Goal: Information Seeking & Learning: Check status

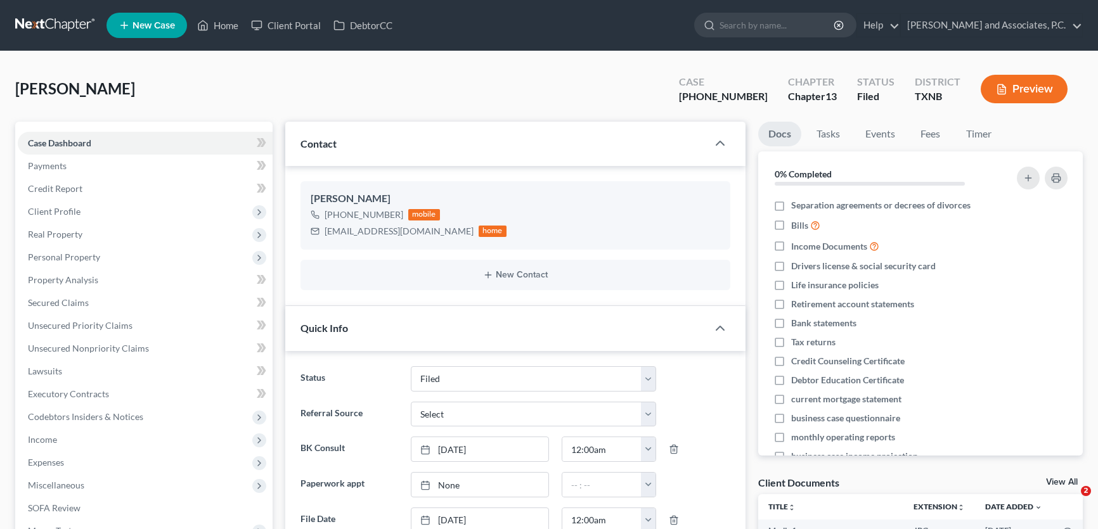
select select "5"
select select "0"
click at [224, 23] on link "Home" at bounding box center [218, 25] width 54 height 23
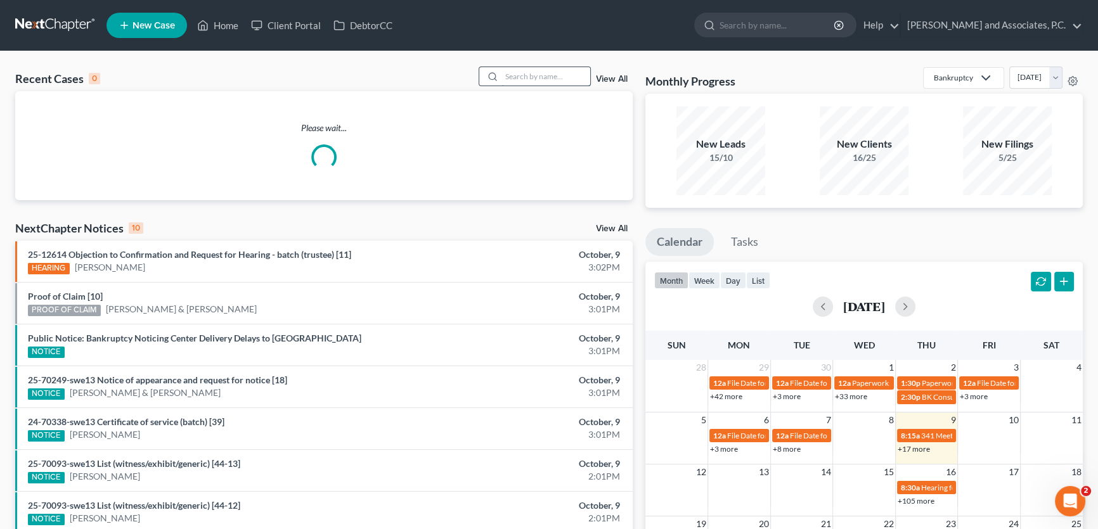
click at [543, 76] on input "search" at bounding box center [545, 76] width 89 height 18
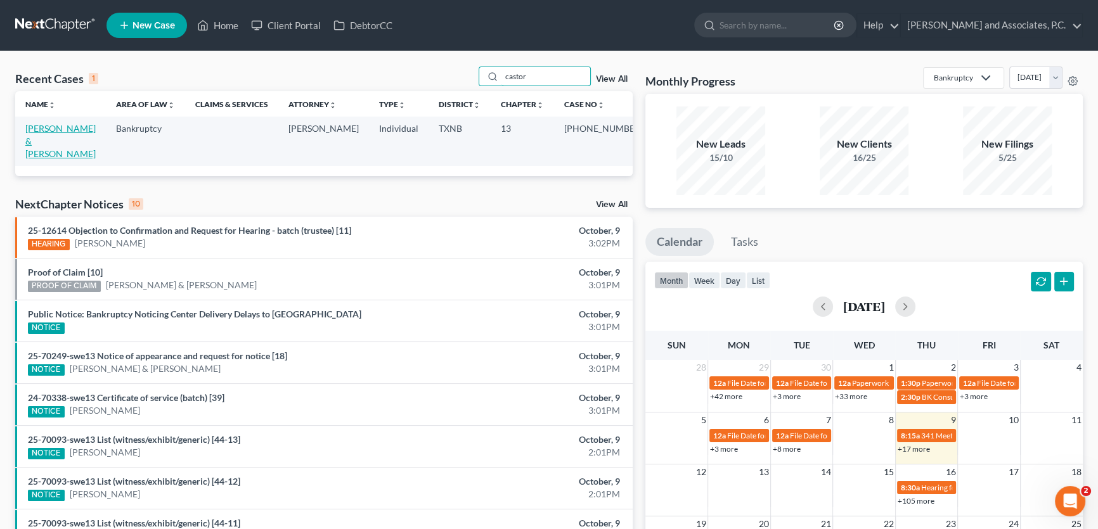
type input "castor"
click at [57, 132] on link "Castor, Cameron & Brittany" at bounding box center [60, 141] width 70 height 36
select select "3"
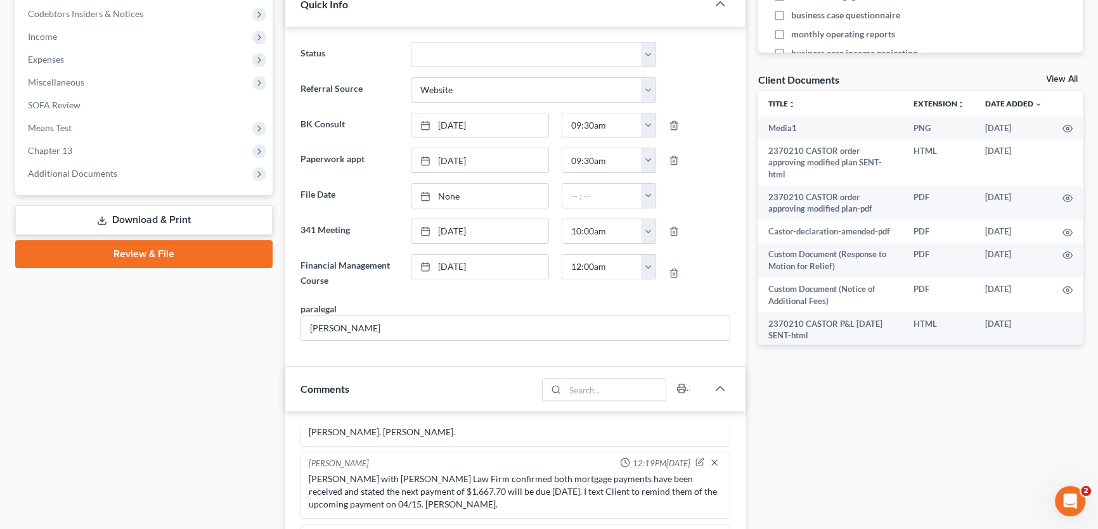
scroll to position [4543, 0]
click at [94, 178] on span "Additional Documents" at bounding box center [145, 173] width 255 height 23
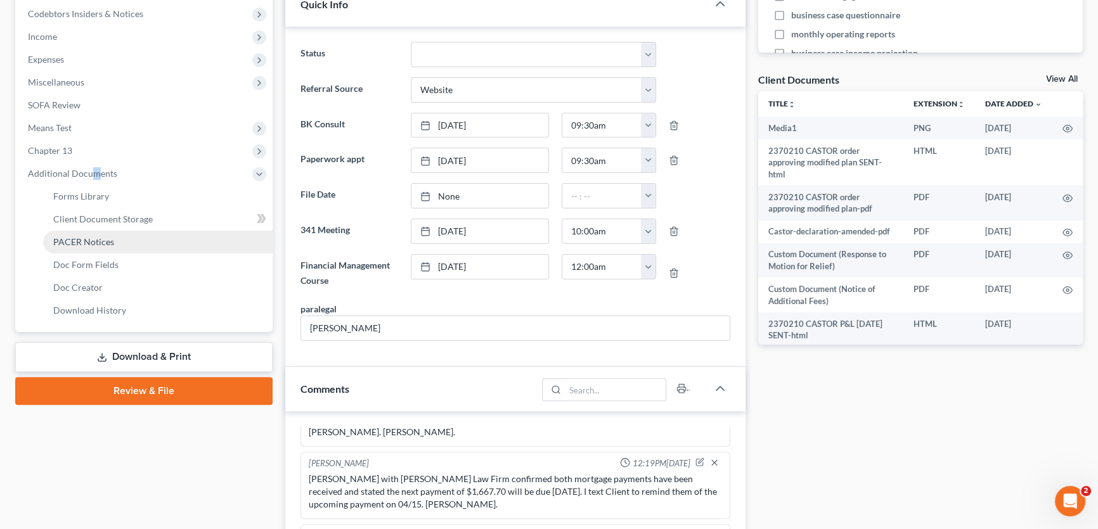
click at [89, 240] on span "PACER Notices" at bounding box center [83, 241] width 61 height 11
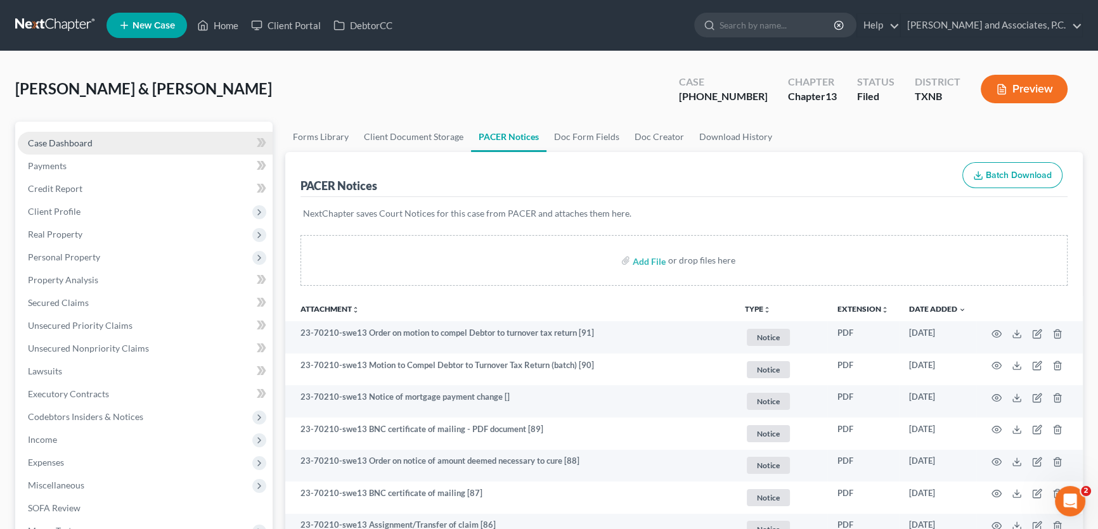
click at [179, 141] on link "Case Dashboard" at bounding box center [145, 143] width 255 height 23
select select "3"
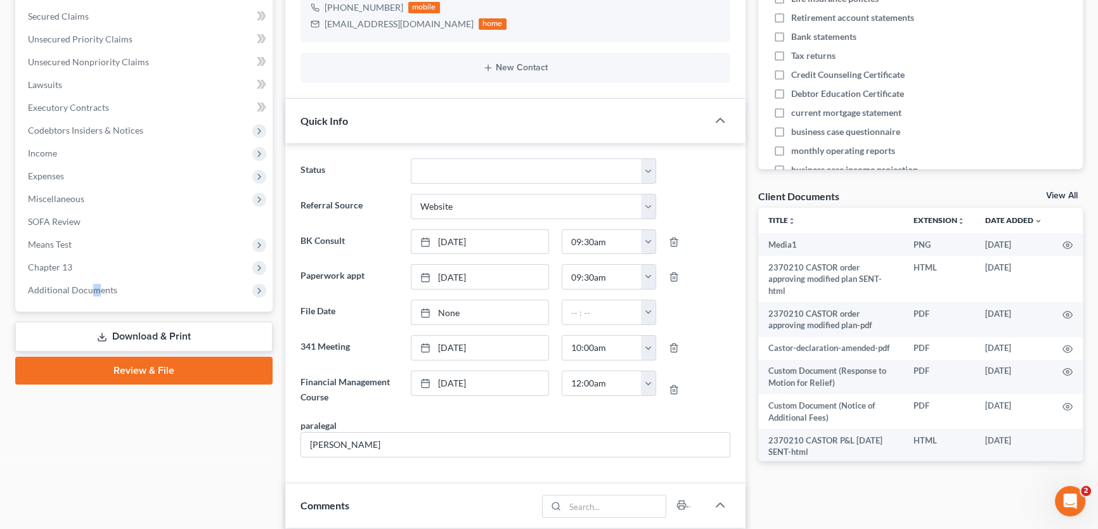
scroll to position [288, 0]
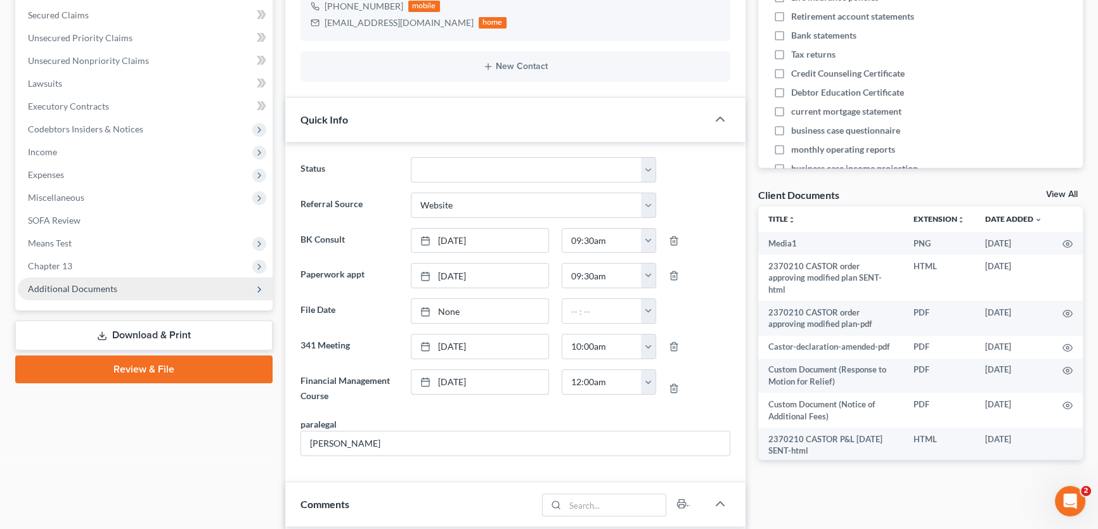
click at [82, 285] on span "Additional Documents" at bounding box center [72, 288] width 89 height 11
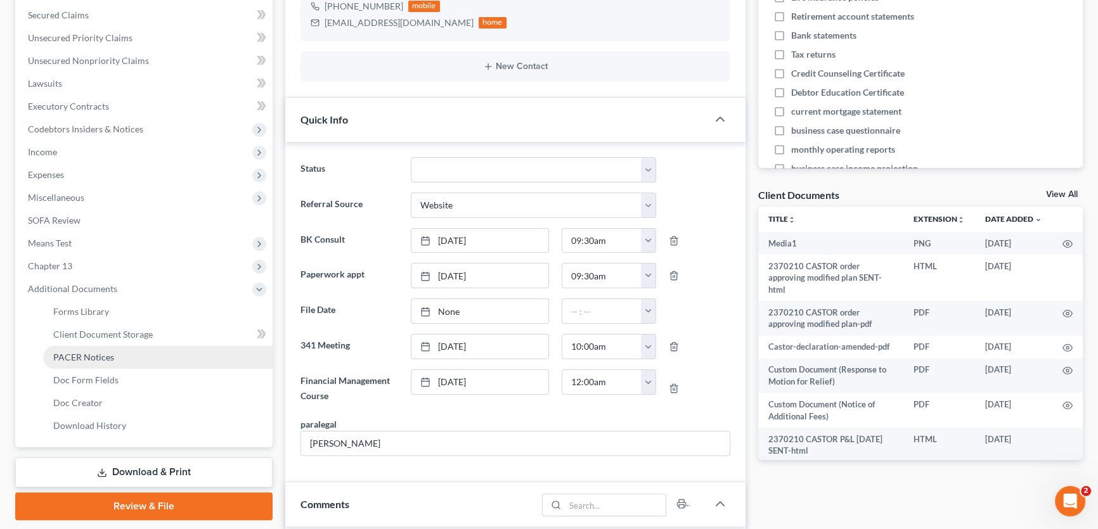
click at [82, 353] on span "PACER Notices" at bounding box center [83, 357] width 61 height 11
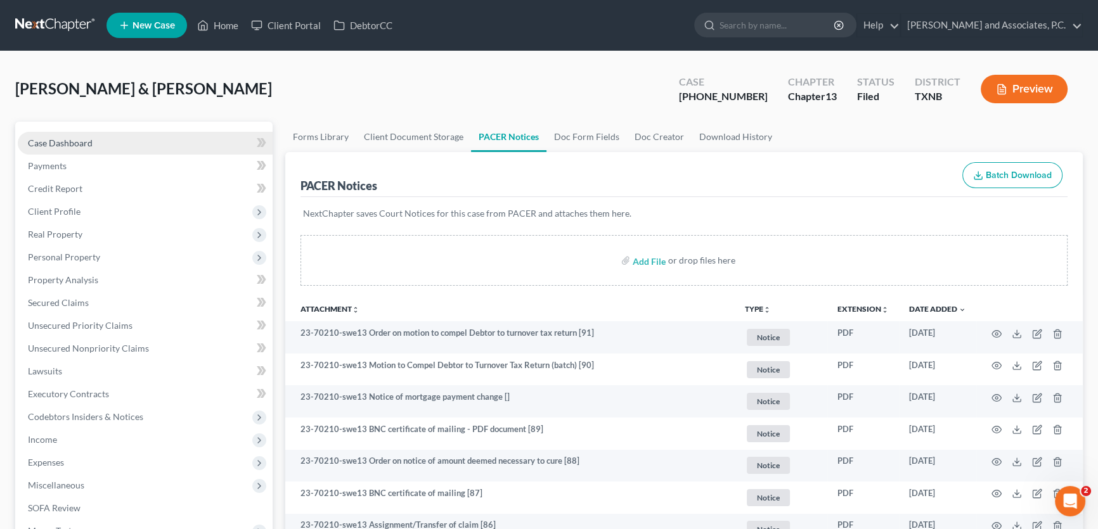
click at [153, 142] on link "Case Dashboard" at bounding box center [145, 143] width 255 height 23
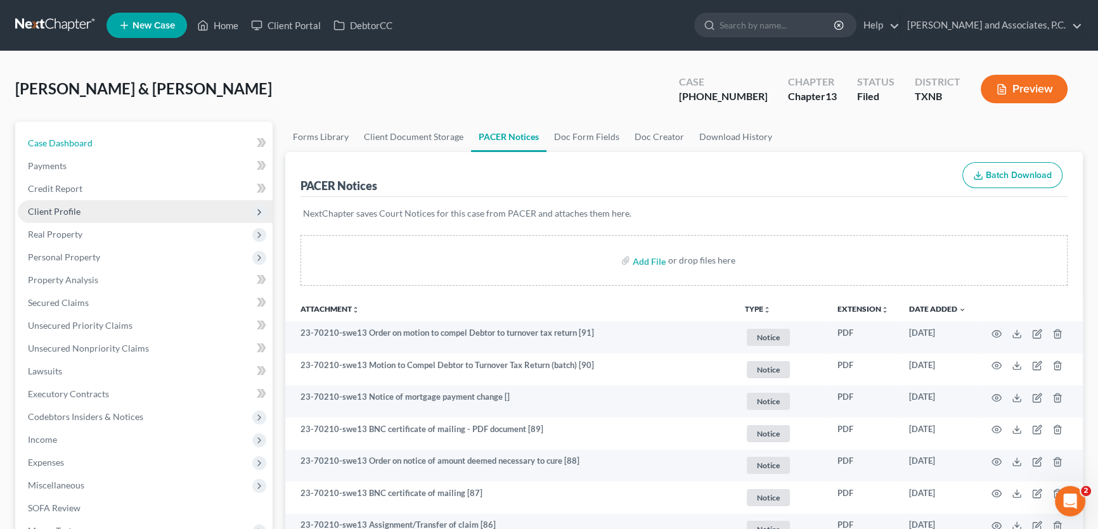
select select "3"
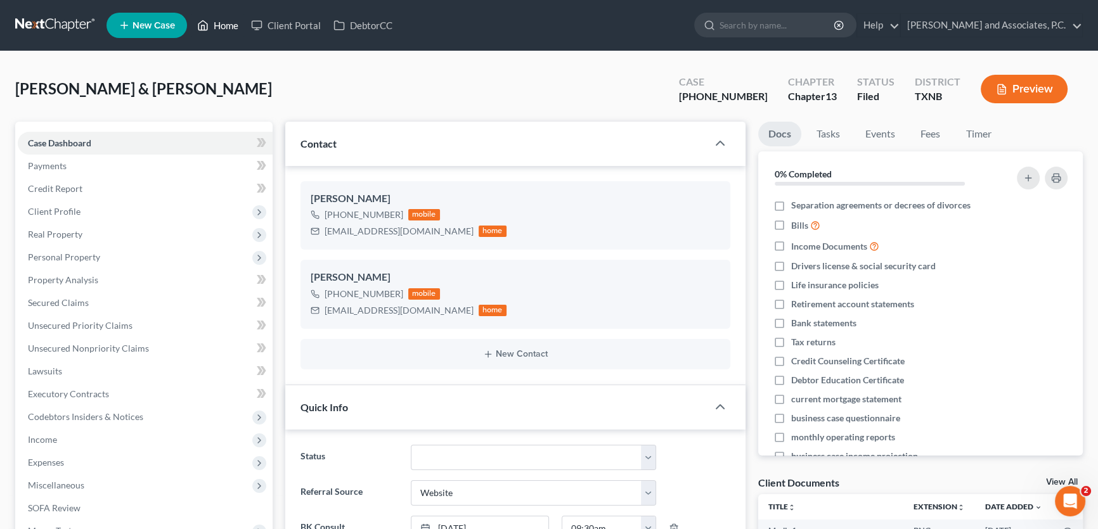
click at [220, 27] on link "Home" at bounding box center [218, 25] width 54 height 23
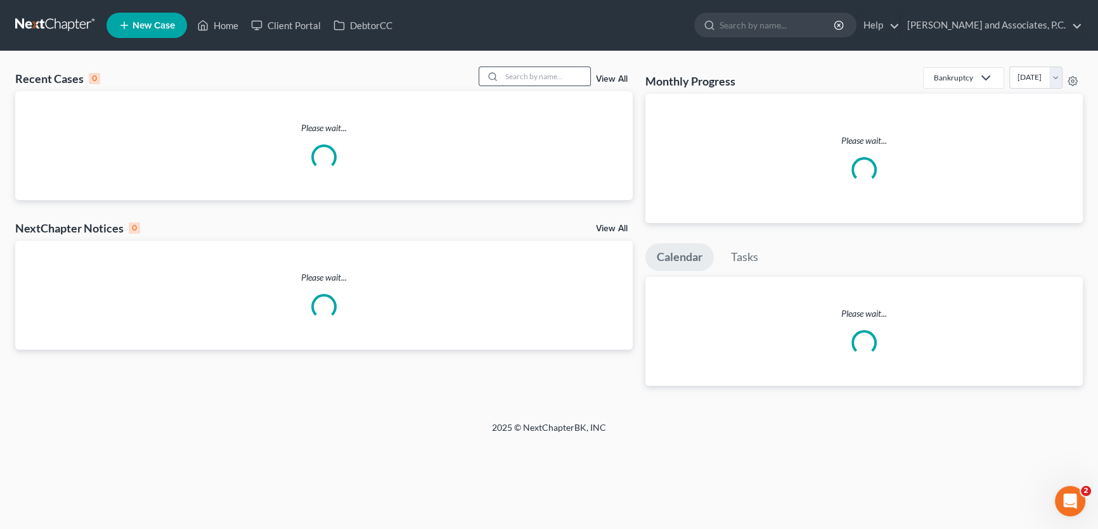
click at [552, 80] on input "search" at bounding box center [545, 76] width 89 height 18
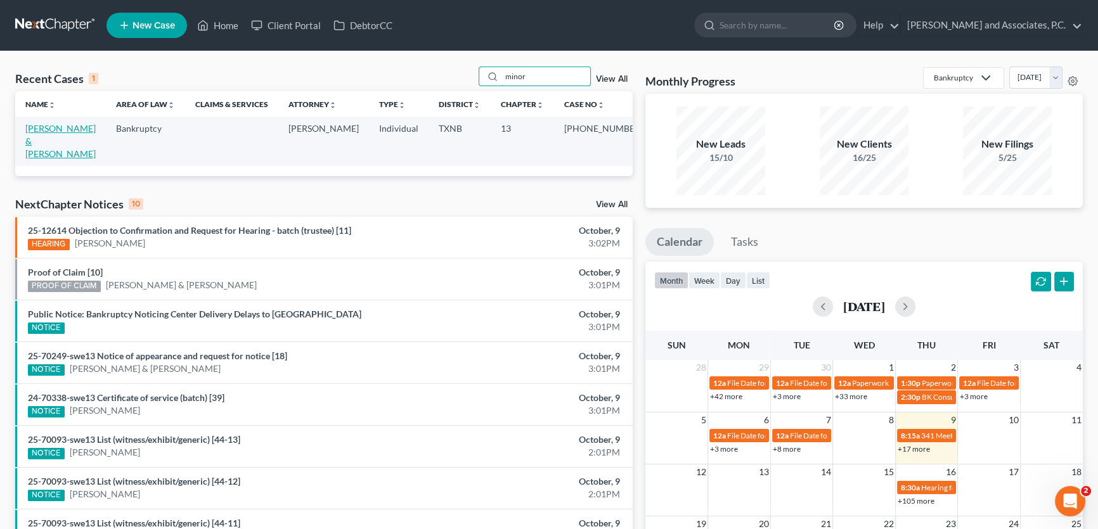
type input "minor"
click at [96, 130] on link "[PERSON_NAME] & [PERSON_NAME]" at bounding box center [60, 141] width 70 height 36
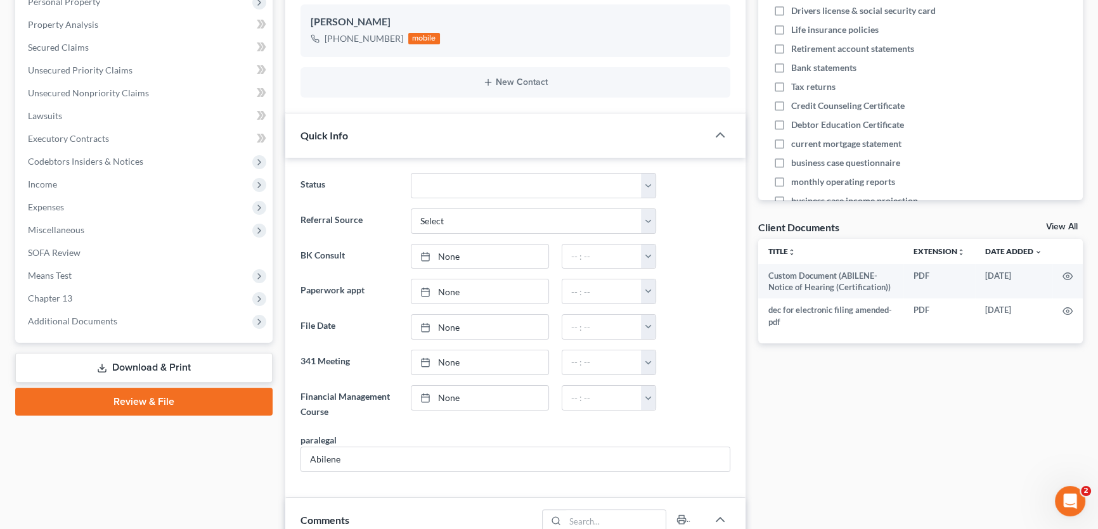
scroll to position [403, 0]
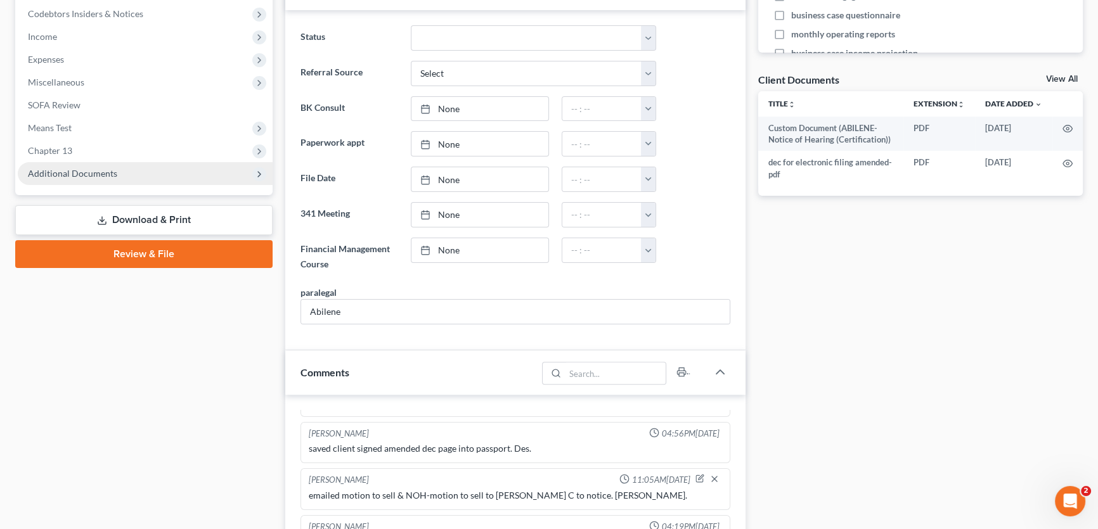
click at [110, 171] on span "Additional Documents" at bounding box center [72, 173] width 89 height 11
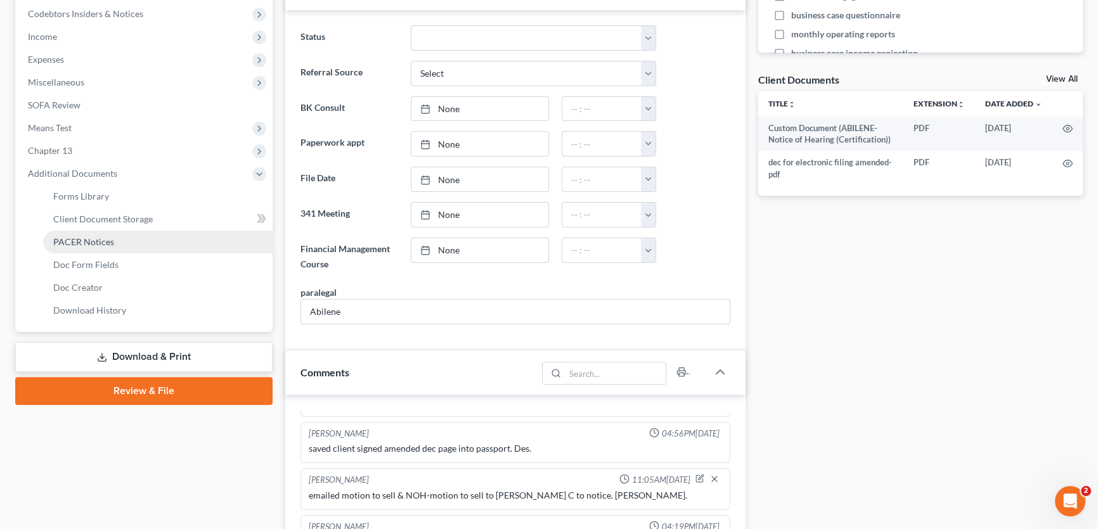
click at [100, 241] on span "PACER Notices" at bounding box center [83, 241] width 61 height 11
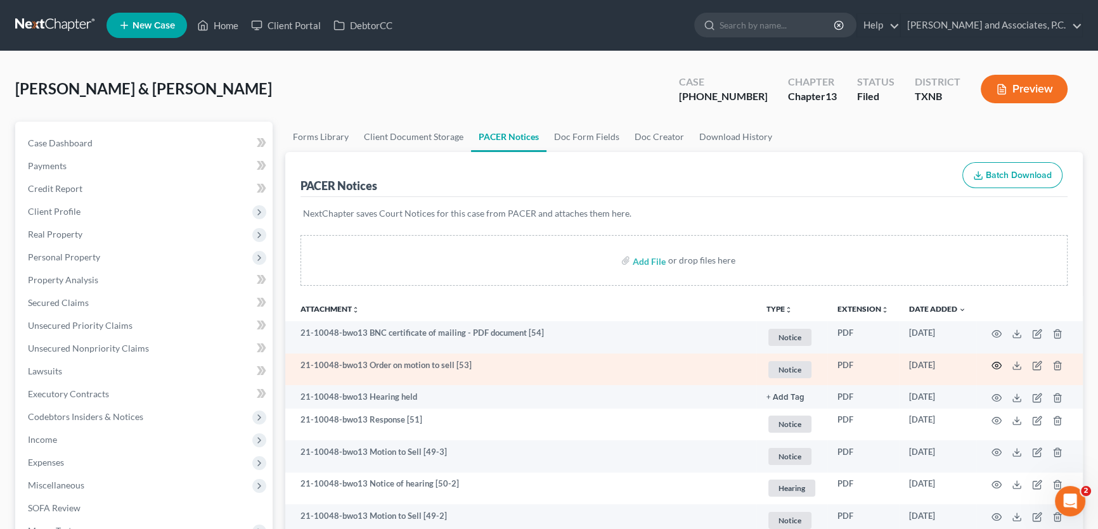
click at [994, 363] on icon "button" at bounding box center [997, 366] width 10 height 7
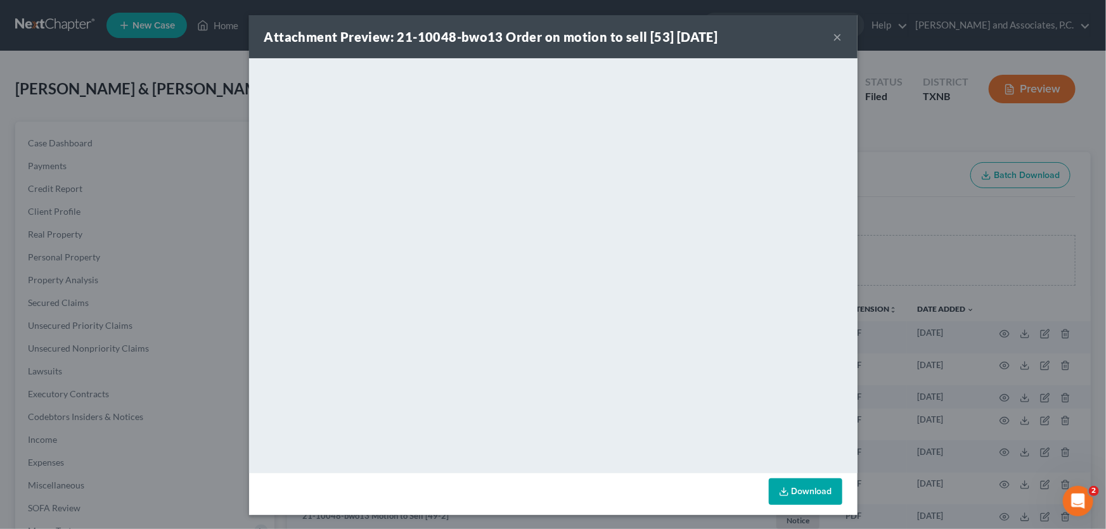
click at [837, 37] on button "×" at bounding box center [837, 36] width 9 height 15
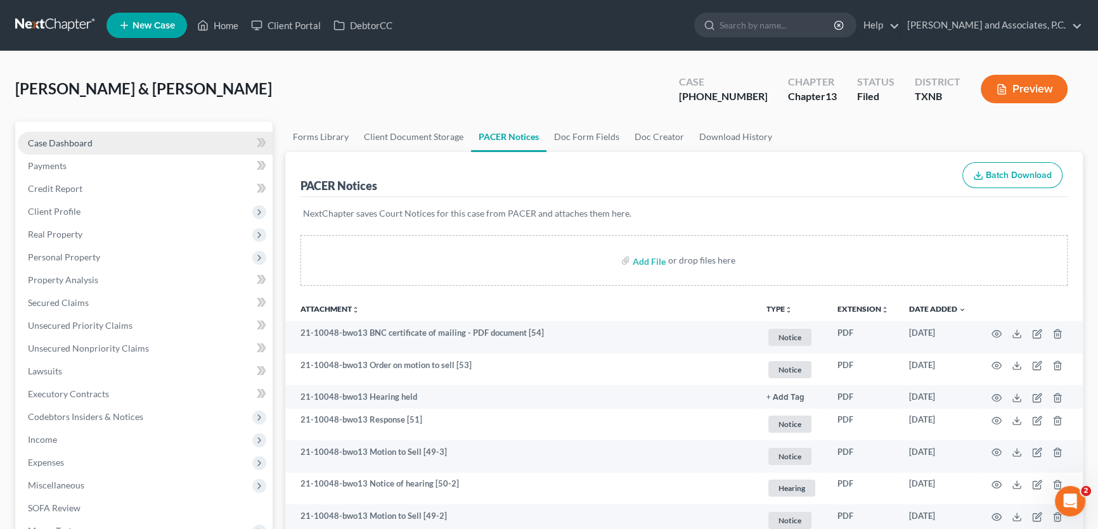
click at [103, 144] on link "Case Dashboard" at bounding box center [145, 143] width 255 height 23
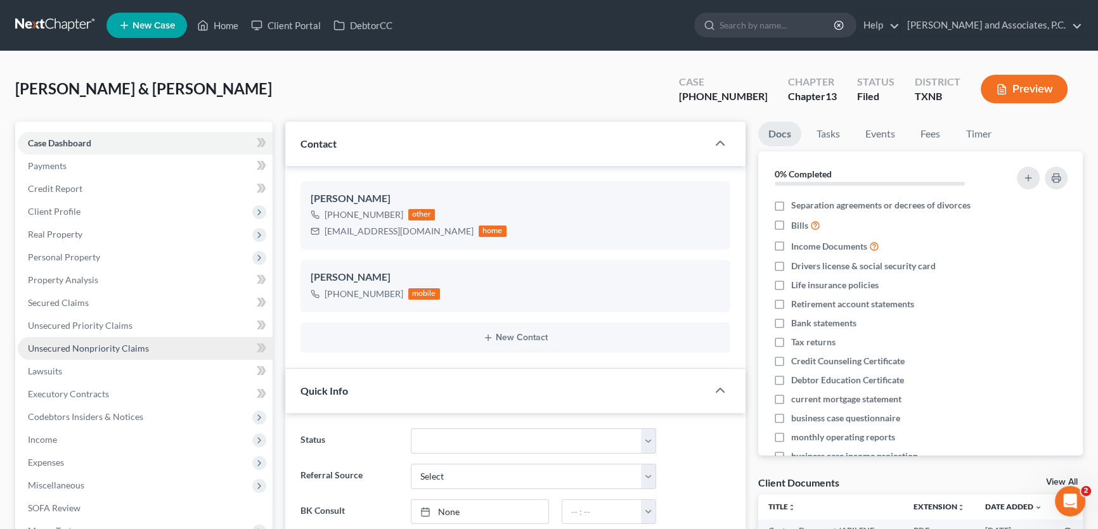
scroll to position [403, 0]
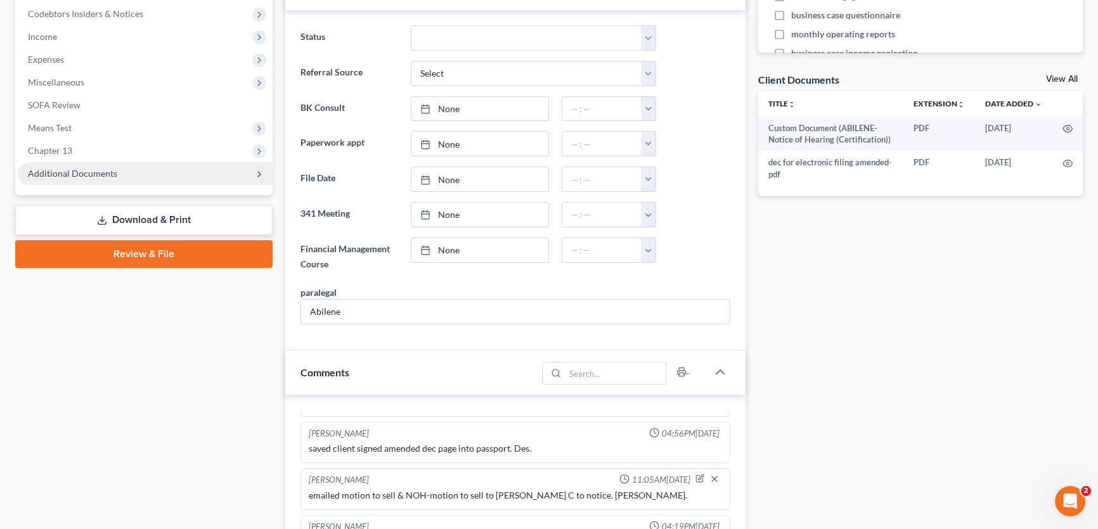
click at [100, 174] on span "Additional Documents" at bounding box center [72, 173] width 89 height 11
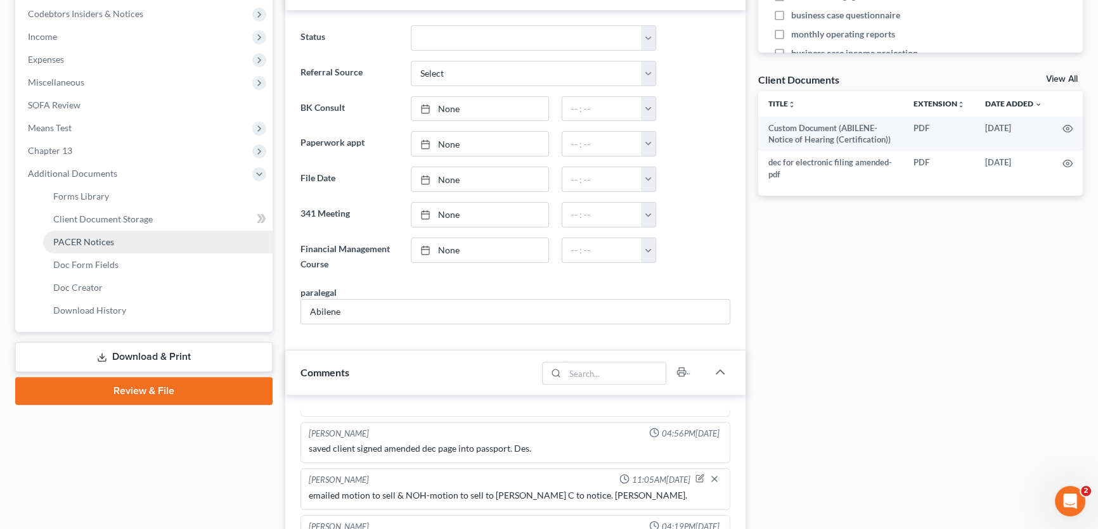
click at [97, 243] on span "PACER Notices" at bounding box center [83, 241] width 61 height 11
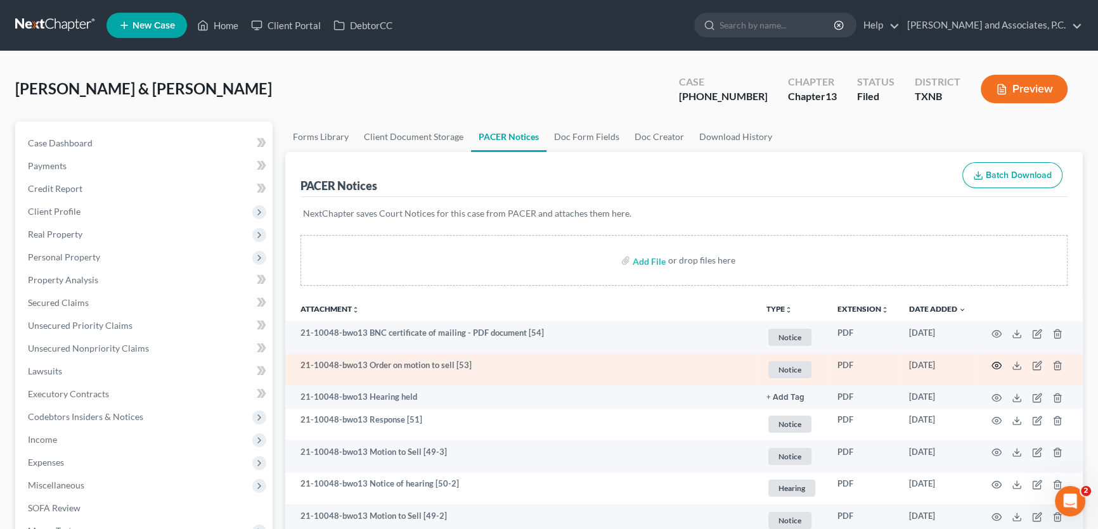
click at [995, 361] on icon "button" at bounding box center [996, 366] width 10 height 10
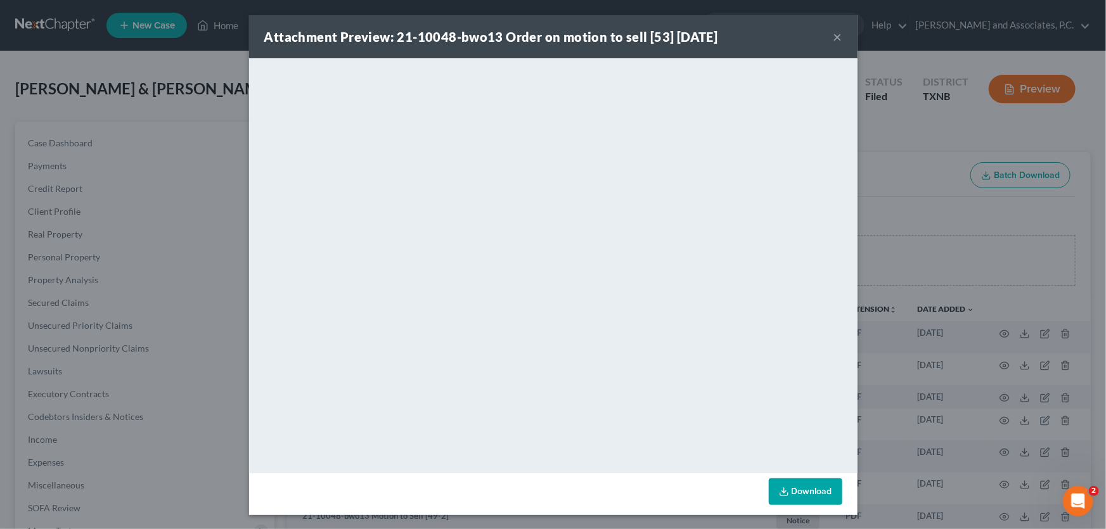
click at [833, 34] on button "×" at bounding box center [837, 36] width 9 height 15
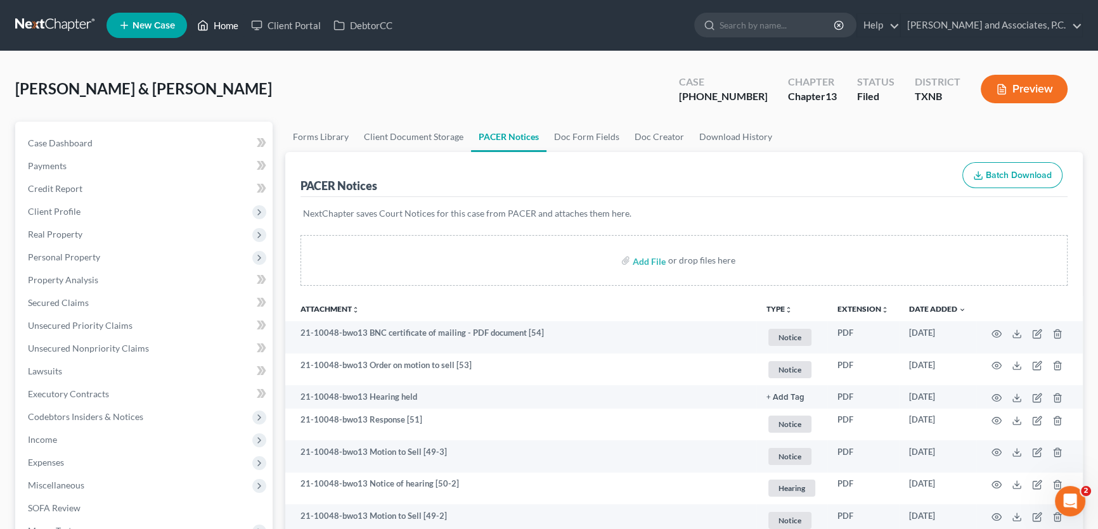
click at [226, 25] on link "Home" at bounding box center [218, 25] width 54 height 23
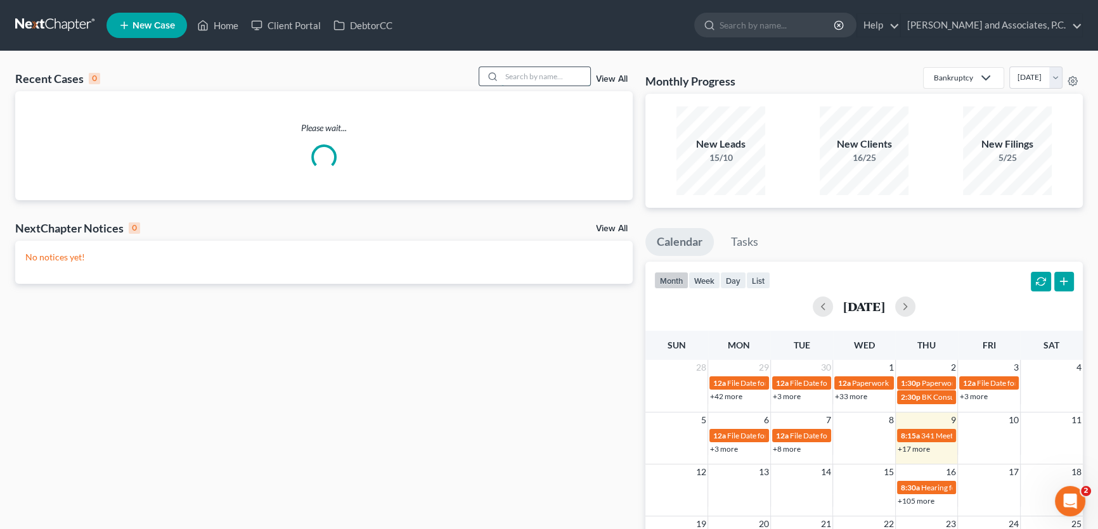
click at [572, 77] on input "search" at bounding box center [545, 76] width 89 height 18
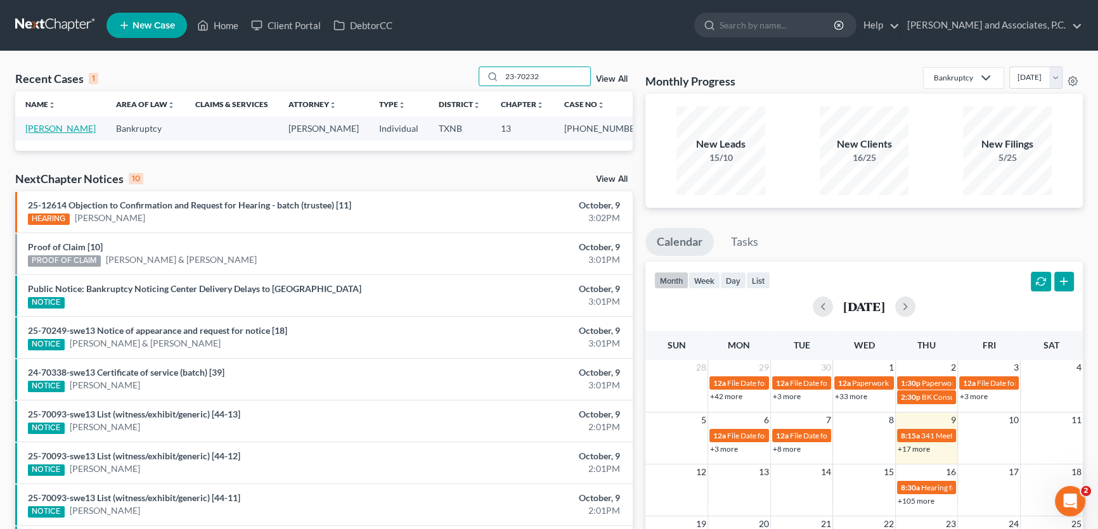
type input "23-70232"
click at [61, 128] on link "[PERSON_NAME]" at bounding box center [60, 128] width 70 height 11
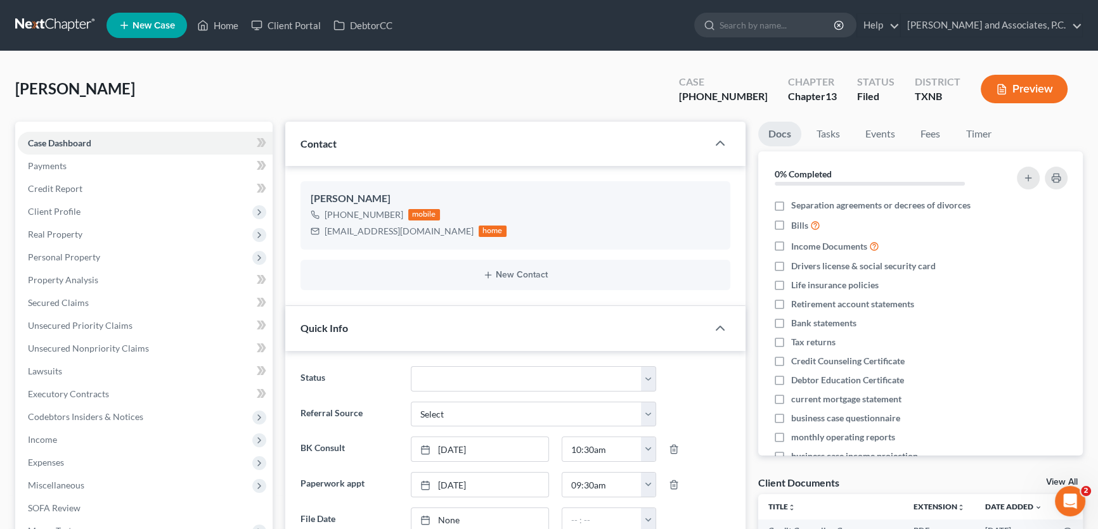
scroll to position [578, 0]
drag, startPoint x: 238, startPoint y: 25, endPoint x: 538, endPoint y: 70, distance: 303.1
click at [238, 25] on link "Home" at bounding box center [218, 25] width 54 height 23
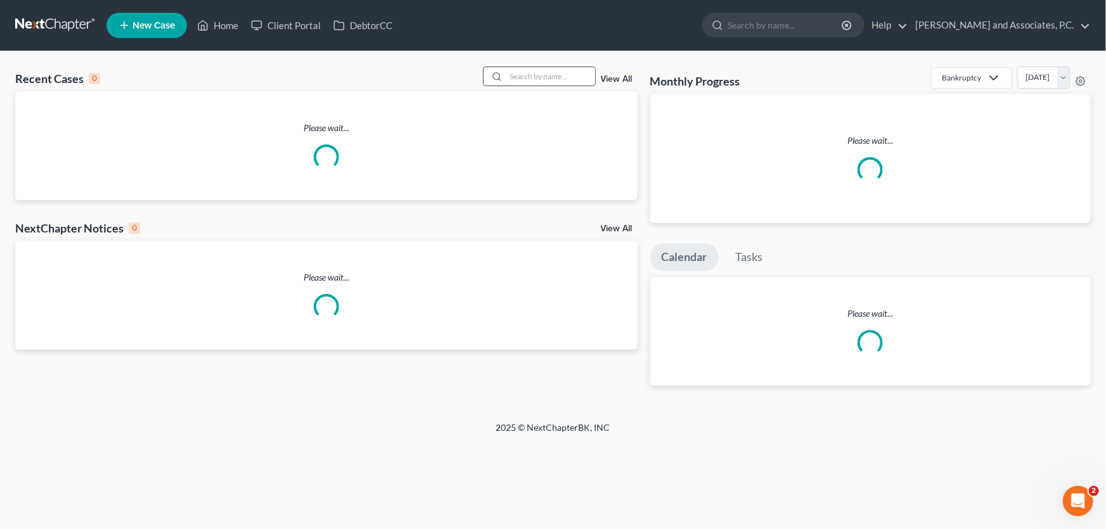
click at [564, 79] on input "search" at bounding box center [550, 76] width 89 height 18
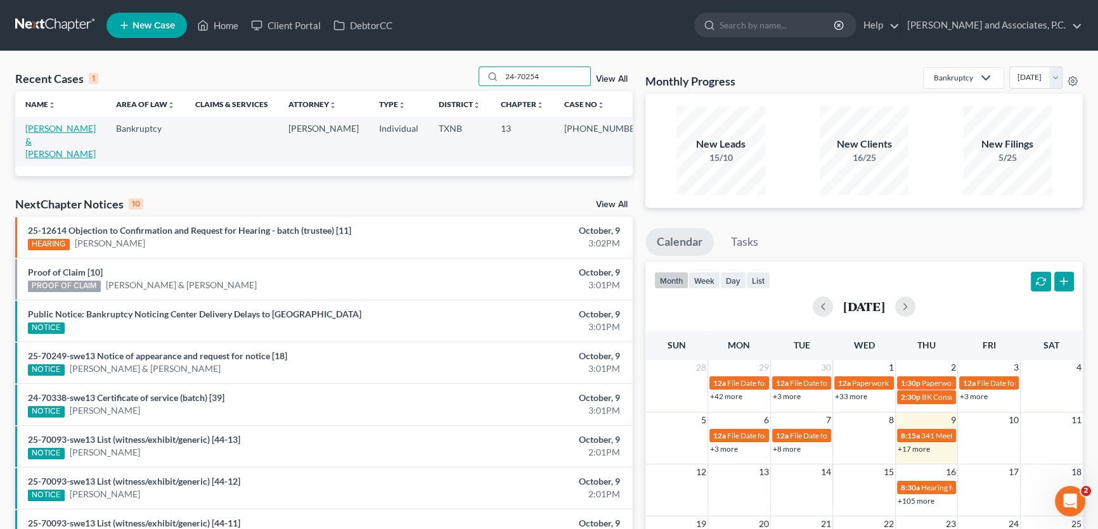
type input "24-70254"
click at [91, 131] on link "[PERSON_NAME] & [PERSON_NAME]" at bounding box center [60, 141] width 70 height 36
select select "3"
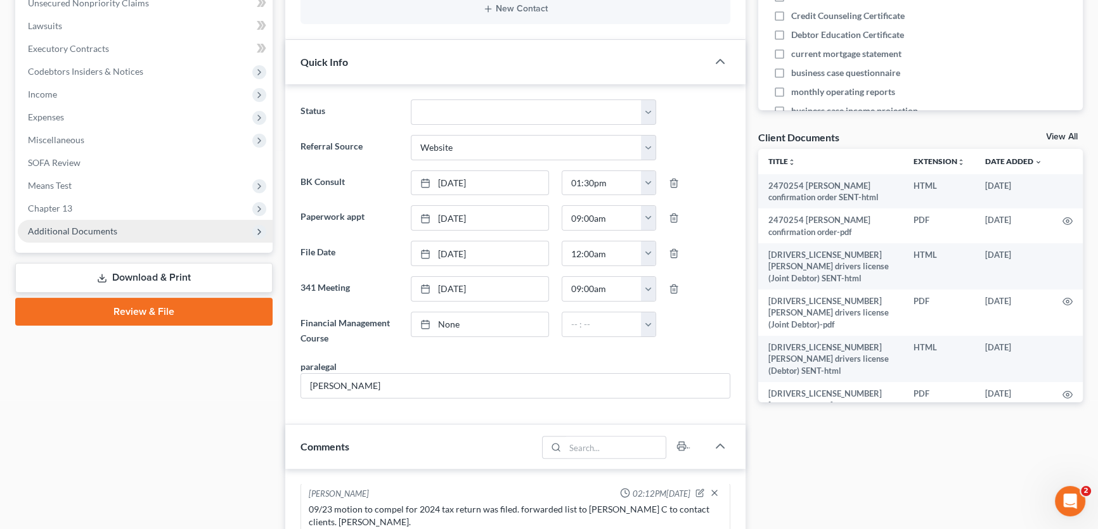
scroll to position [475, 0]
click at [96, 234] on span "Additional Documents" at bounding box center [72, 231] width 89 height 11
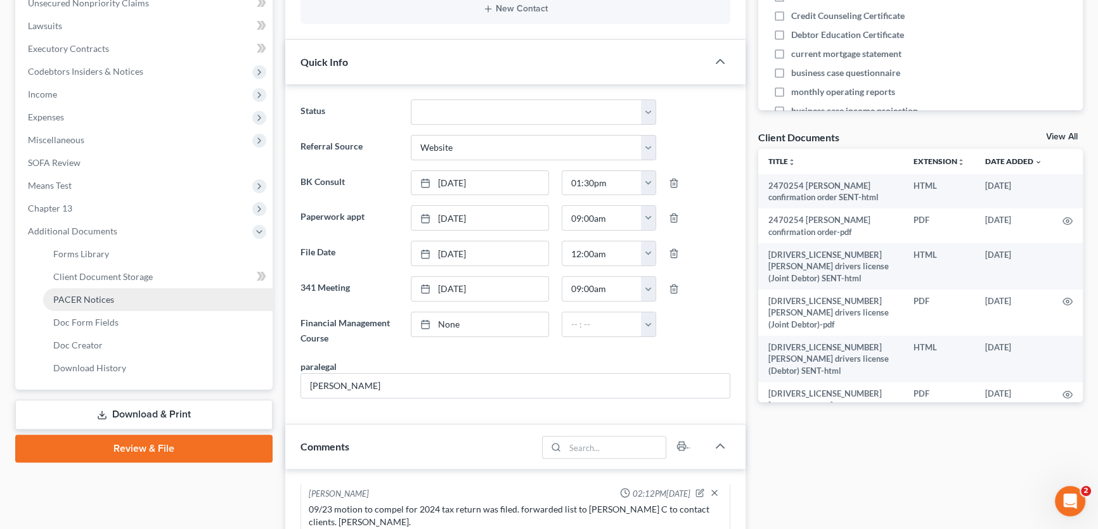
click at [91, 304] on link "PACER Notices" at bounding box center [157, 299] width 229 height 23
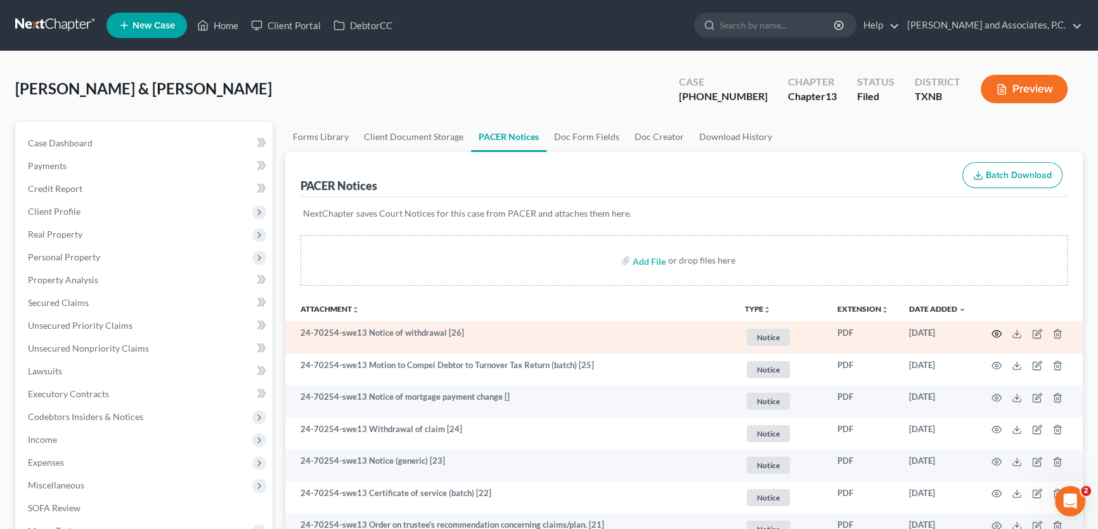
click at [995, 333] on circle "button" at bounding box center [996, 334] width 3 height 3
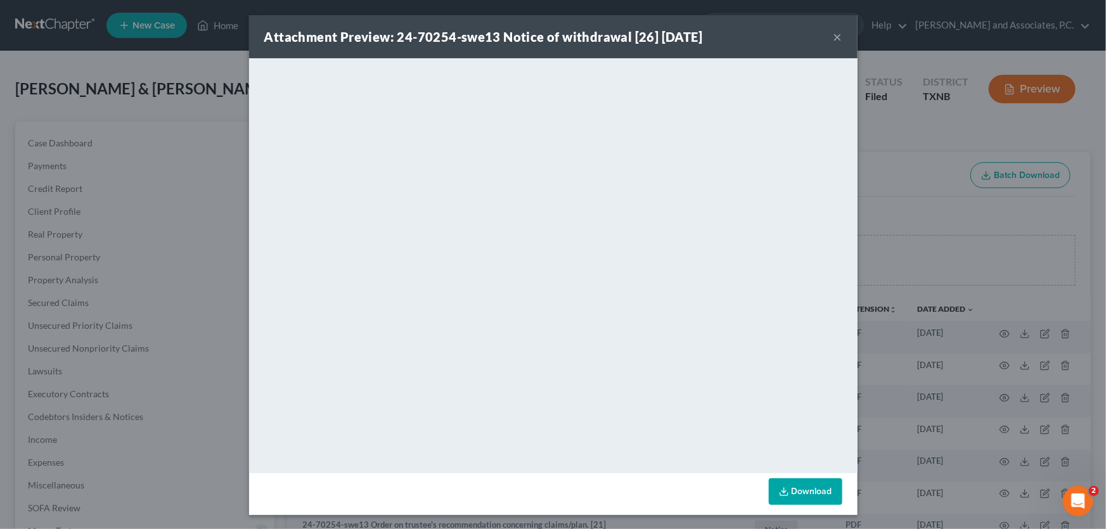
click at [833, 39] on button "×" at bounding box center [837, 36] width 9 height 15
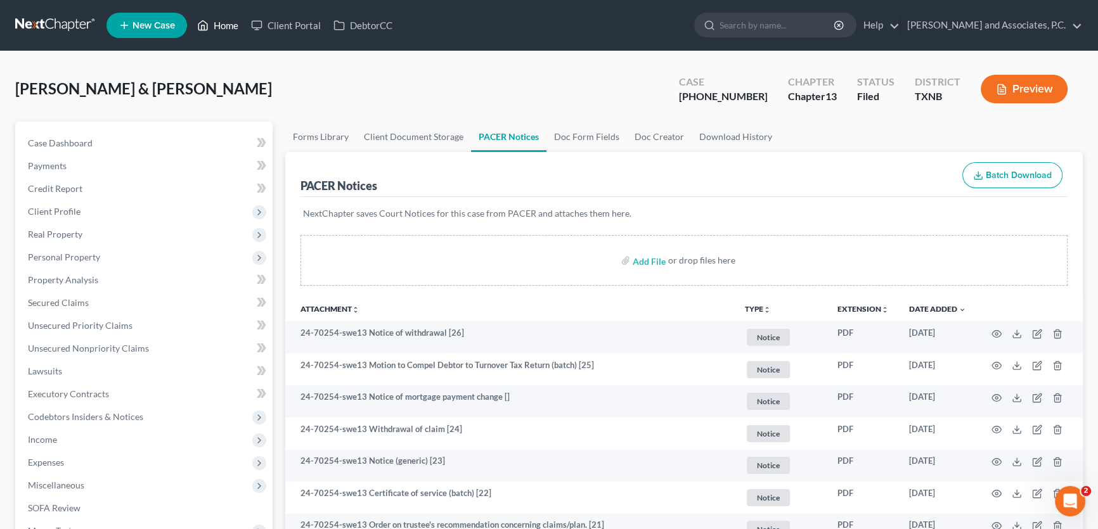
drag, startPoint x: 233, startPoint y: 22, endPoint x: 637, endPoint y: 79, distance: 408.5
click at [234, 22] on link "Home" at bounding box center [218, 25] width 54 height 23
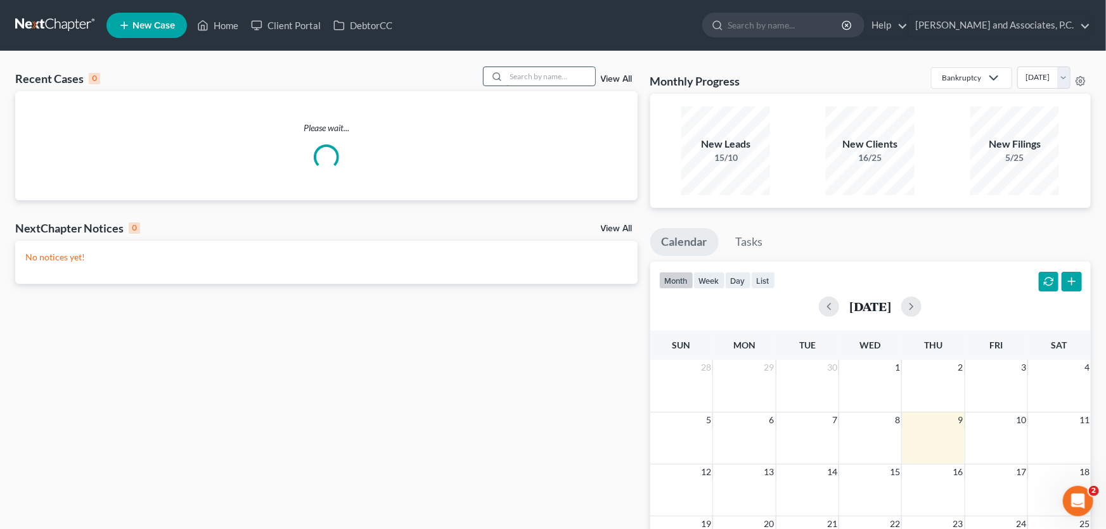
click at [583, 75] on input "search" at bounding box center [550, 76] width 89 height 18
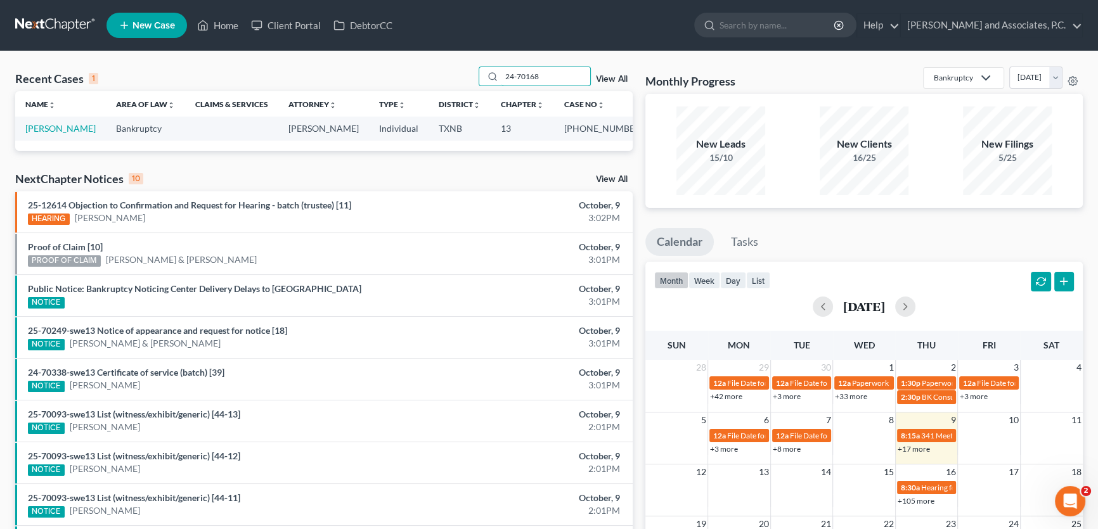
drag, startPoint x: 442, startPoint y: 75, endPoint x: 383, endPoint y: 86, distance: 59.9
click at [383, 86] on div "Recent Cases 1 24-70168 View All" at bounding box center [323, 79] width 617 height 25
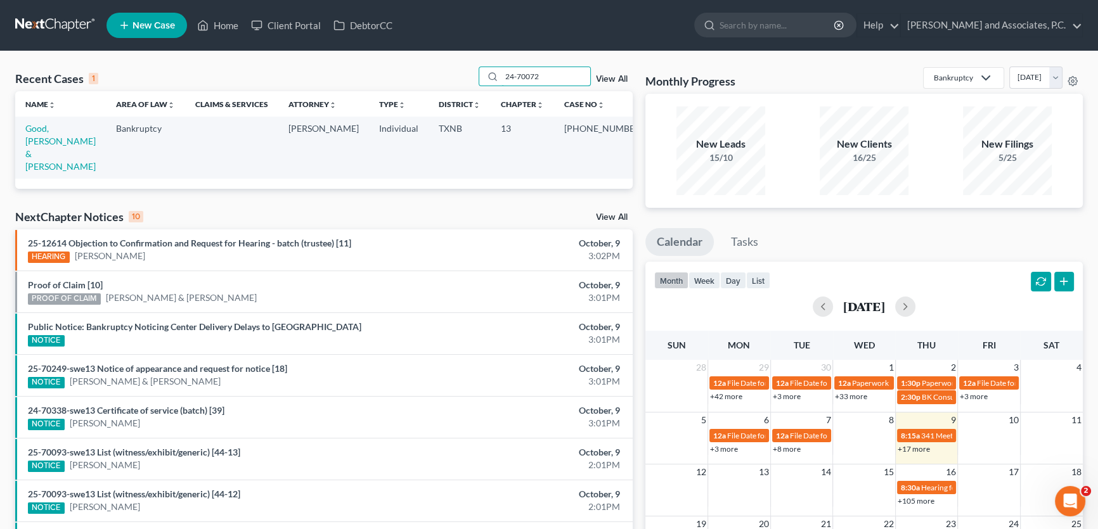
drag, startPoint x: 566, startPoint y: 73, endPoint x: 412, endPoint y: 83, distance: 154.4
click at [412, 83] on div "Recent Cases 1 24-70072 View All" at bounding box center [323, 79] width 617 height 25
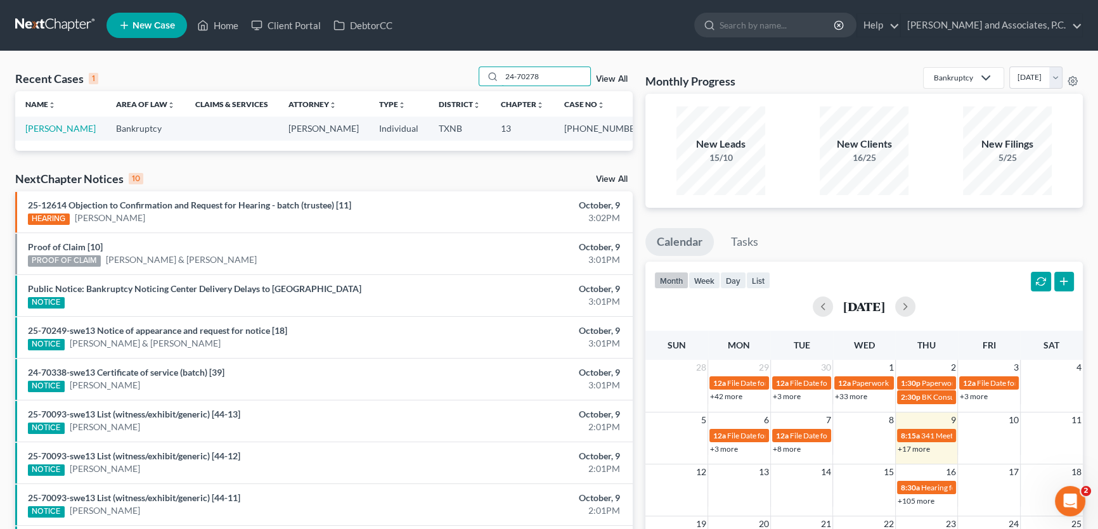
drag, startPoint x: 512, startPoint y: 77, endPoint x: 418, endPoint y: 82, distance: 93.9
click at [425, 79] on div "Recent Cases 1 24-70278 View All" at bounding box center [323, 79] width 617 height 25
drag, startPoint x: 539, startPoint y: 74, endPoint x: 437, endPoint y: 77, distance: 102.1
click at [437, 77] on div "Recent Cases 1 24-70078 View All" at bounding box center [323, 79] width 617 height 25
drag, startPoint x: 533, startPoint y: 80, endPoint x: 394, endPoint y: 79, distance: 138.8
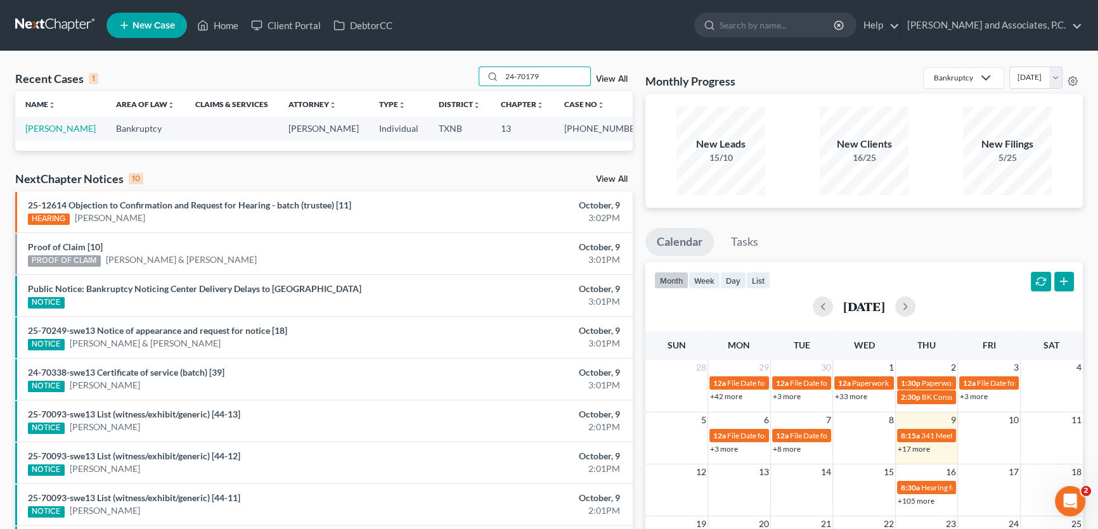
click at [394, 79] on div "Recent Cases 1 24-70179 View All" at bounding box center [323, 79] width 617 height 25
drag, startPoint x: 550, startPoint y: 79, endPoint x: 470, endPoint y: 79, distance: 79.2
click at [470, 79] on div "Recent Cases 1 25-70166 View All" at bounding box center [323, 79] width 617 height 25
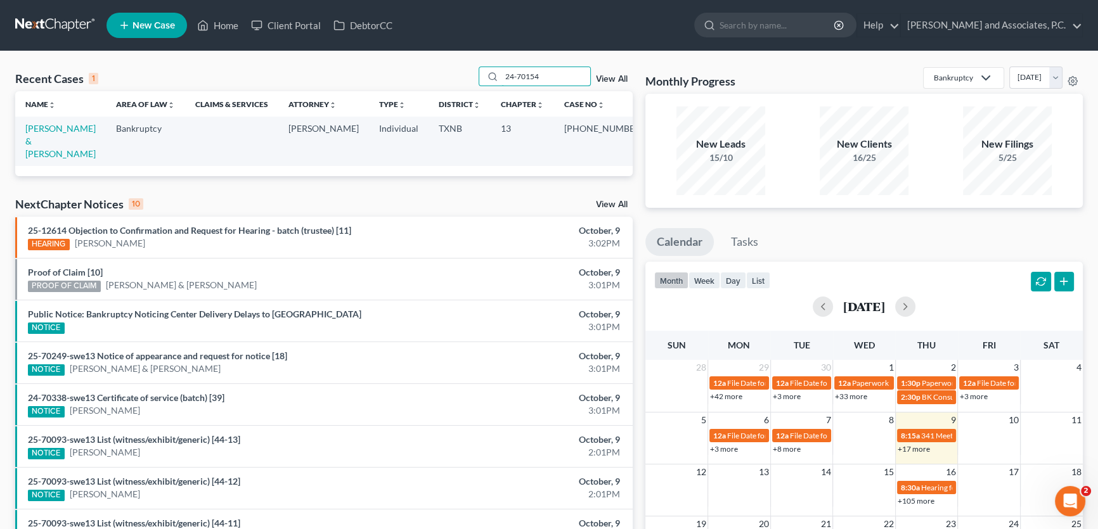
type input "24-70154"
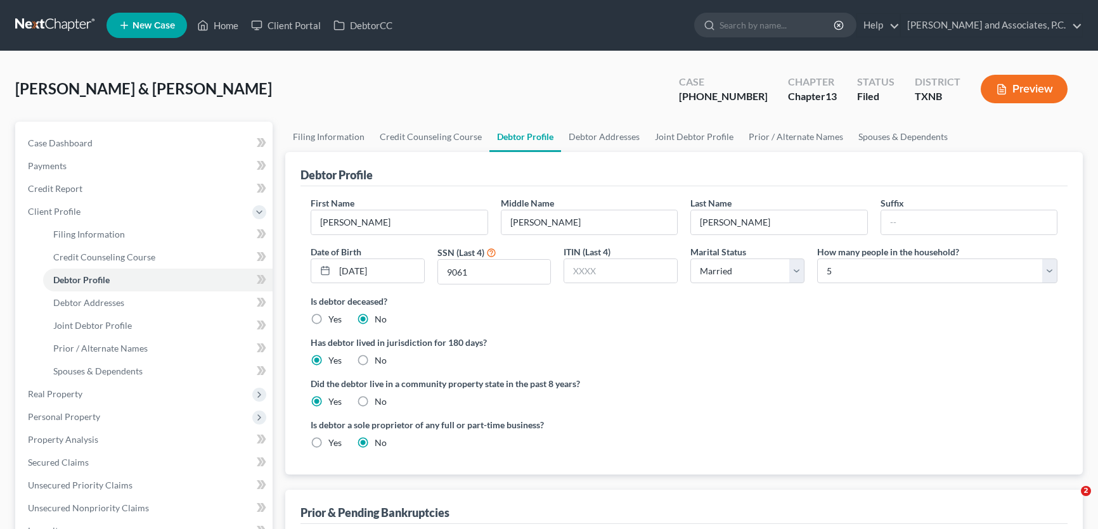
select select "1"
select select "4"
click at [235, 30] on link "Home" at bounding box center [218, 25] width 54 height 23
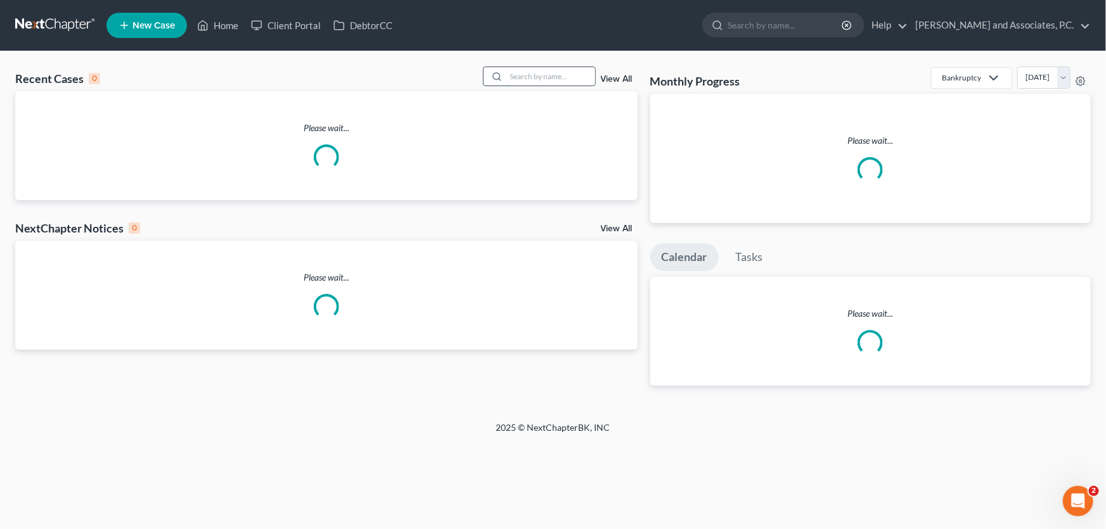
click at [520, 77] on input "search" at bounding box center [550, 76] width 89 height 18
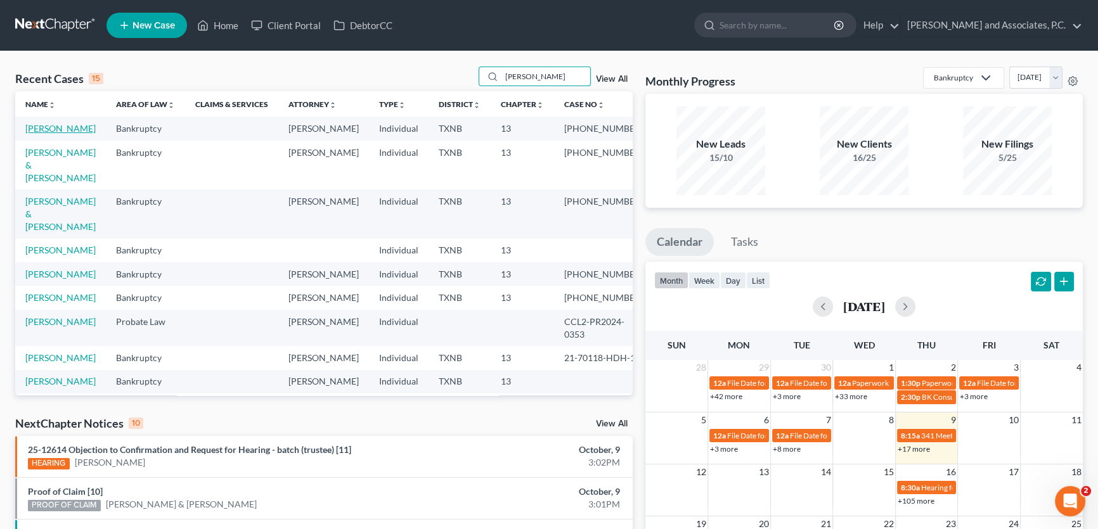
type input "[PERSON_NAME]"
click at [57, 129] on link "[PERSON_NAME]" at bounding box center [60, 128] width 70 height 11
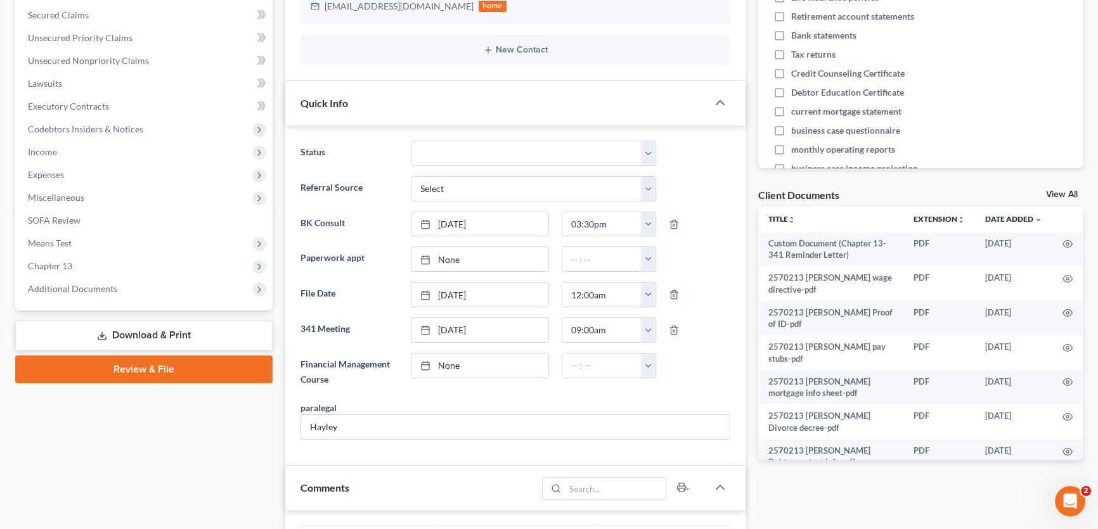
scroll to position [2259, 0]
click at [101, 287] on span "Additional Documents" at bounding box center [72, 288] width 89 height 11
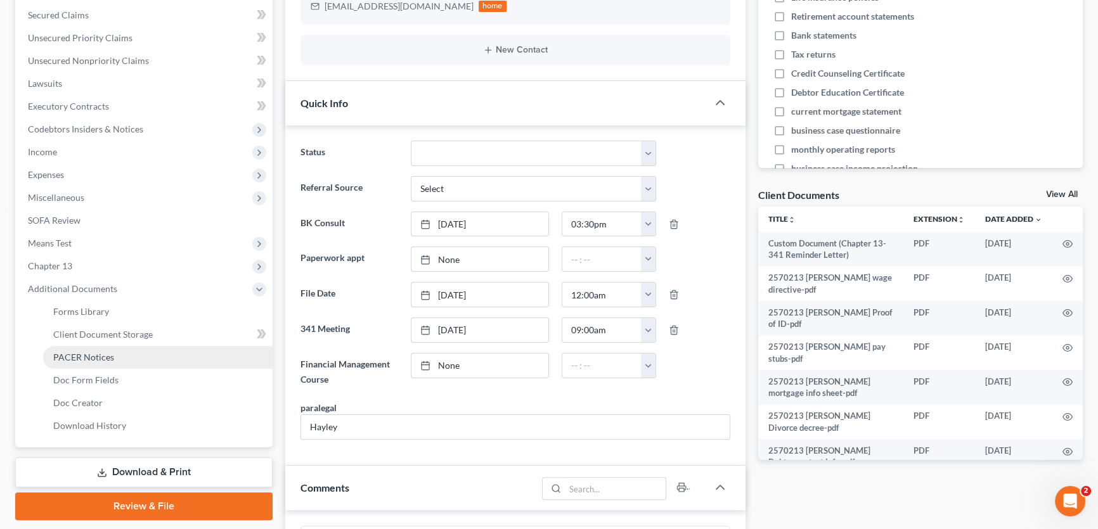
click at [91, 354] on span "PACER Notices" at bounding box center [83, 357] width 61 height 11
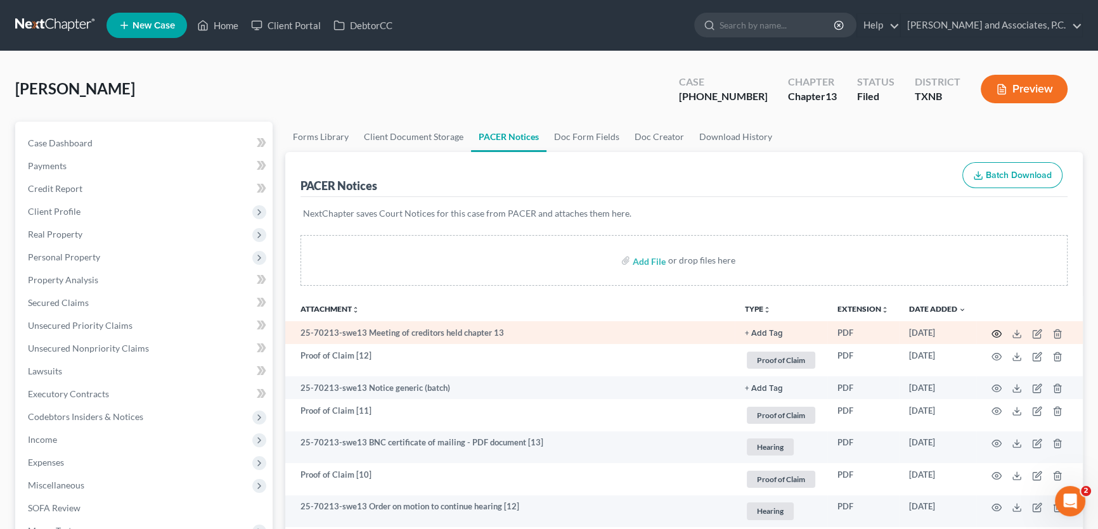
click at [993, 331] on icon "button" at bounding box center [996, 334] width 10 height 10
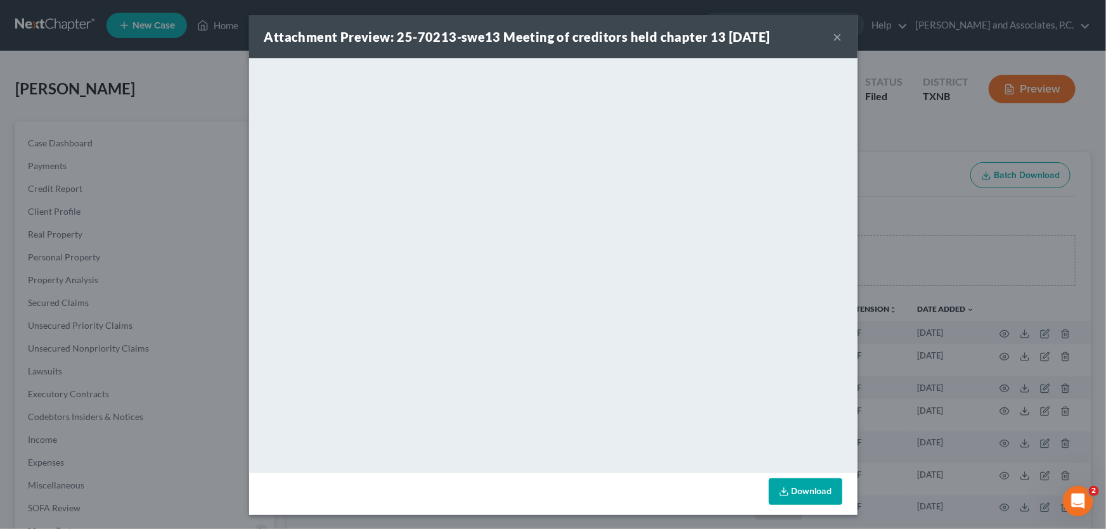
click at [833, 37] on button "×" at bounding box center [837, 36] width 9 height 15
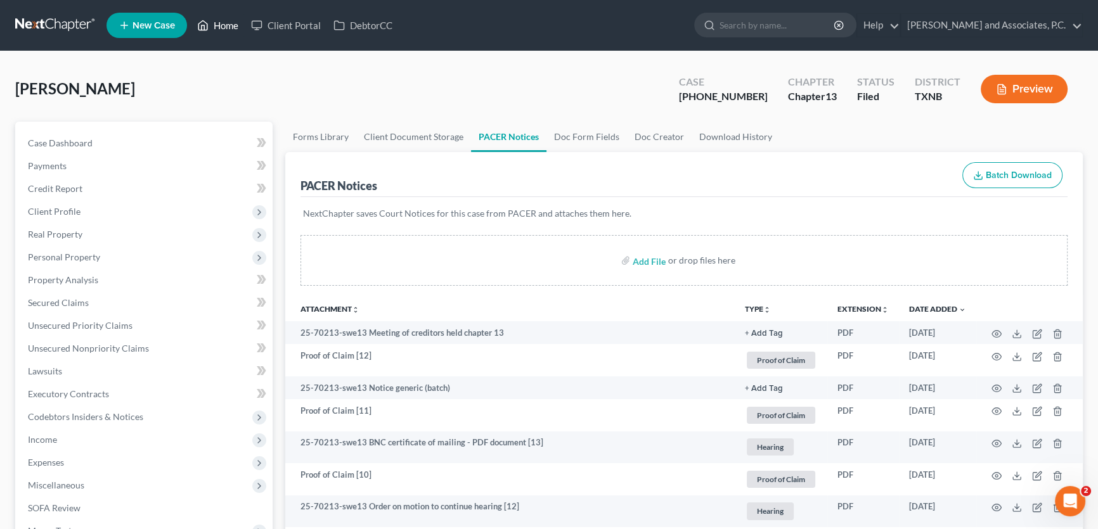
click at [221, 29] on link "Home" at bounding box center [218, 25] width 54 height 23
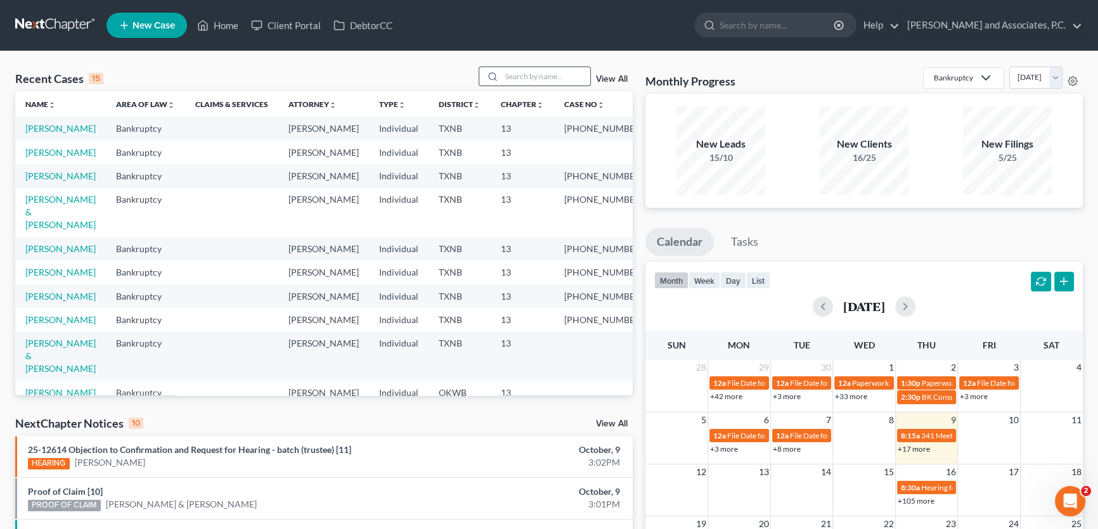
click at [508, 78] on input "search" at bounding box center [545, 76] width 89 height 18
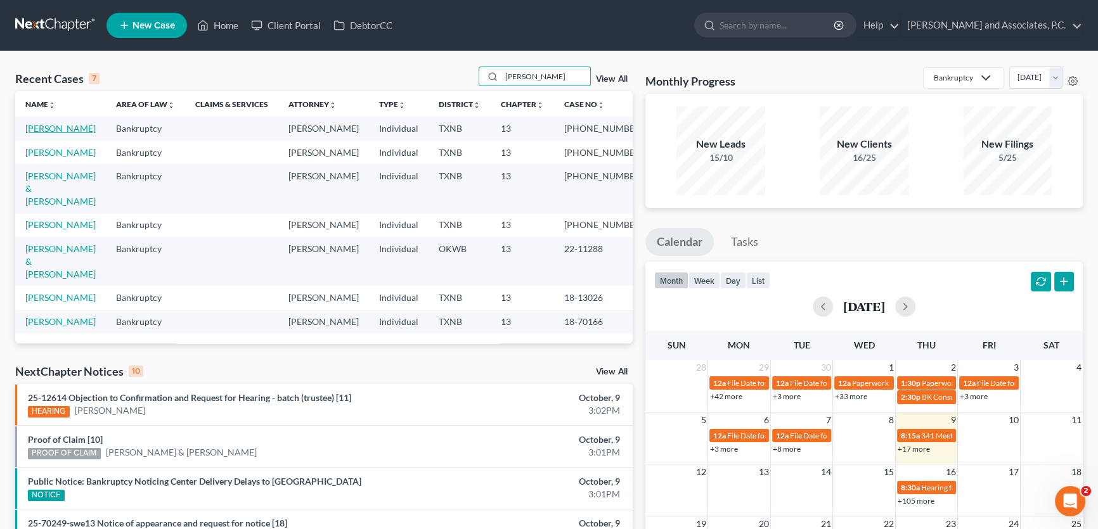
type input "[PERSON_NAME]"
click at [55, 128] on link "[PERSON_NAME]" at bounding box center [60, 128] width 70 height 11
select select "5"
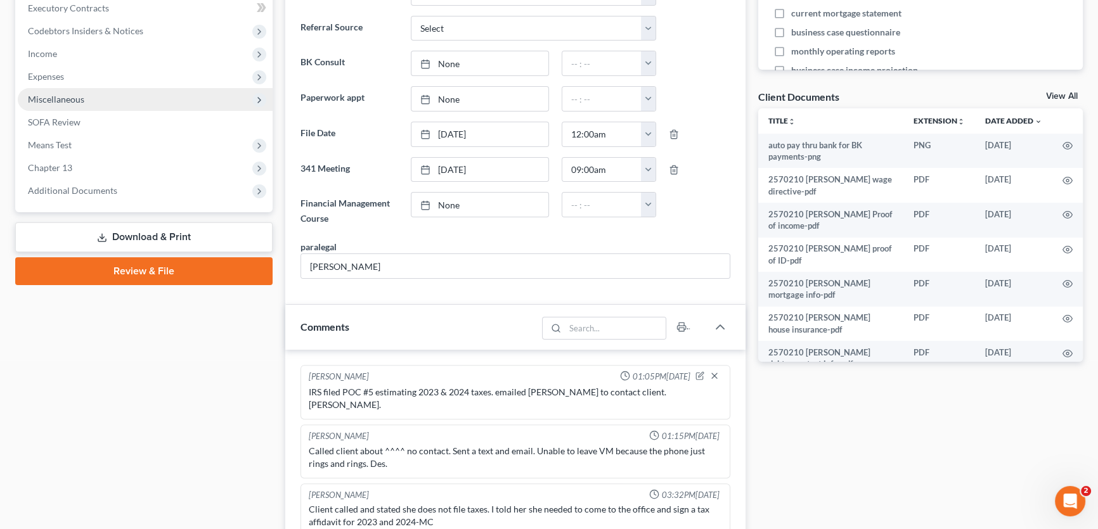
scroll to position [403, 0]
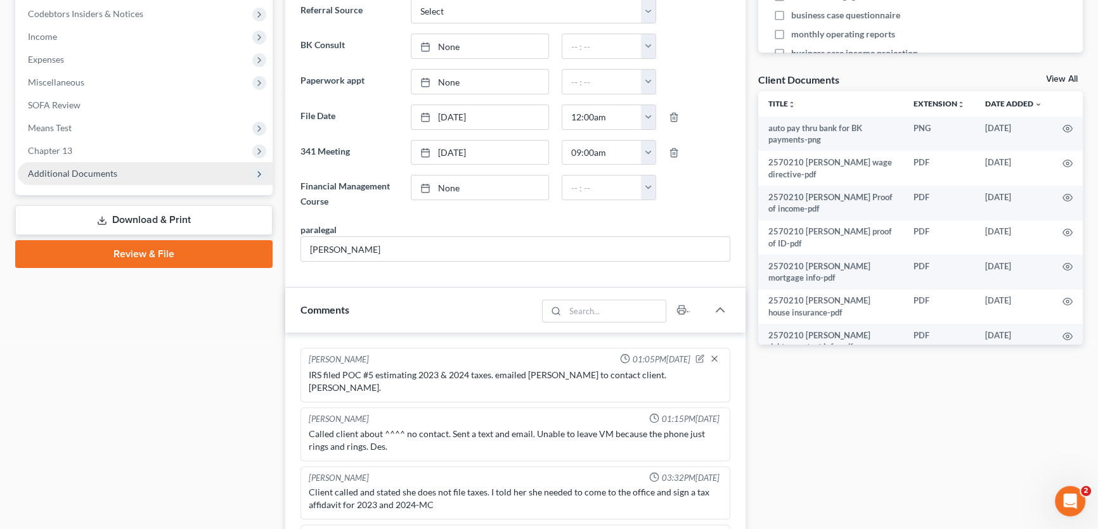
click at [58, 171] on span "Additional Documents" at bounding box center [72, 173] width 89 height 11
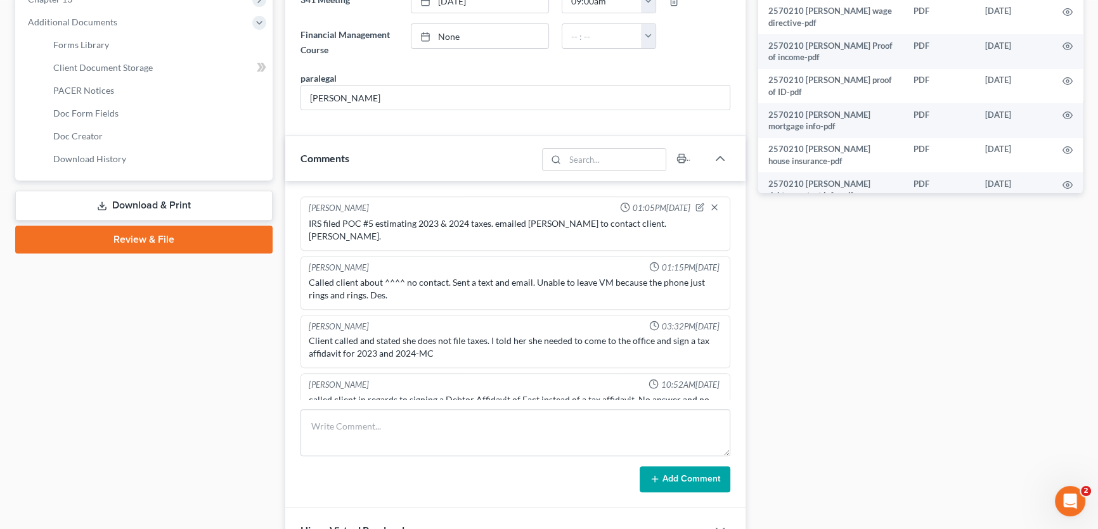
scroll to position [576, 0]
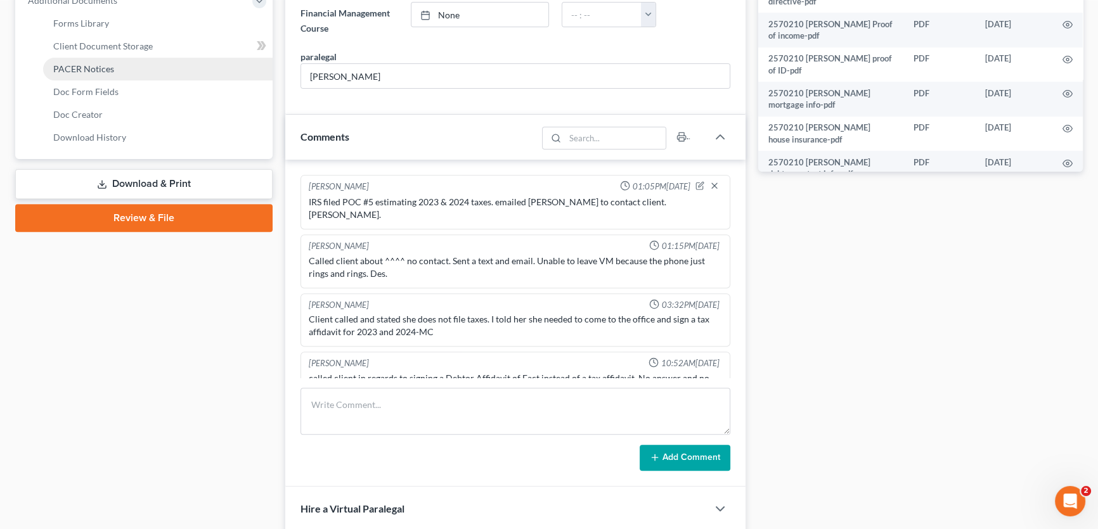
click at [82, 72] on span "PACER Notices" at bounding box center [83, 68] width 61 height 11
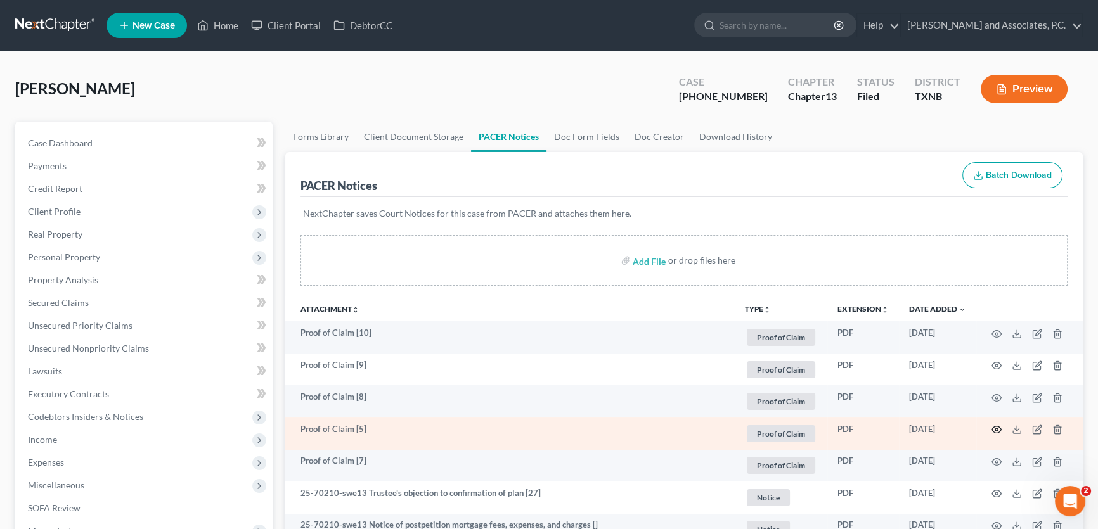
click at [996, 428] on circle "button" at bounding box center [996, 429] width 3 height 3
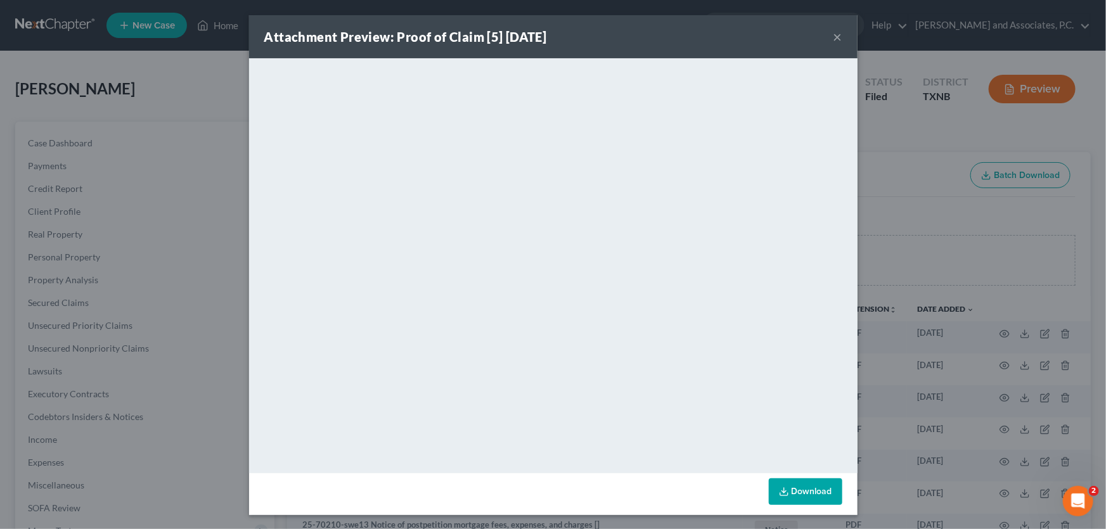
click at [836, 38] on button "×" at bounding box center [837, 36] width 9 height 15
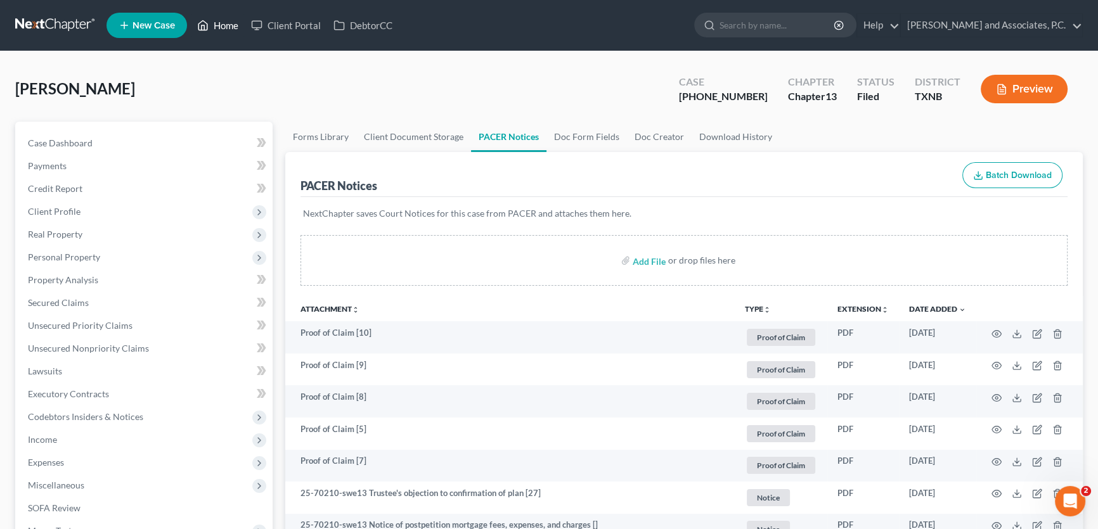
click at [232, 25] on link "Home" at bounding box center [218, 25] width 54 height 23
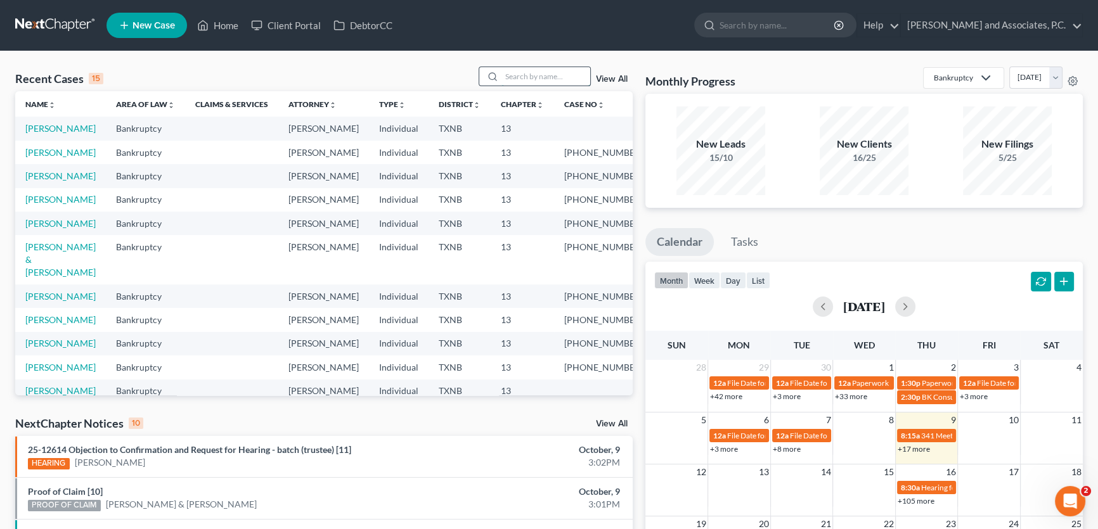
click at [515, 77] on input "search" at bounding box center [545, 76] width 89 height 18
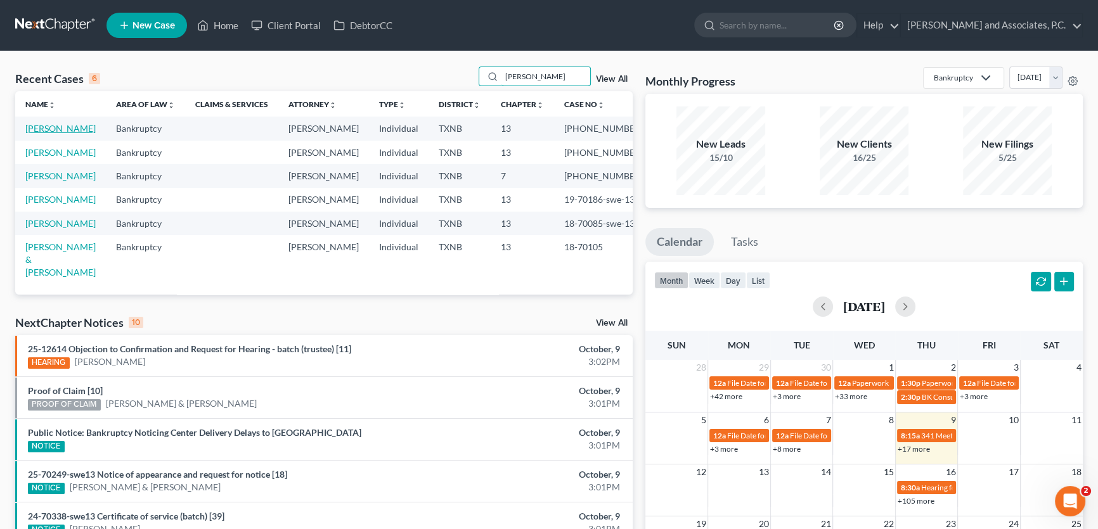
type input "[PERSON_NAME]"
click at [56, 128] on link "[PERSON_NAME]" at bounding box center [60, 128] width 70 height 11
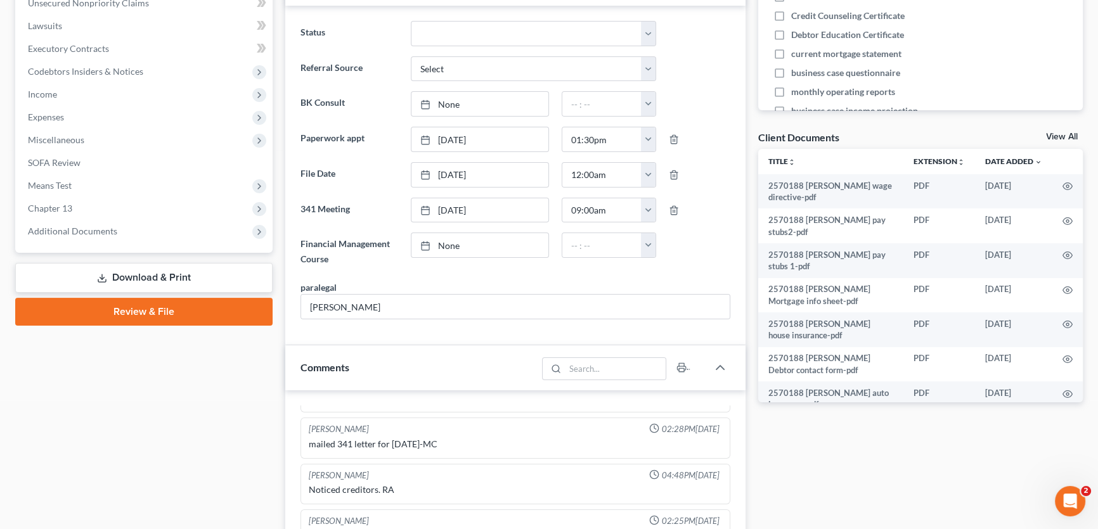
scroll to position [3021, 0]
click at [99, 228] on span "Additional Documents" at bounding box center [72, 231] width 89 height 11
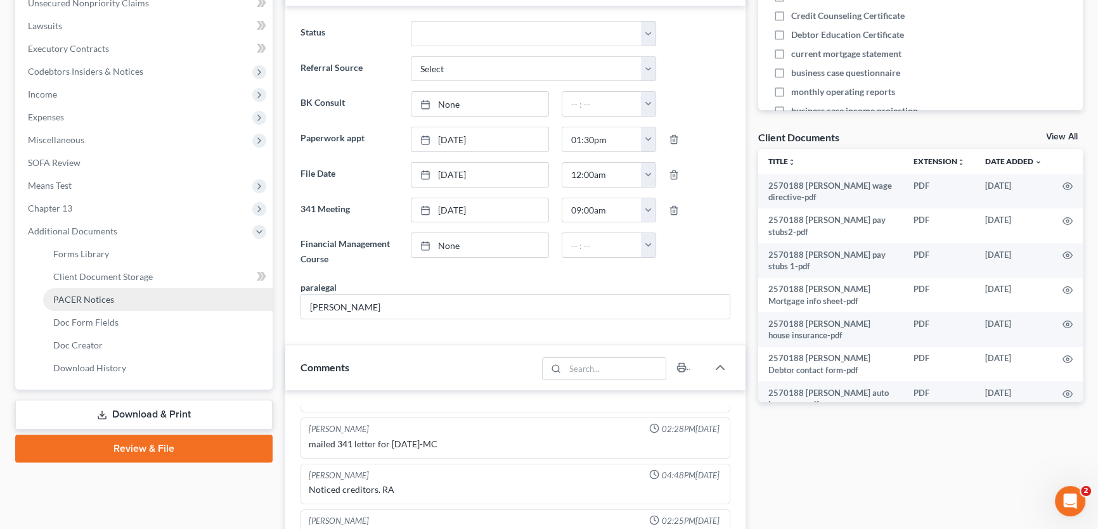
click at [102, 302] on span "PACER Notices" at bounding box center [83, 299] width 61 height 11
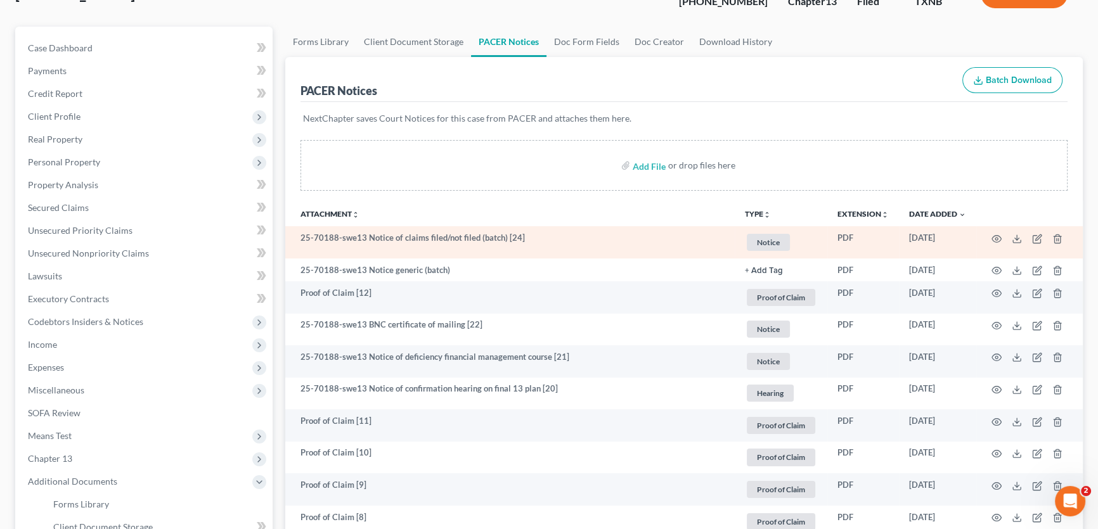
scroll to position [230, 0]
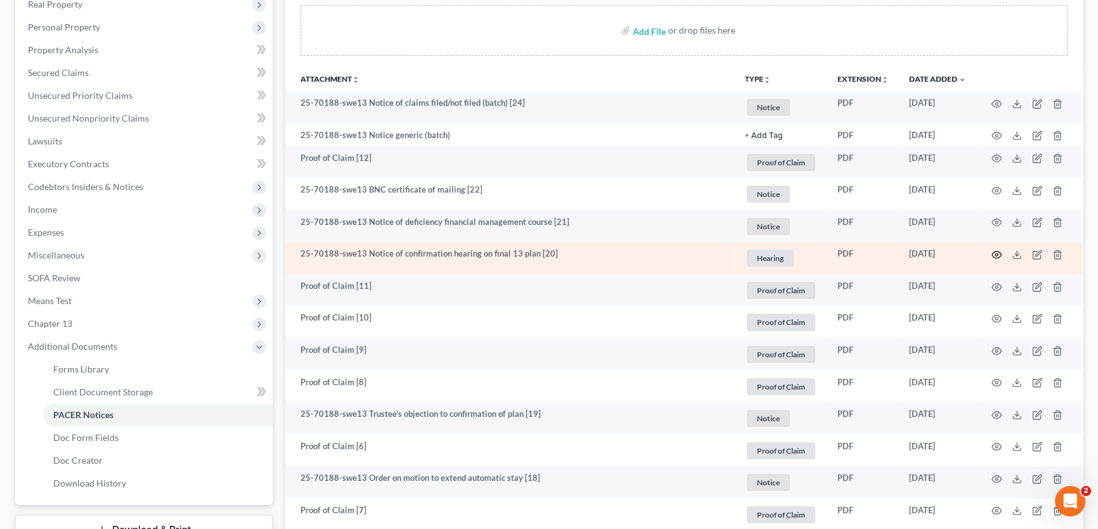
click at [998, 253] on icon "button" at bounding box center [996, 255] width 10 height 10
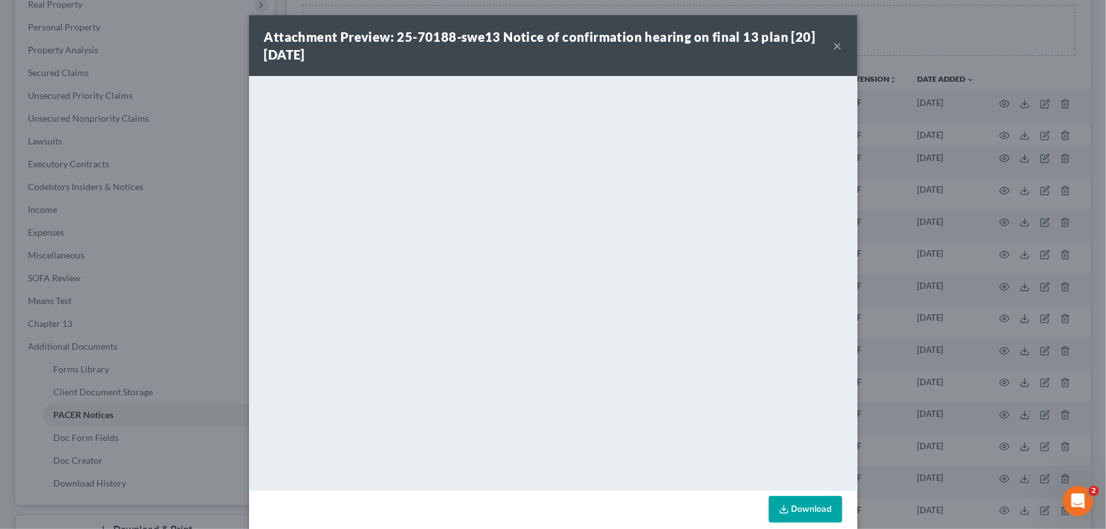
click at [833, 44] on button "×" at bounding box center [837, 45] width 9 height 15
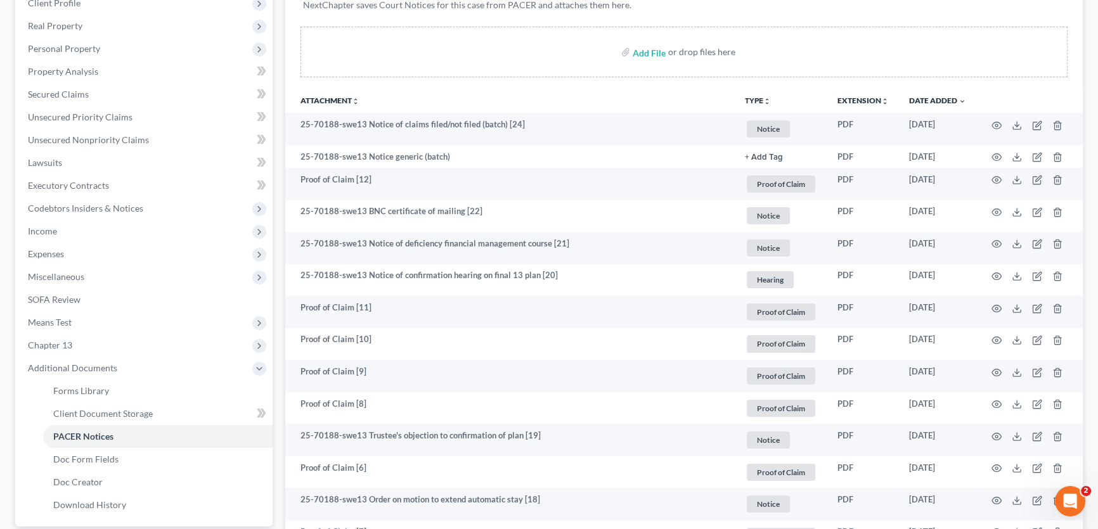
scroll to position [0, 0]
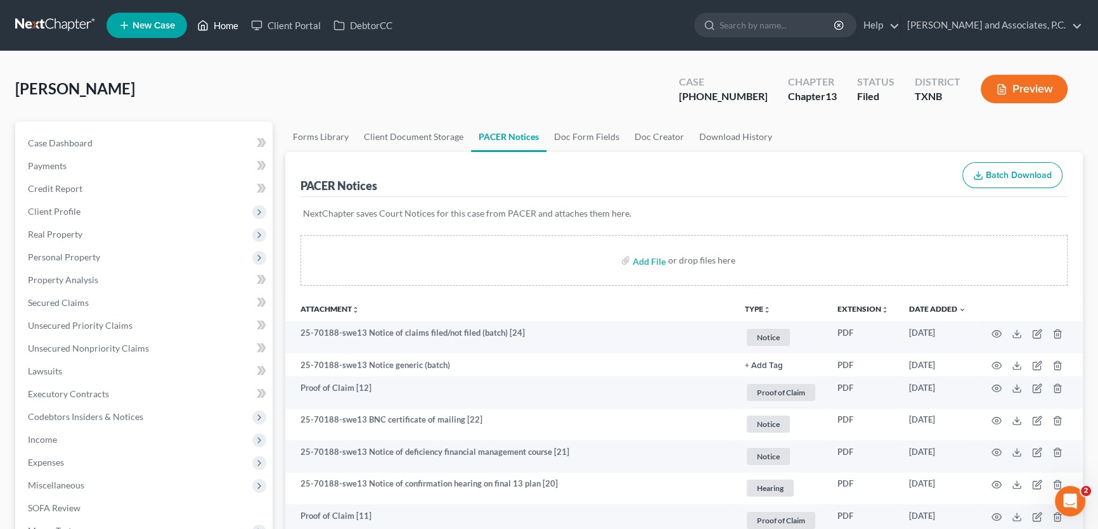
click at [227, 29] on link "Home" at bounding box center [218, 25] width 54 height 23
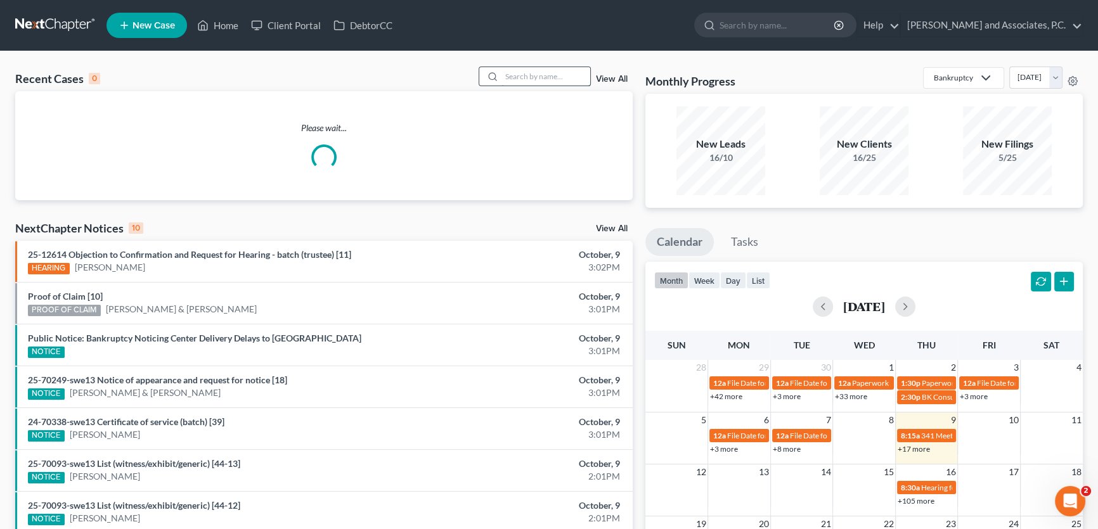
click at [512, 78] on input "search" at bounding box center [545, 76] width 89 height 18
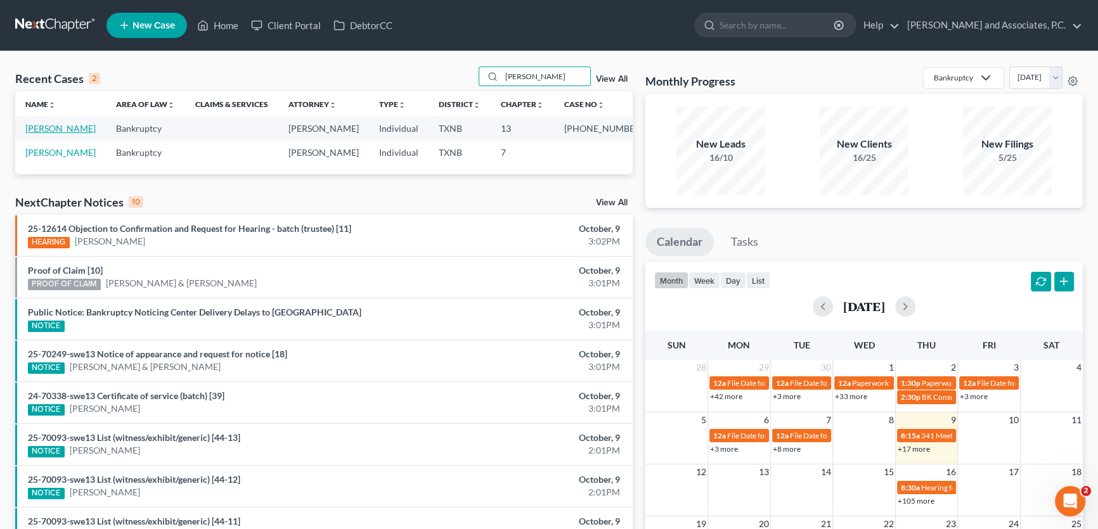
type input "[PERSON_NAME]"
click at [76, 129] on link "[PERSON_NAME]" at bounding box center [60, 128] width 70 height 11
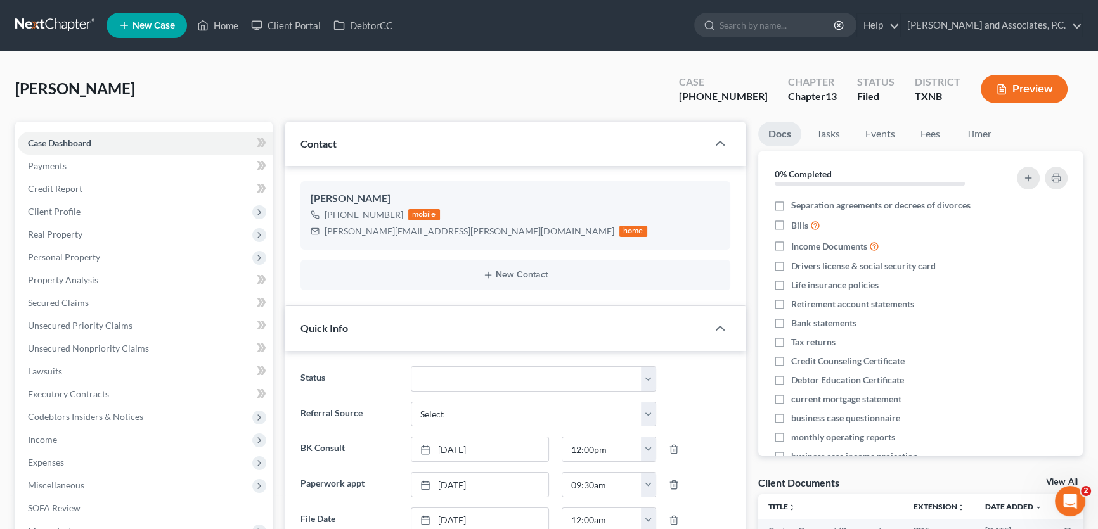
scroll to position [345, 0]
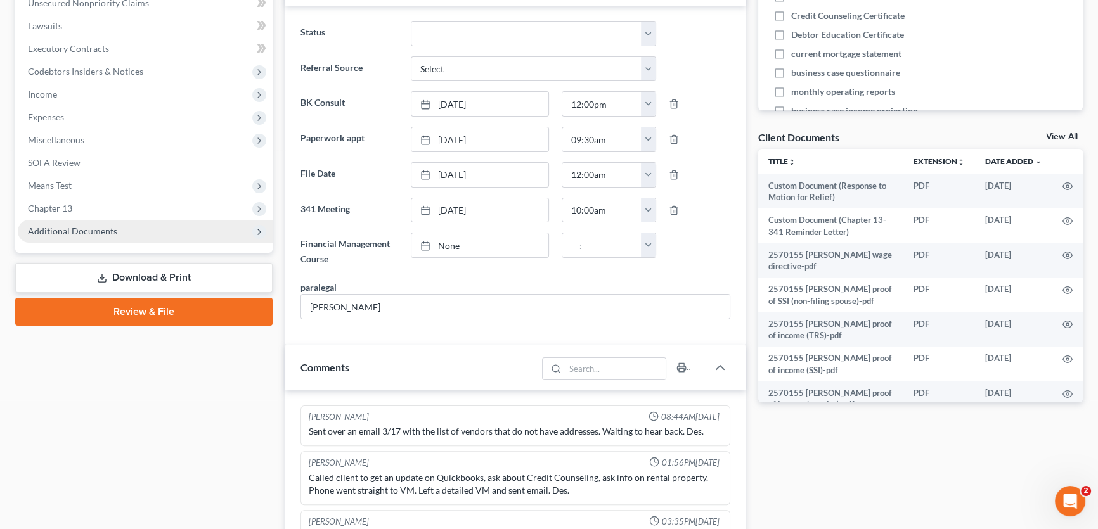
click at [105, 235] on span "Additional Documents" at bounding box center [72, 231] width 89 height 11
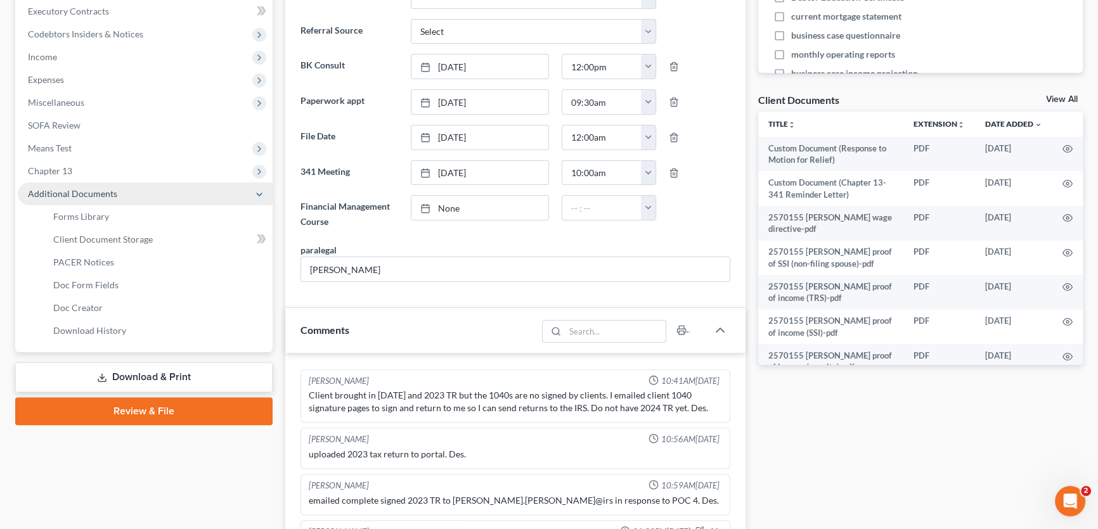
scroll to position [403, 0]
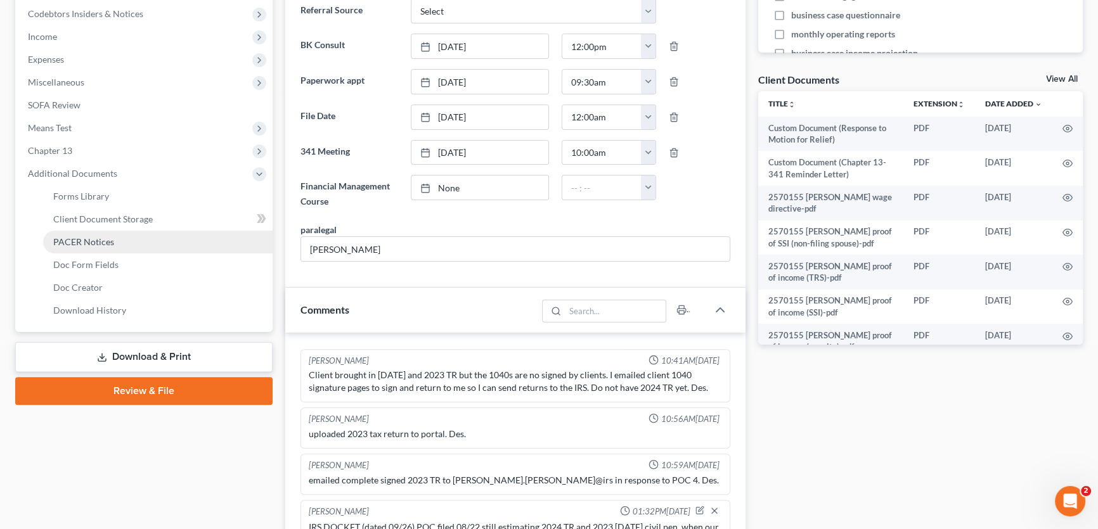
click at [101, 240] on span "PACER Notices" at bounding box center [83, 241] width 61 height 11
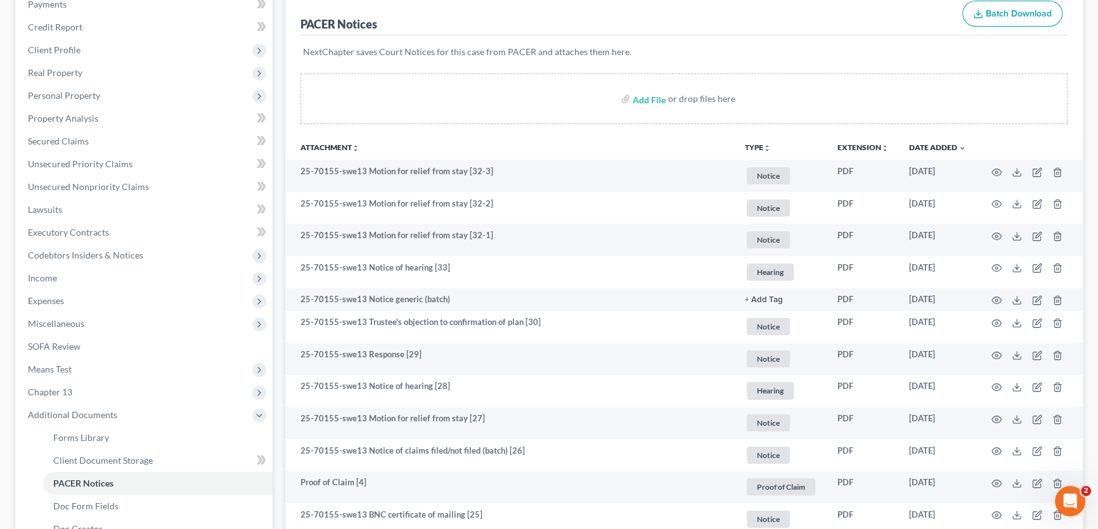
scroll to position [172, 0]
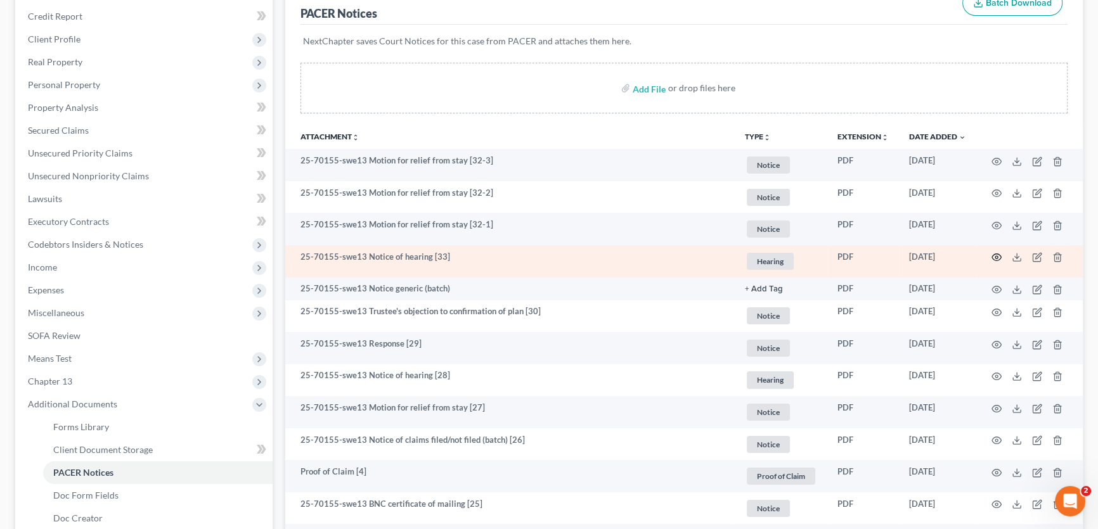
click at [994, 254] on icon "button" at bounding box center [996, 257] width 10 height 10
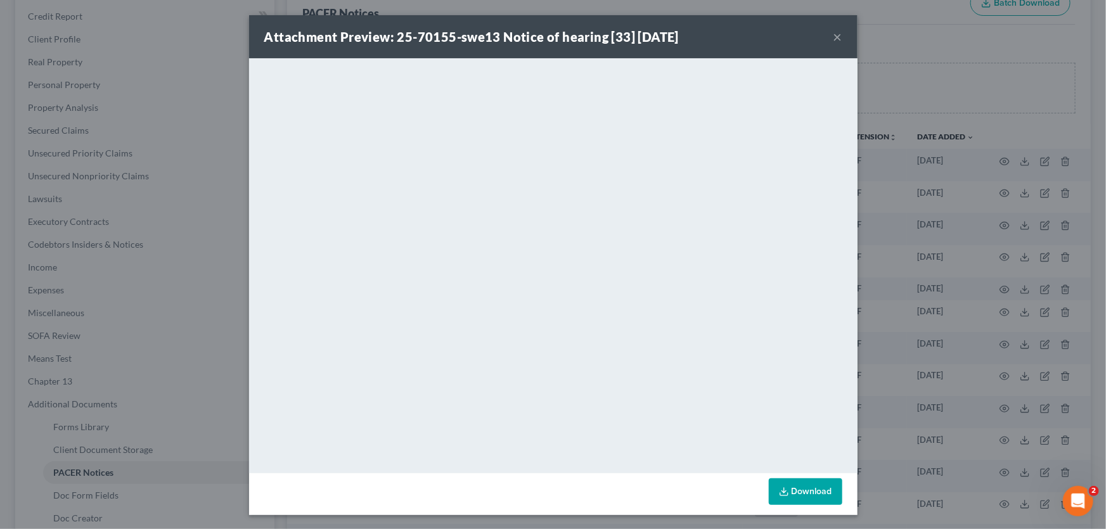
click at [834, 32] on button "×" at bounding box center [837, 36] width 9 height 15
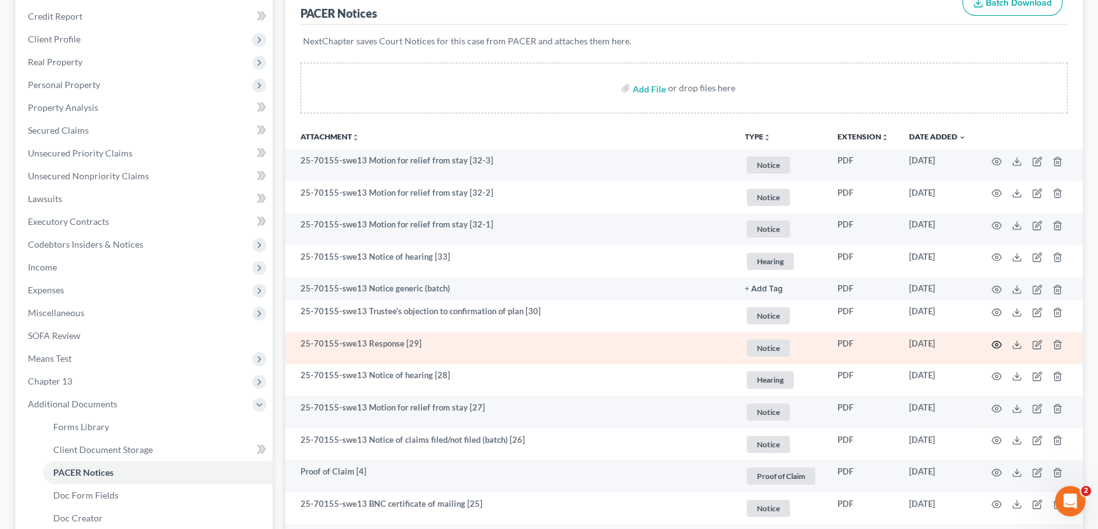
click at [994, 340] on icon "button" at bounding box center [996, 345] width 10 height 10
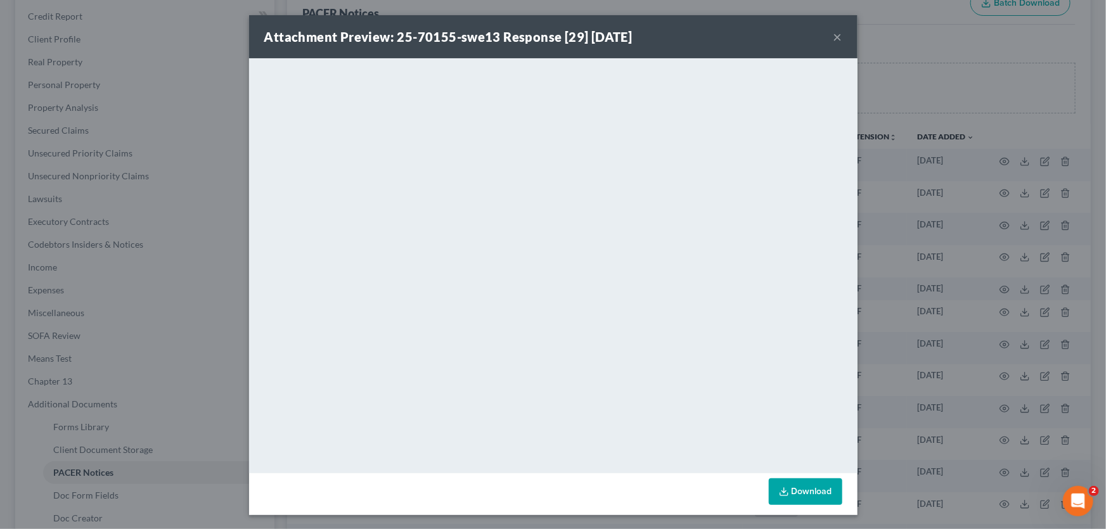
click at [827, 37] on div "Attachment Preview: 25-70155-swe13 Response [29] [DATE] ×" at bounding box center [553, 36] width 608 height 43
click at [833, 34] on button "×" at bounding box center [837, 36] width 9 height 15
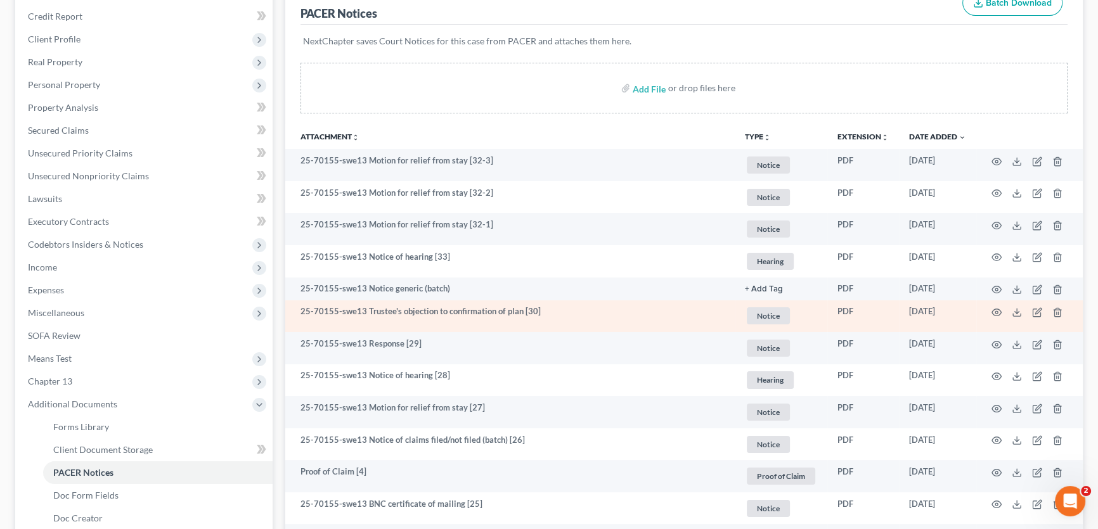
scroll to position [230, 0]
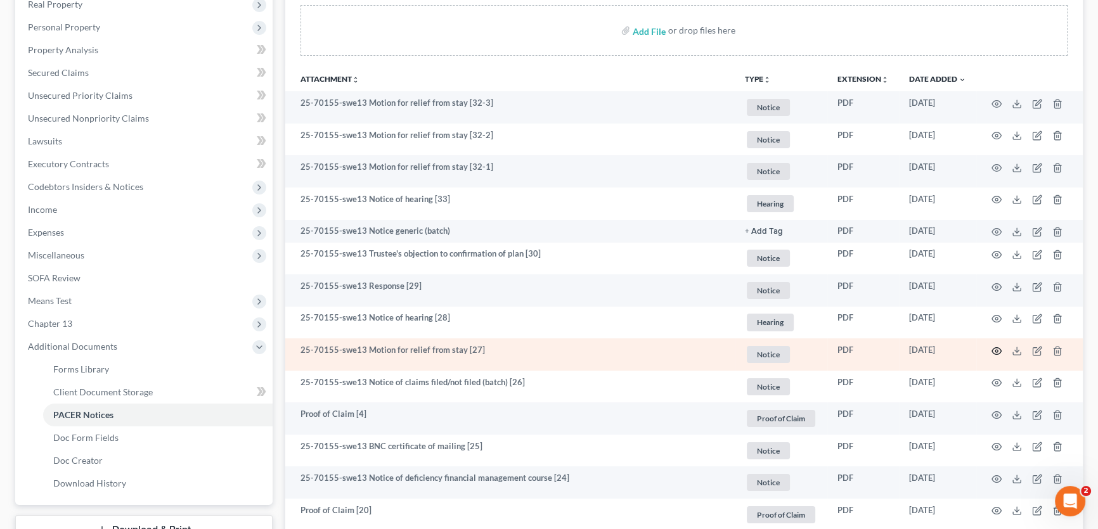
click at [996, 352] on icon "button" at bounding box center [997, 350] width 10 height 7
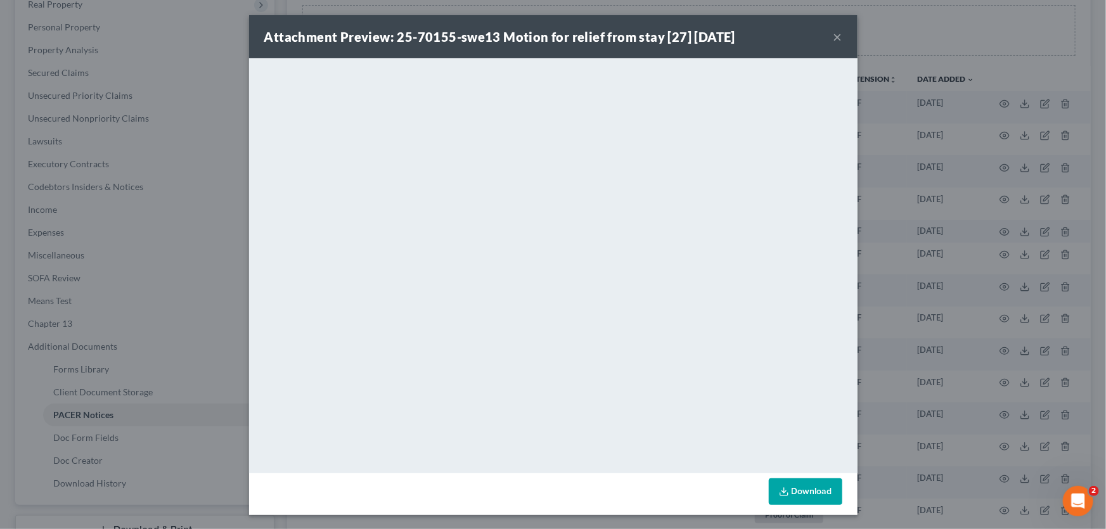
click at [835, 35] on button "×" at bounding box center [837, 36] width 9 height 15
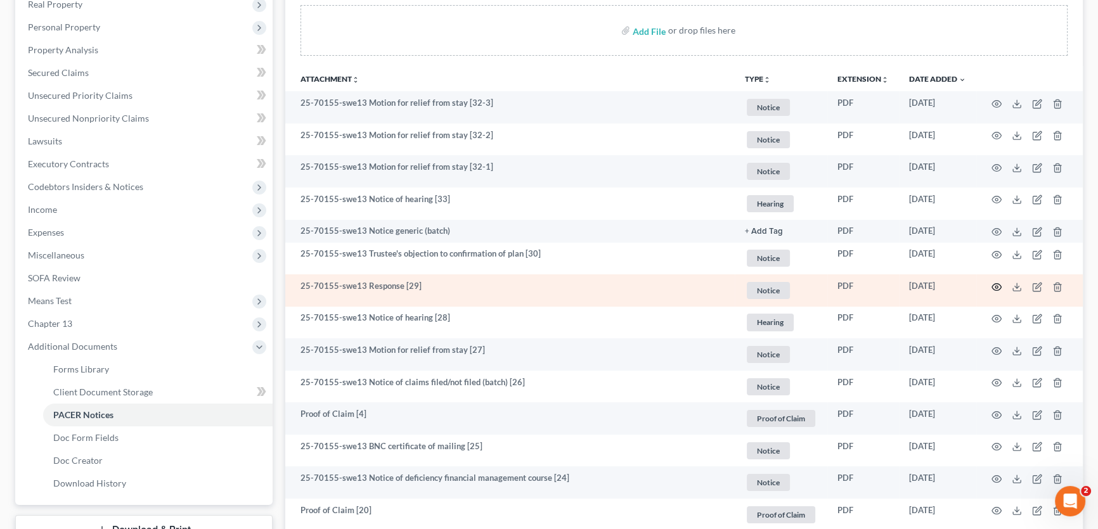
click at [995, 285] on icon "button" at bounding box center [996, 287] width 10 height 10
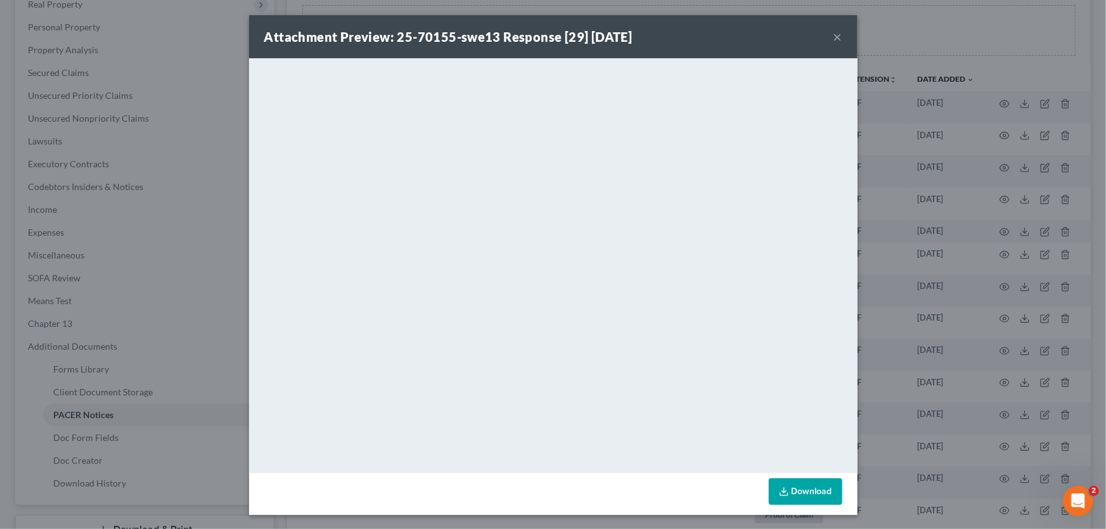
click at [835, 37] on button "×" at bounding box center [837, 36] width 9 height 15
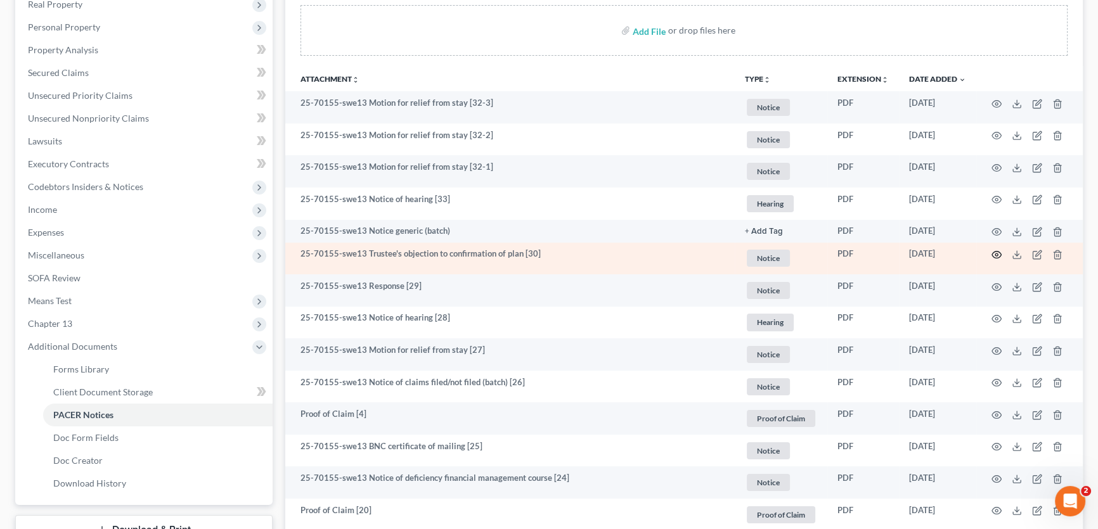
click at [995, 254] on circle "button" at bounding box center [996, 255] width 3 height 3
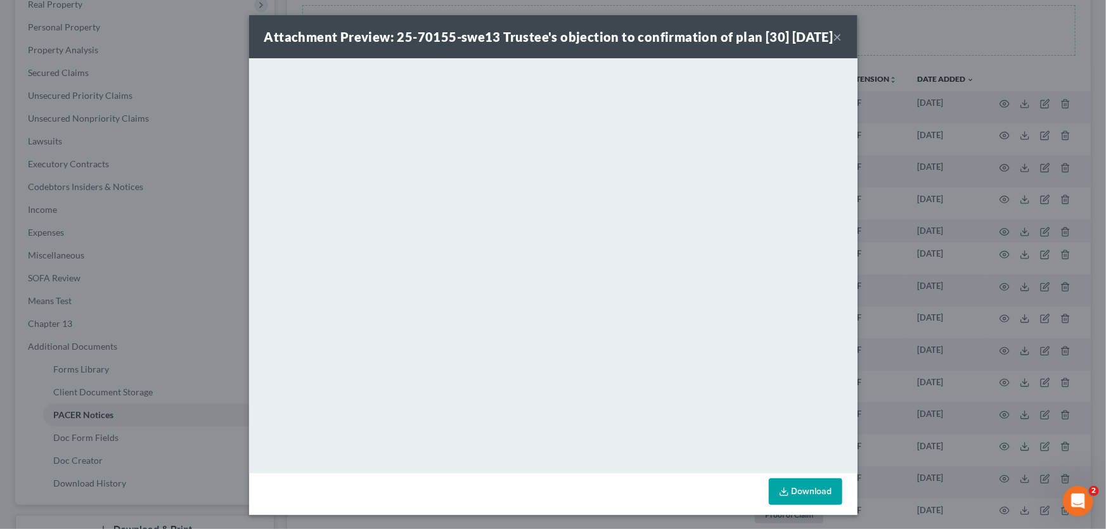
click at [833, 42] on button "×" at bounding box center [837, 36] width 9 height 15
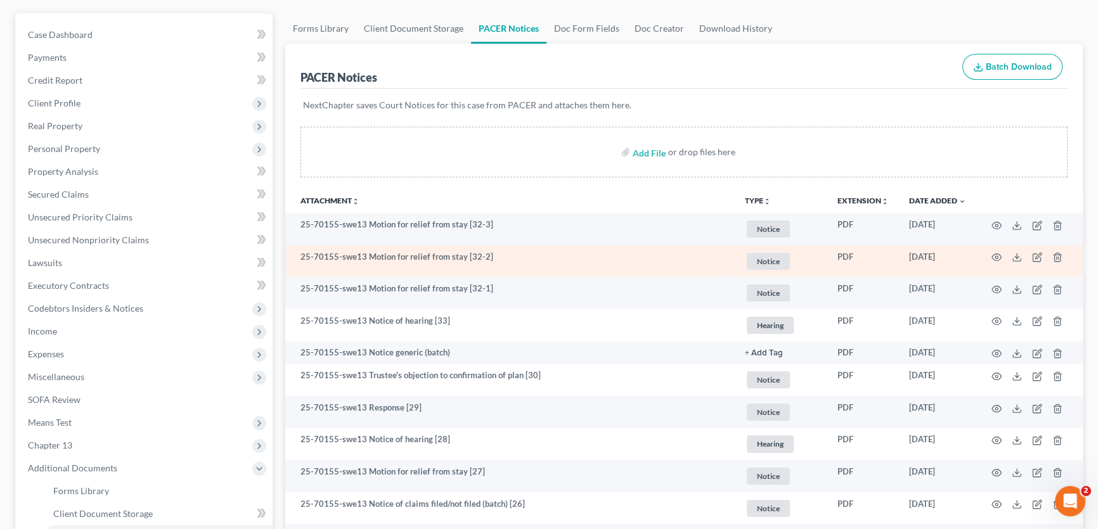
scroll to position [0, 0]
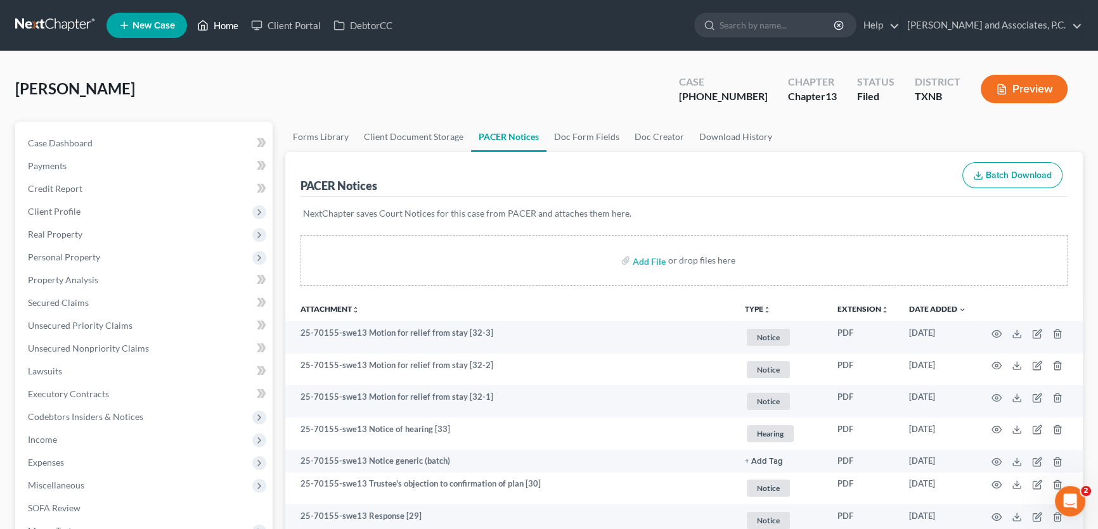
click at [233, 22] on link "Home" at bounding box center [218, 25] width 54 height 23
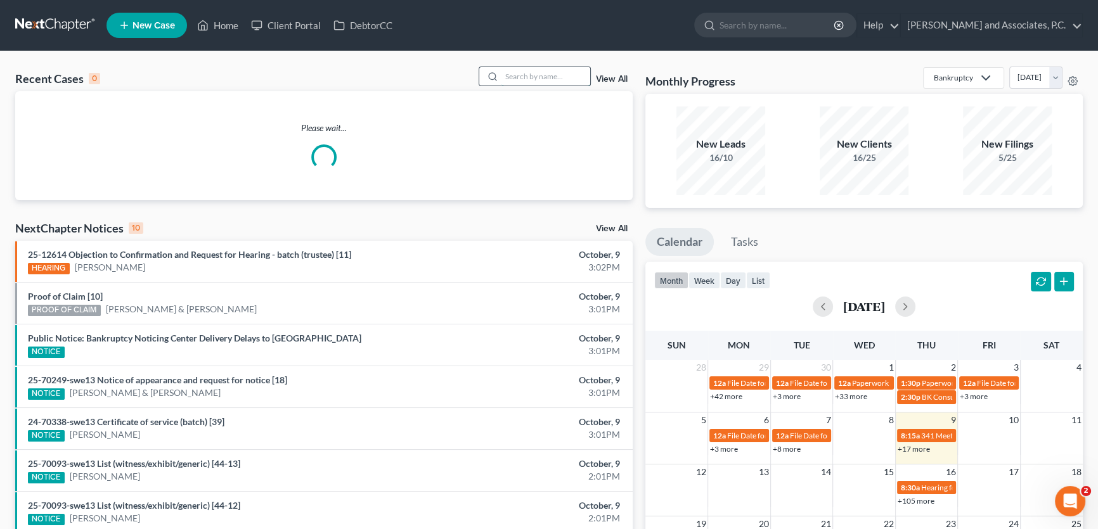
click at [550, 75] on input "search" at bounding box center [545, 76] width 89 height 18
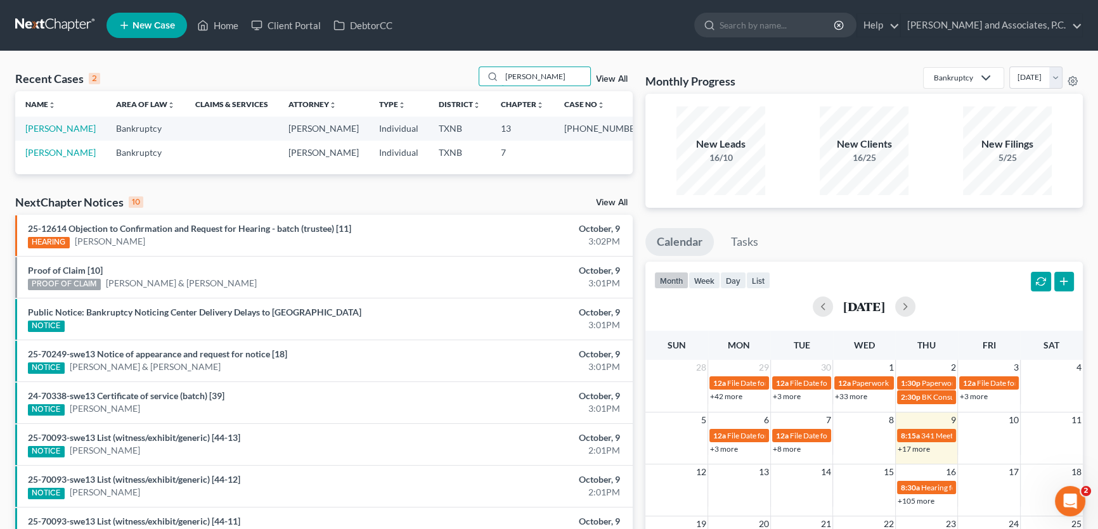
type input "[PERSON_NAME]"
click at [87, 127] on link "[PERSON_NAME]" at bounding box center [60, 128] width 70 height 11
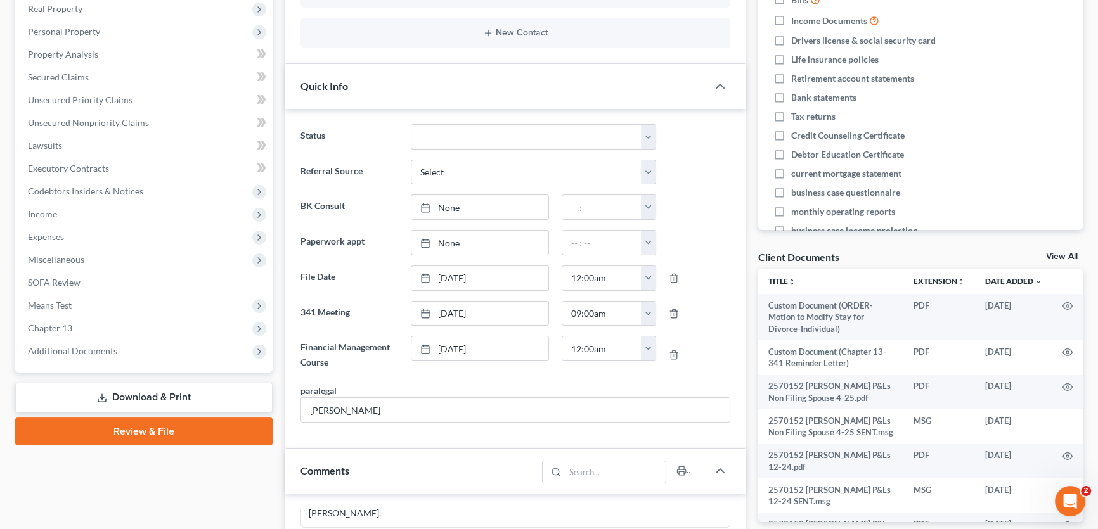
scroll to position [230, 0]
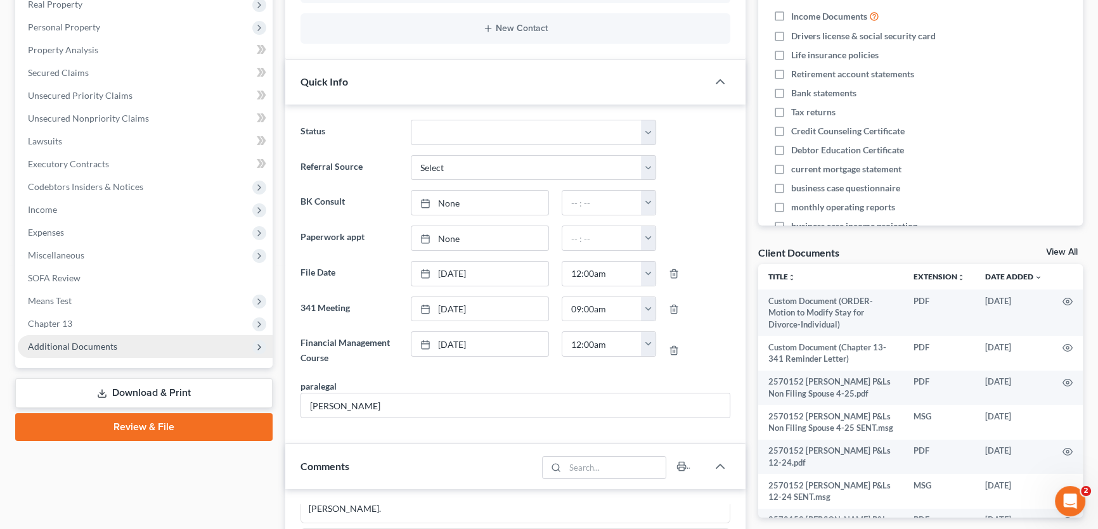
click at [121, 349] on span "Additional Documents" at bounding box center [145, 346] width 255 height 23
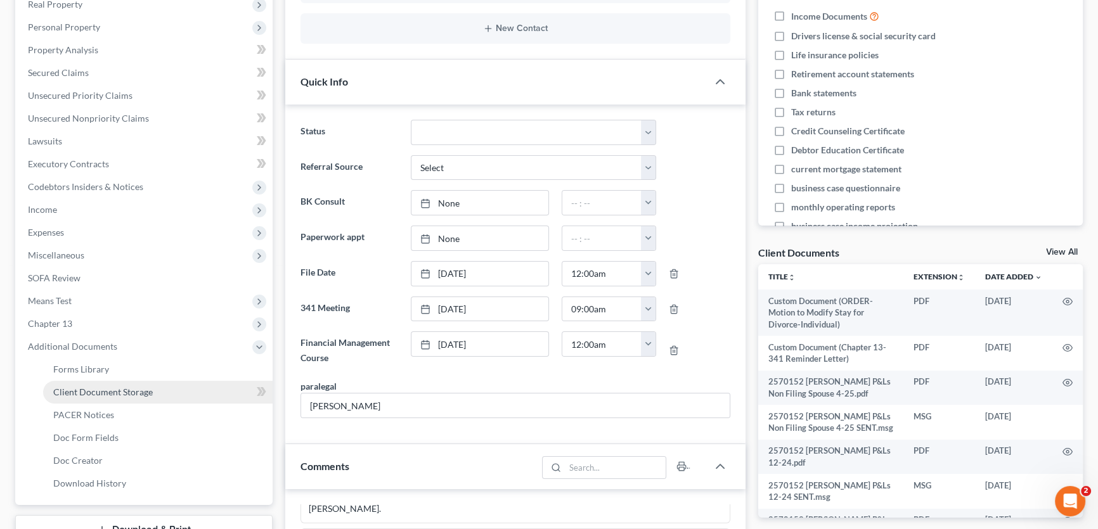
click at [129, 393] on span "Client Document Storage" at bounding box center [103, 392] width 100 height 11
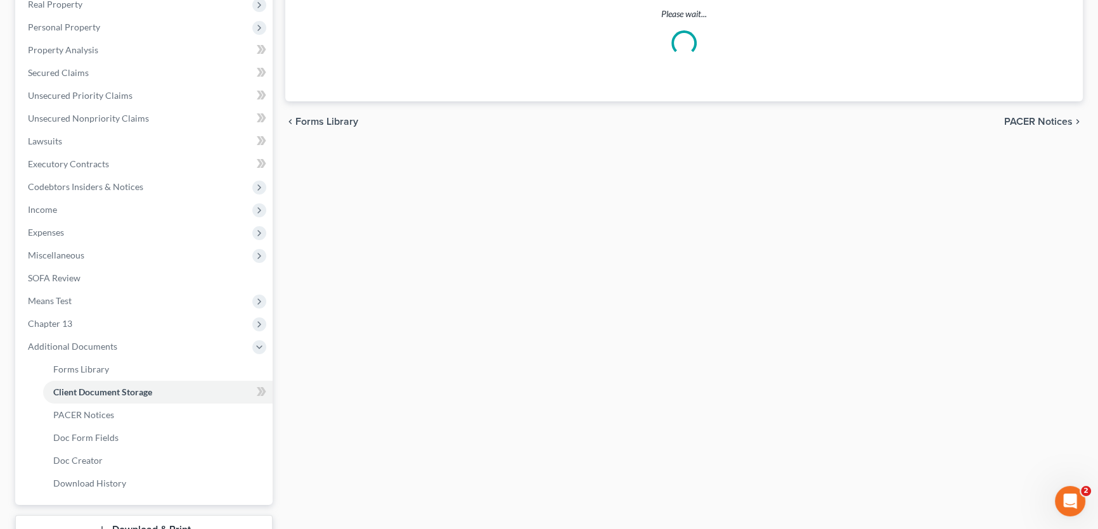
scroll to position [42, 0]
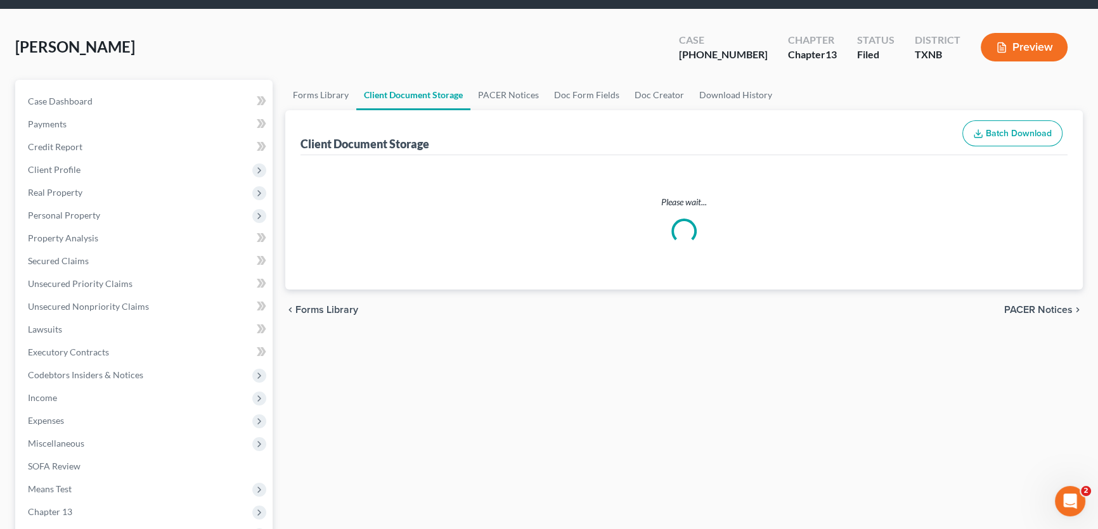
select select "18"
select select "21"
select select "10"
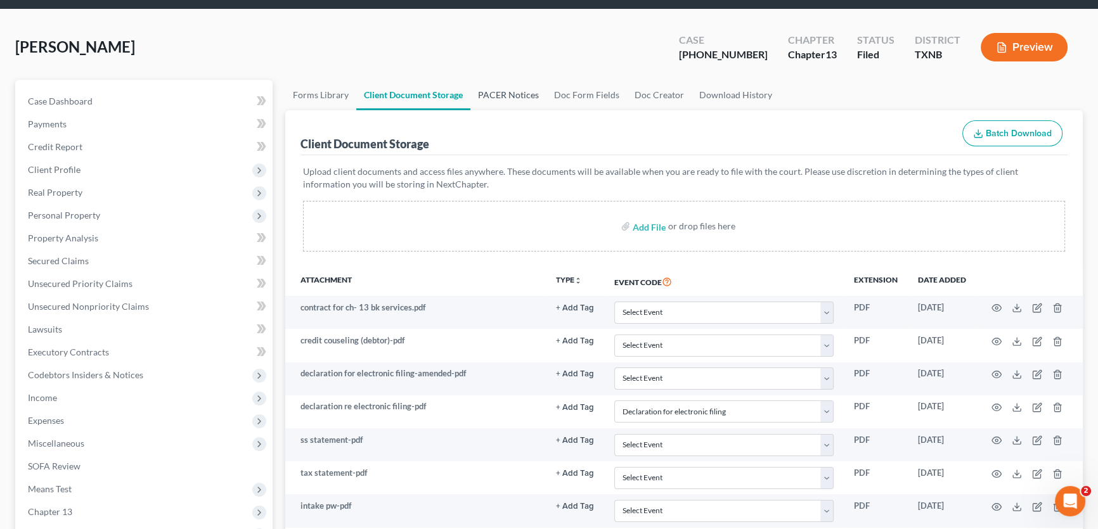
scroll to position [0, 0]
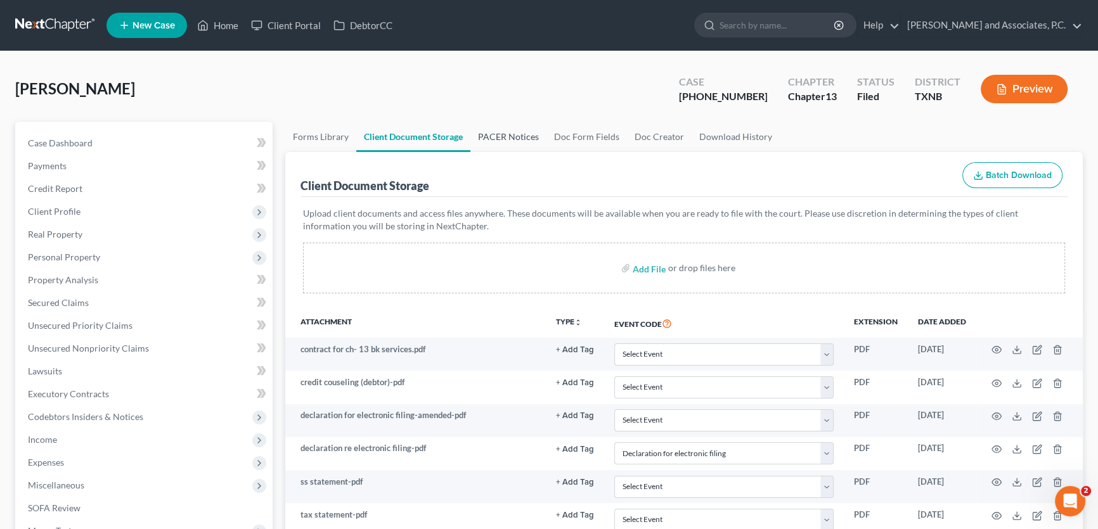
click at [499, 135] on link "PACER Notices" at bounding box center [508, 137] width 76 height 30
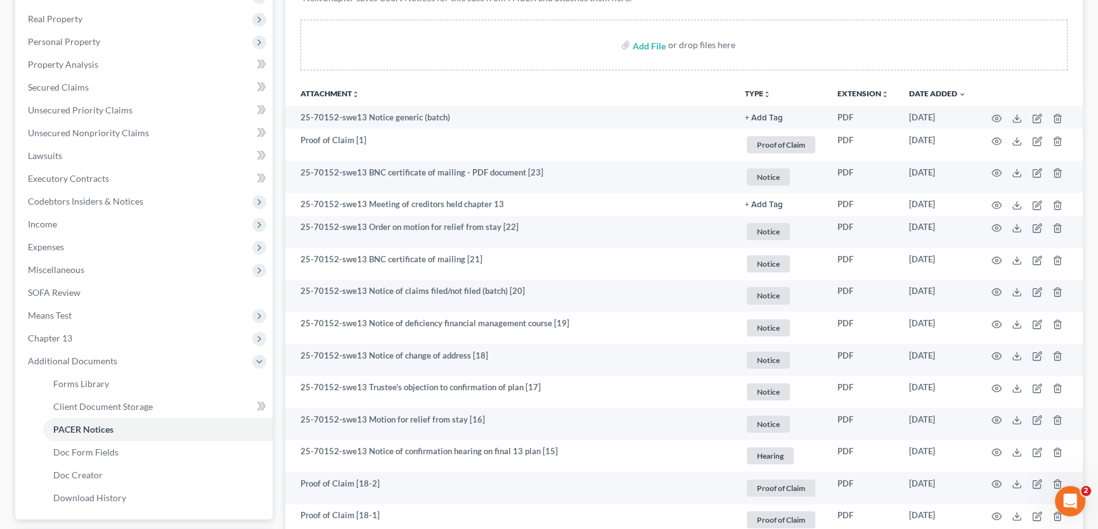
scroll to position [230, 0]
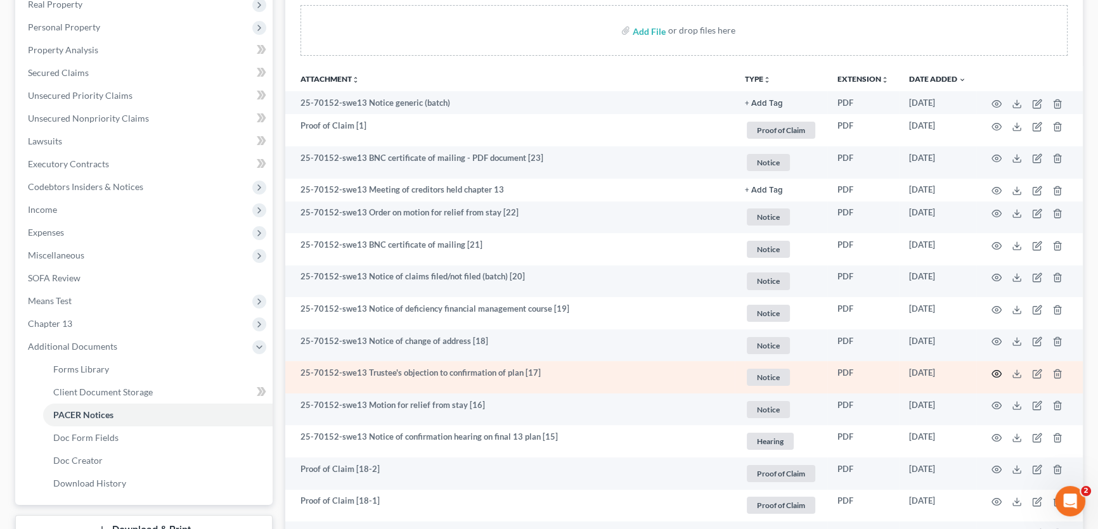
click at [994, 370] on icon "button" at bounding box center [996, 374] width 10 height 10
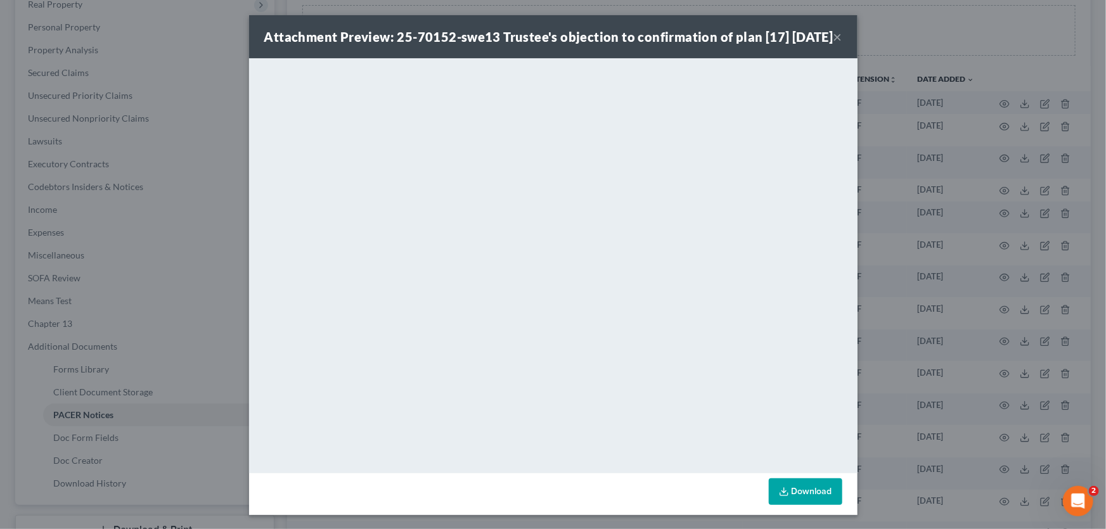
click at [835, 44] on button "×" at bounding box center [837, 36] width 9 height 15
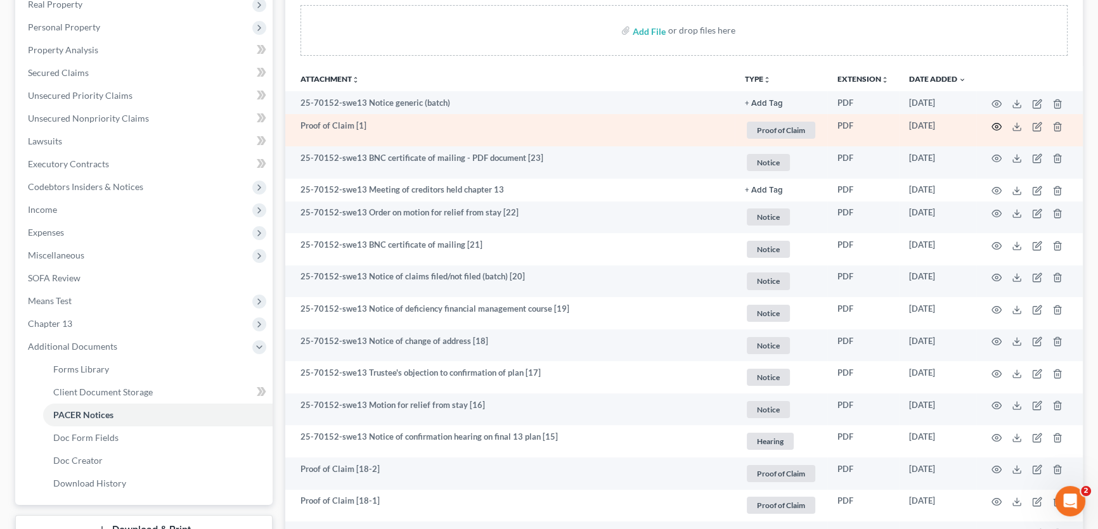
click at [998, 122] on icon "button" at bounding box center [996, 127] width 10 height 10
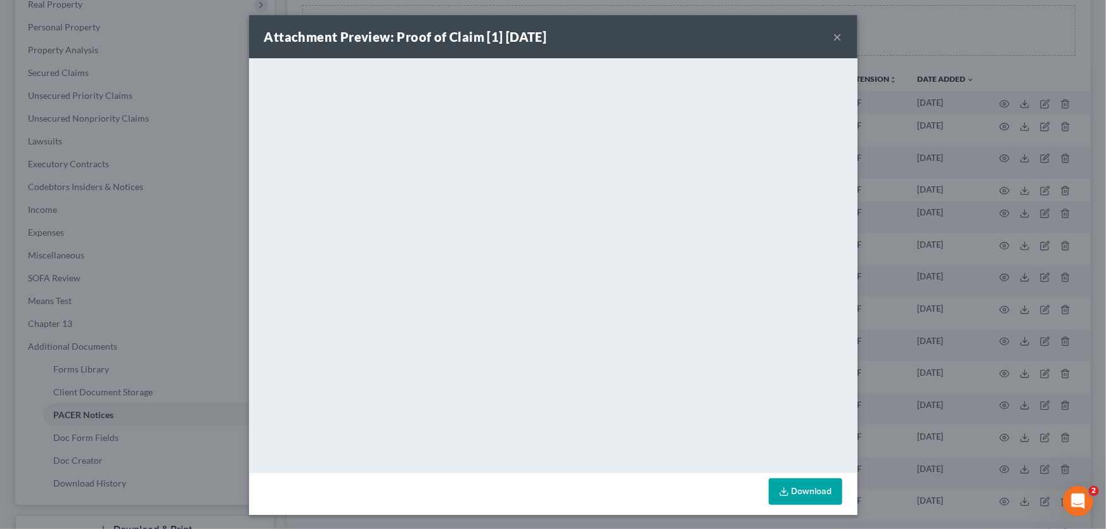
click at [837, 35] on button "×" at bounding box center [837, 36] width 9 height 15
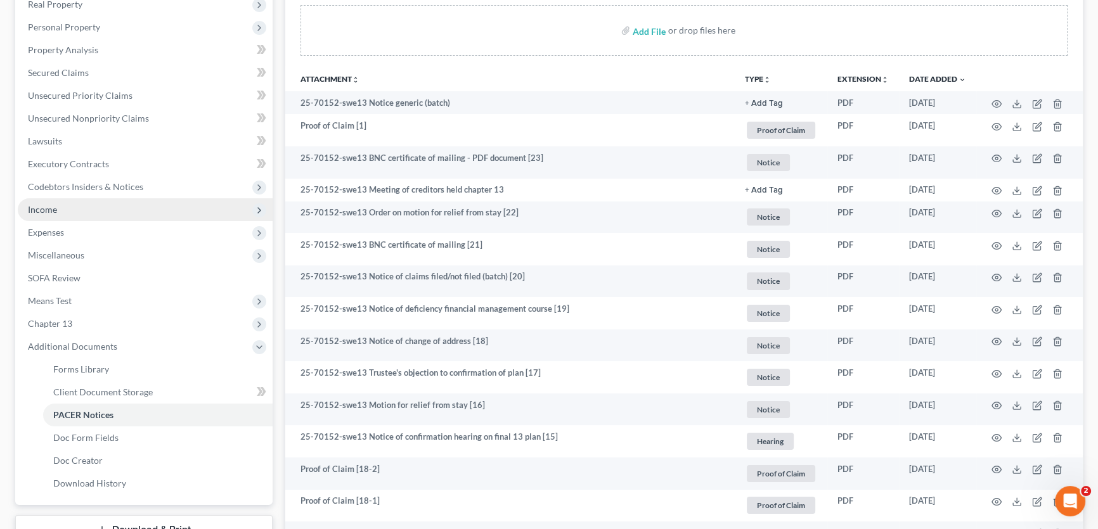
click at [66, 209] on span "Income" at bounding box center [145, 209] width 255 height 23
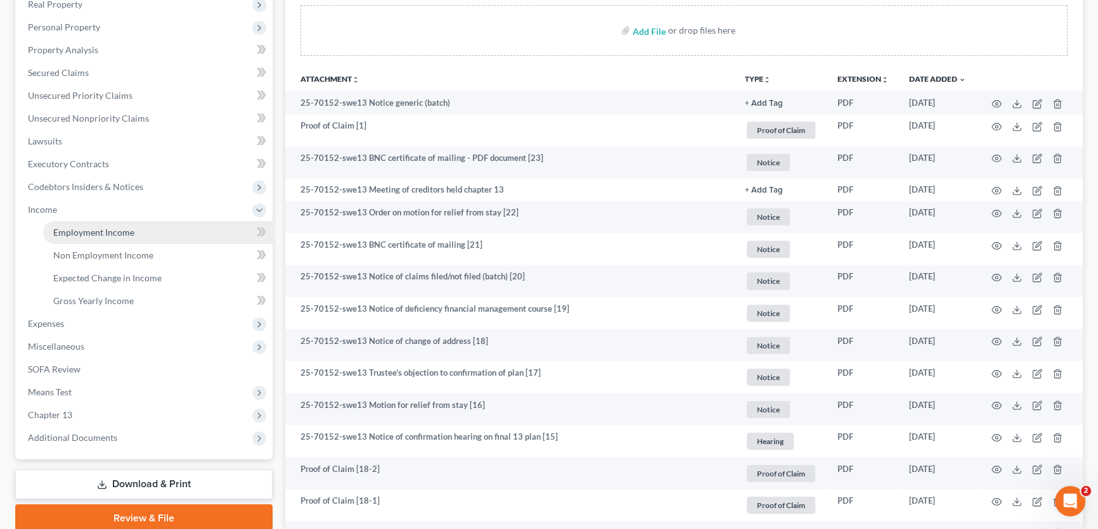
click at [75, 228] on span "Employment Income" at bounding box center [93, 232] width 81 height 11
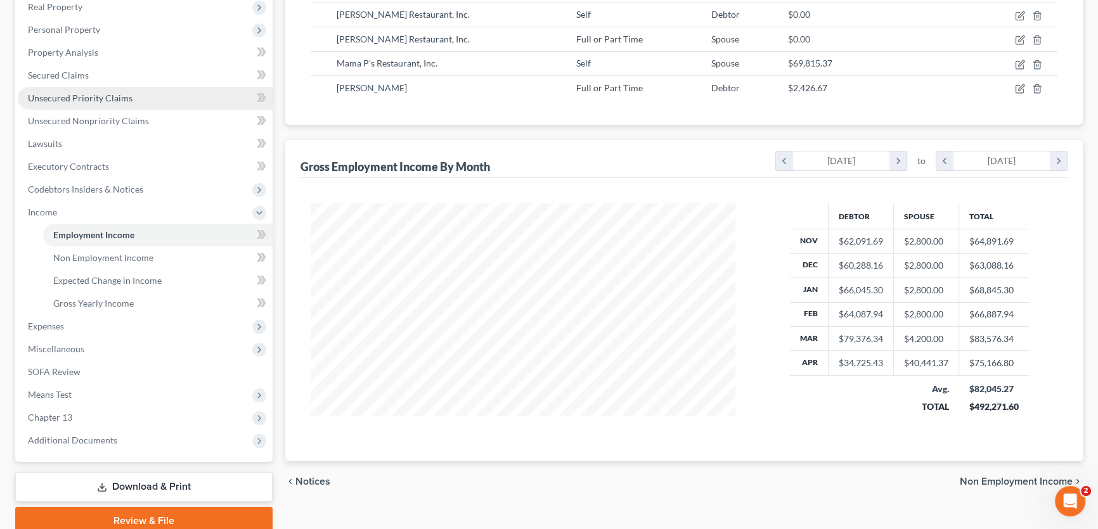
scroll to position [230, 0]
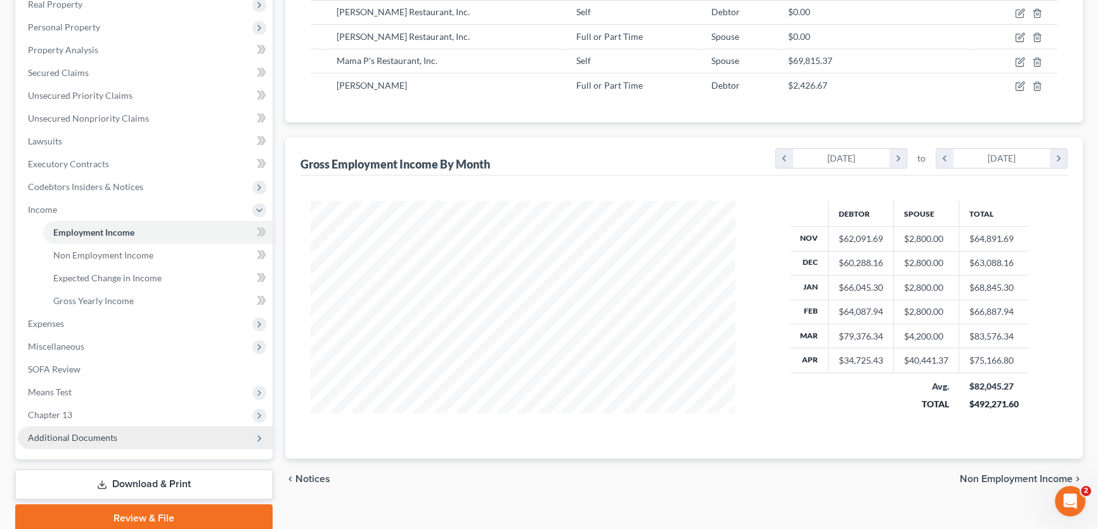
click at [81, 438] on span "Additional Documents" at bounding box center [72, 437] width 89 height 11
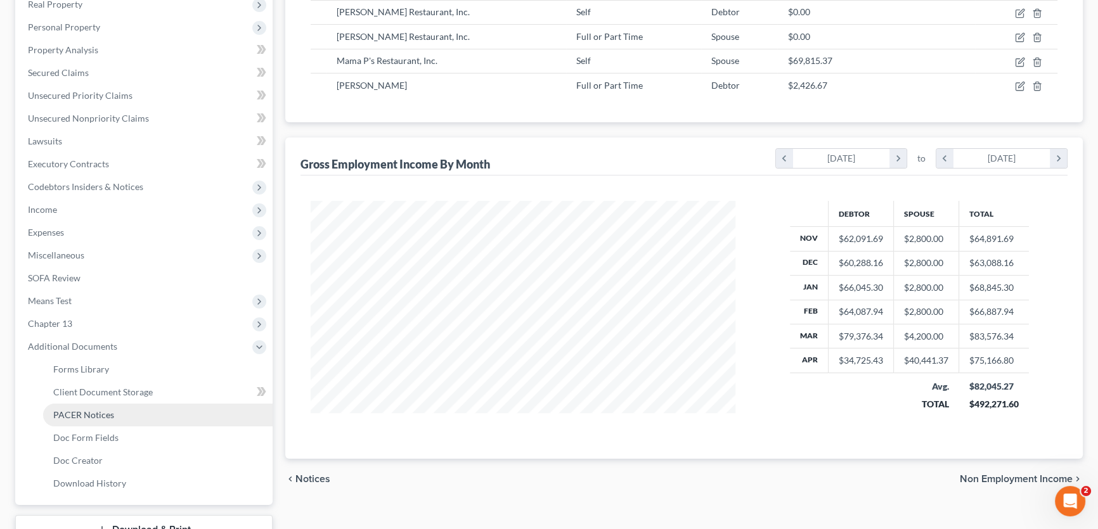
click at [103, 415] on span "PACER Notices" at bounding box center [83, 414] width 61 height 11
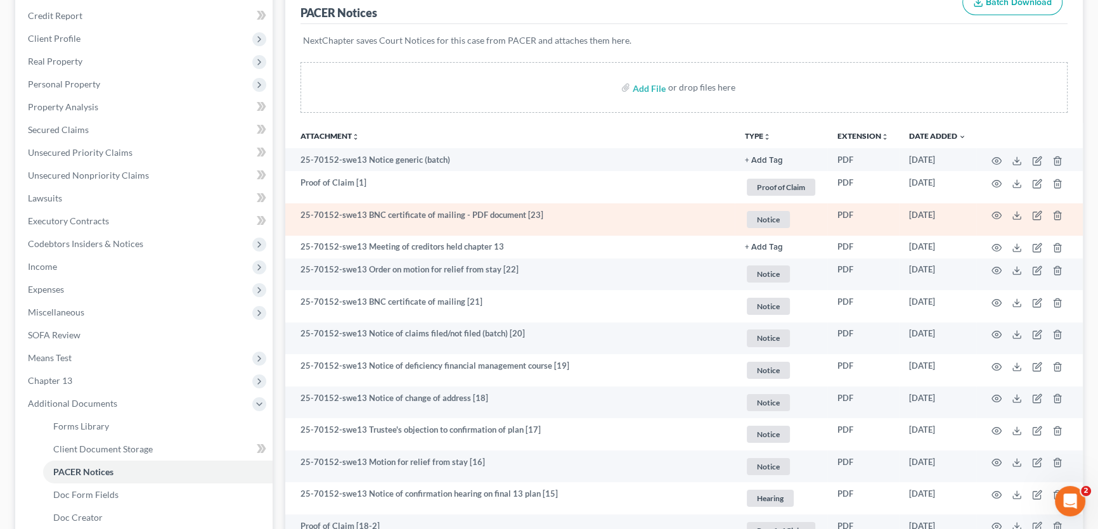
scroll to position [172, 0]
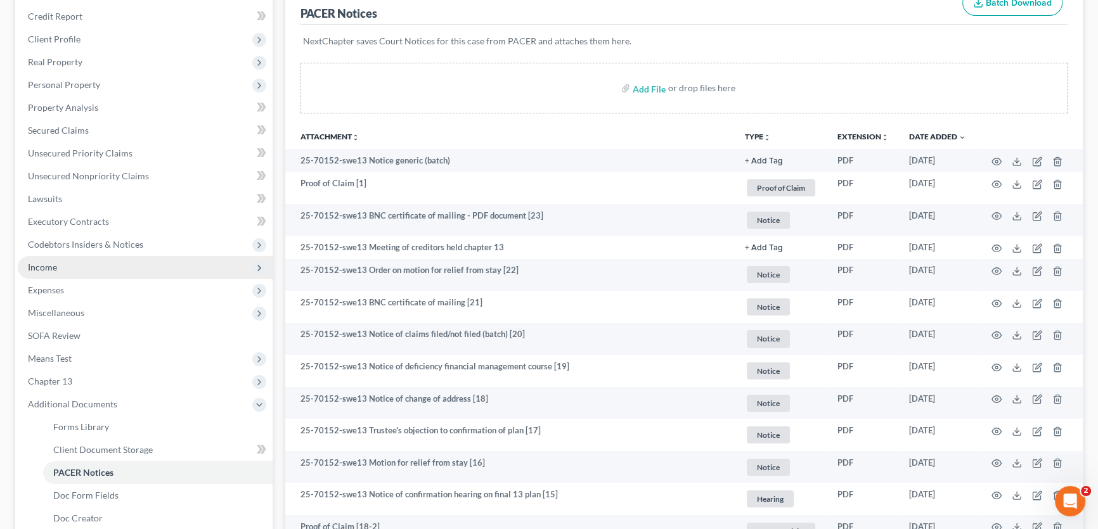
click at [70, 269] on span "Income" at bounding box center [145, 267] width 255 height 23
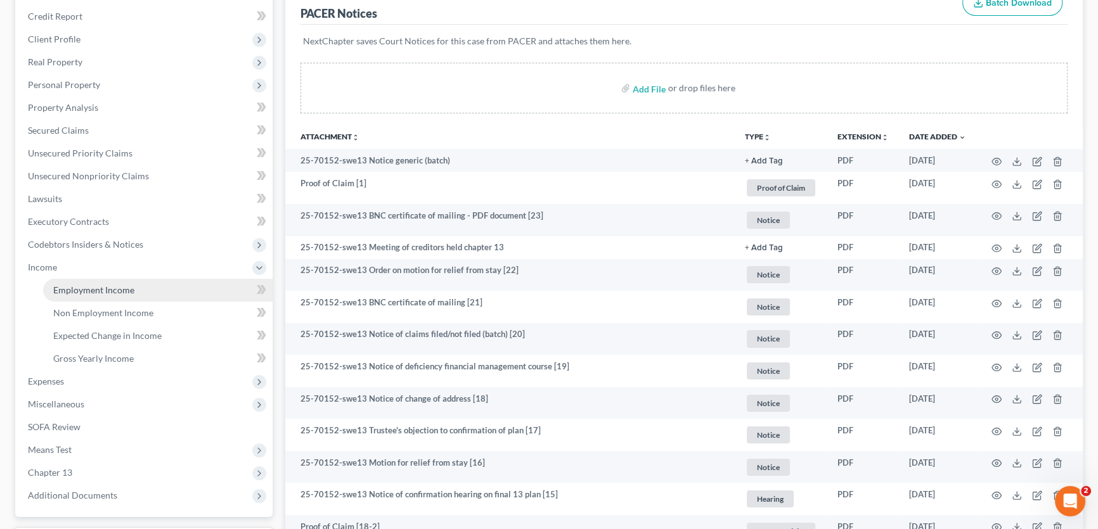
click at [74, 285] on span "Employment Income" at bounding box center [93, 290] width 81 height 11
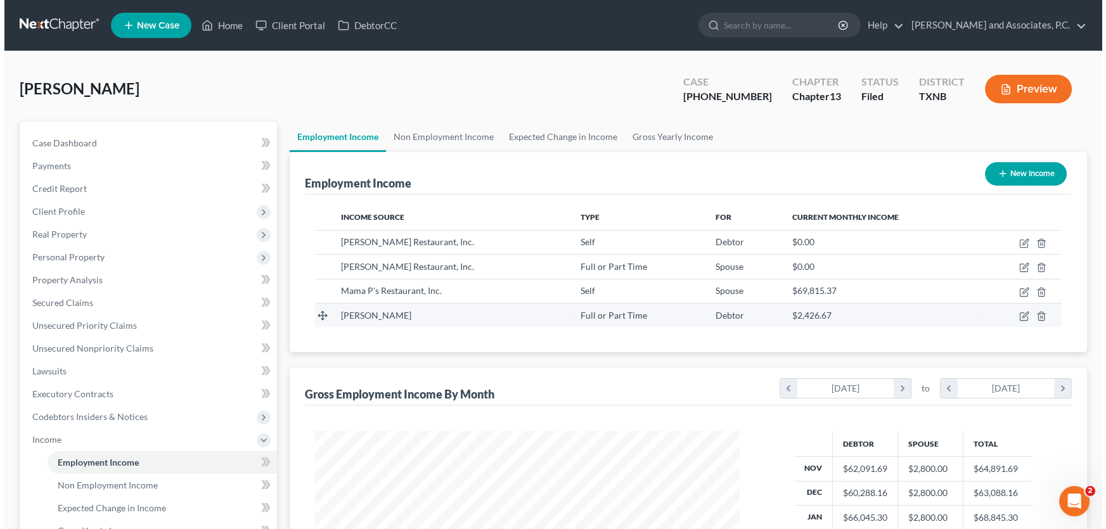
scroll to position [227, 450]
click at [1015, 314] on icon "button" at bounding box center [1020, 316] width 10 height 10
select select "0"
select select "45"
select select "3"
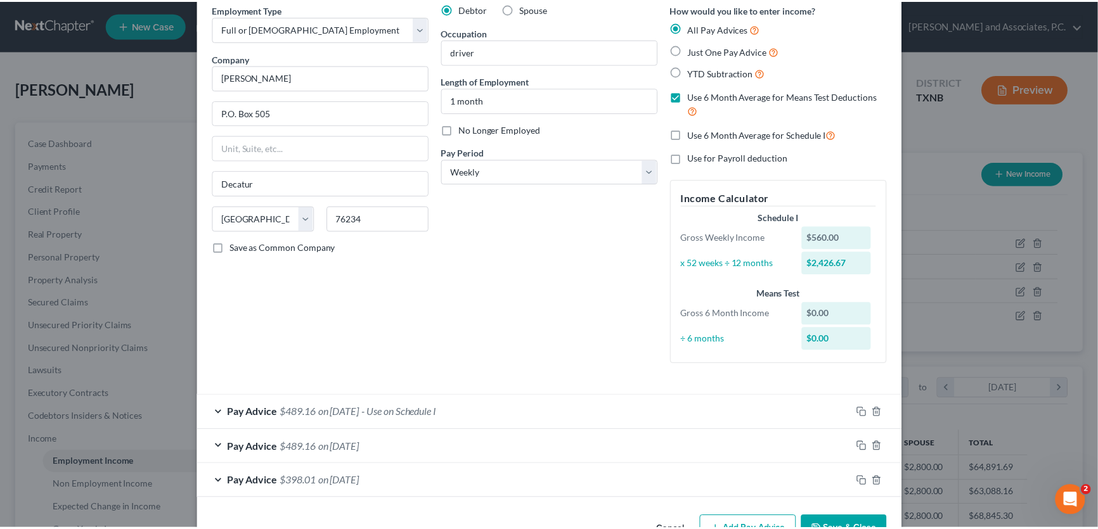
scroll to position [0, 0]
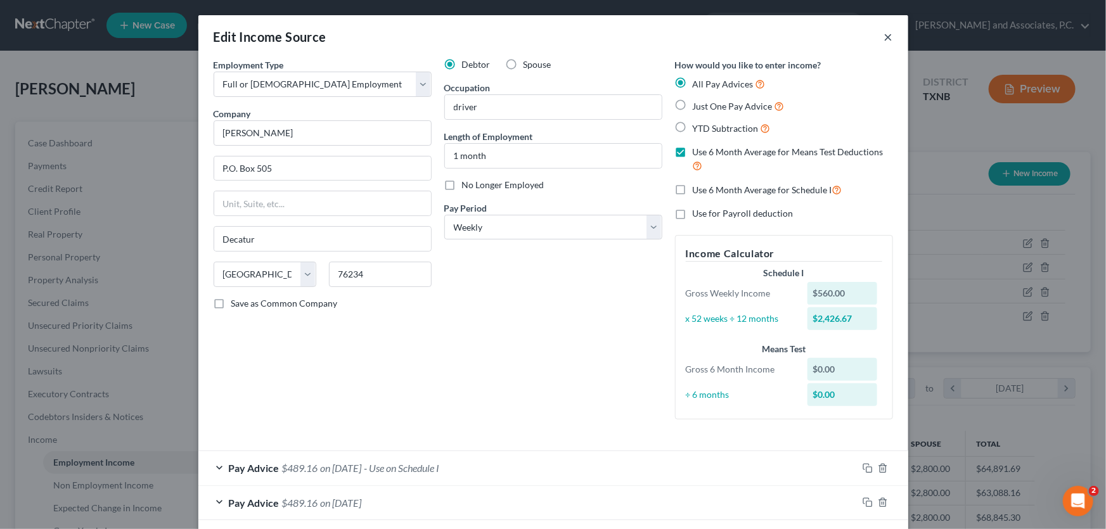
click at [884, 35] on button "×" at bounding box center [888, 36] width 9 height 15
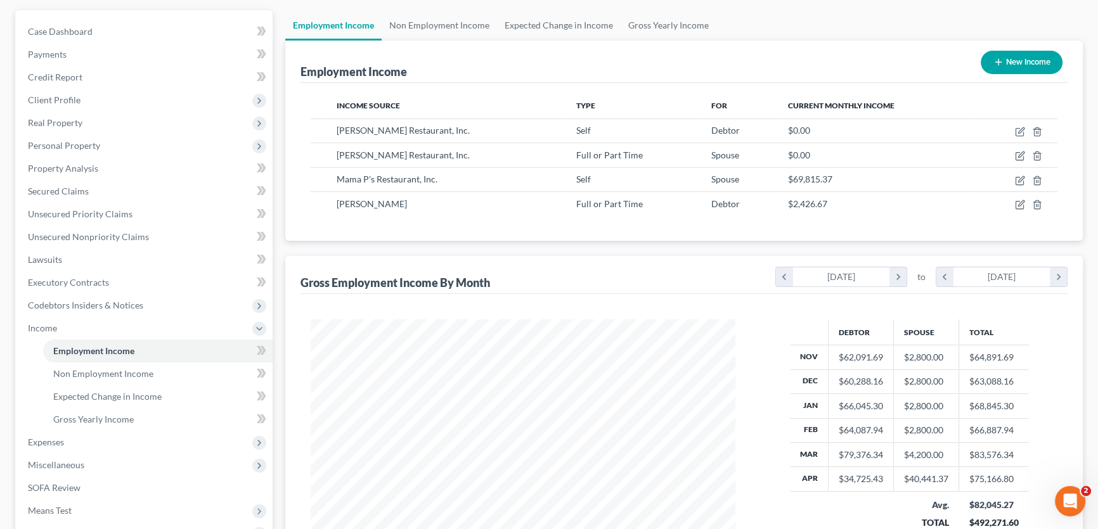
scroll to position [115, 0]
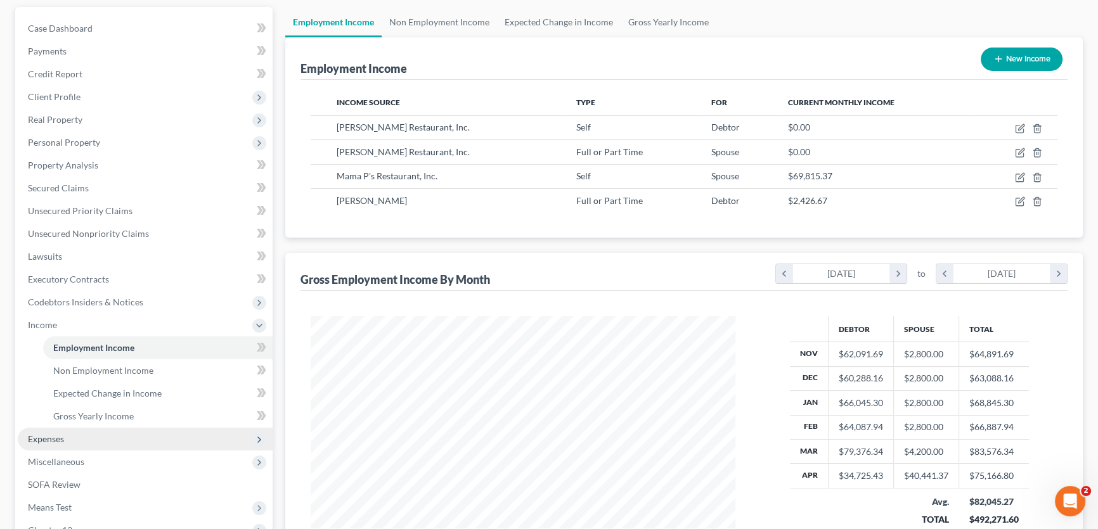
click at [58, 434] on span "Expenses" at bounding box center [46, 439] width 36 height 11
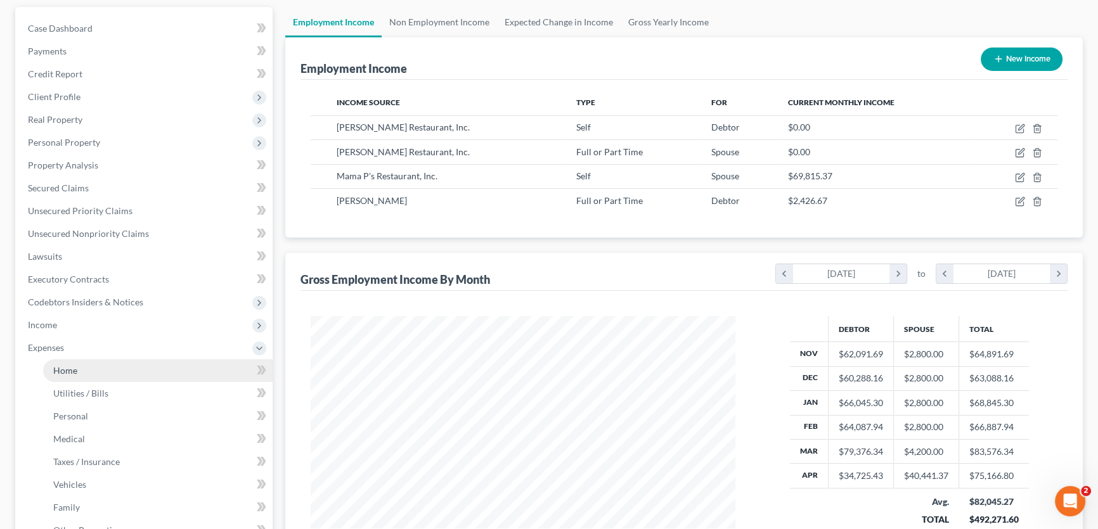
click at [91, 363] on link "Home" at bounding box center [157, 370] width 229 height 23
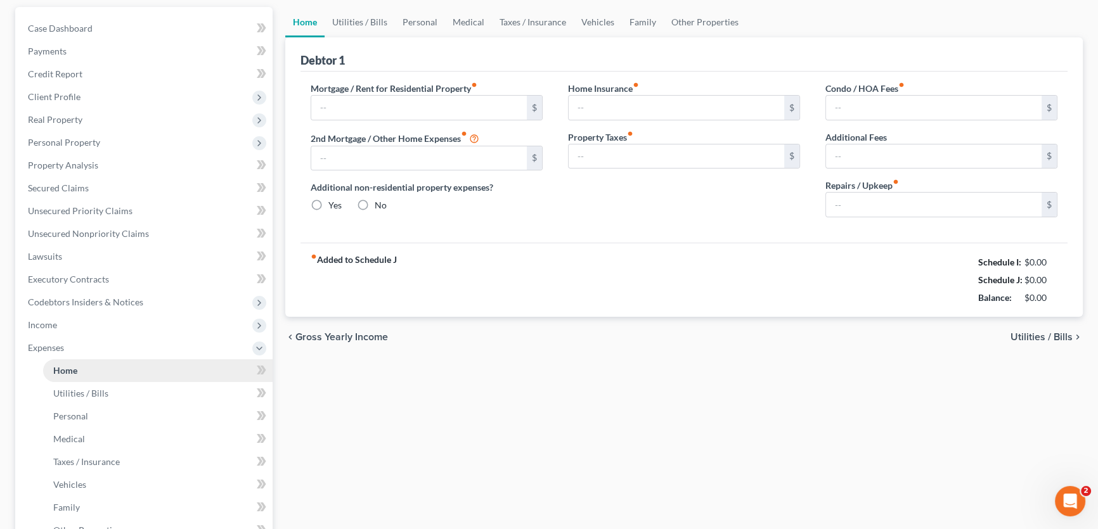
scroll to position [1, 0]
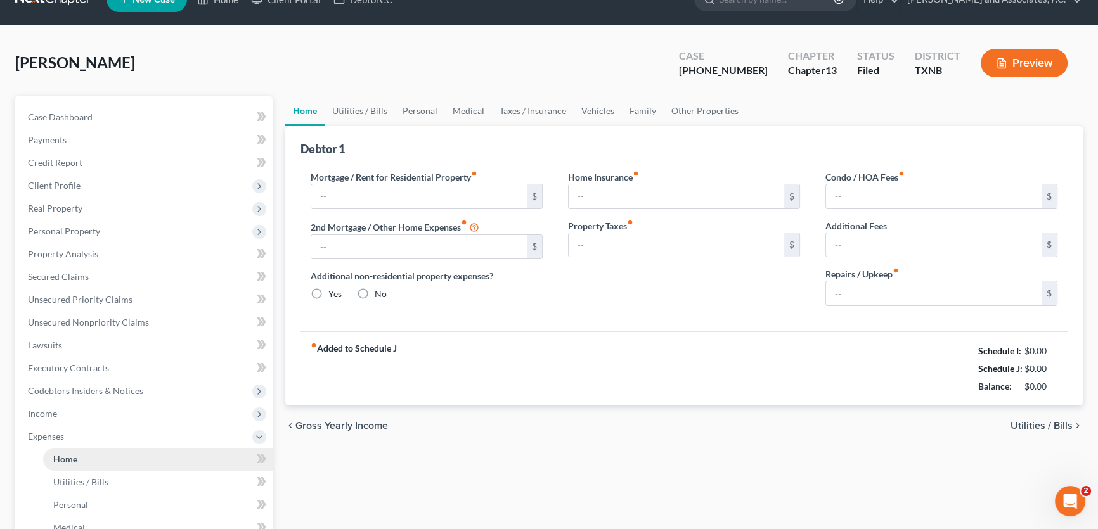
type input "1,346.94"
type input "643.00"
radio input "true"
type input "0.00"
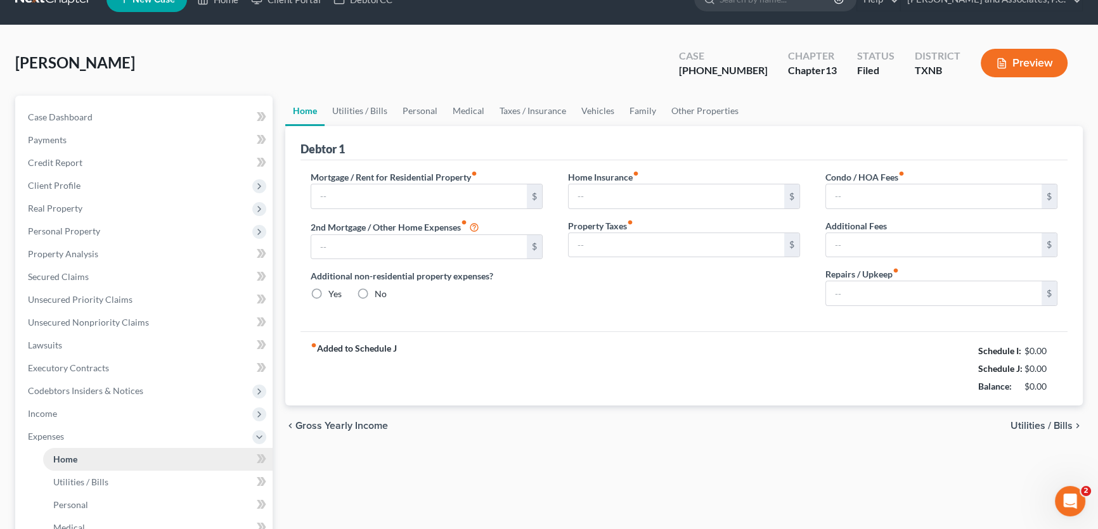
type input "0.00"
type input "100.00"
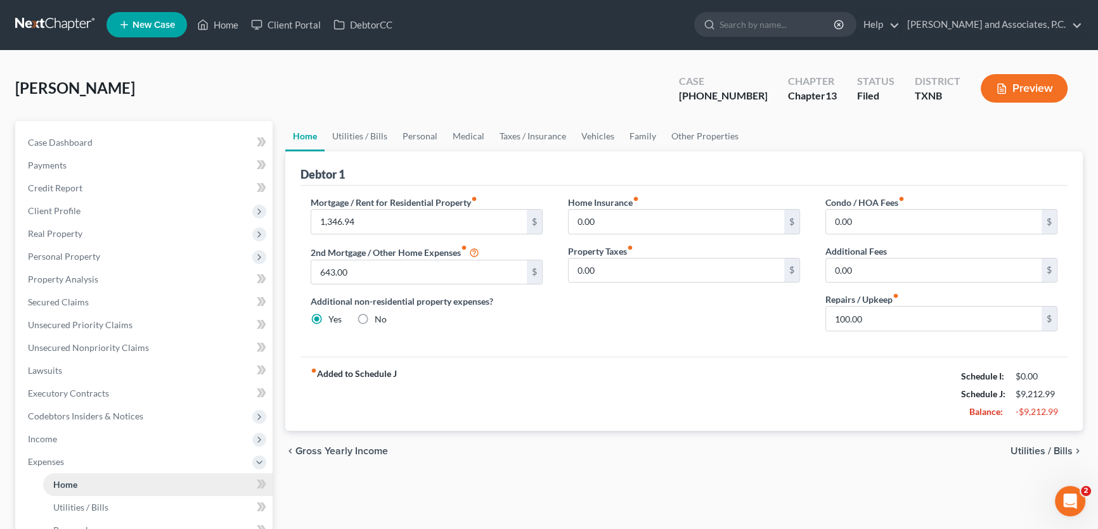
scroll to position [0, 0]
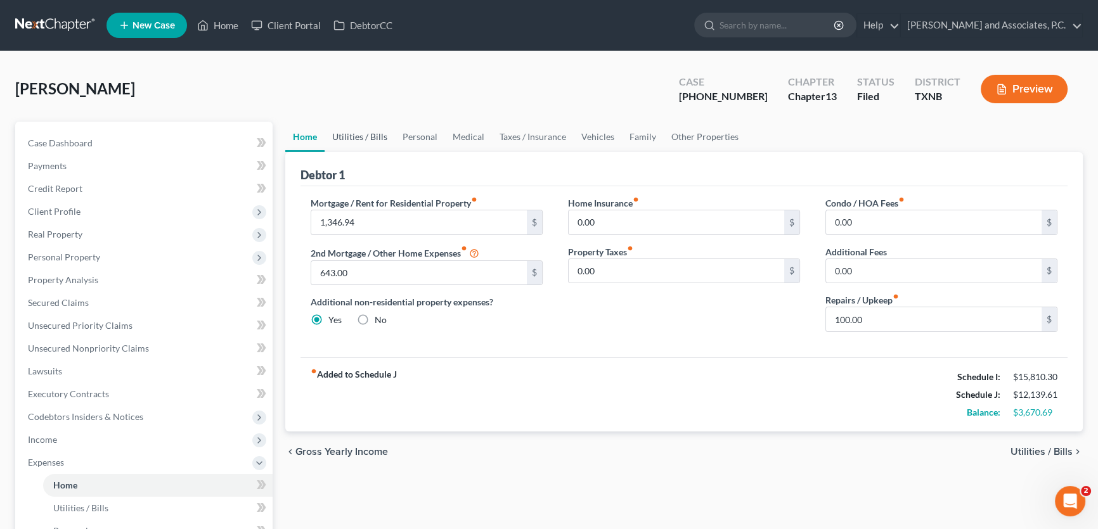
click at [364, 131] on link "Utilities / Bills" at bounding box center [360, 137] width 70 height 30
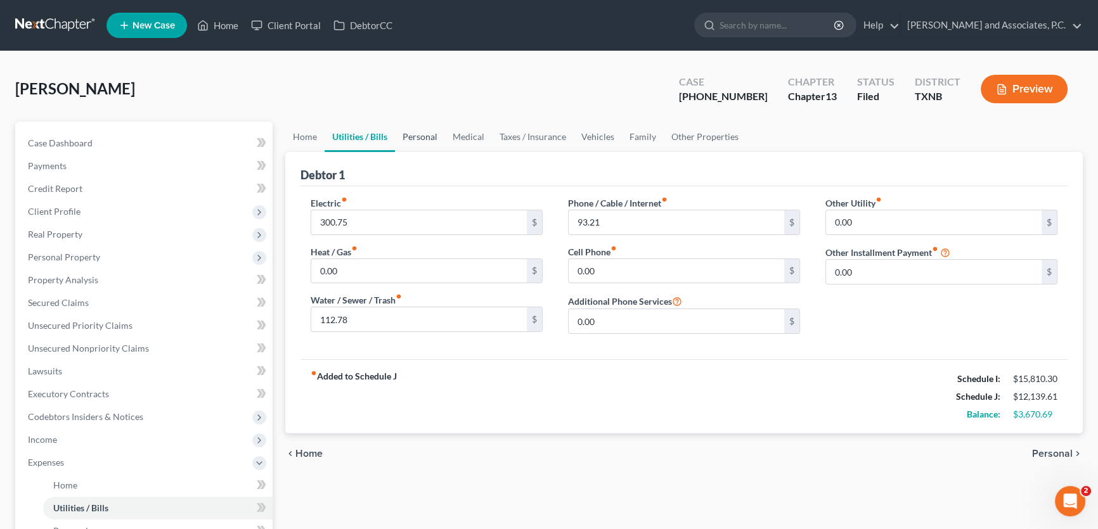
click at [431, 133] on link "Personal" at bounding box center [420, 137] width 50 height 30
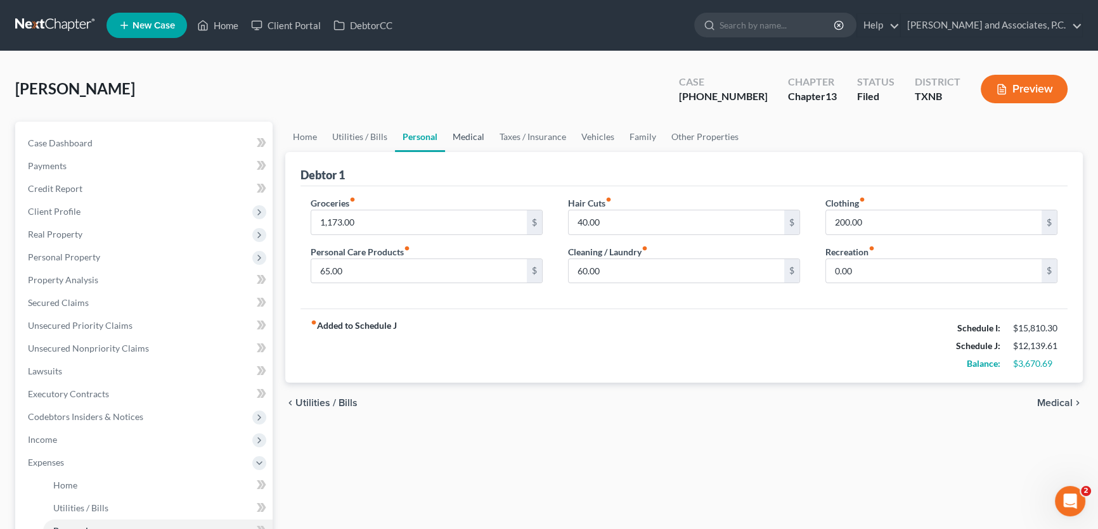
click at [461, 132] on link "Medical" at bounding box center [468, 137] width 47 height 30
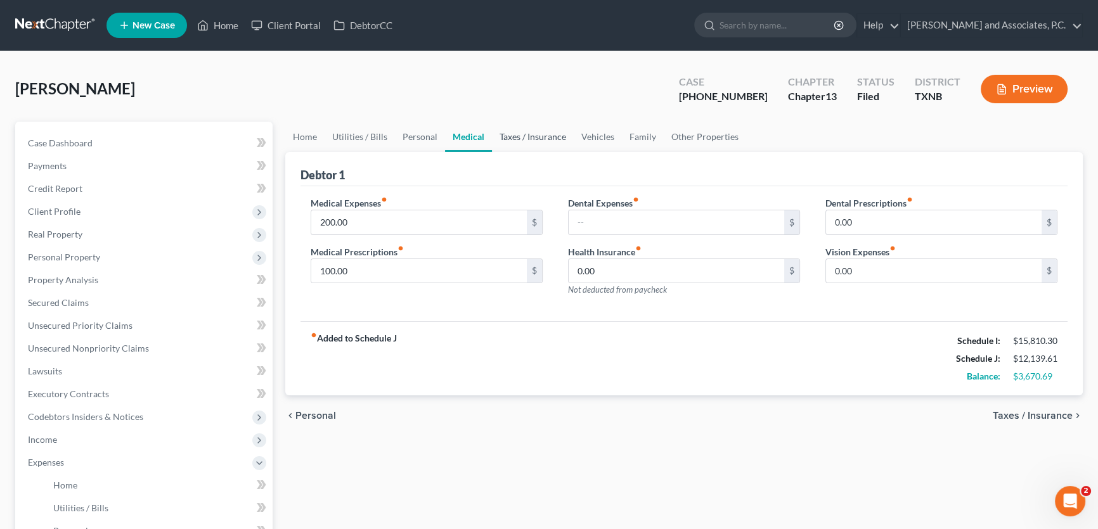
click at [539, 133] on link "Taxes / Insurance" at bounding box center [533, 137] width 82 height 30
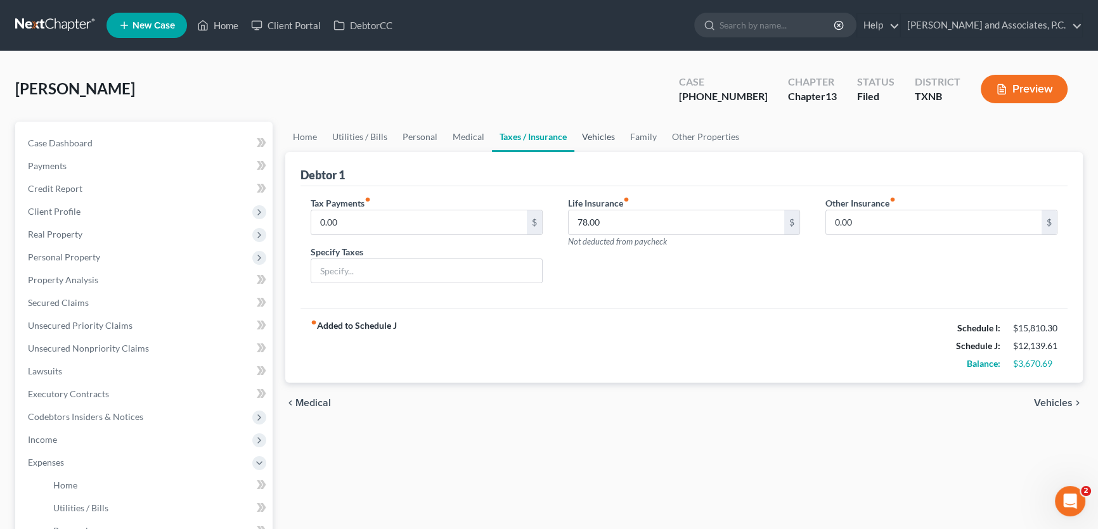
click at [600, 134] on link "Vehicles" at bounding box center [598, 137] width 48 height 30
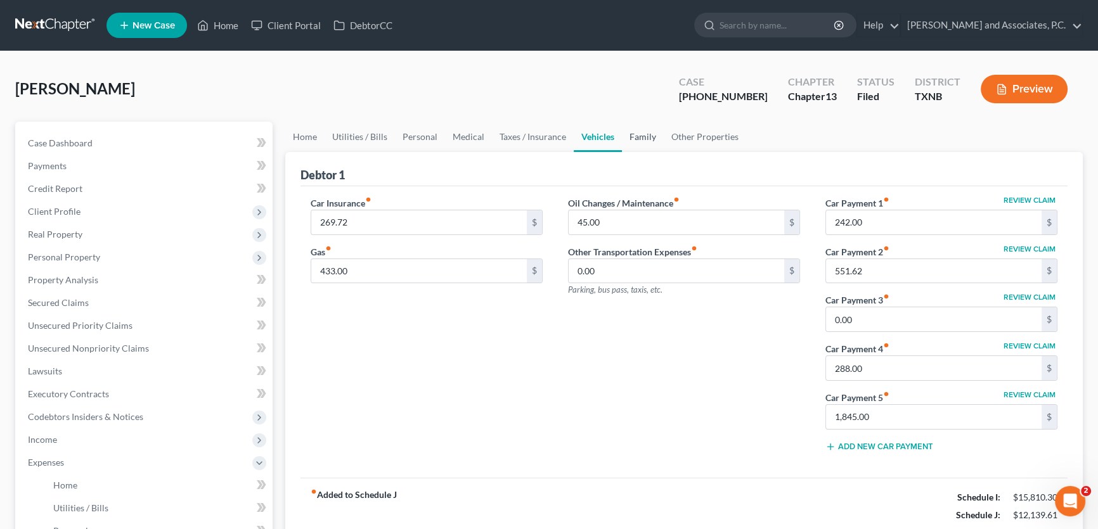
click at [643, 138] on link "Family" at bounding box center [643, 137] width 42 height 30
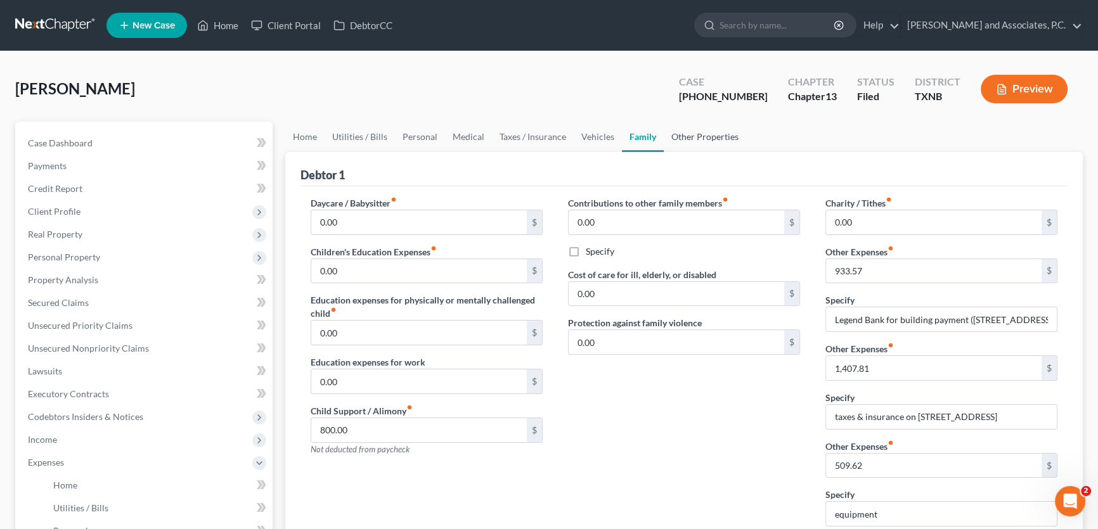
click at [678, 139] on link "Other Properties" at bounding box center [705, 137] width 82 height 30
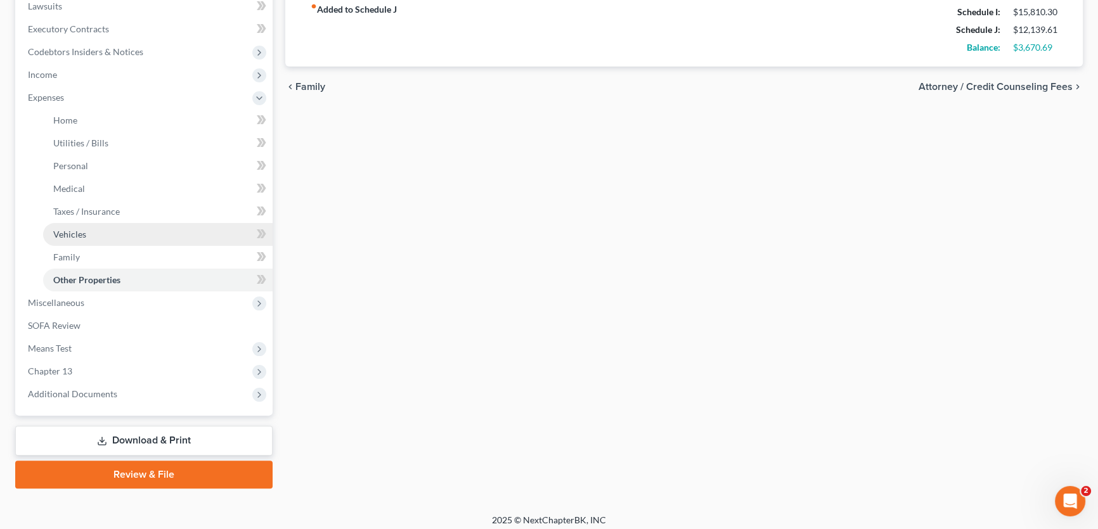
scroll to position [371, 0]
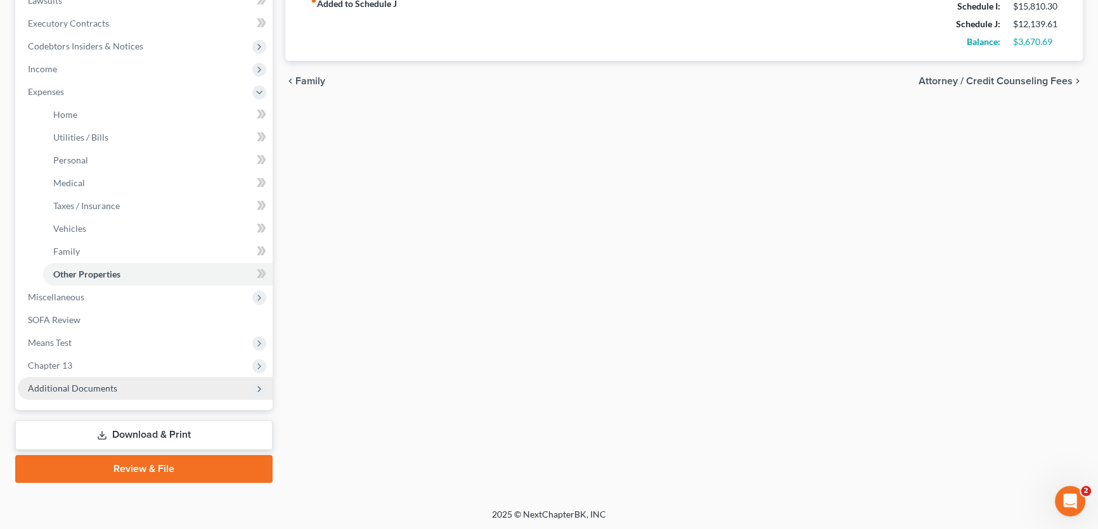
click at [98, 383] on span "Additional Documents" at bounding box center [72, 388] width 89 height 11
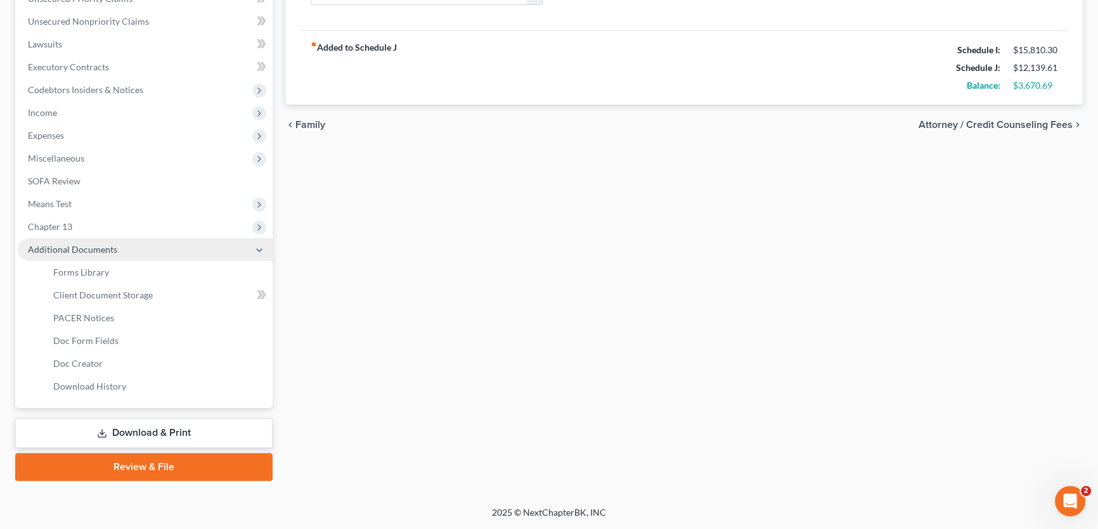
scroll to position [325, 0]
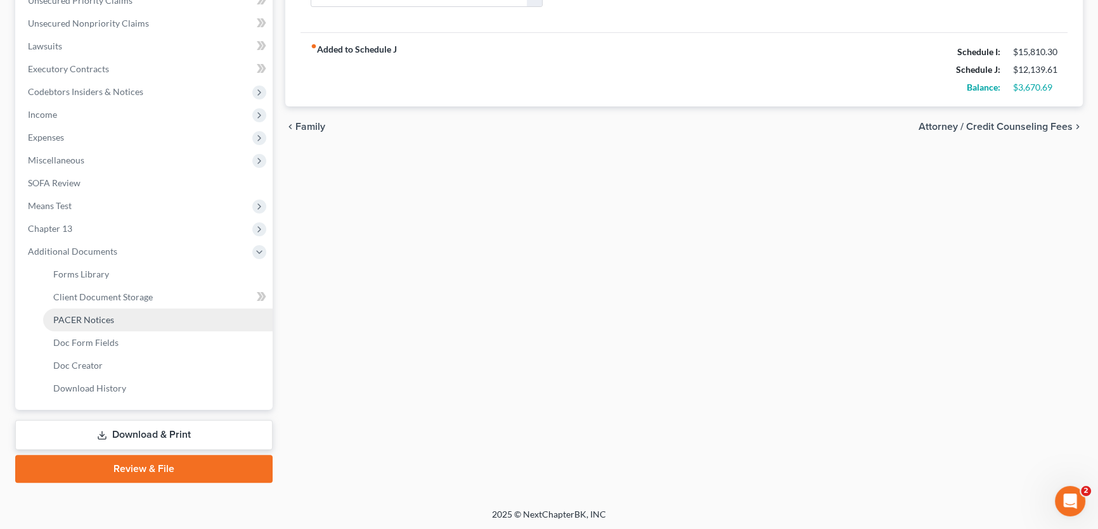
click at [93, 323] on span "PACER Notices" at bounding box center [83, 319] width 61 height 11
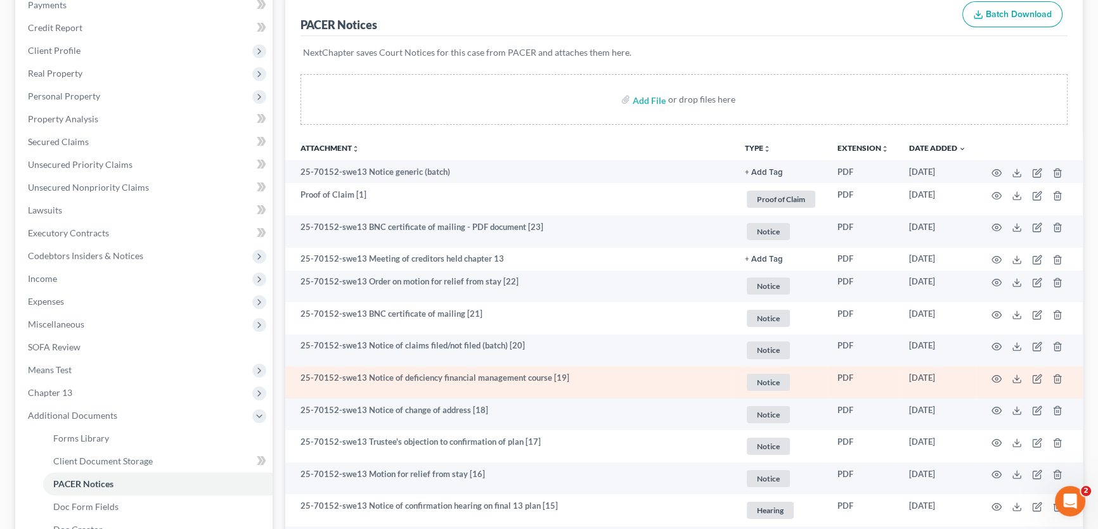
scroll to position [172, 0]
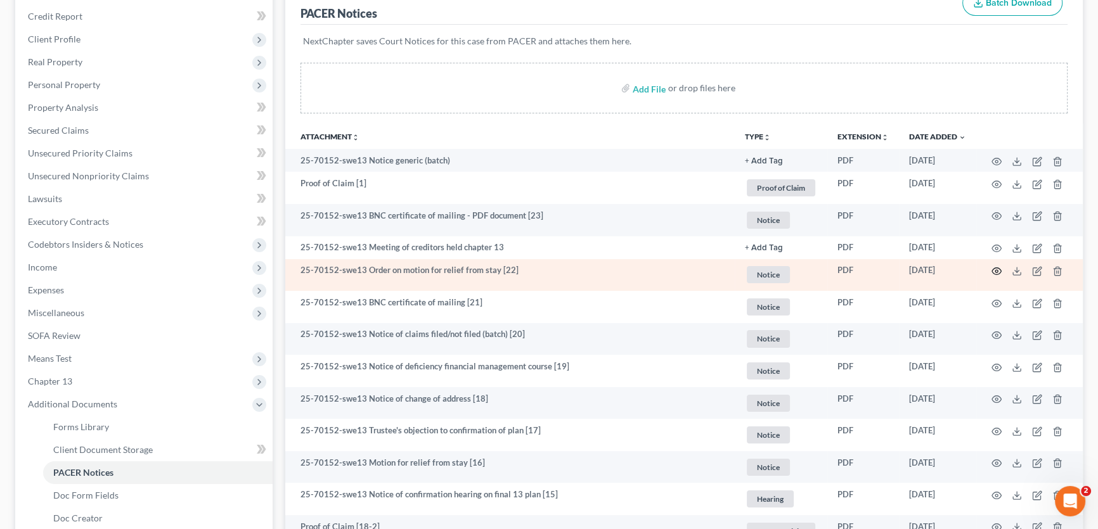
click at [999, 266] on icon "button" at bounding box center [996, 271] width 10 height 10
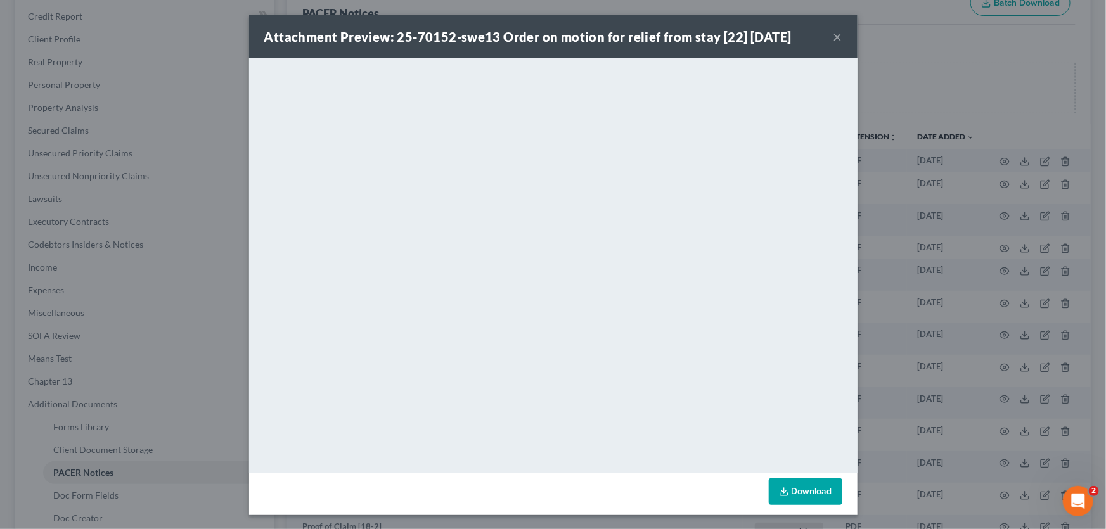
click at [834, 37] on button "×" at bounding box center [837, 36] width 9 height 15
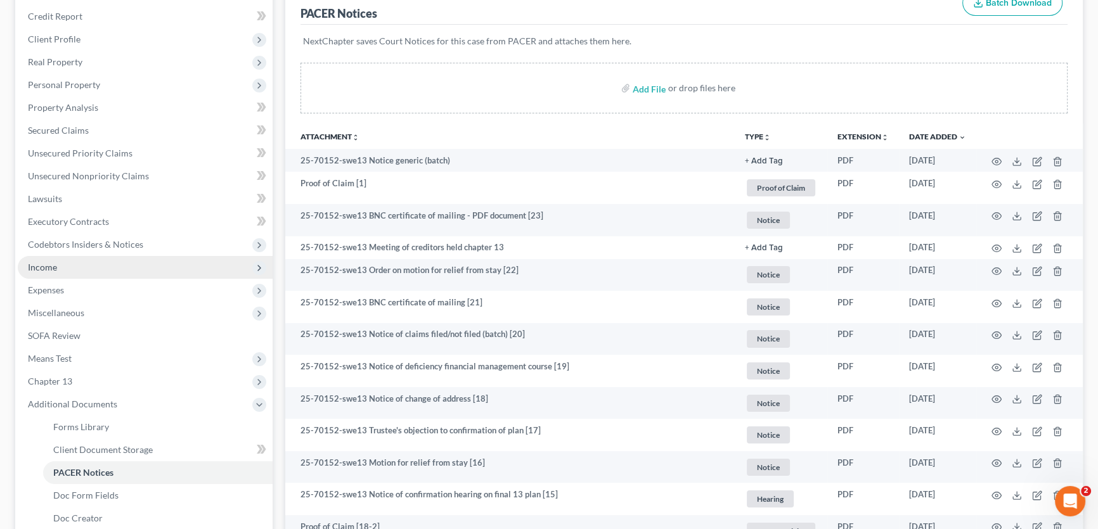
click at [55, 267] on span "Income" at bounding box center [42, 267] width 29 height 11
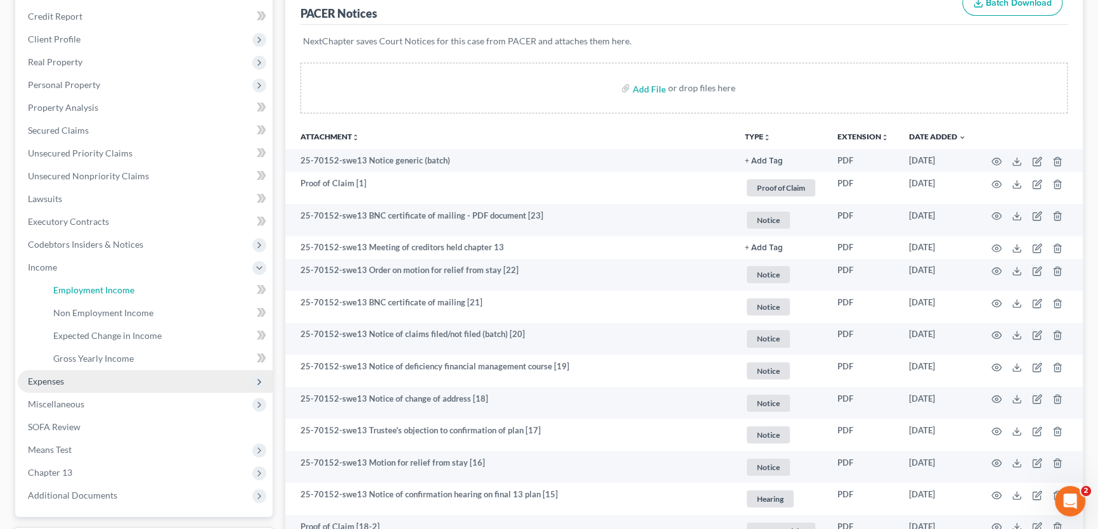
click at [61, 285] on span "Employment Income" at bounding box center [93, 290] width 81 height 11
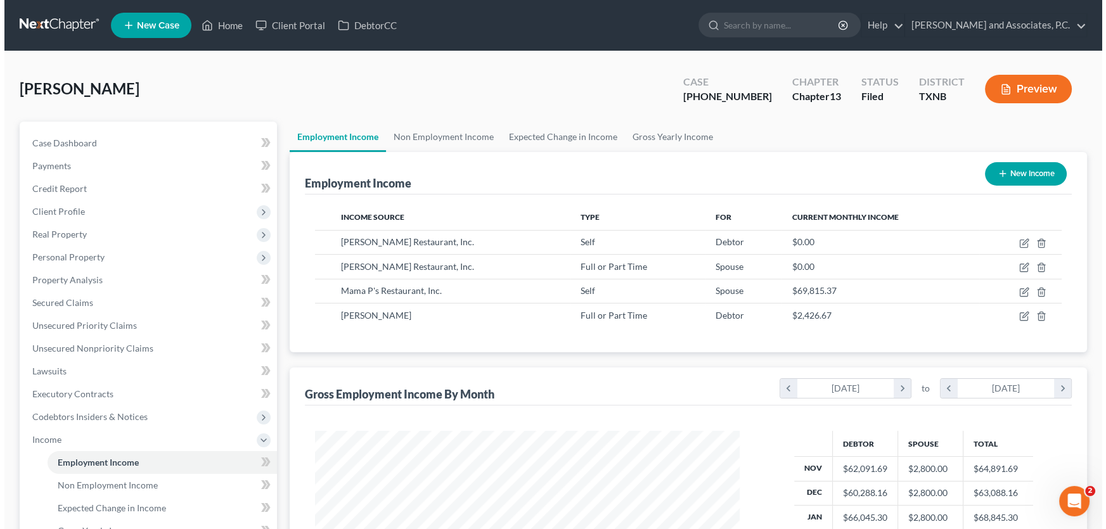
scroll to position [227, 450]
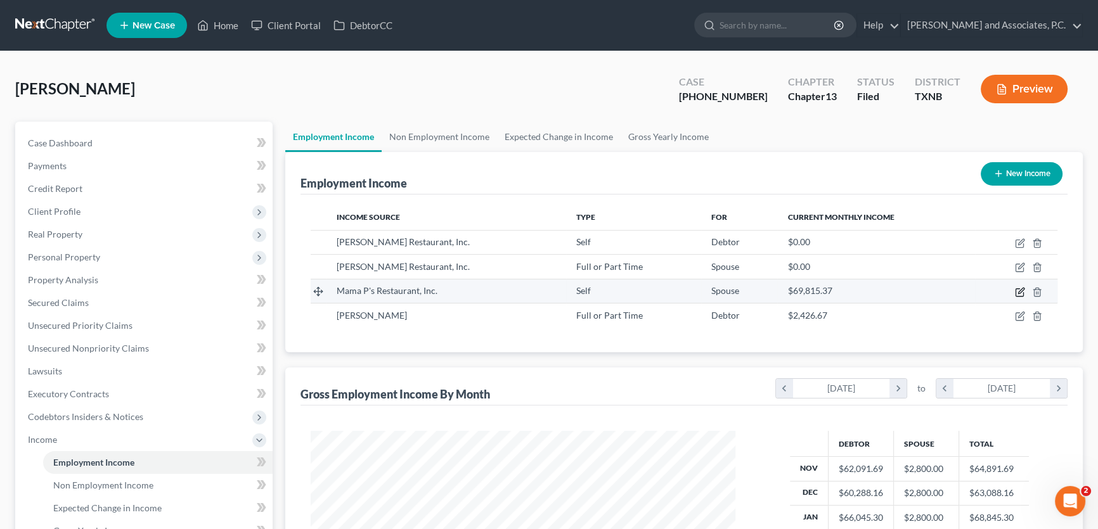
click at [1016, 288] on icon "button" at bounding box center [1019, 292] width 8 height 8
select select "1"
select select "45"
select select "0"
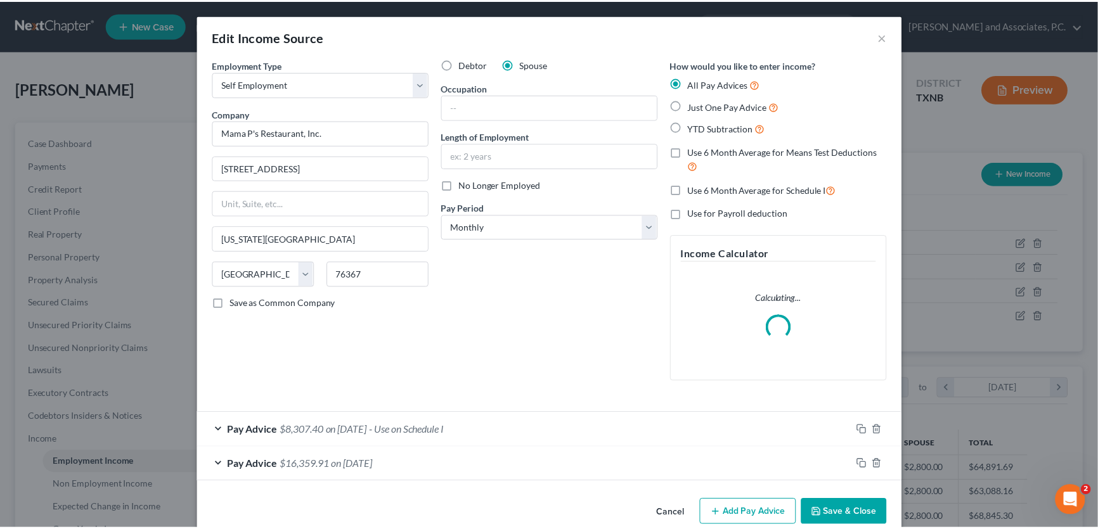
scroll to position [22, 0]
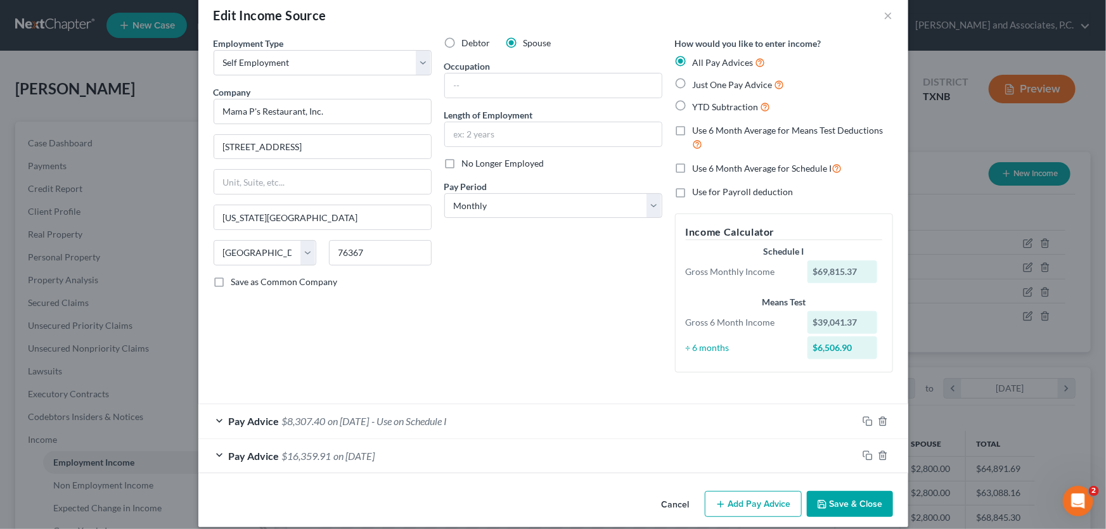
click at [672, 500] on button "Cancel" at bounding box center [676, 504] width 48 height 25
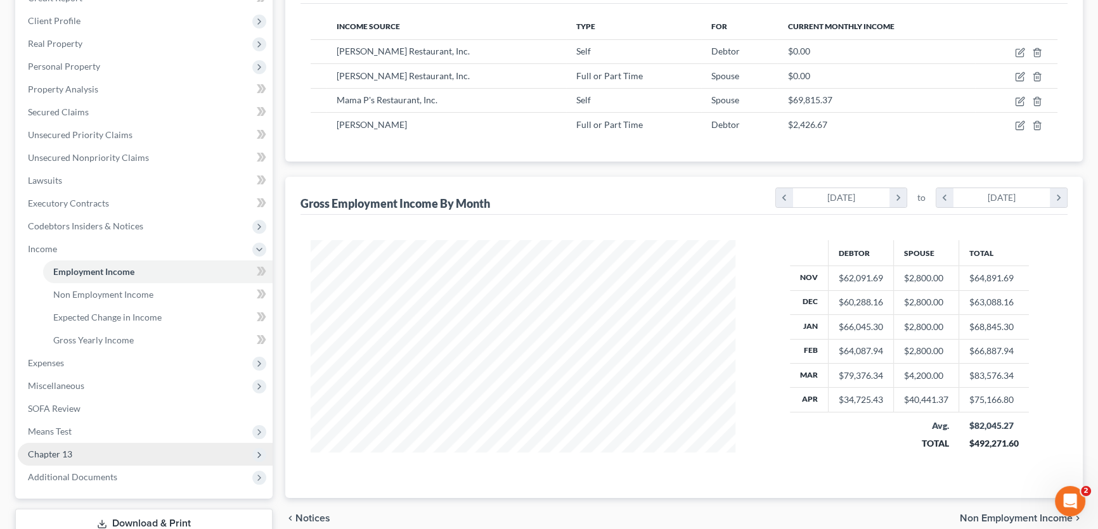
scroll to position [230, 0]
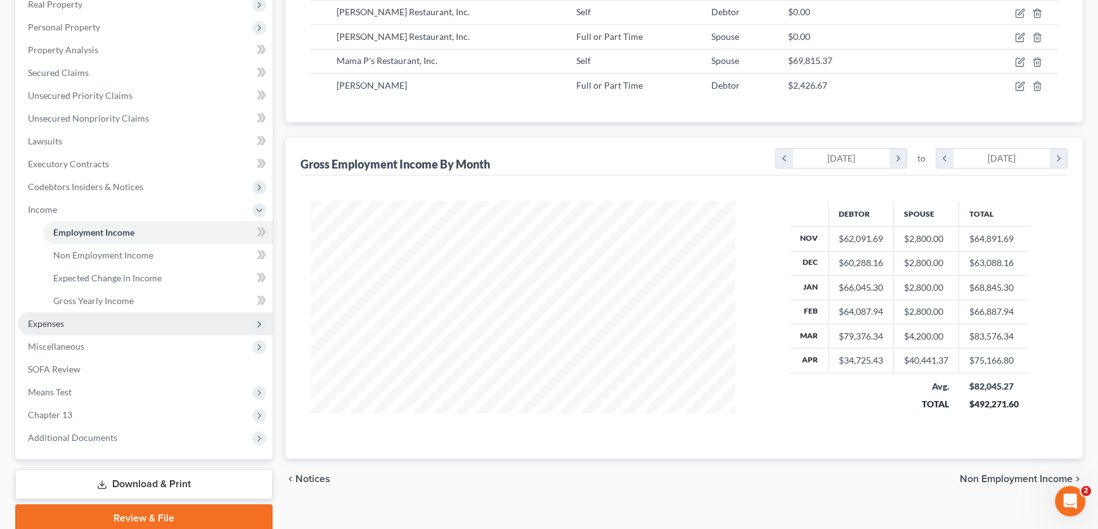
click at [57, 328] on span "Expenses" at bounding box center [145, 323] width 255 height 23
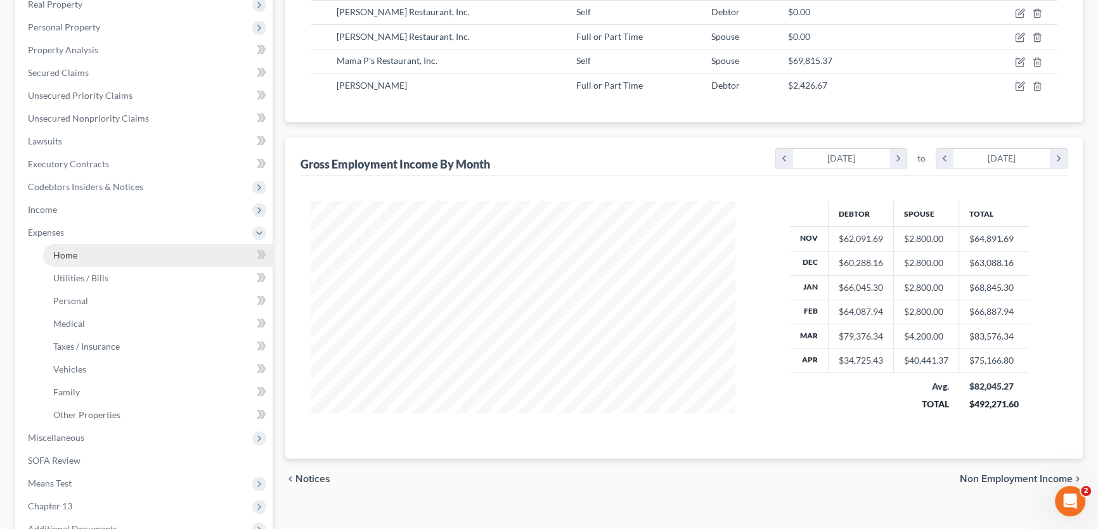
click at [70, 257] on span "Home" at bounding box center [65, 255] width 24 height 11
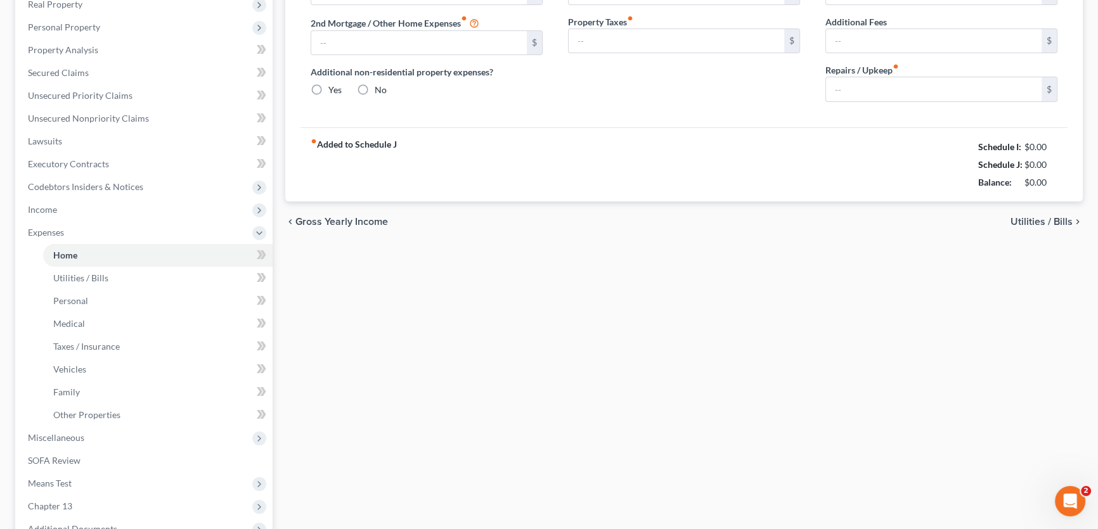
scroll to position [8, 0]
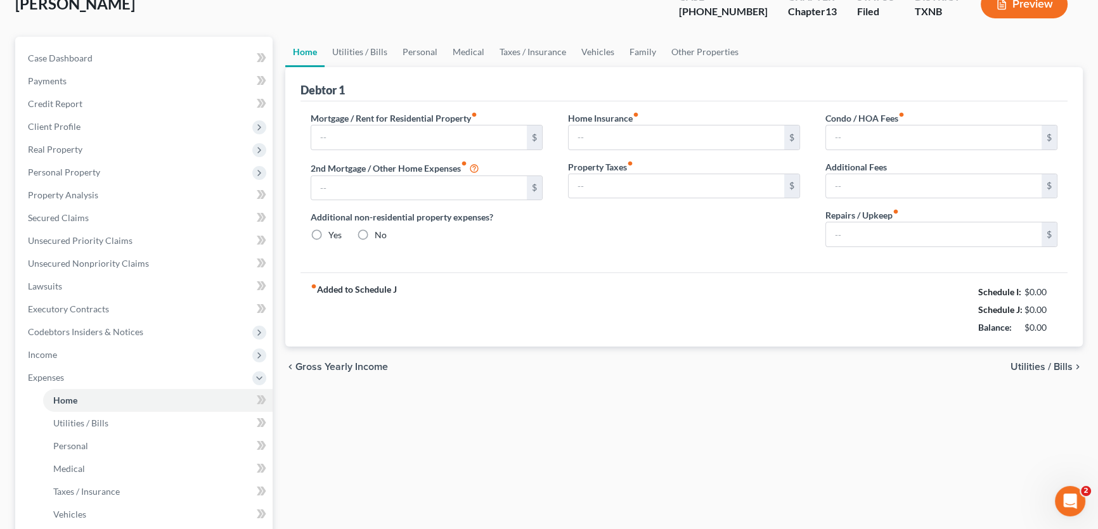
type input "1,346.94"
type input "643.00"
radio input "true"
type input "0.00"
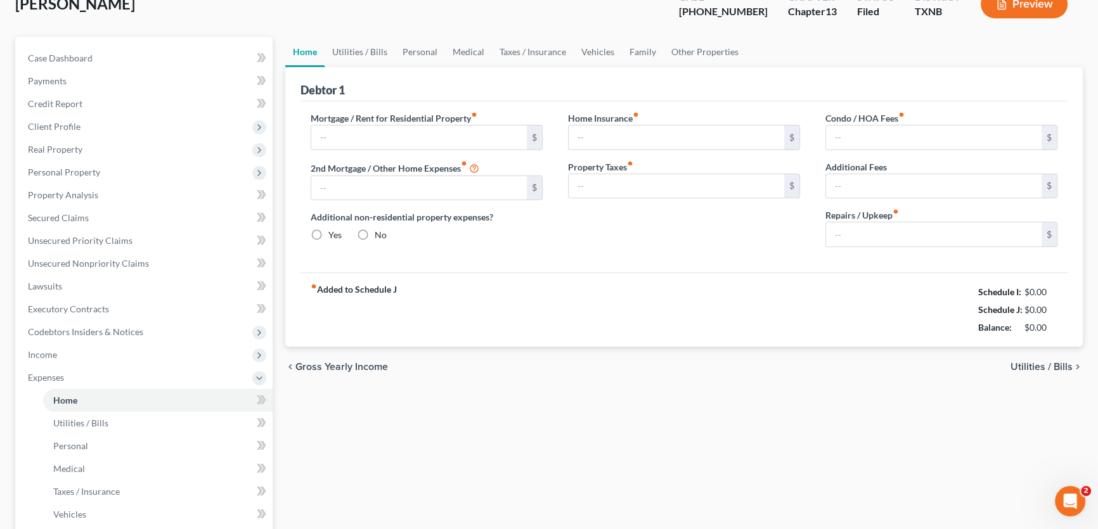
type input "0.00"
type input "100.00"
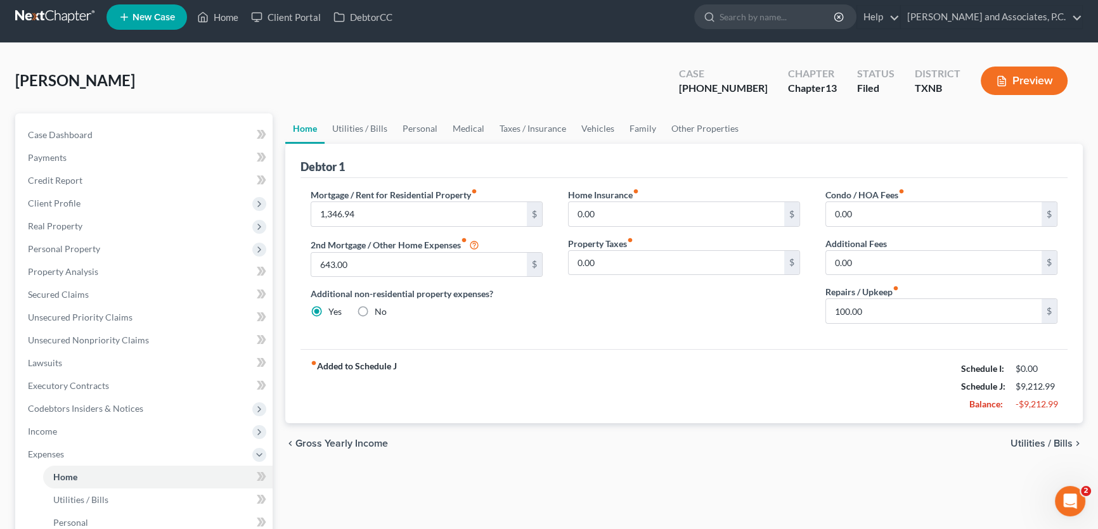
scroll to position [0, 0]
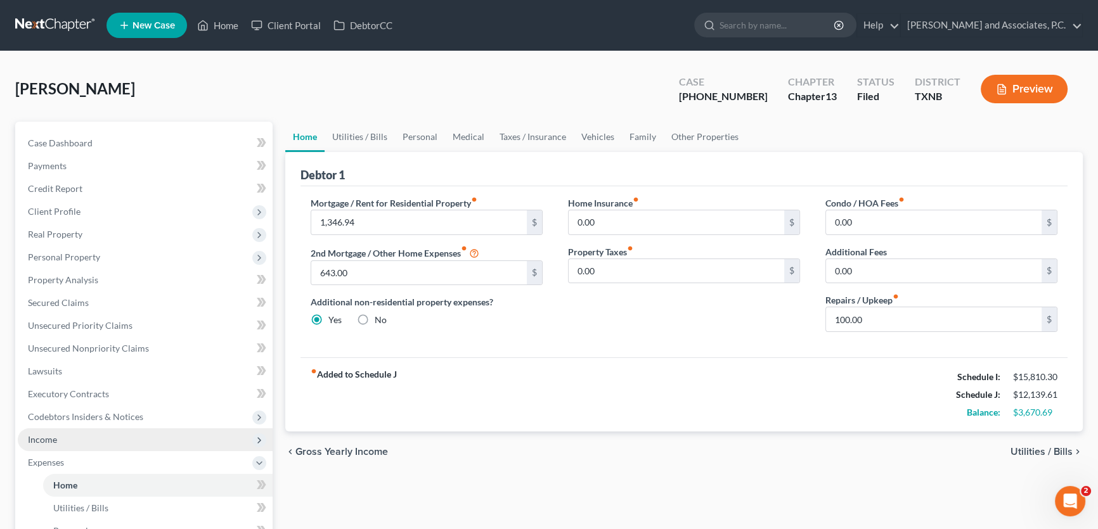
click at [93, 444] on span "Income" at bounding box center [145, 439] width 255 height 23
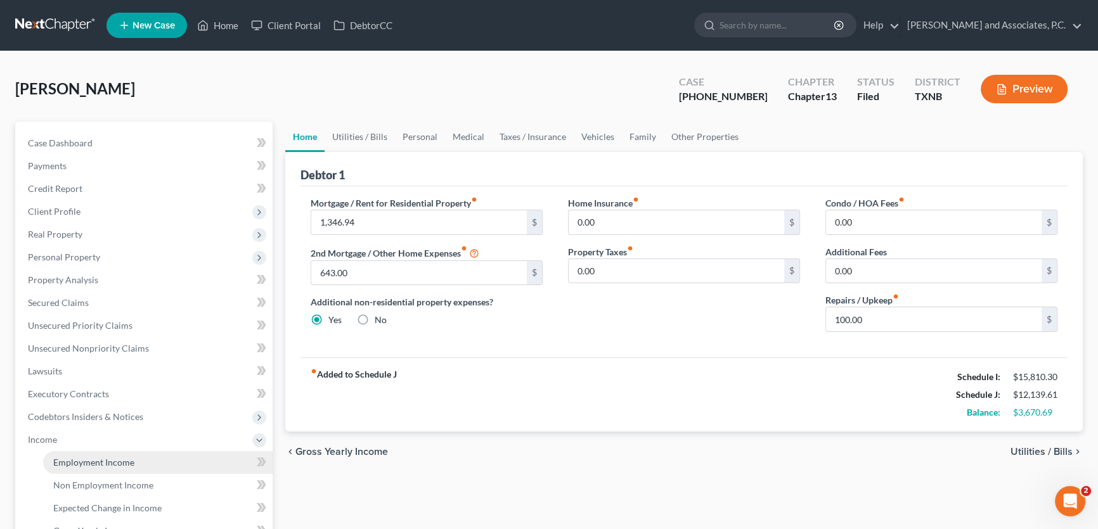
click at [94, 457] on span "Employment Income" at bounding box center [93, 462] width 81 height 11
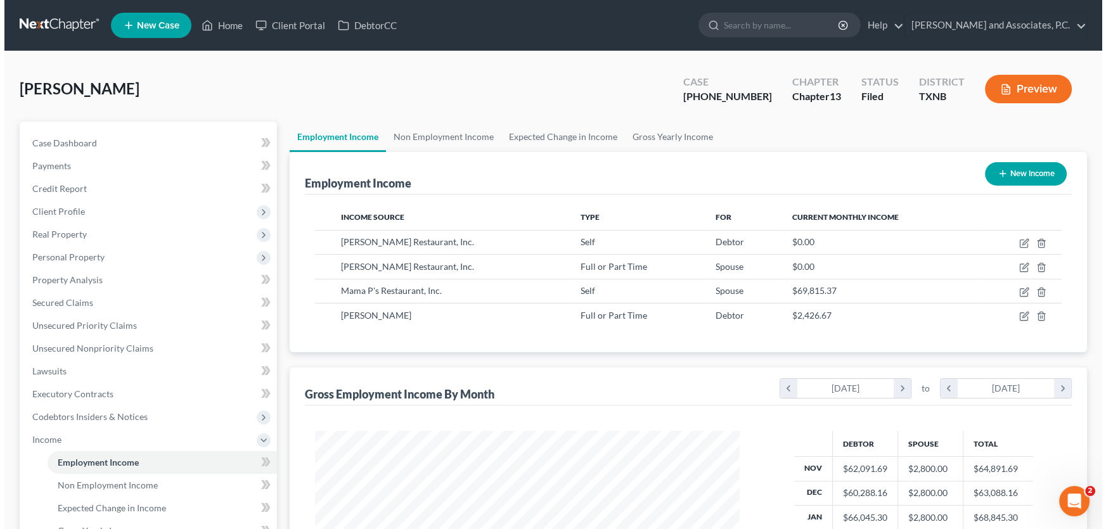
scroll to position [227, 450]
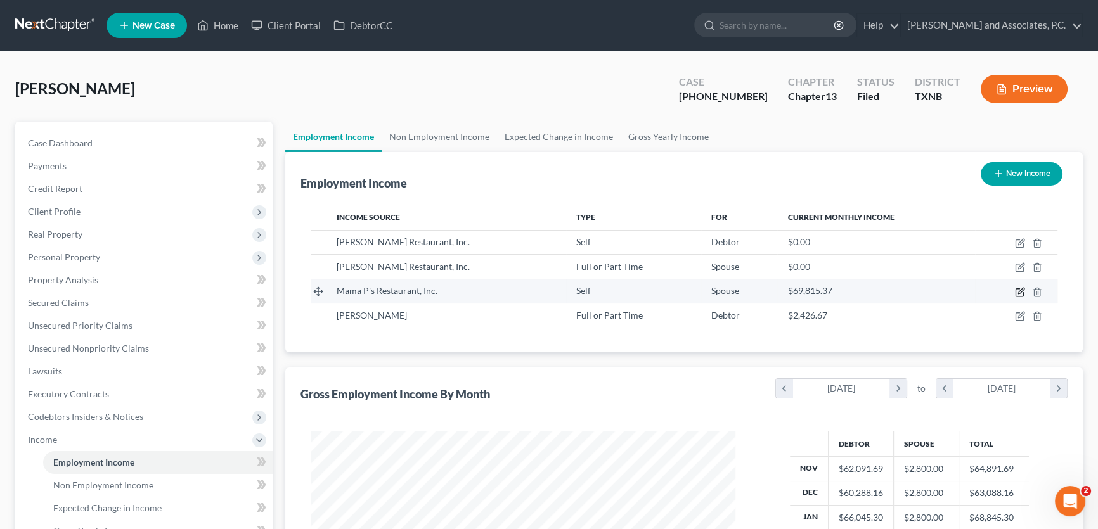
click at [1019, 292] on icon "button" at bounding box center [1021, 291] width 6 height 6
select select "1"
select select "45"
select select "0"
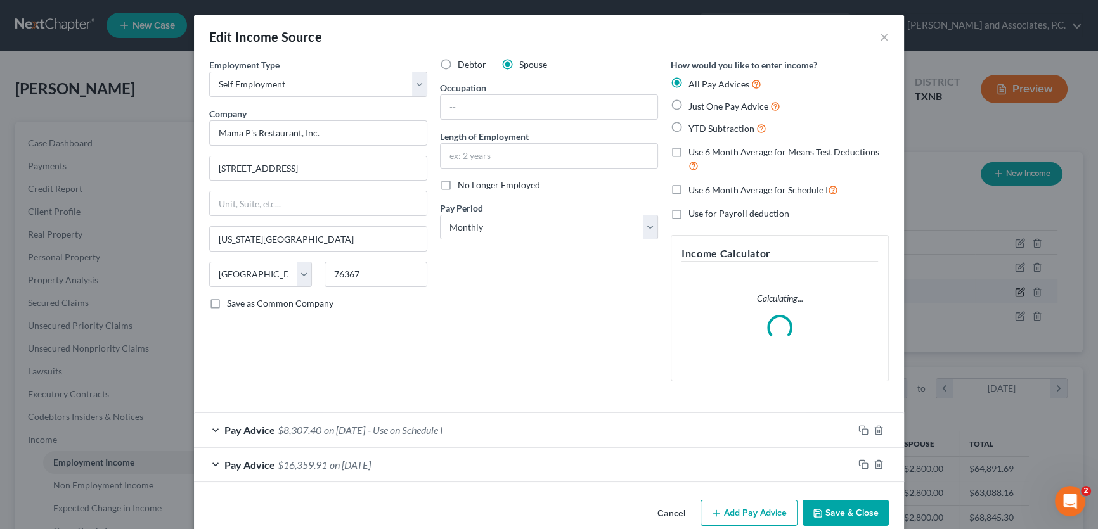
scroll to position [227, 454]
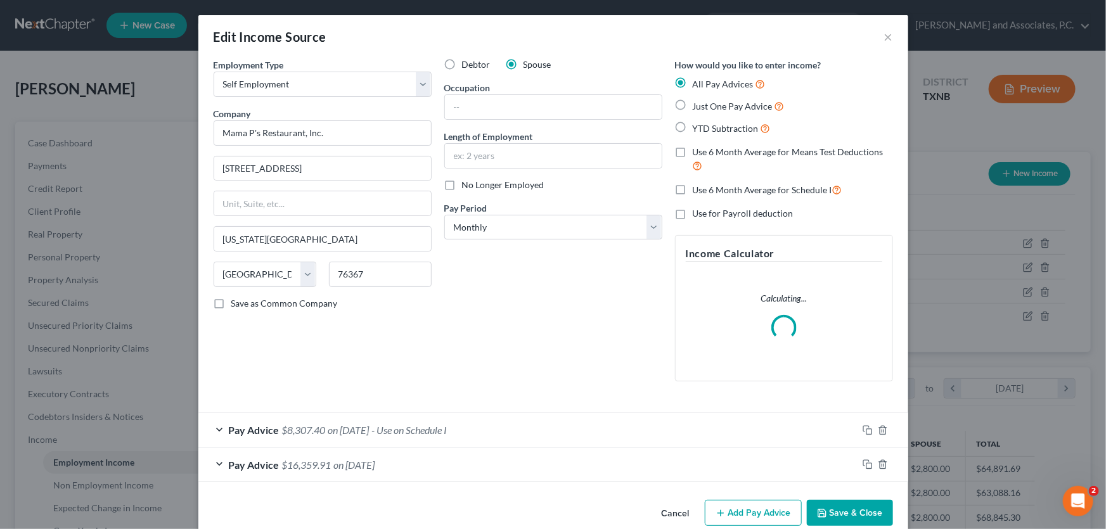
click at [462, 186] on label "No Longer Employed" at bounding box center [503, 185] width 82 height 13
click at [467, 186] on input "No Longer Employed" at bounding box center [471, 183] width 8 height 8
checkbox input "true"
click at [826, 507] on button "Save & Close" at bounding box center [850, 513] width 86 height 27
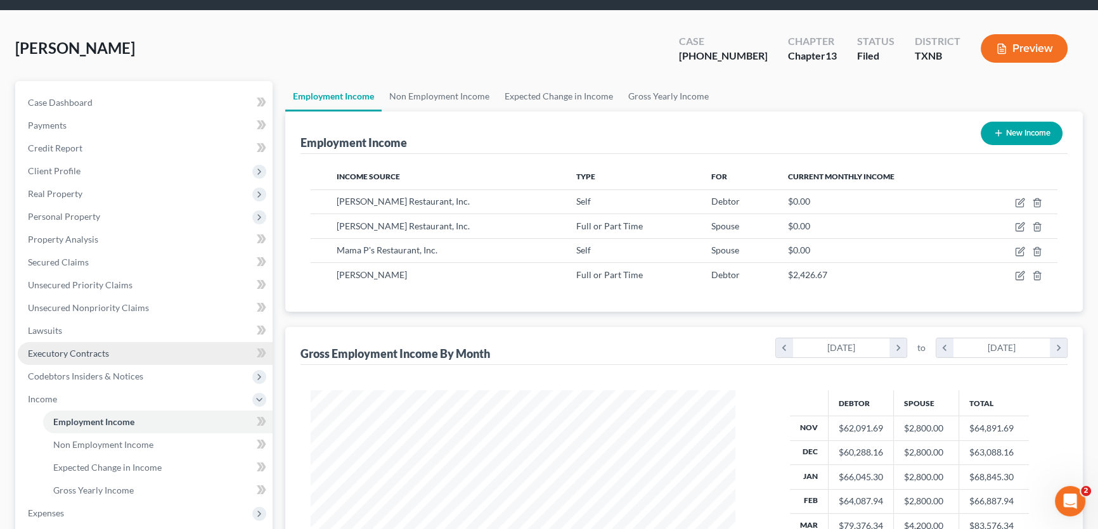
scroll to position [172, 0]
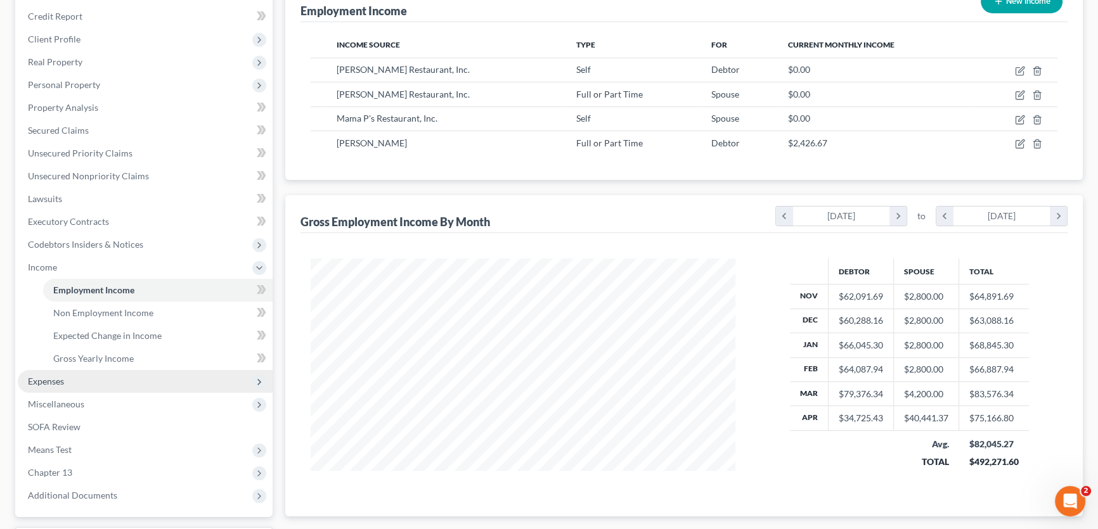
click at [51, 380] on span "Expenses" at bounding box center [46, 381] width 36 height 11
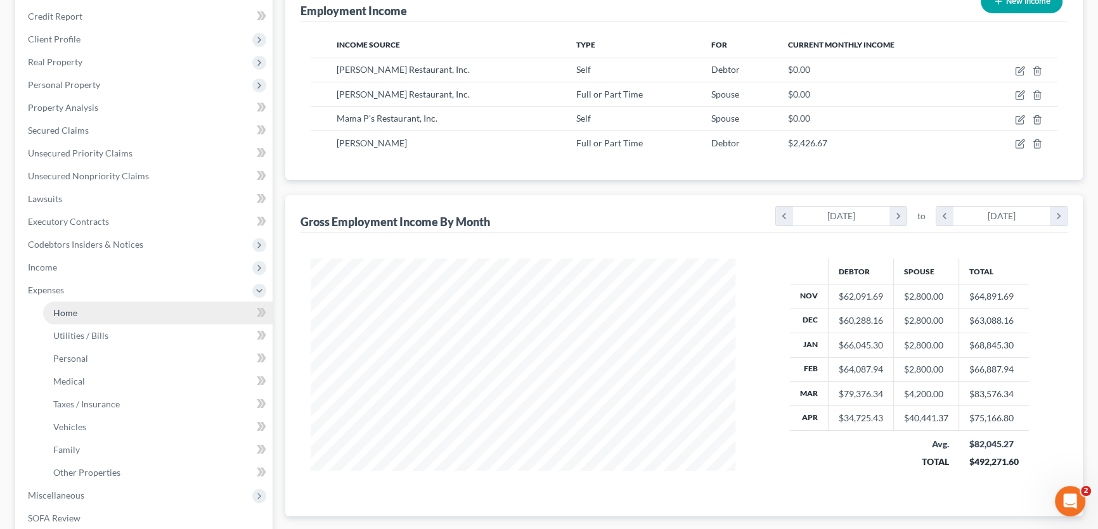
click at [65, 316] on span "Home" at bounding box center [65, 312] width 24 height 11
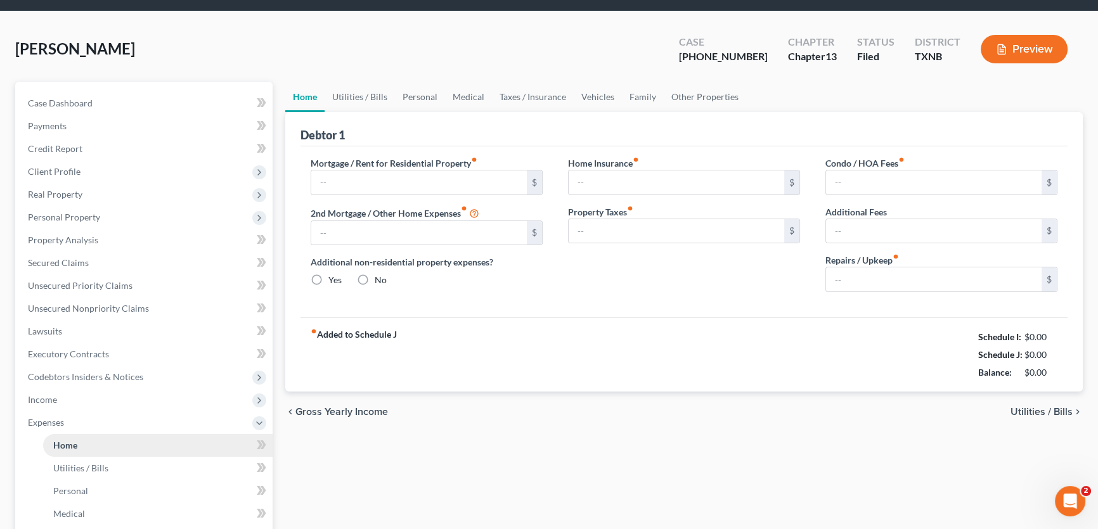
scroll to position [6, 0]
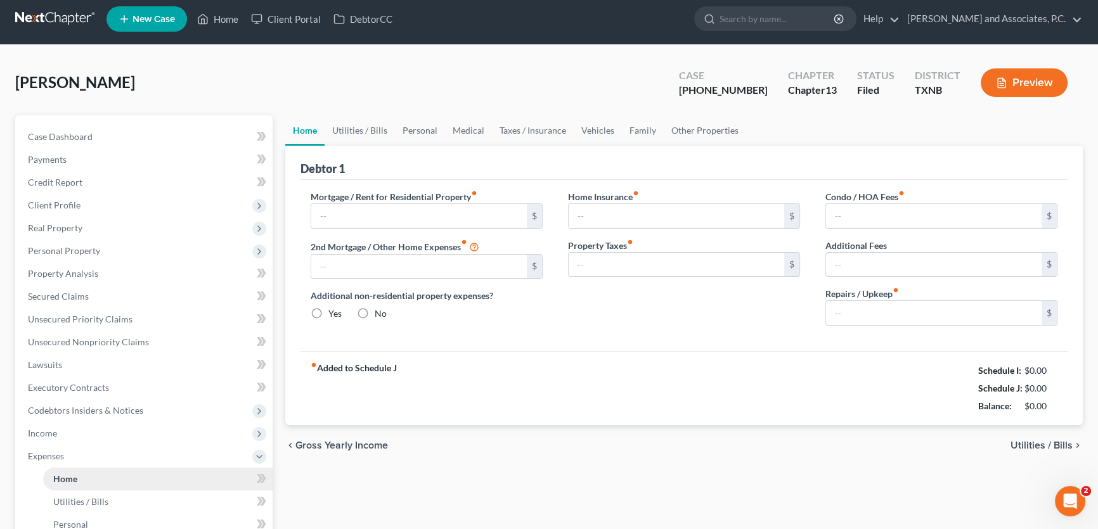
type input "1,346.94"
type input "643.00"
radio input "true"
type input "0.00"
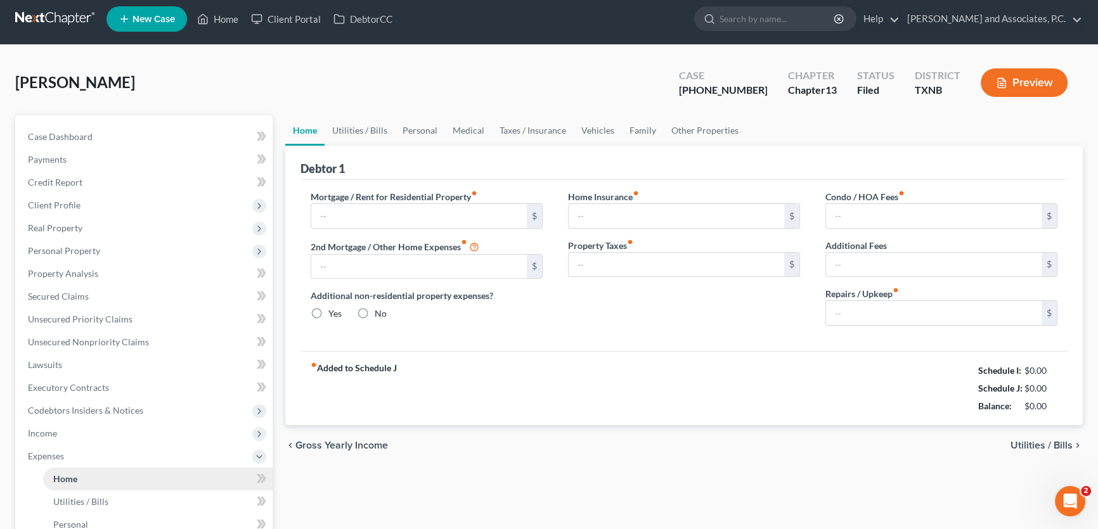
type input "0.00"
type input "100.00"
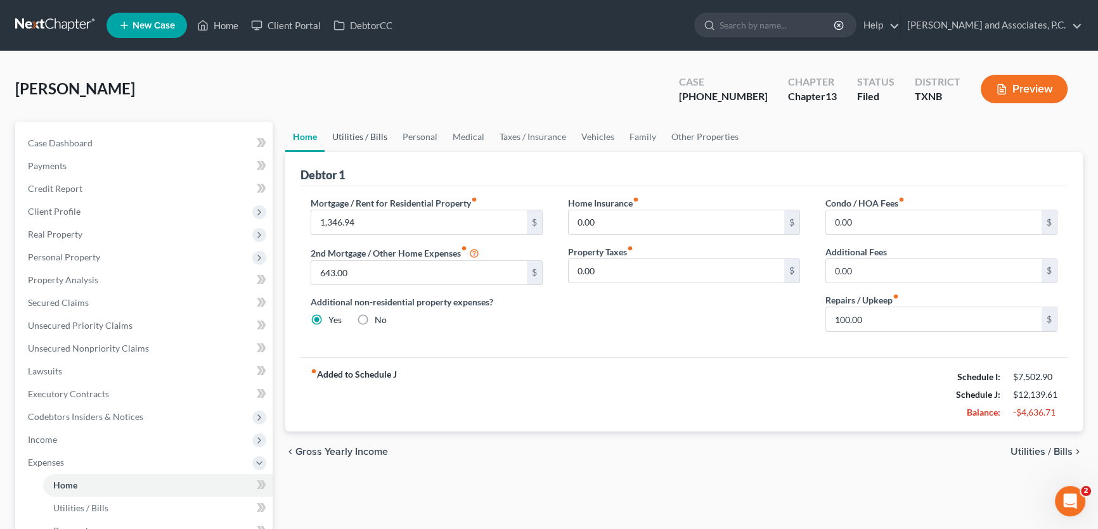
click at [366, 133] on link "Utilities / Bills" at bounding box center [360, 137] width 70 height 30
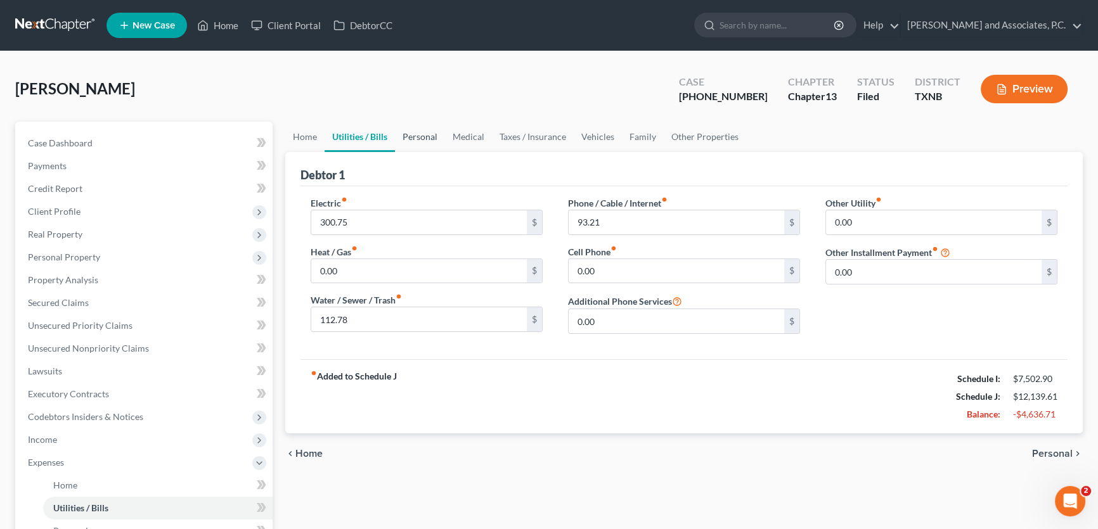
click at [415, 134] on link "Personal" at bounding box center [420, 137] width 50 height 30
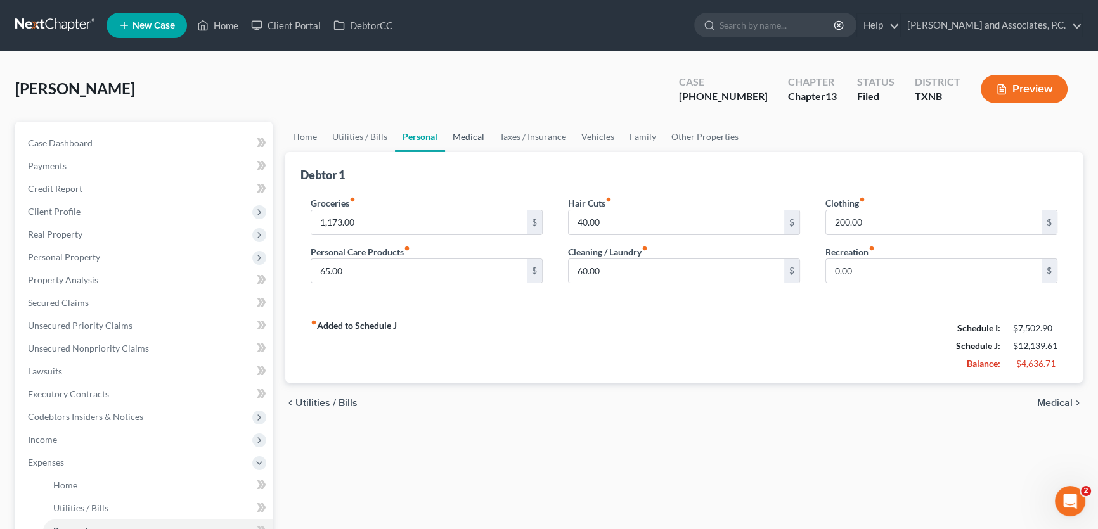
click at [479, 136] on link "Medical" at bounding box center [468, 137] width 47 height 30
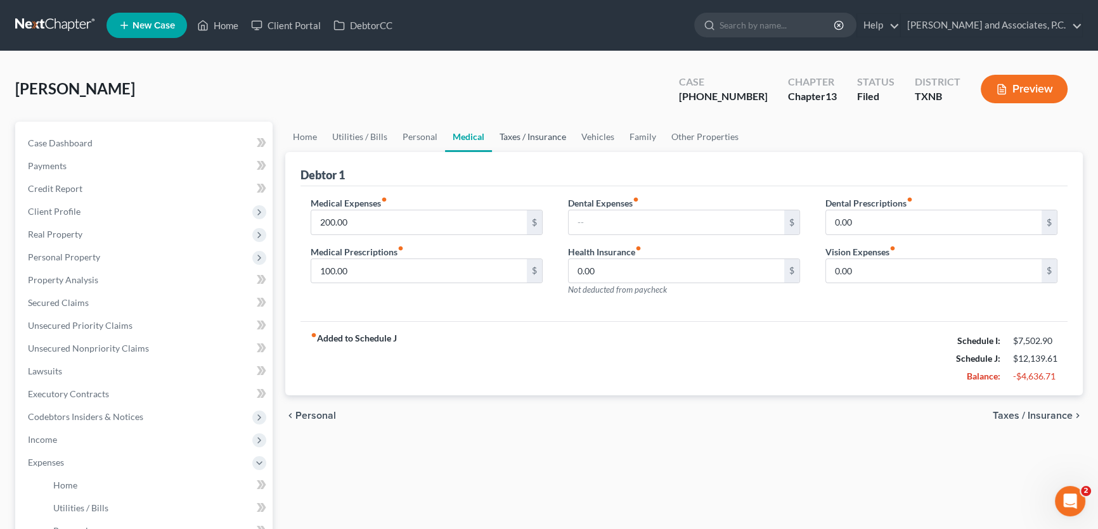
click at [536, 136] on link "Taxes / Insurance" at bounding box center [533, 137] width 82 height 30
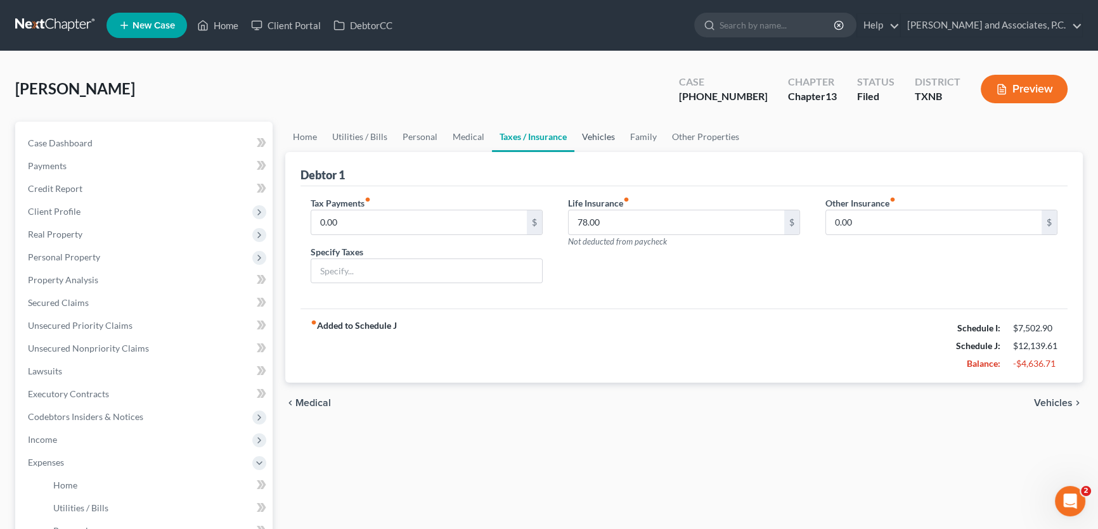
click at [604, 134] on link "Vehicles" at bounding box center [598, 137] width 48 height 30
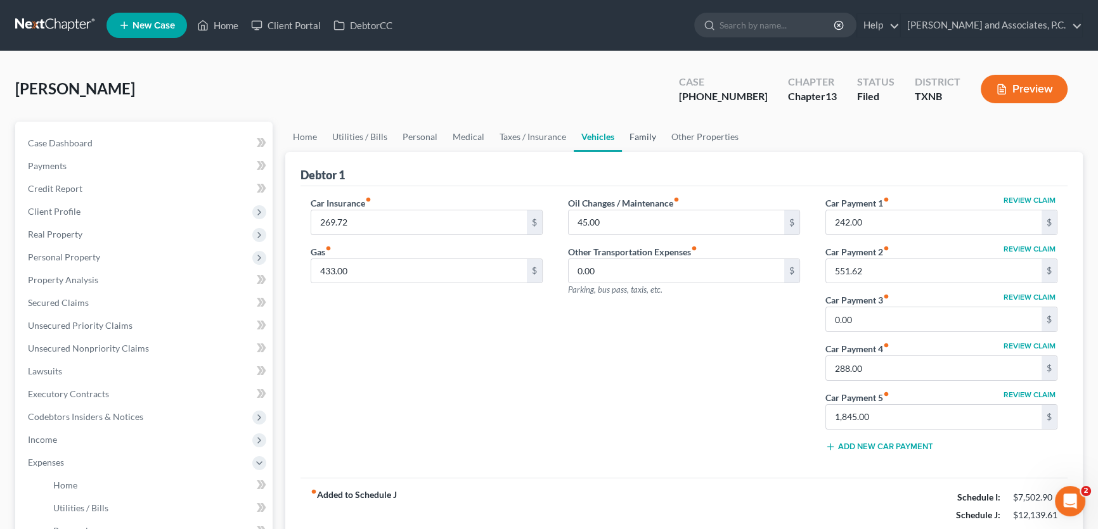
click at [647, 138] on link "Family" at bounding box center [643, 137] width 42 height 30
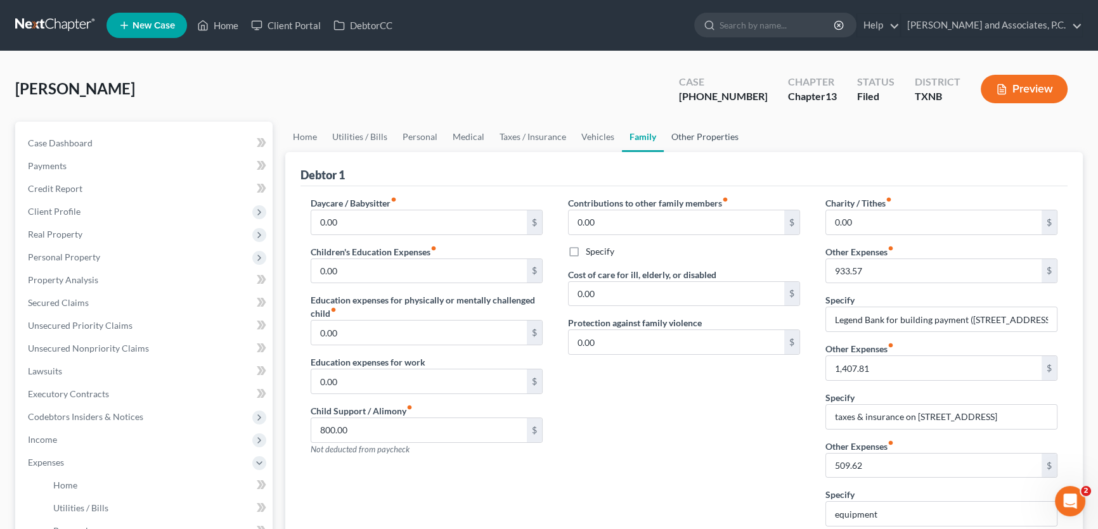
click at [696, 139] on link "Other Properties" at bounding box center [705, 137] width 82 height 30
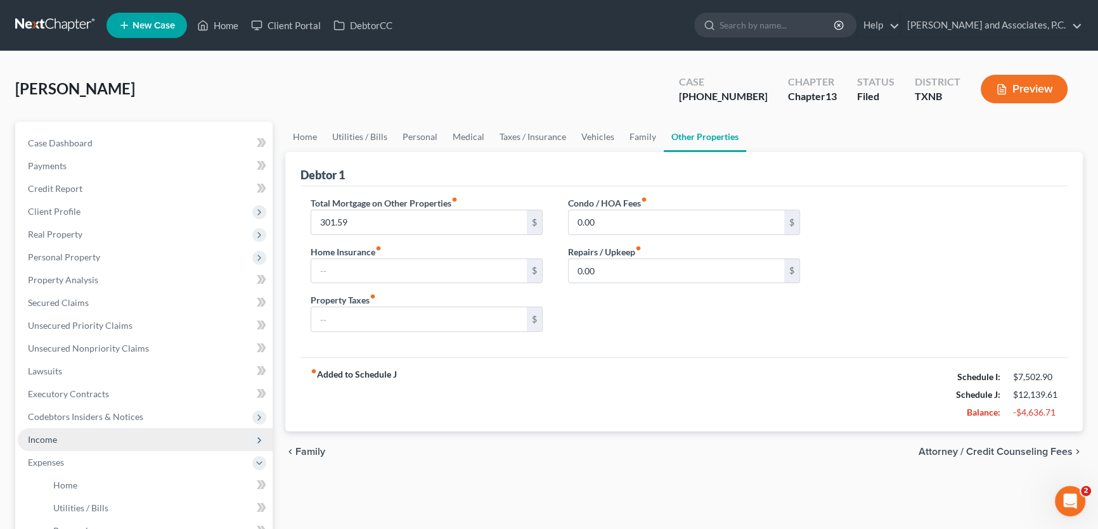
click at [63, 437] on span "Income" at bounding box center [145, 439] width 255 height 23
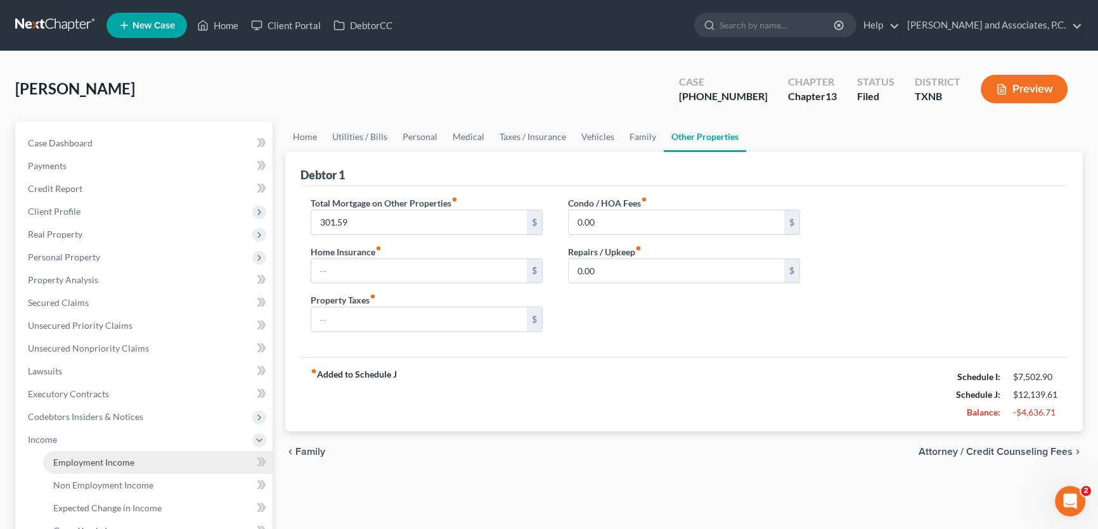
click at [68, 468] on link "Employment Income" at bounding box center [157, 462] width 229 height 23
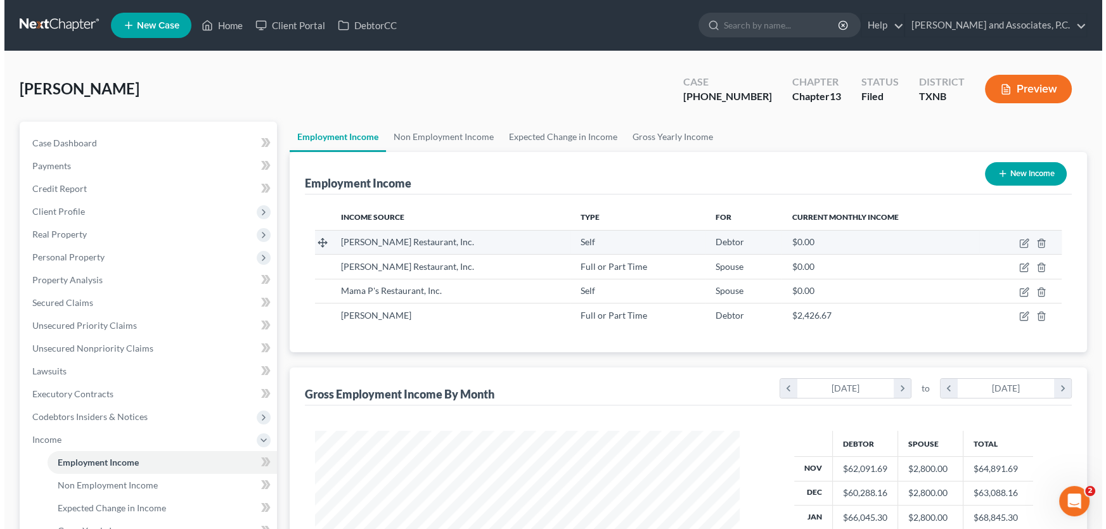
scroll to position [227, 450]
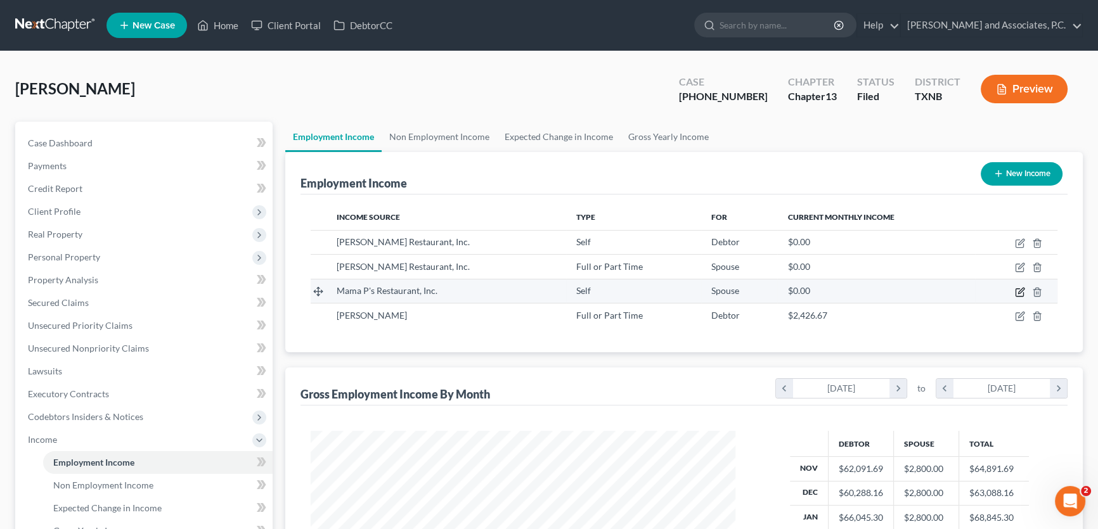
click at [1019, 294] on icon "button" at bounding box center [1020, 292] width 10 height 10
select select "1"
select select "45"
select select "0"
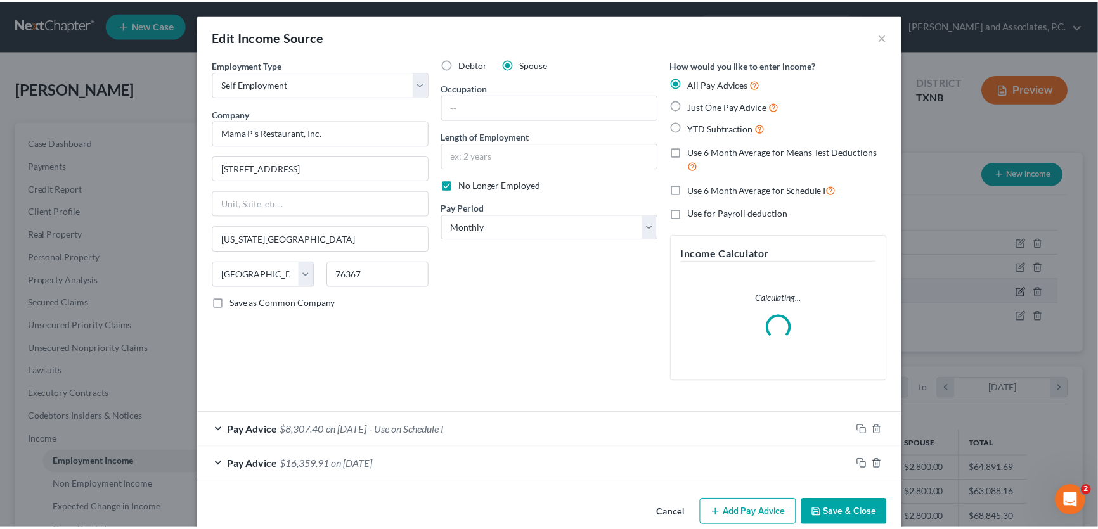
scroll to position [227, 454]
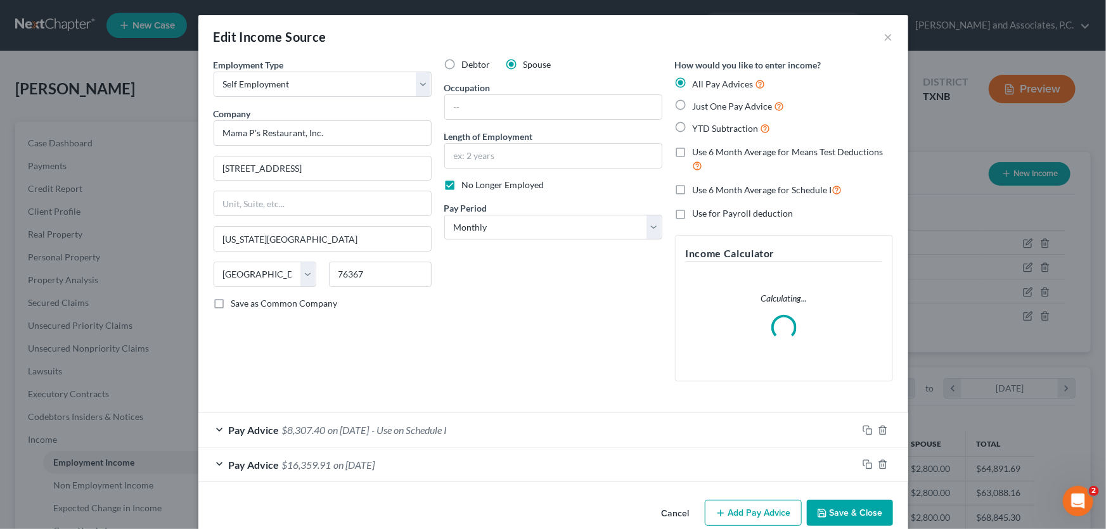
click at [462, 183] on label "No Longer Employed" at bounding box center [503, 185] width 82 height 13
click at [467, 183] on input "No Longer Employed" at bounding box center [471, 183] width 8 height 8
checkbox input "false"
click at [851, 513] on button "Save & Close" at bounding box center [850, 513] width 86 height 27
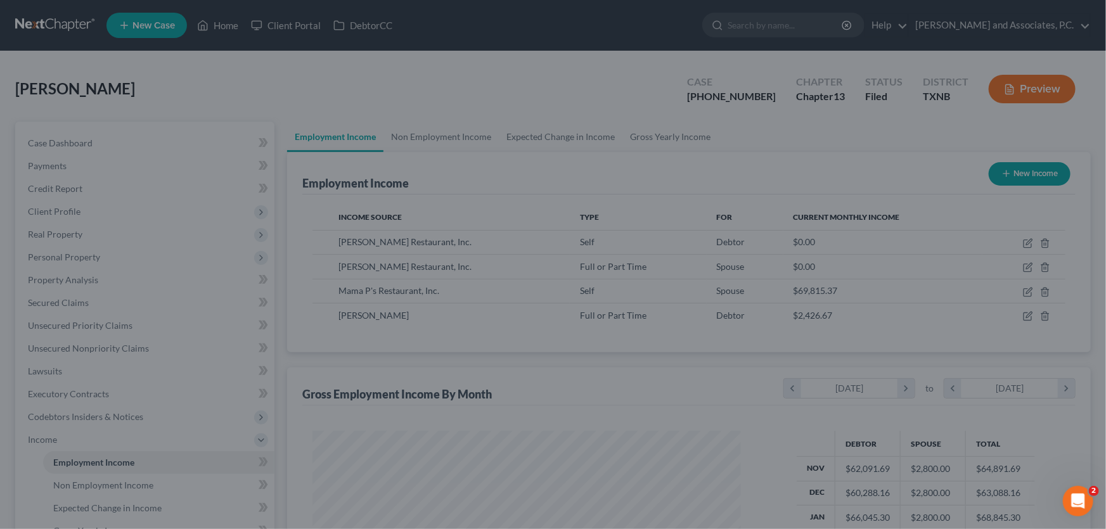
scroll to position [633605, 633382]
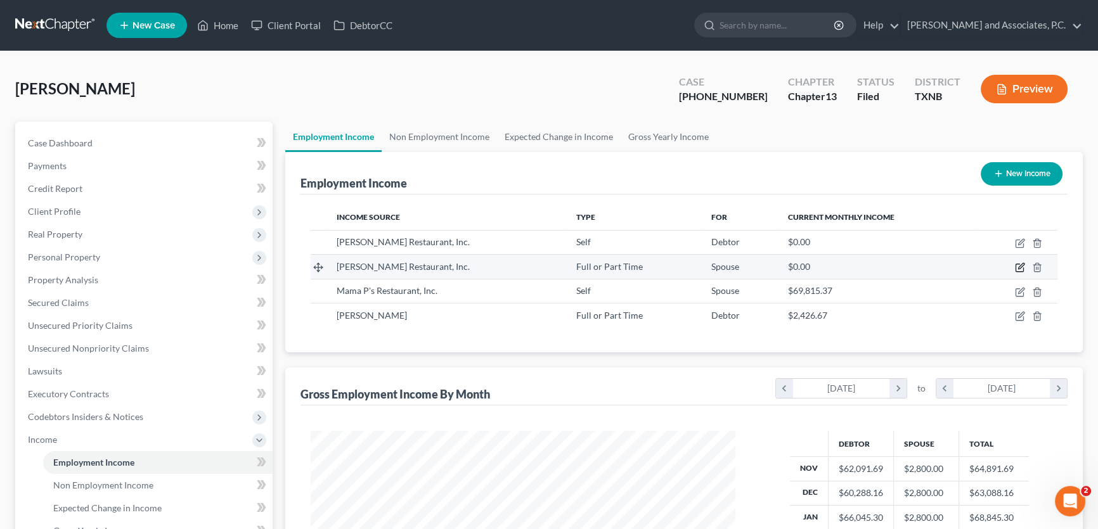
click at [1015, 265] on icon "button" at bounding box center [1019, 268] width 8 height 8
select select "0"
select select "45"
select select "2"
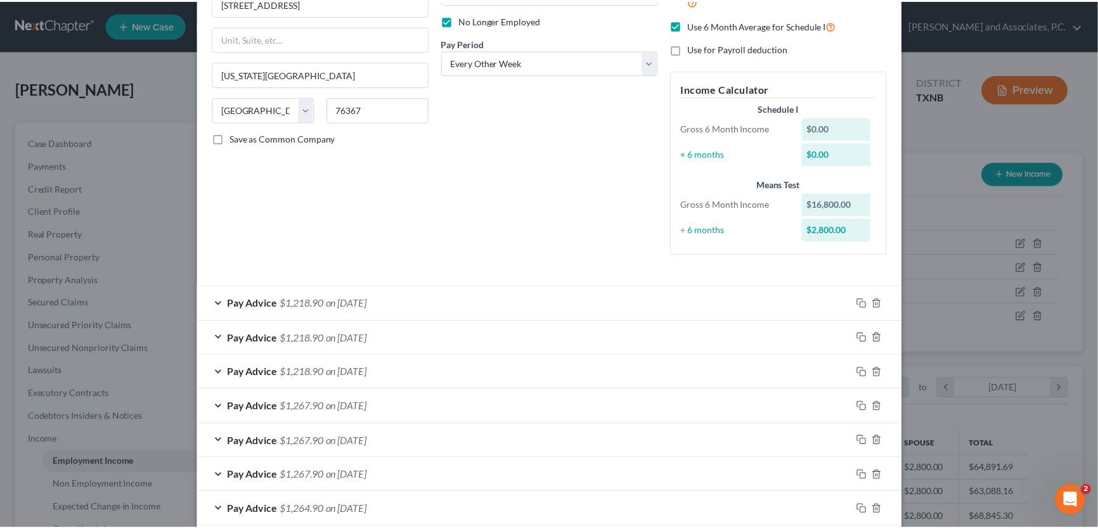
scroll to position [0, 0]
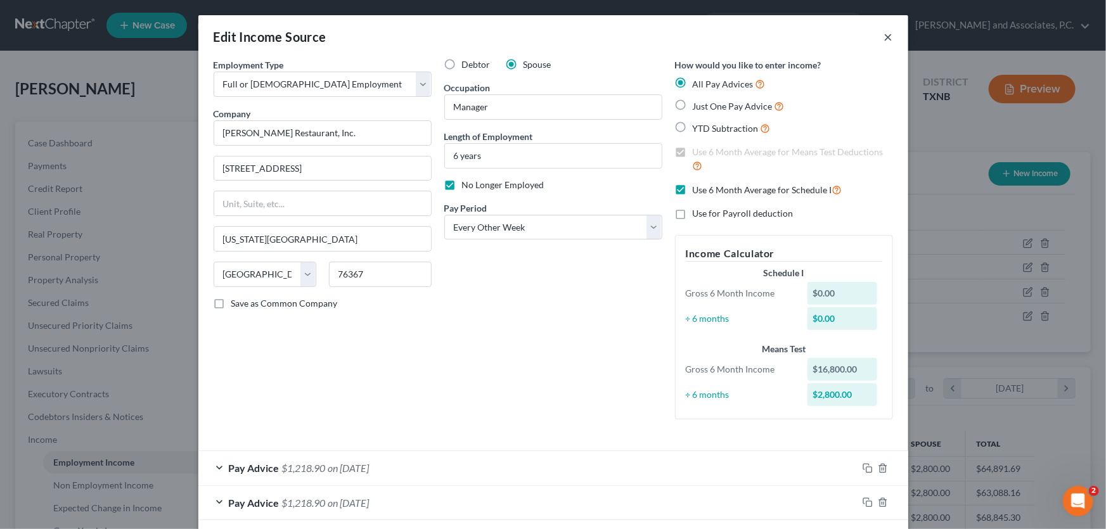
click at [884, 39] on button "×" at bounding box center [888, 36] width 9 height 15
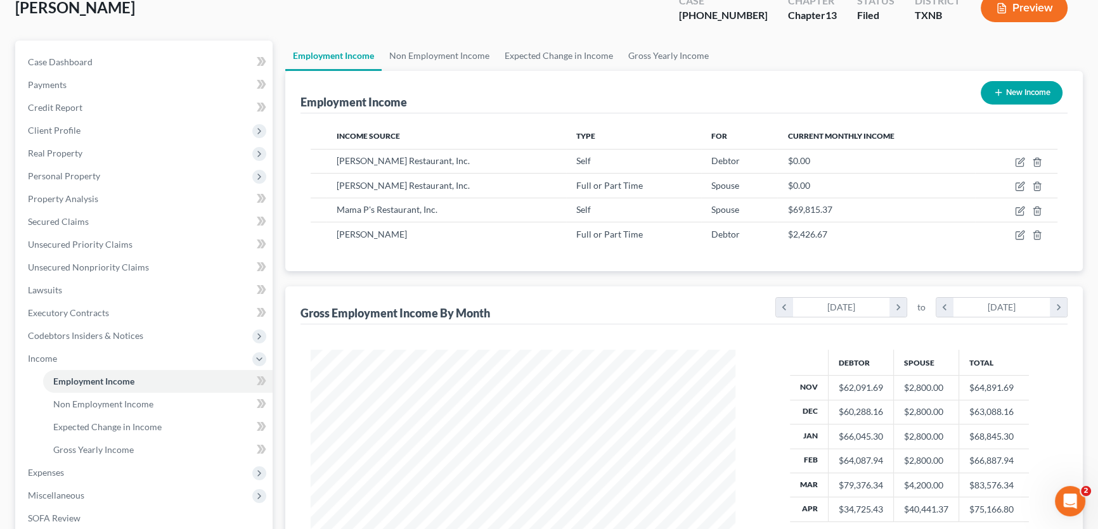
scroll to position [230, 0]
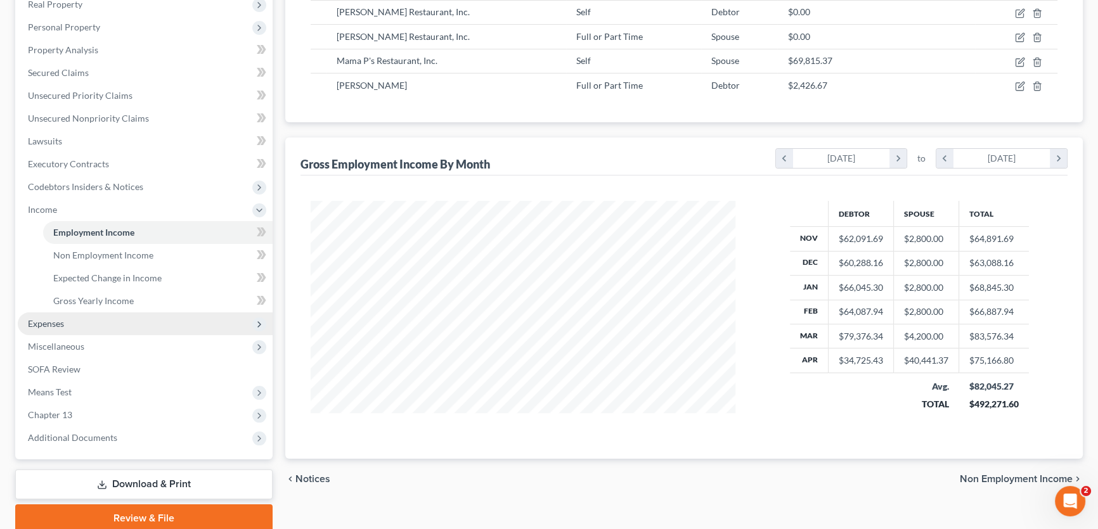
click at [79, 320] on span "Expenses" at bounding box center [145, 323] width 255 height 23
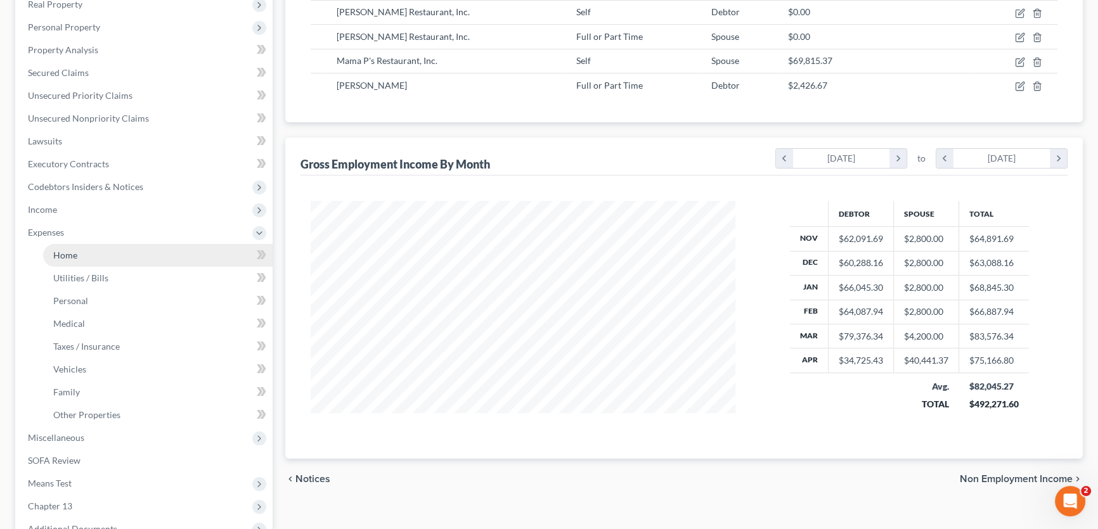
click at [87, 258] on link "Home" at bounding box center [157, 255] width 229 height 23
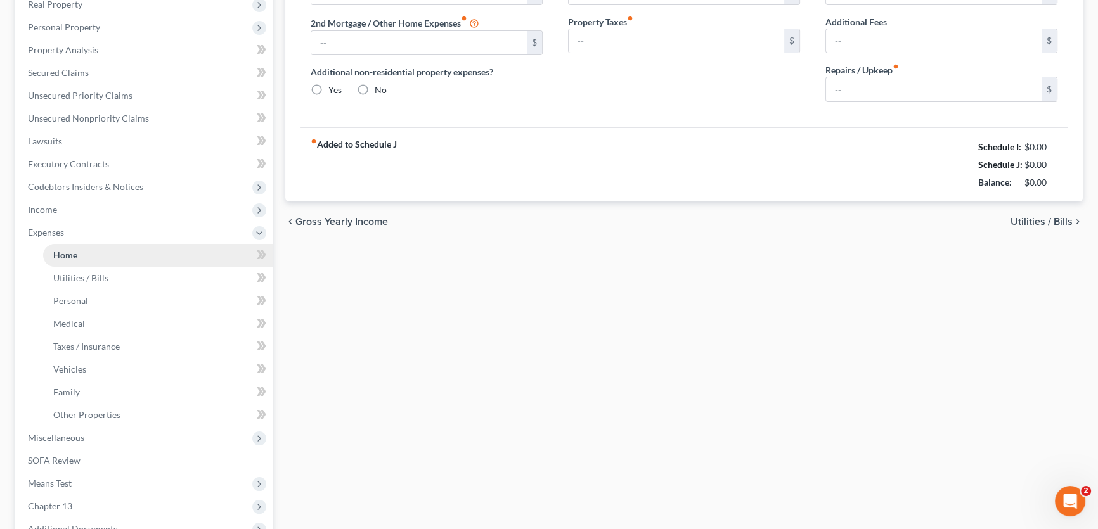
scroll to position [72, 0]
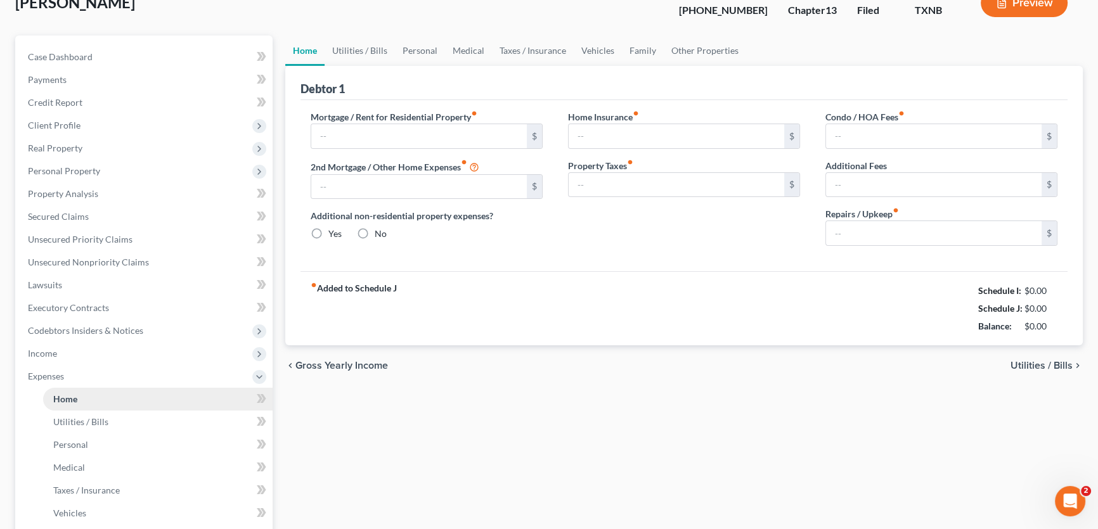
type input "1,346.94"
type input "643.00"
radio input "true"
type input "0.00"
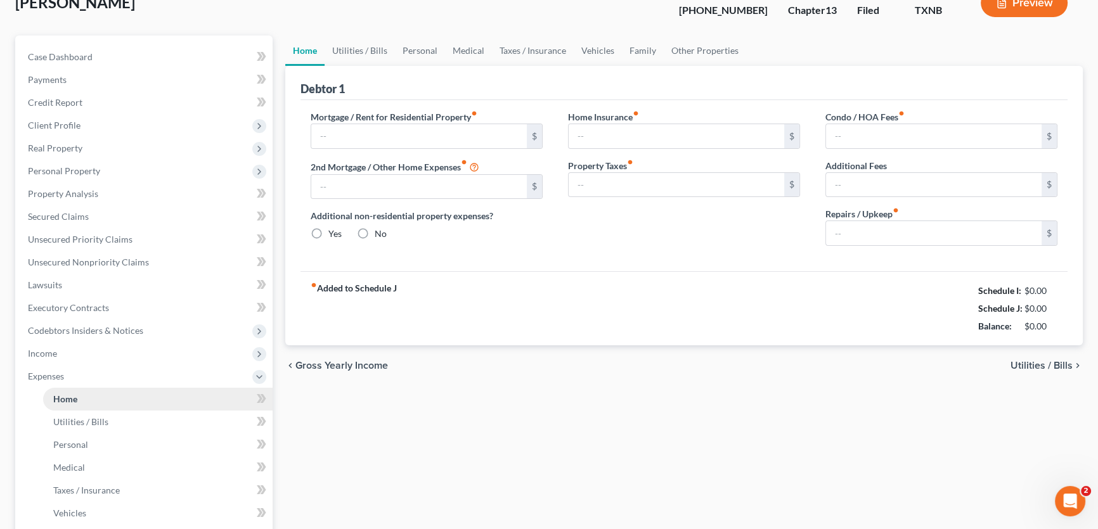
type input "0.00"
type input "100.00"
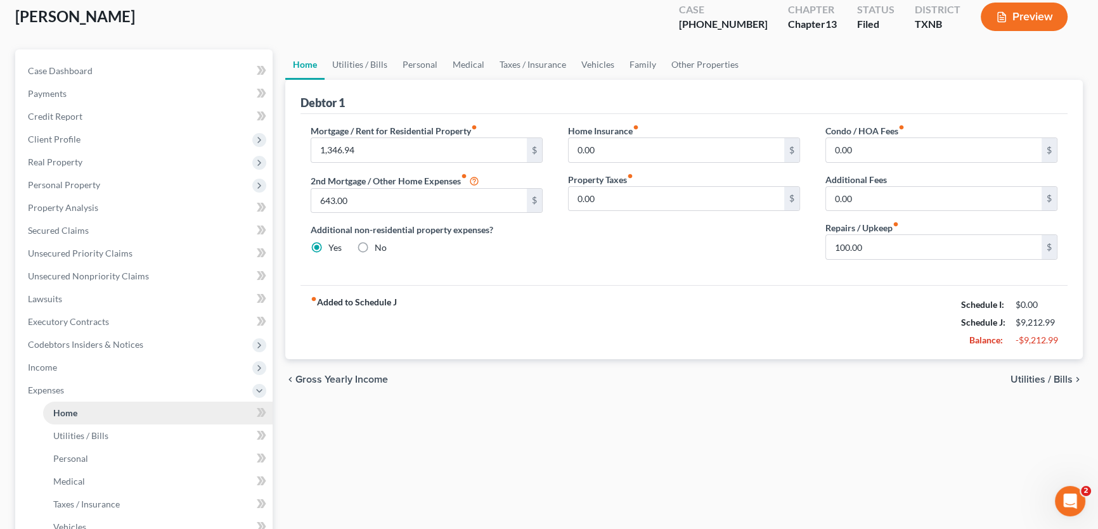
scroll to position [0, 0]
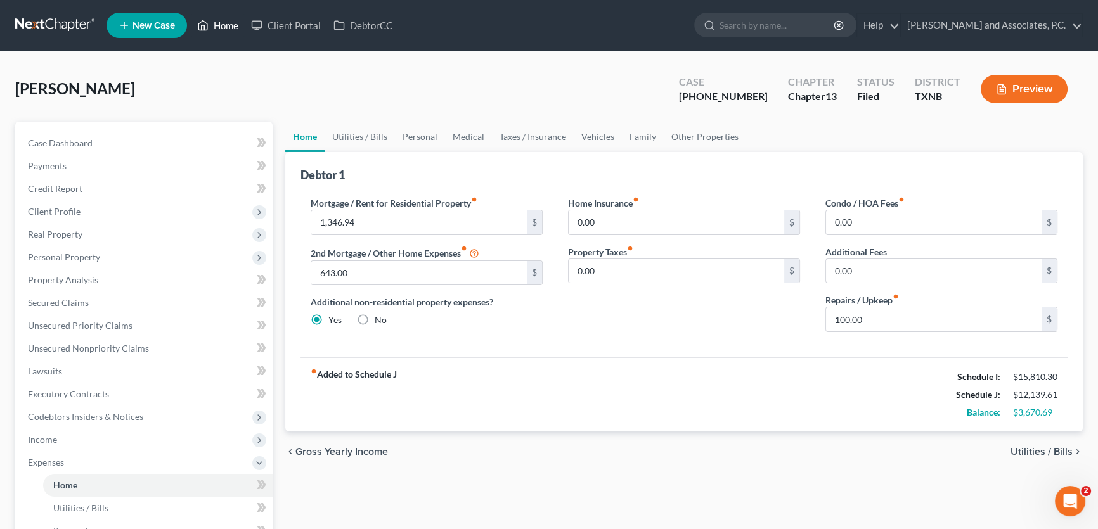
click at [222, 27] on link "Home" at bounding box center [218, 25] width 54 height 23
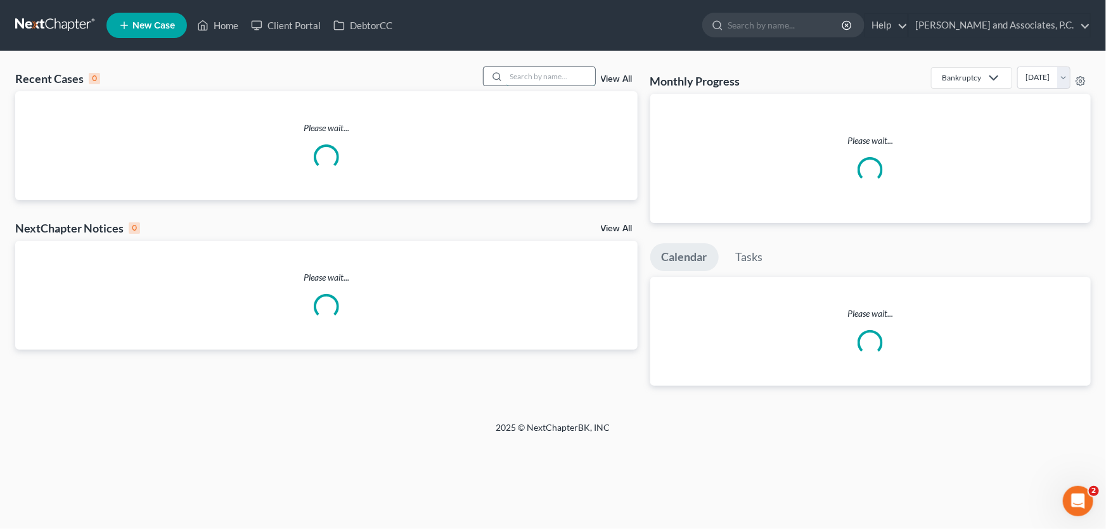
click at [532, 79] on input "search" at bounding box center [550, 76] width 89 height 18
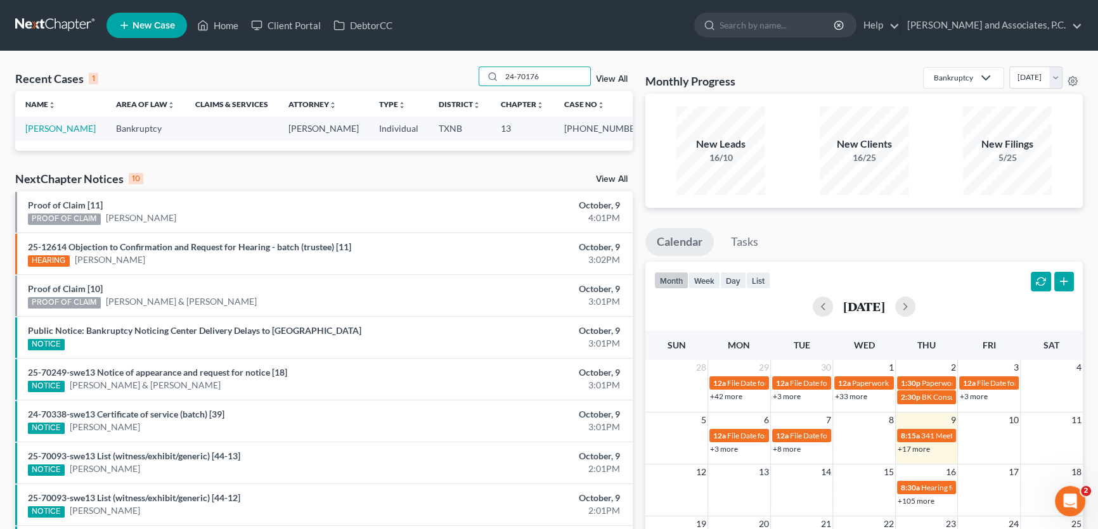
drag, startPoint x: 550, startPoint y: 72, endPoint x: 456, endPoint y: 82, distance: 94.4
click at [456, 82] on div "Recent Cases 1 24-70176 View All" at bounding box center [323, 79] width 617 height 25
type input "24-70153"
drag, startPoint x: 555, startPoint y: 77, endPoint x: 453, endPoint y: 79, distance: 102.7
click at [453, 79] on div "Recent Cases 1 24-70153 View All" at bounding box center [323, 79] width 617 height 25
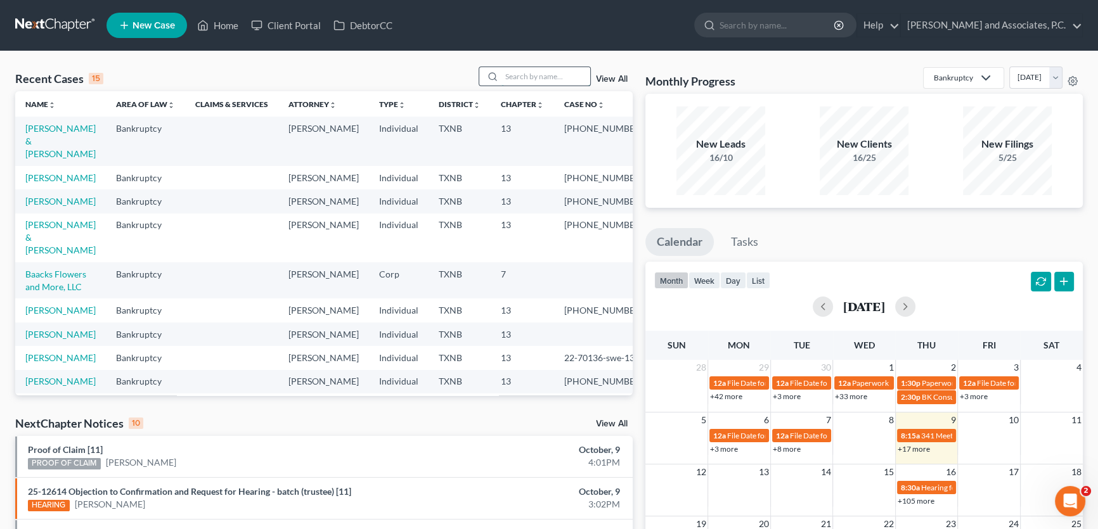
click at [540, 79] on input "search" at bounding box center [545, 76] width 89 height 18
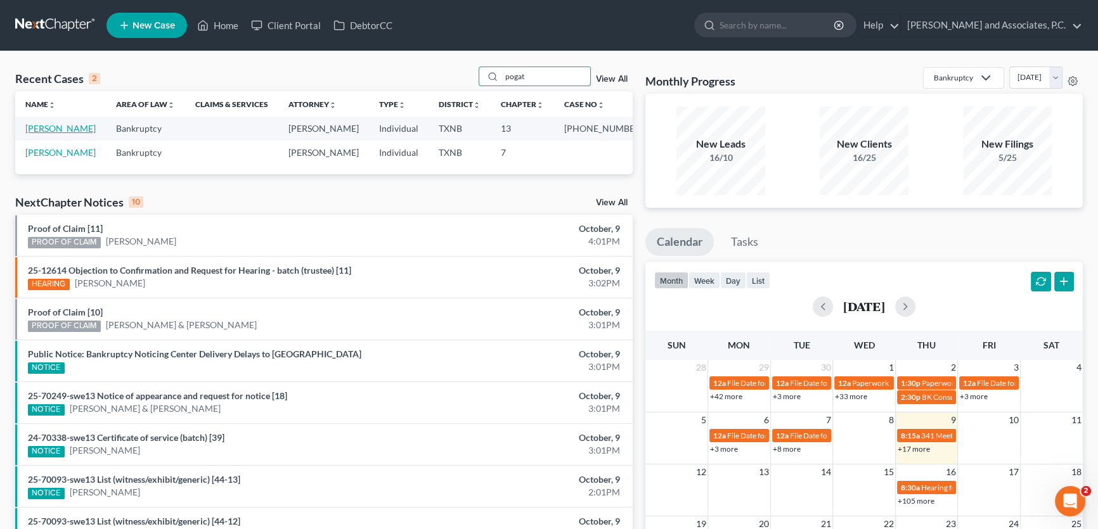
type input "pogat"
click at [61, 129] on link "[PERSON_NAME]" at bounding box center [60, 128] width 70 height 11
select select "5"
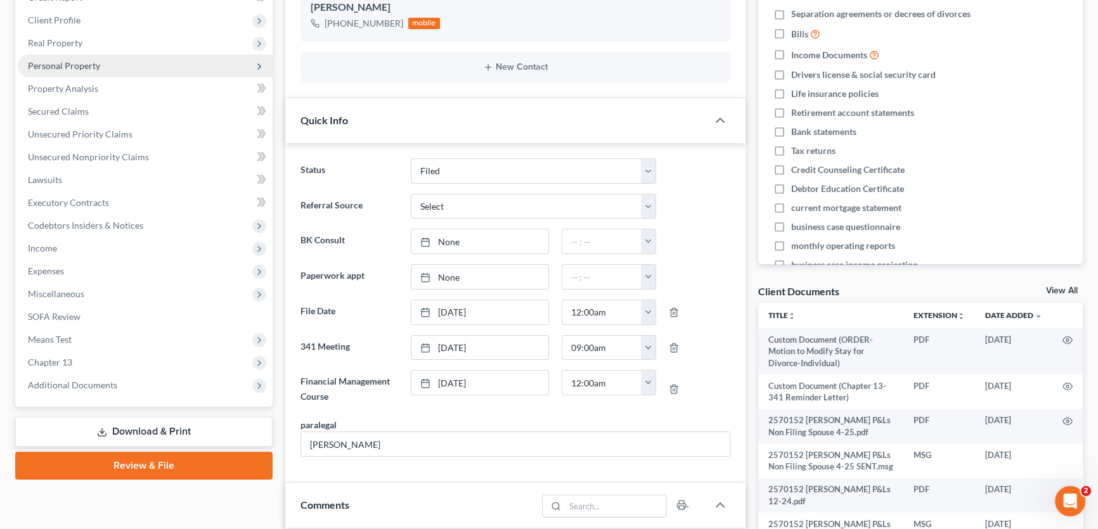
scroll to position [230, 0]
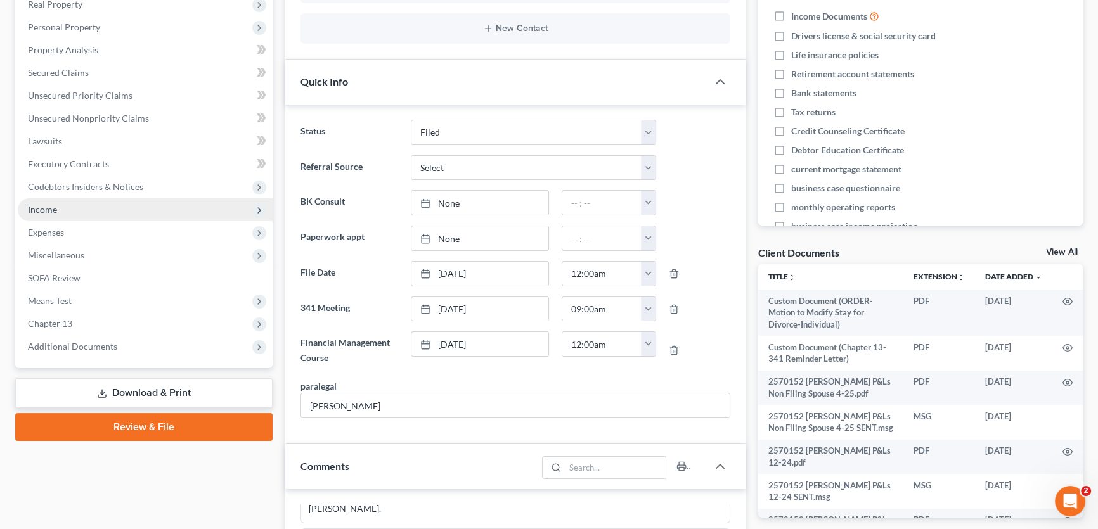
click at [53, 209] on span "Income" at bounding box center [42, 209] width 29 height 11
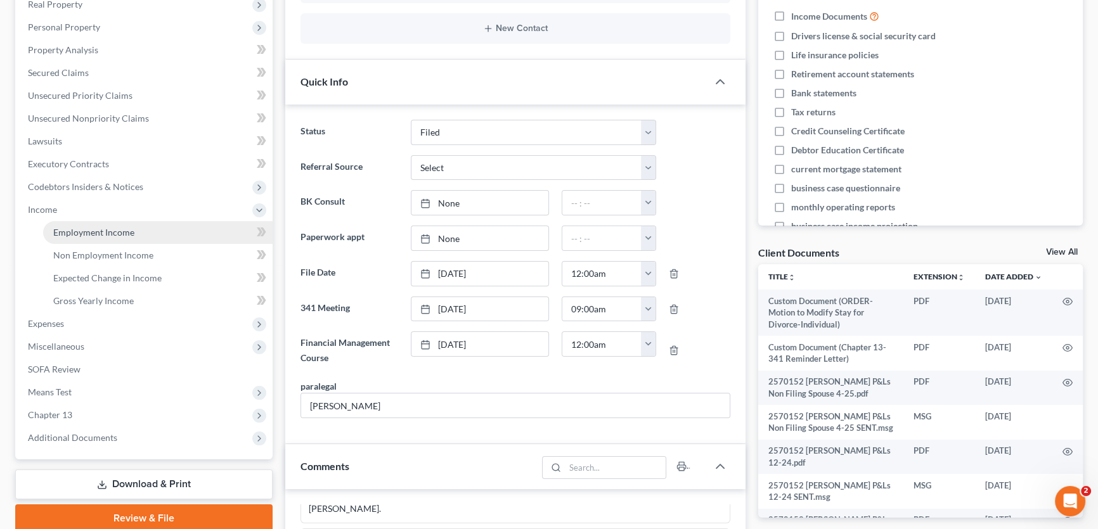
click at [87, 235] on span "Employment Income" at bounding box center [93, 232] width 81 height 11
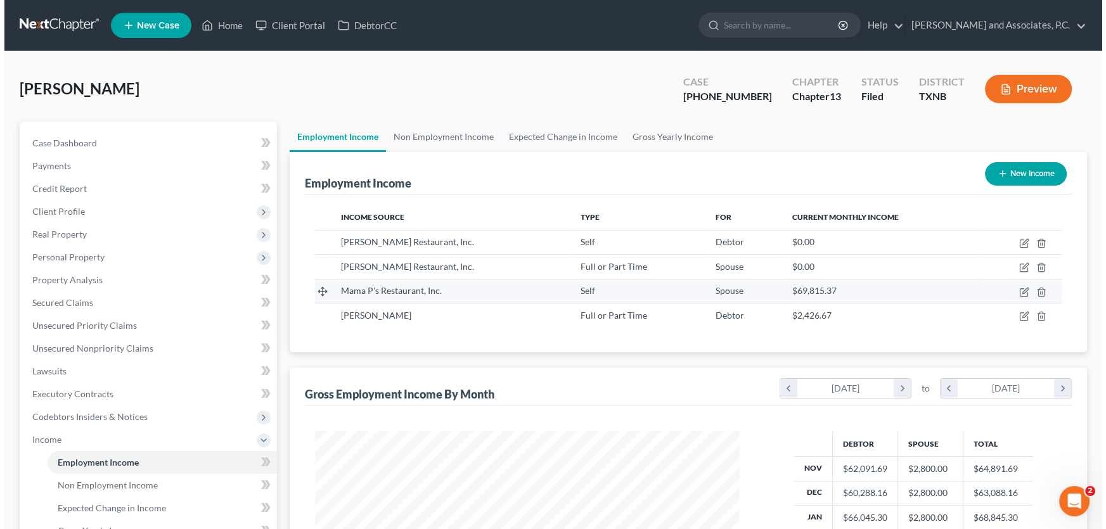
scroll to position [227, 450]
click at [1022, 289] on icon "button" at bounding box center [1020, 292] width 10 height 10
select select "1"
select select "45"
select select "0"
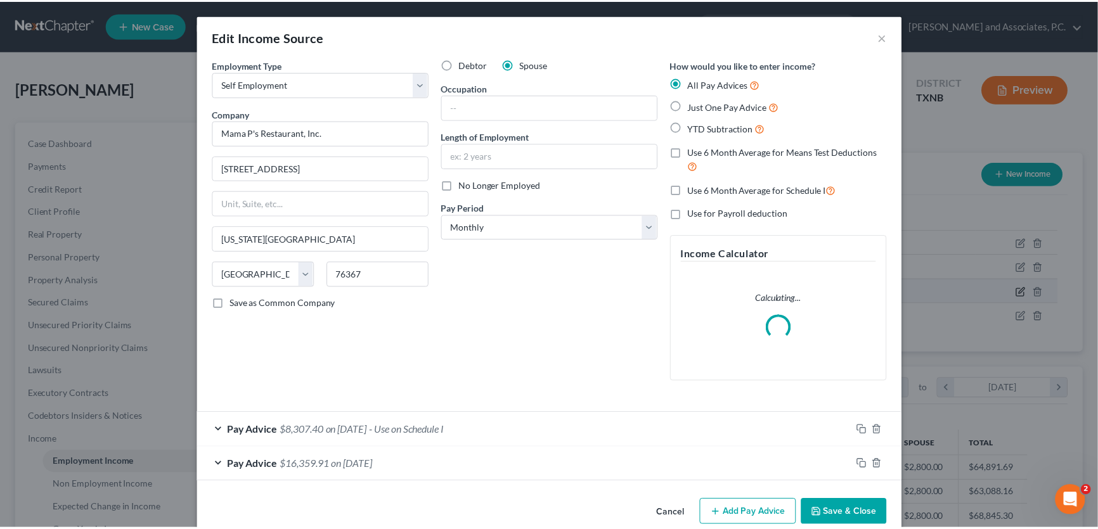
scroll to position [227, 454]
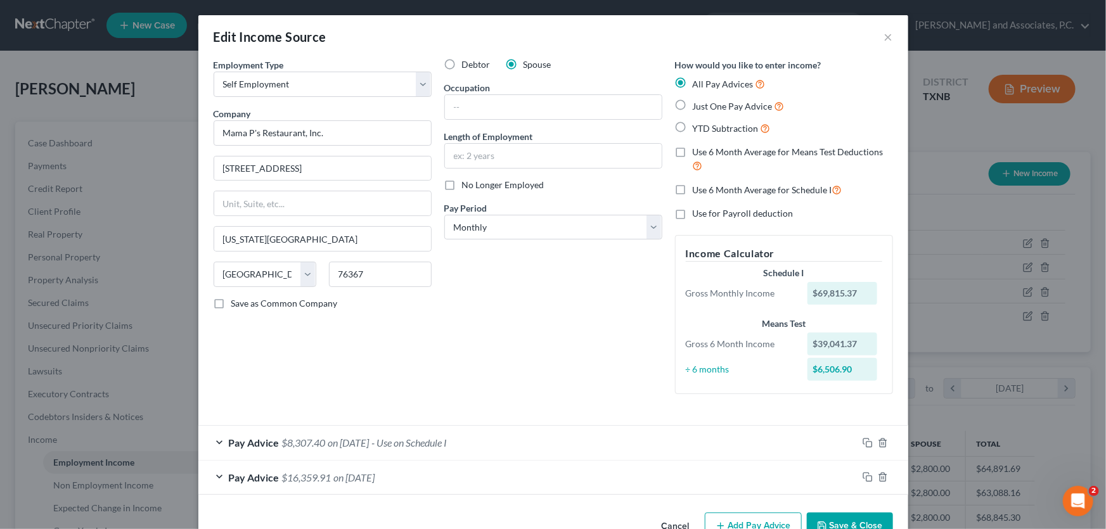
click at [462, 186] on label "No Longer Employed" at bounding box center [503, 185] width 82 height 13
click at [467, 186] on input "No Longer Employed" at bounding box center [471, 183] width 8 height 8
checkbox input "true"
click at [863, 526] on button "Save & Close" at bounding box center [850, 526] width 86 height 27
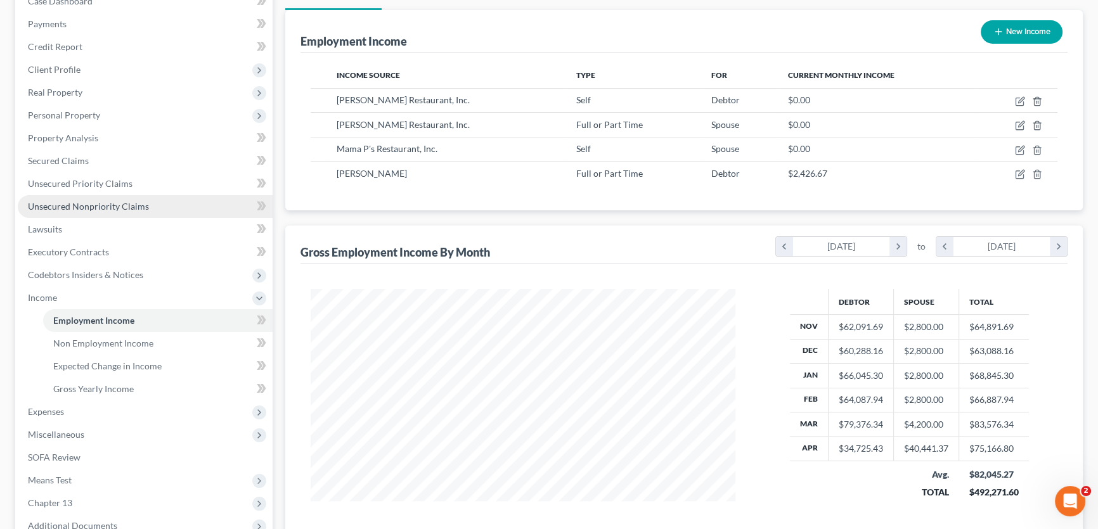
scroll to position [279, 0]
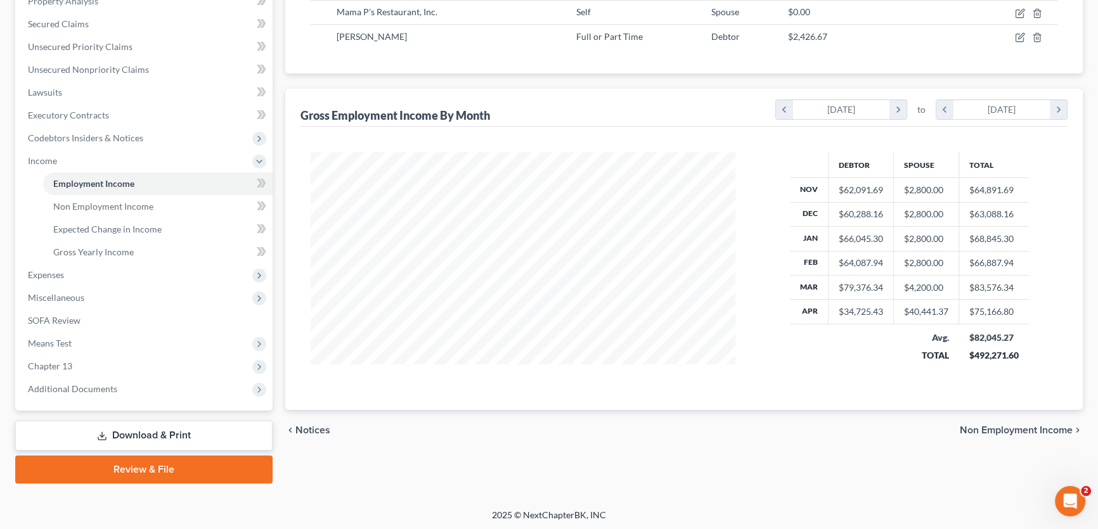
click at [133, 431] on link "Download & Print" at bounding box center [143, 436] width 257 height 30
click at [212, 388] on span "Additional Documents" at bounding box center [145, 389] width 255 height 23
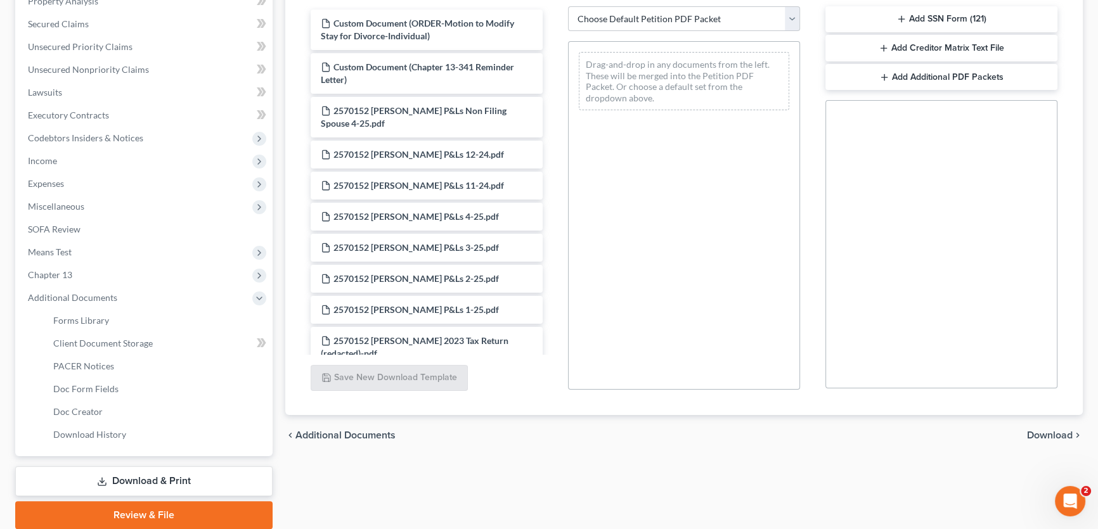
scroll to position [192, 0]
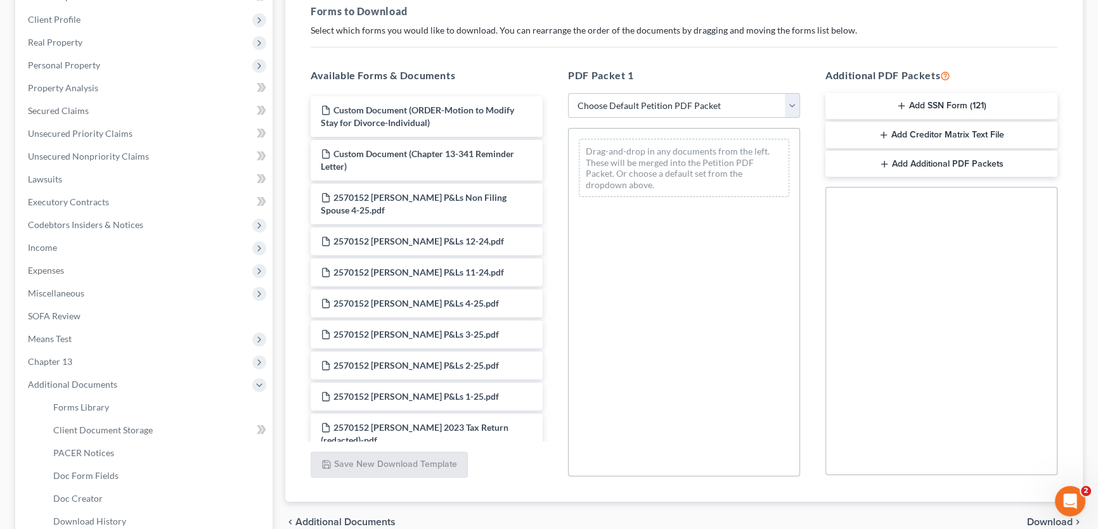
drag, startPoint x: 221, startPoint y: 431, endPoint x: 582, endPoint y: 230, distance: 413.4
click at [221, 431] on div "Case Dashboard Payments Invoices Payments Payments Credit Report Client Profile" at bounding box center [144, 273] width 270 height 686
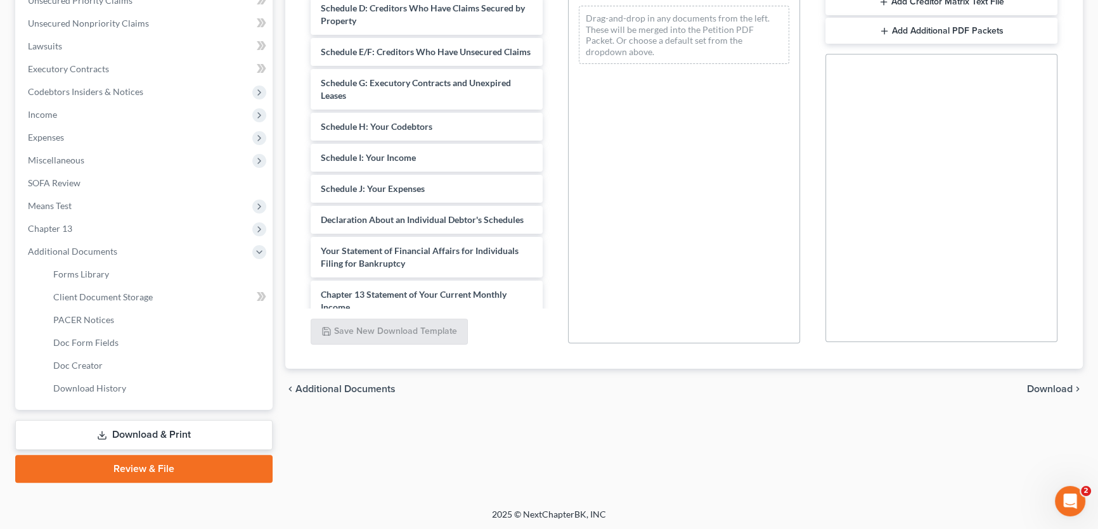
scroll to position [1152, 0]
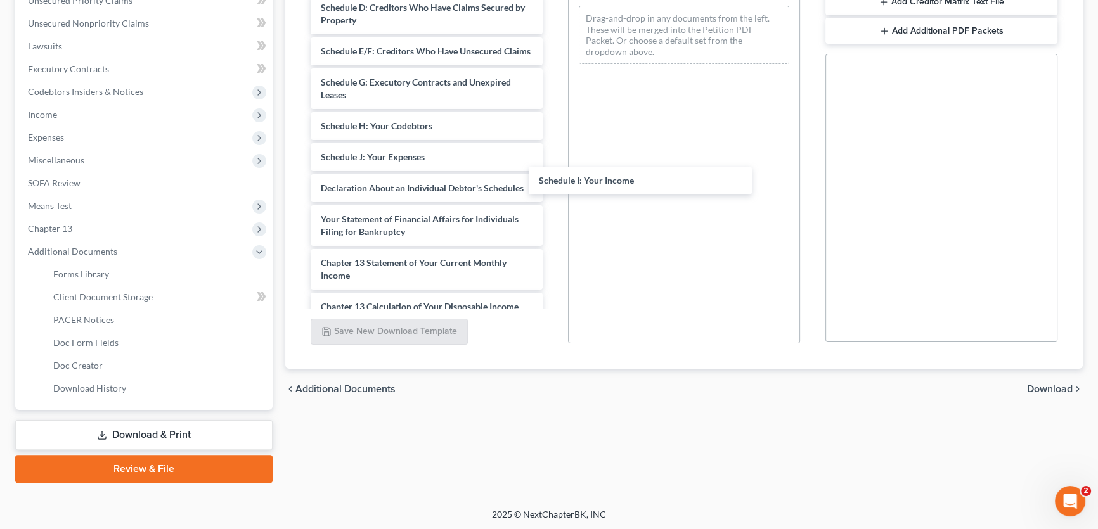
drag, startPoint x: 416, startPoint y: 185, endPoint x: 1004, endPoint y: 371, distance: 616.8
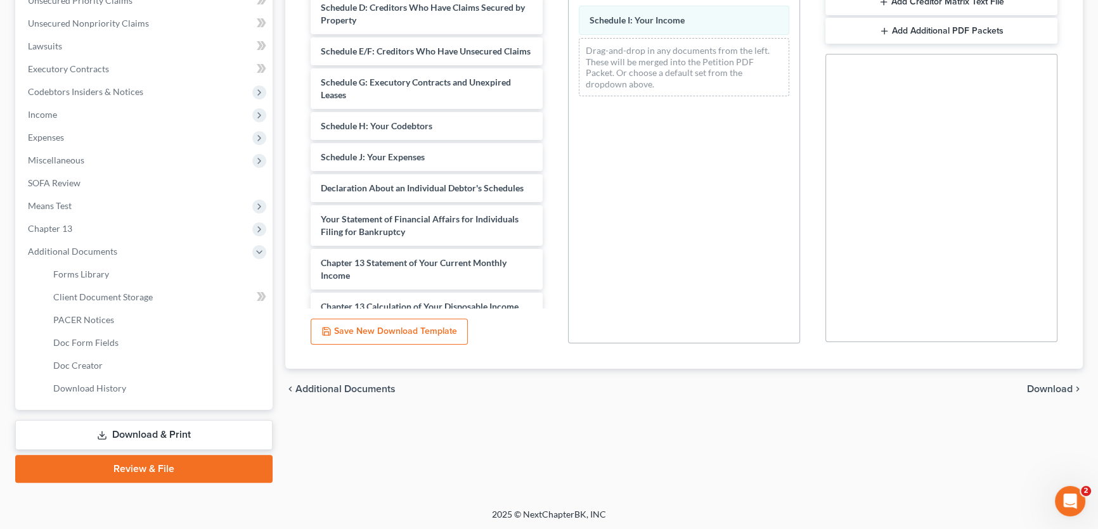
click at [1046, 386] on span "Download" at bounding box center [1050, 389] width 46 height 10
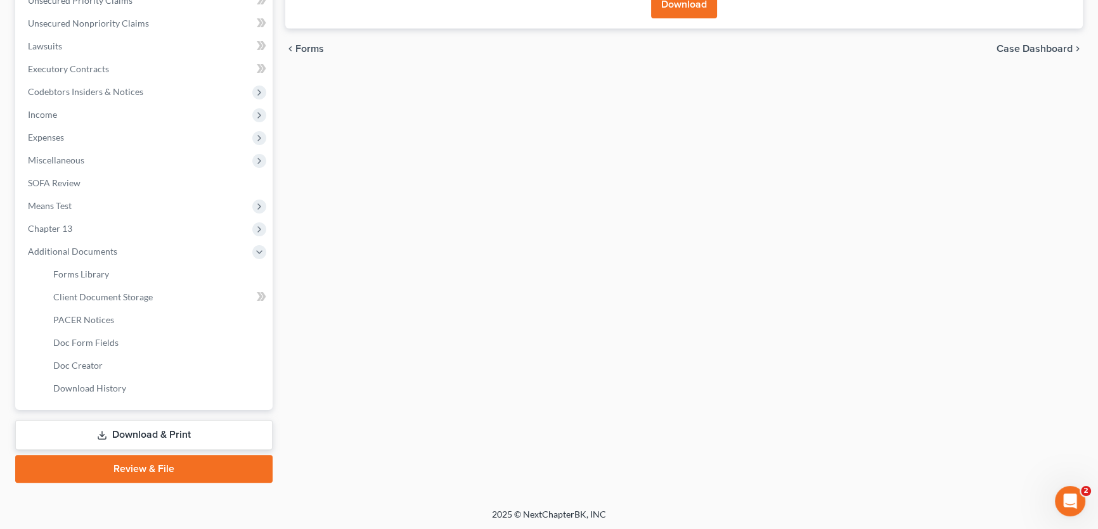
scroll to position [0, 0]
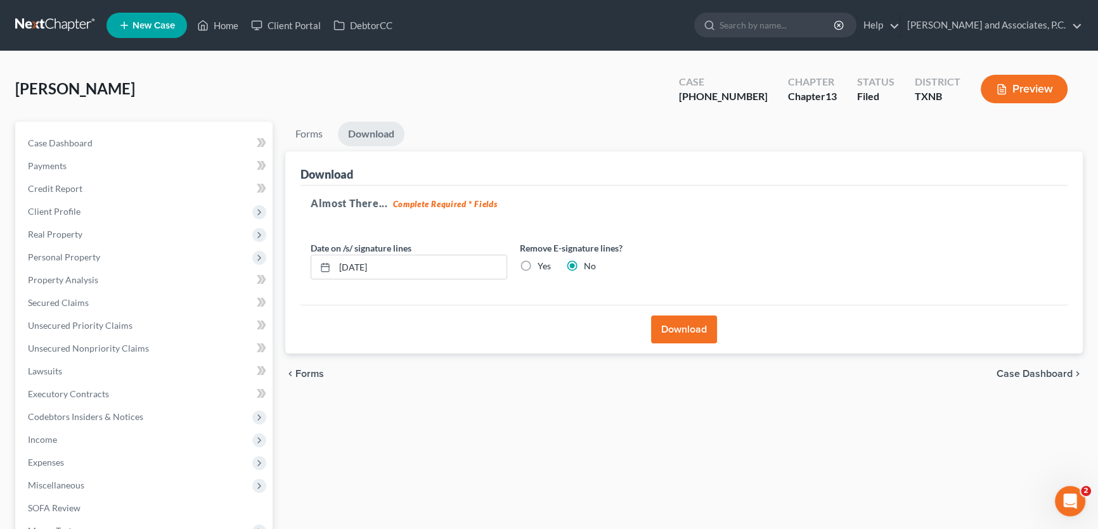
drag, startPoint x: 675, startPoint y: 326, endPoint x: 398, endPoint y: 279, distance: 280.9
click at [674, 326] on button "Download" at bounding box center [684, 330] width 66 height 28
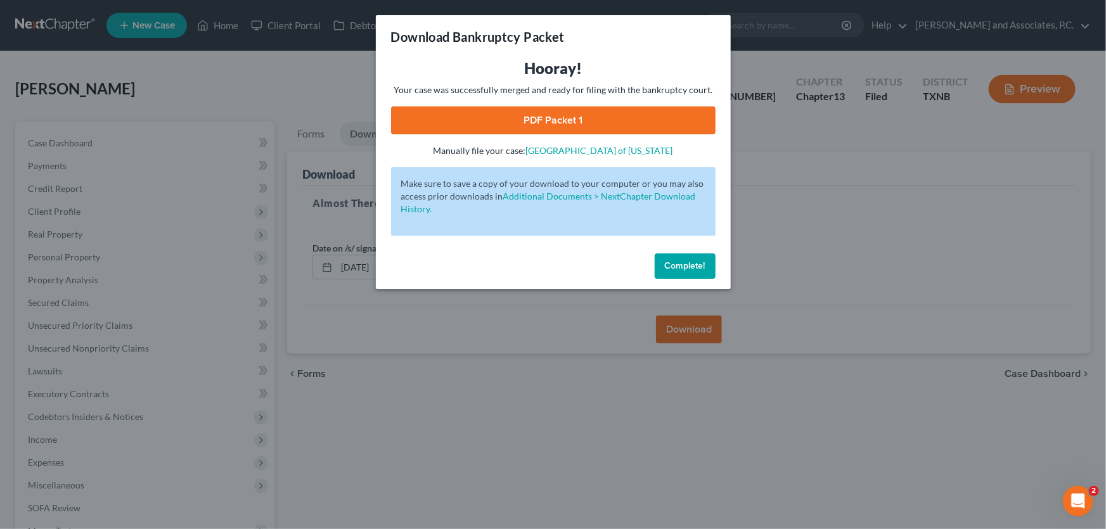
click at [523, 115] on link "PDF Packet 1" at bounding box center [553, 120] width 325 height 28
click at [671, 261] on span "Complete!" at bounding box center [685, 266] width 41 height 11
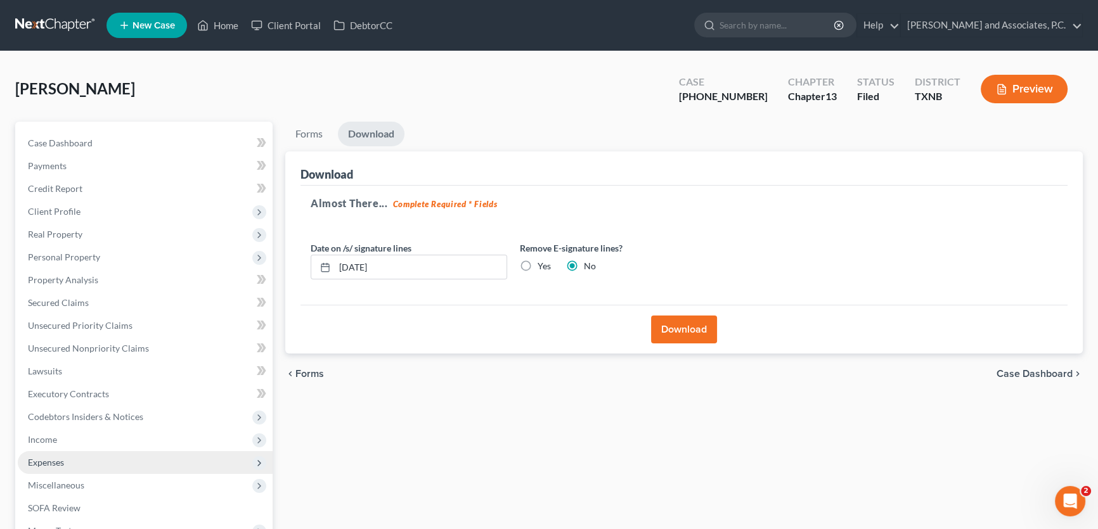
click at [61, 460] on span "Expenses" at bounding box center [46, 462] width 36 height 11
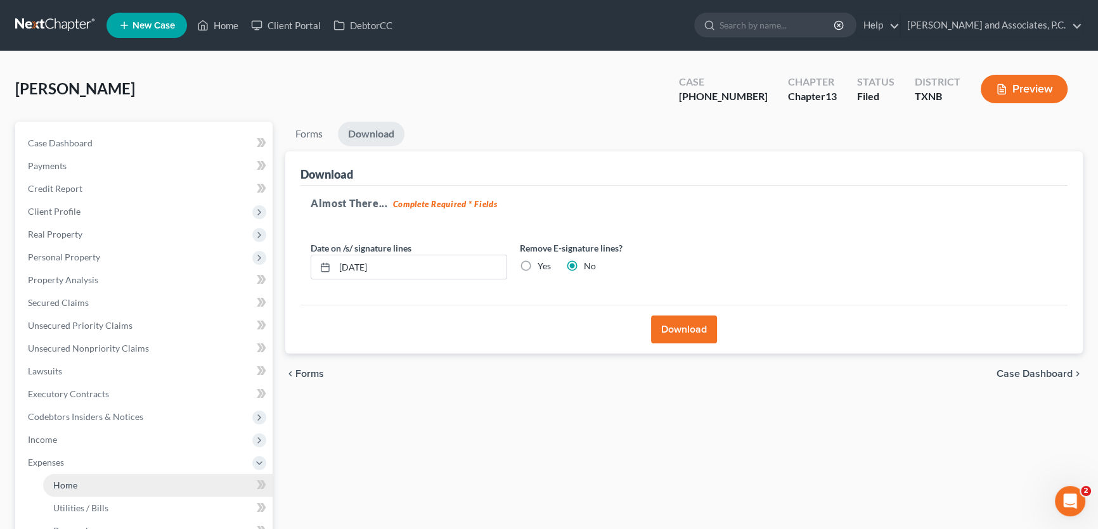
click at [77, 483] on link "Home" at bounding box center [157, 485] width 229 height 23
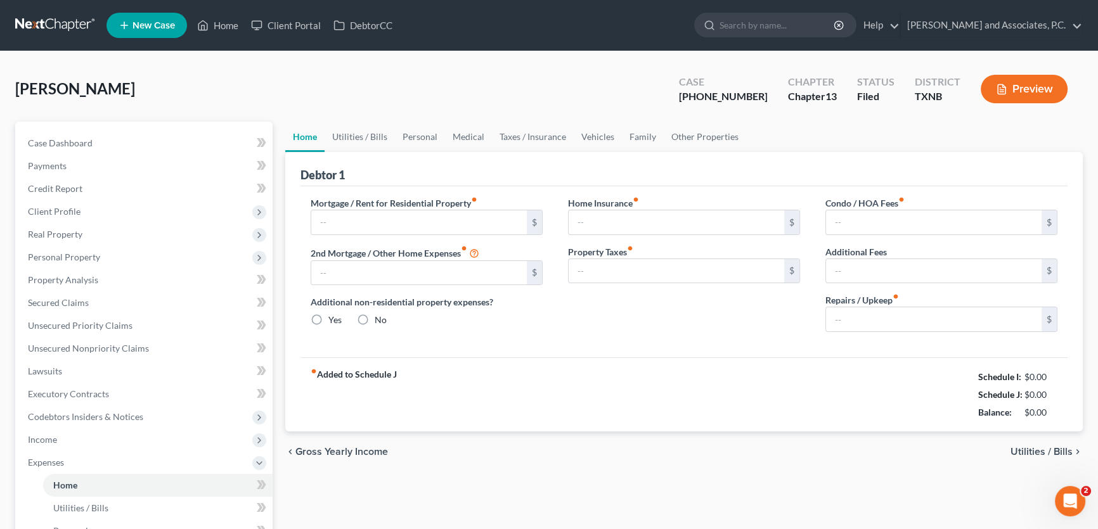
type input "1,346.94"
type input "643.00"
radio input "true"
type input "0.00"
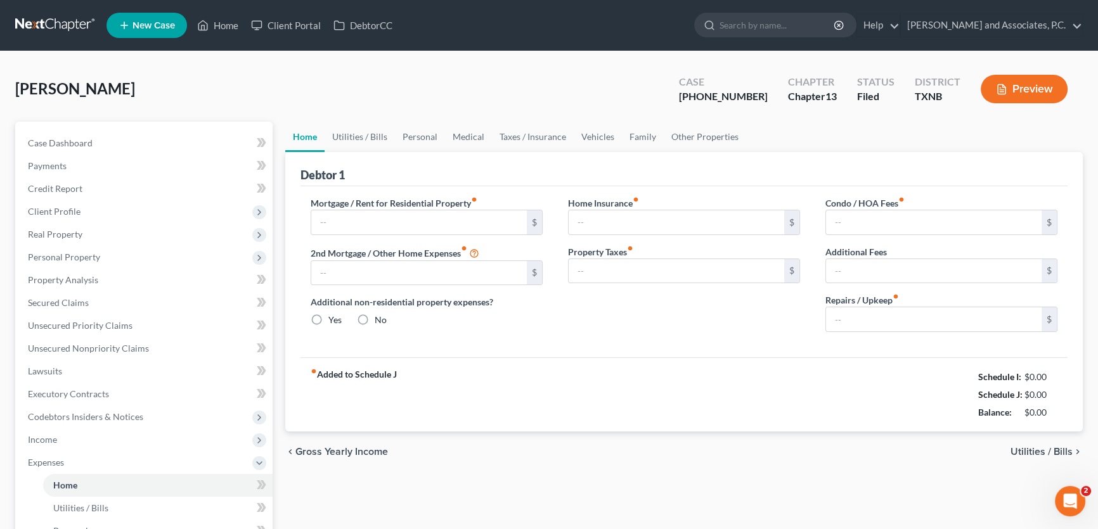
type input "0.00"
type input "100.00"
click at [355, 133] on link "Utilities / Bills" at bounding box center [360, 137] width 70 height 30
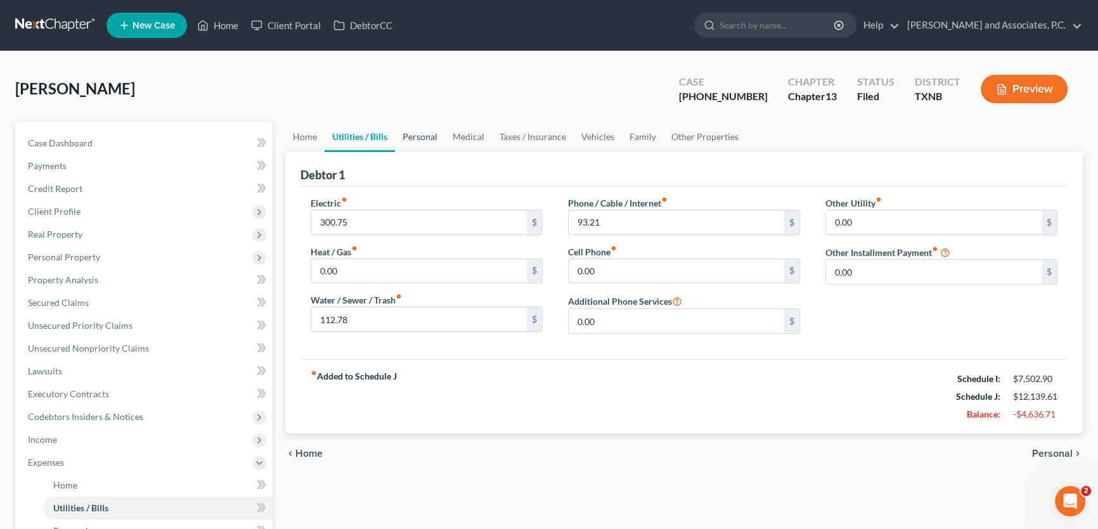
click at [422, 133] on link "Personal" at bounding box center [420, 137] width 50 height 30
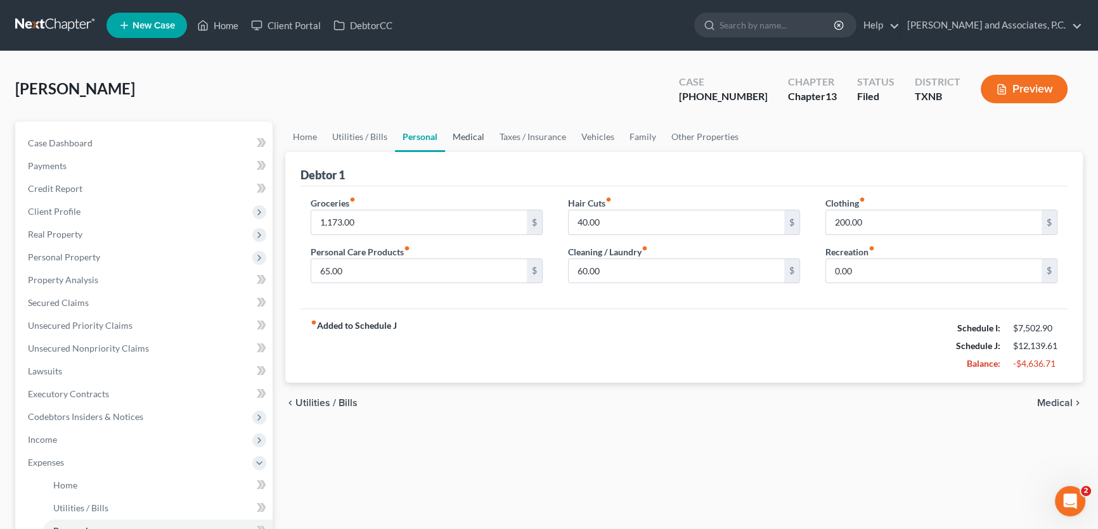
click at [477, 136] on link "Medical" at bounding box center [468, 137] width 47 height 30
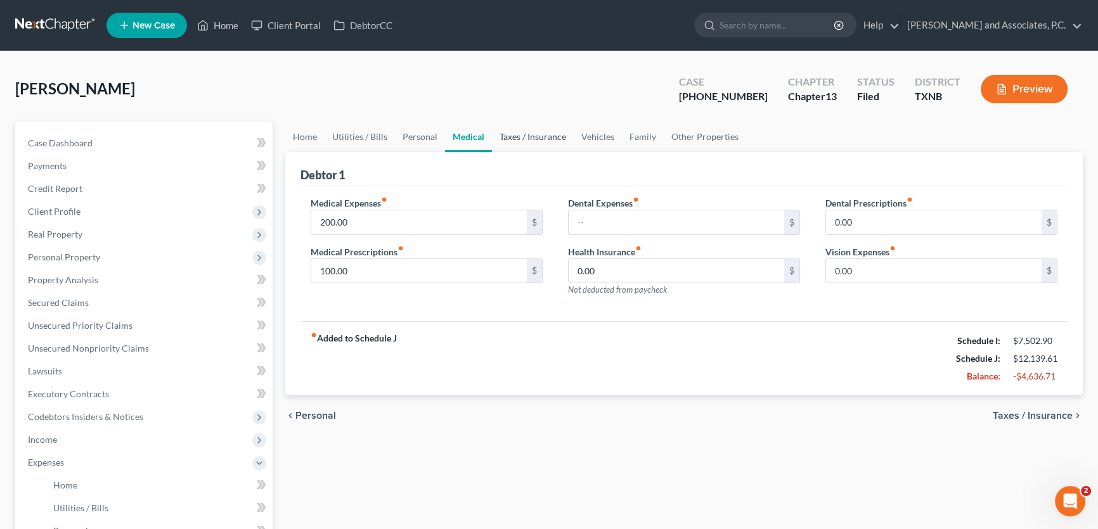
click at [513, 135] on link "Taxes / Insurance" at bounding box center [533, 137] width 82 height 30
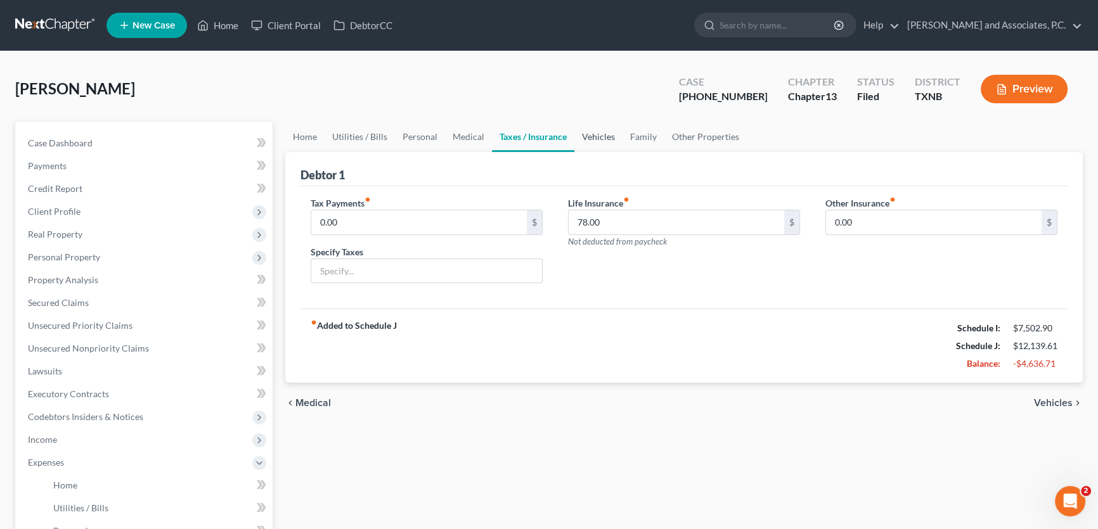
click at [605, 133] on link "Vehicles" at bounding box center [598, 137] width 48 height 30
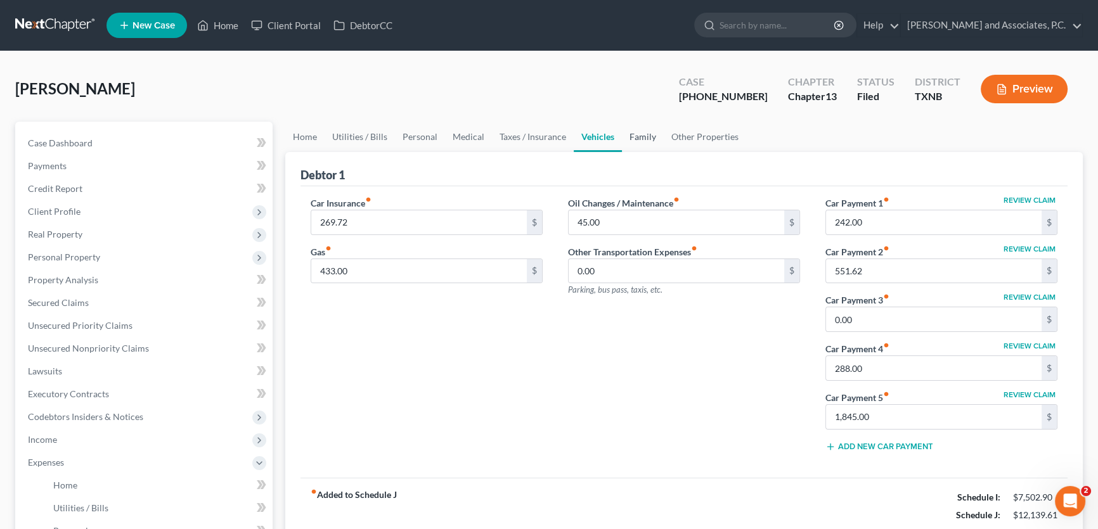
click at [643, 133] on link "Family" at bounding box center [643, 137] width 42 height 30
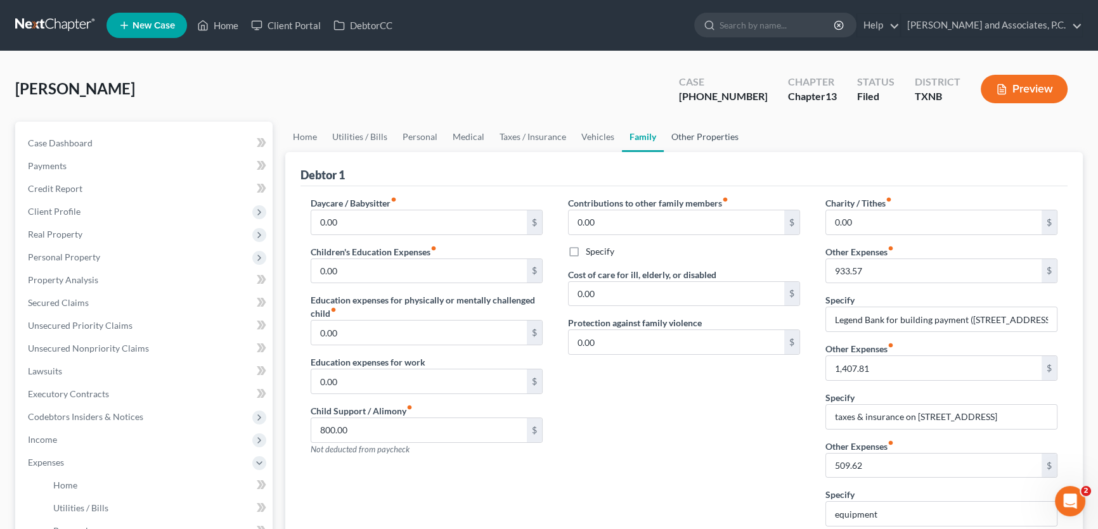
click at [678, 133] on link "Other Properties" at bounding box center [705, 137] width 82 height 30
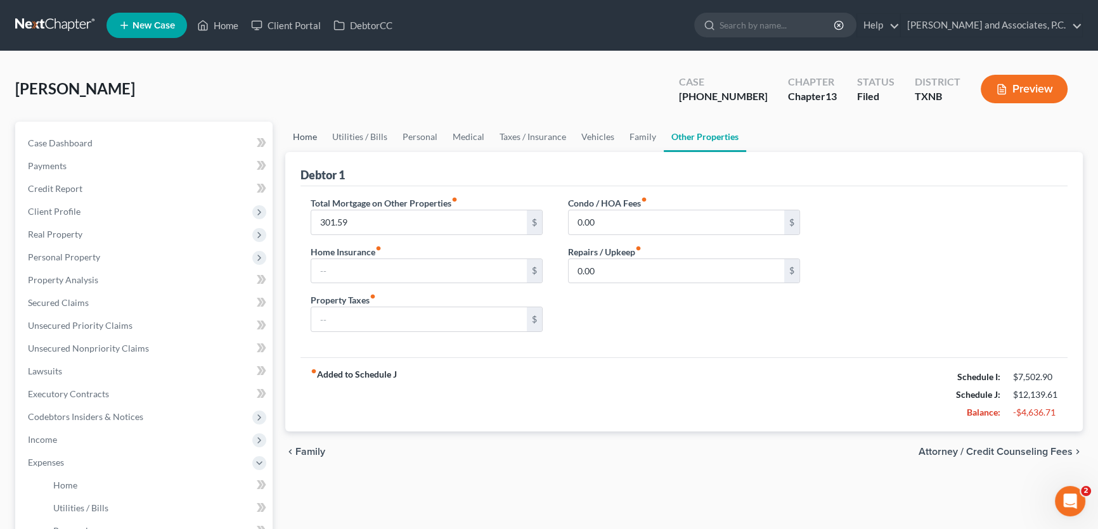
click at [306, 137] on link "Home" at bounding box center [304, 137] width 39 height 30
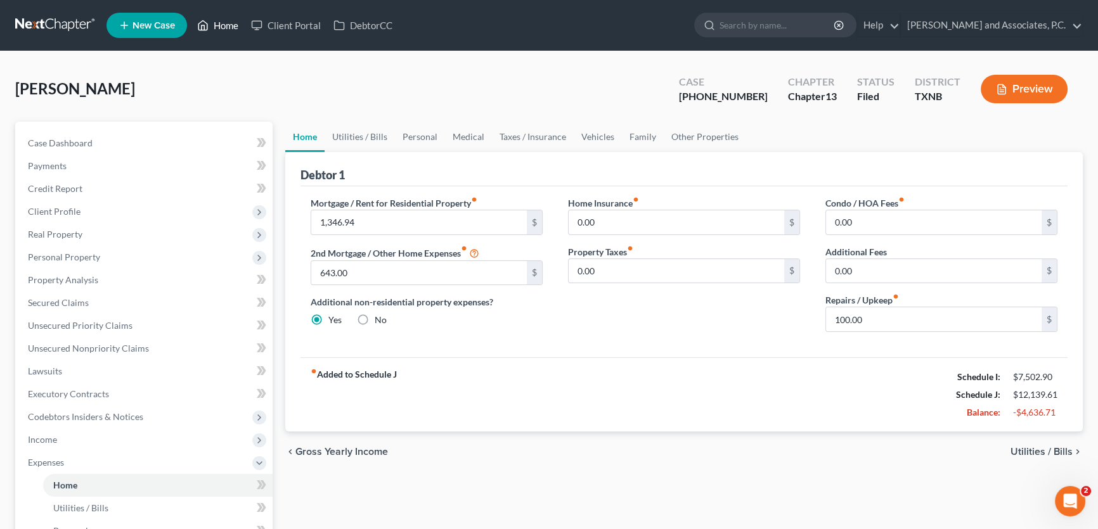
click at [231, 26] on link "Home" at bounding box center [218, 25] width 54 height 23
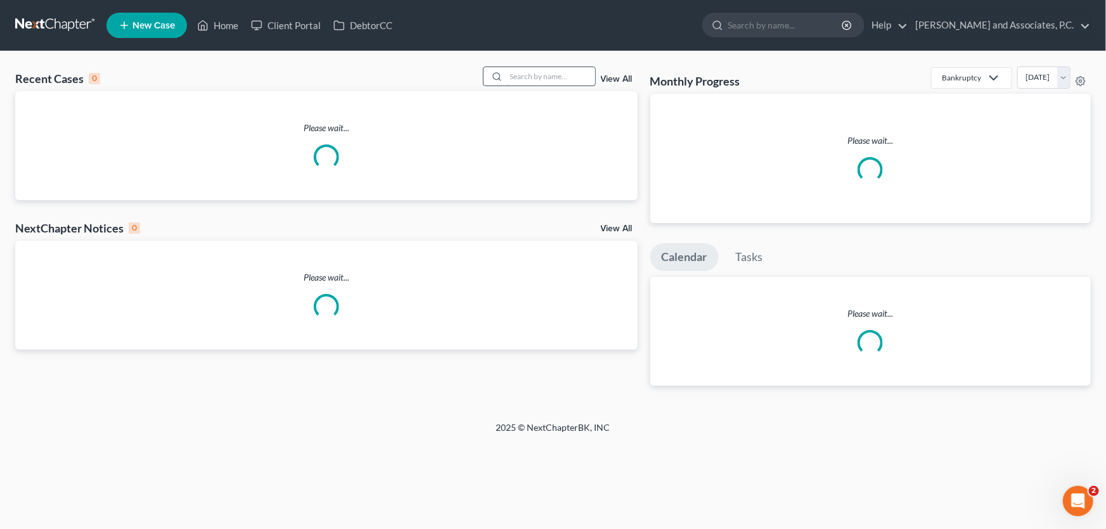
click at [540, 75] on input "search" at bounding box center [550, 76] width 89 height 18
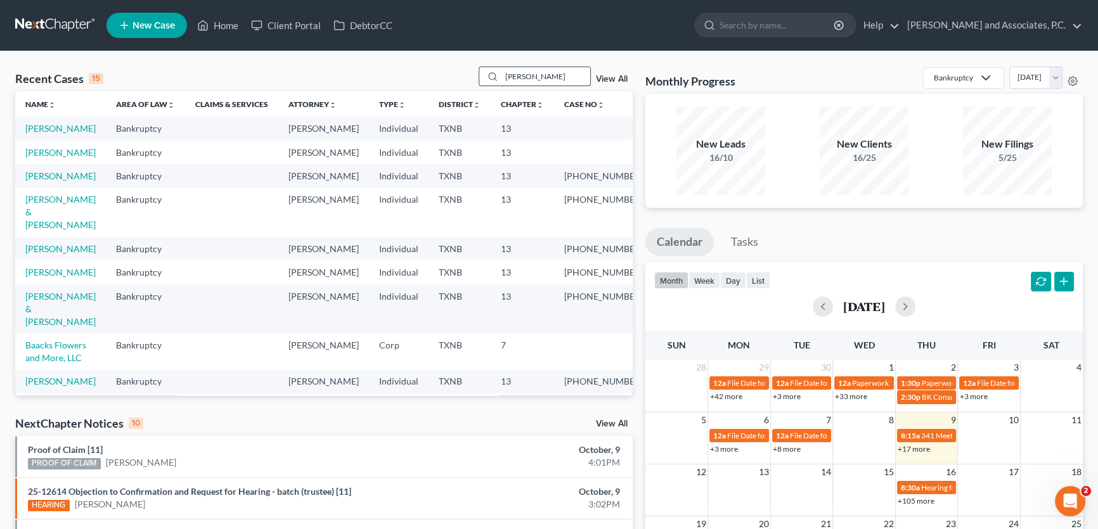
drag, startPoint x: 531, startPoint y: 81, endPoint x: 481, endPoint y: 82, distance: 50.1
click at [481, 82] on div "[PERSON_NAME]" at bounding box center [535, 77] width 113 height 20
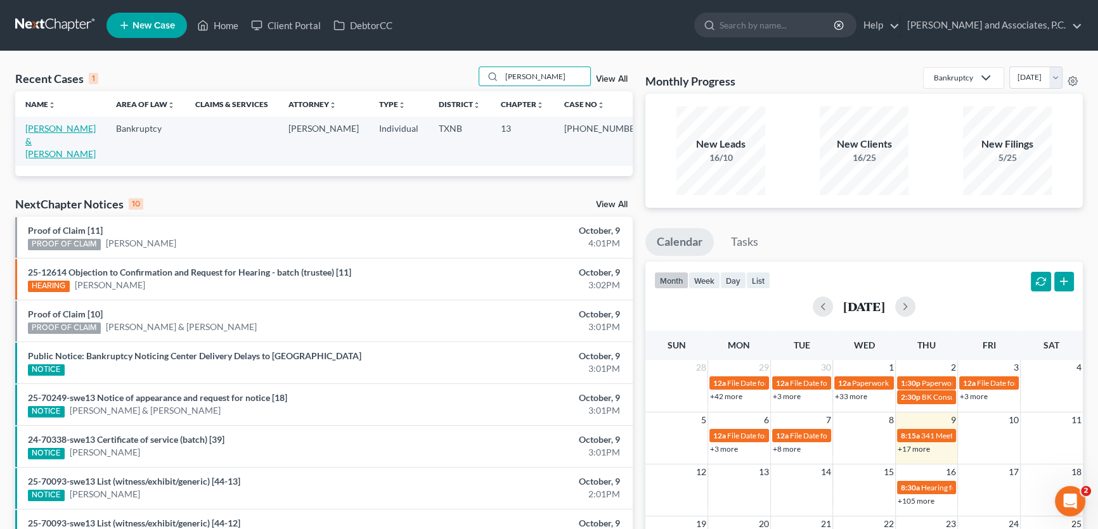
type input "[PERSON_NAME]"
click at [69, 124] on link "[PERSON_NAME] & [PERSON_NAME]" at bounding box center [60, 141] width 70 height 36
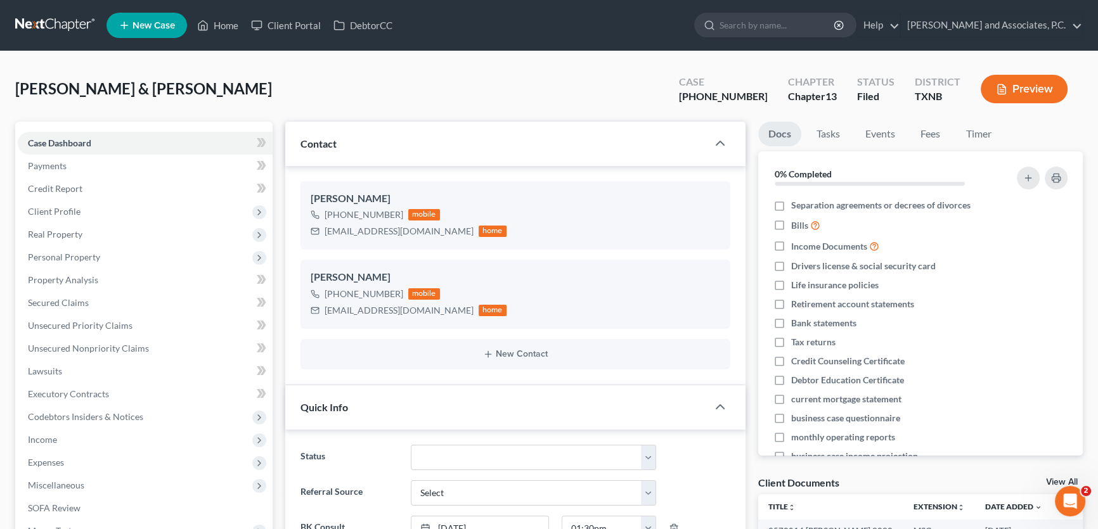
scroll to position [345, 0]
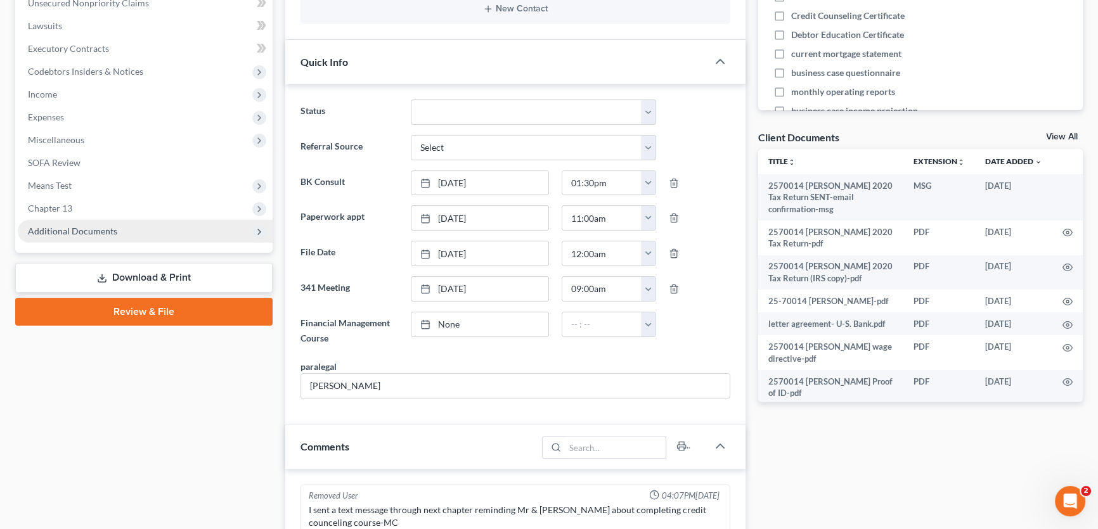
click at [83, 234] on span "Additional Documents" at bounding box center [72, 231] width 89 height 11
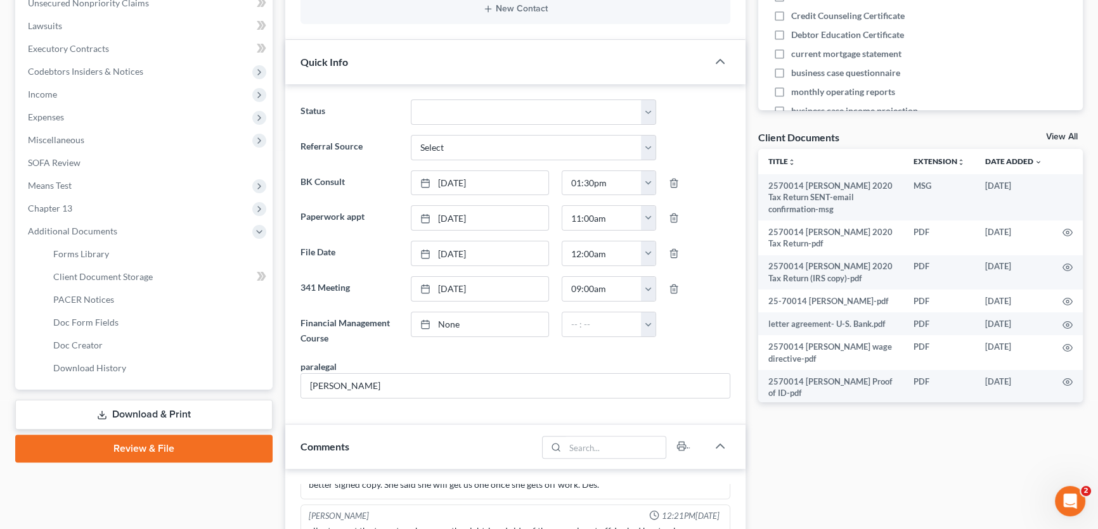
scroll to position [692, 0]
click at [87, 295] on span "PACER Notices" at bounding box center [83, 299] width 61 height 11
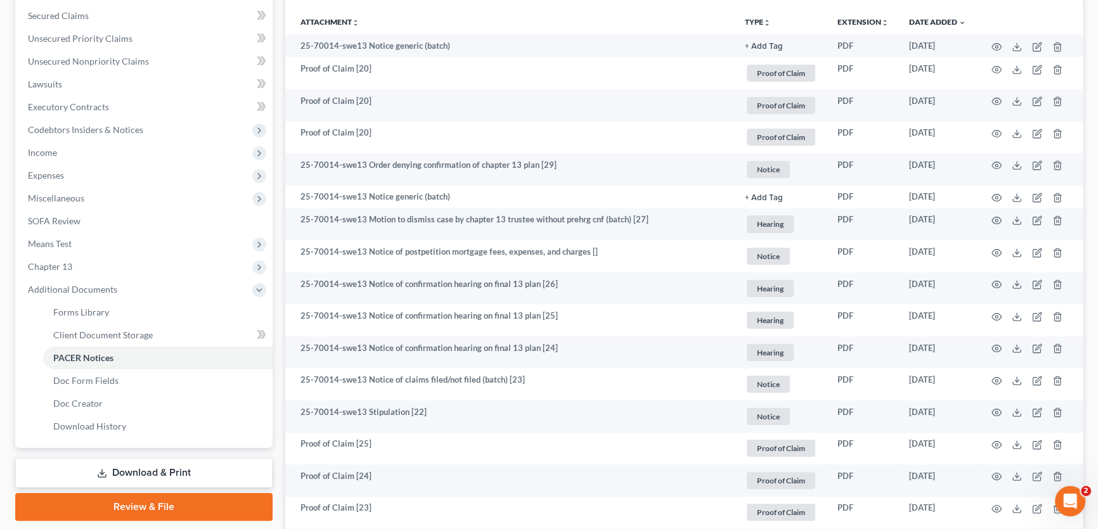
scroll to position [288, 0]
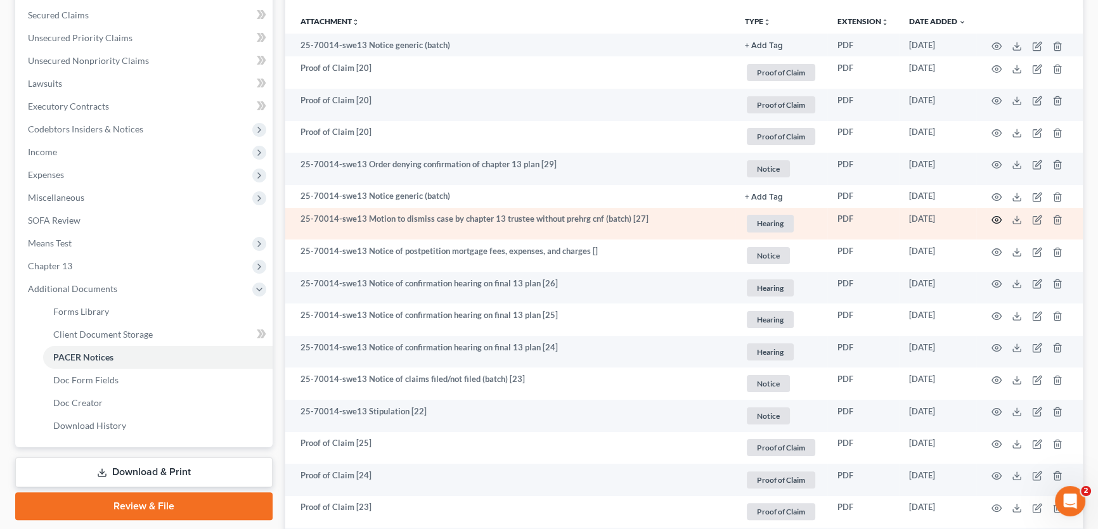
click at [998, 217] on icon "button" at bounding box center [996, 220] width 10 height 10
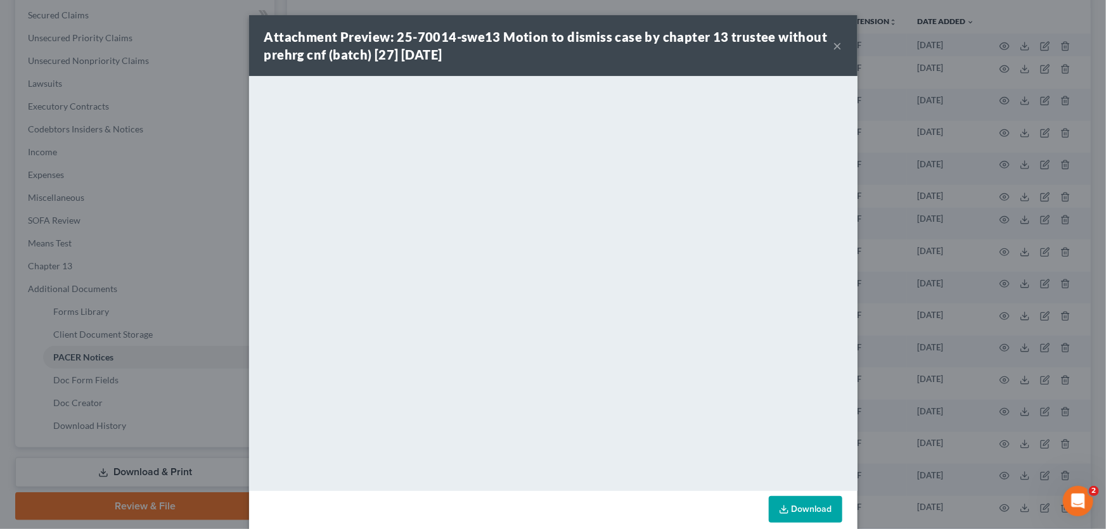
click at [833, 42] on button "×" at bounding box center [837, 45] width 9 height 15
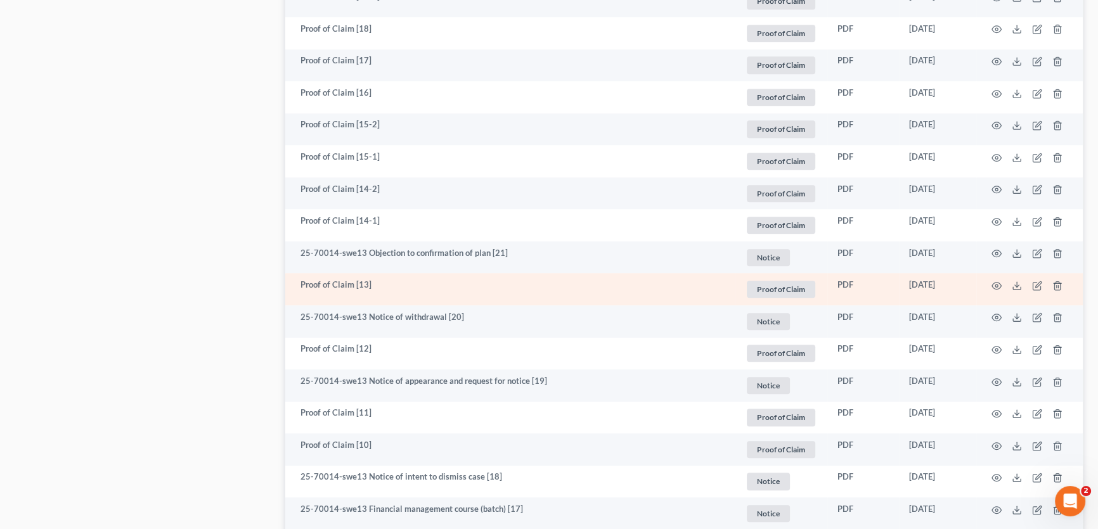
scroll to position [1095, 0]
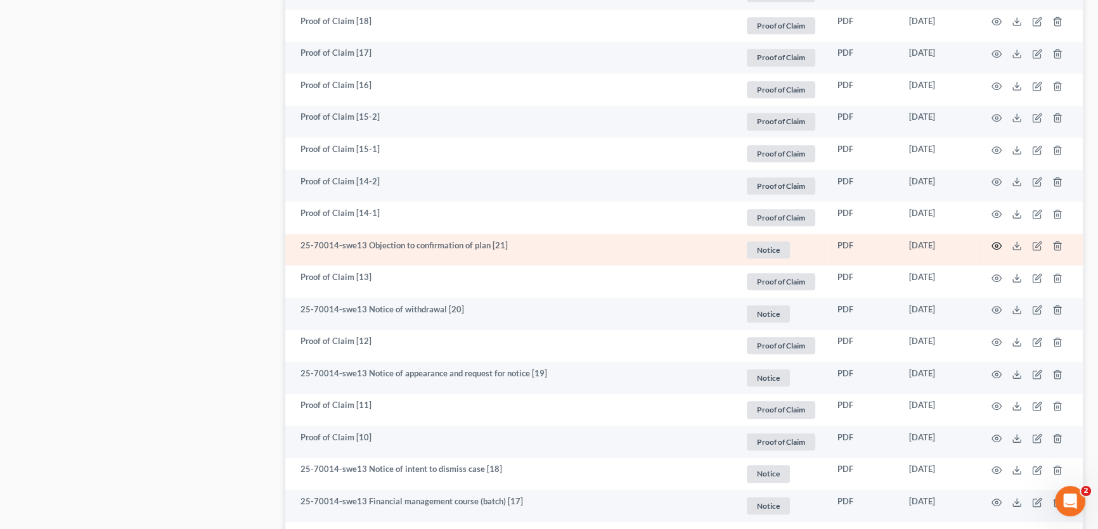
click at [999, 244] on icon "button" at bounding box center [996, 246] width 10 height 10
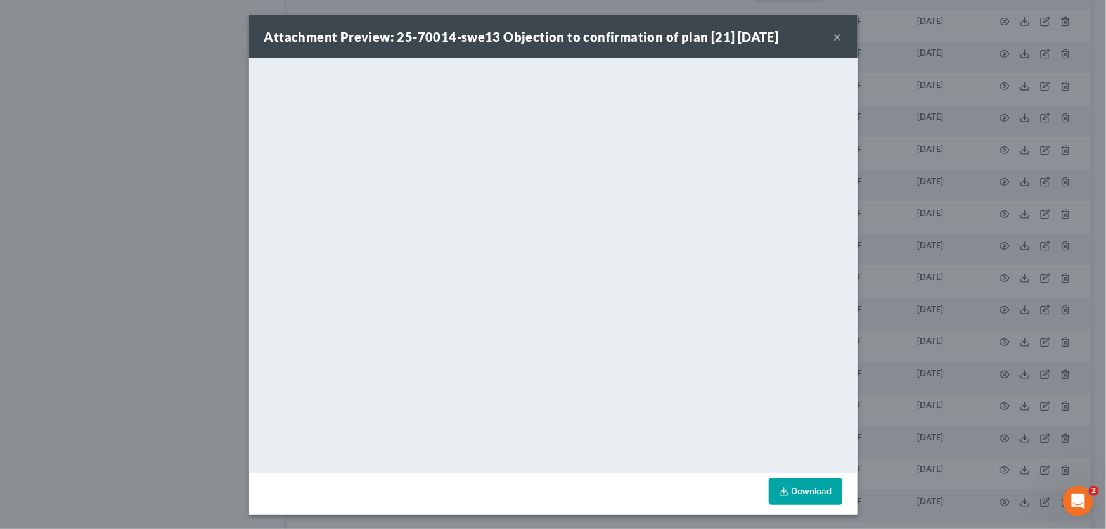
click at [833, 31] on button "×" at bounding box center [837, 36] width 9 height 15
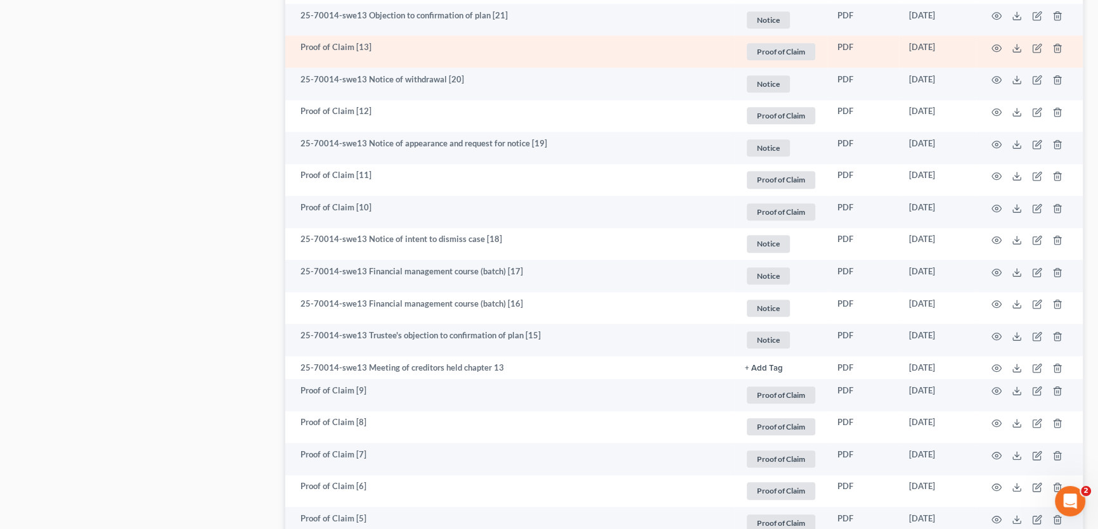
scroll to position [1382, 0]
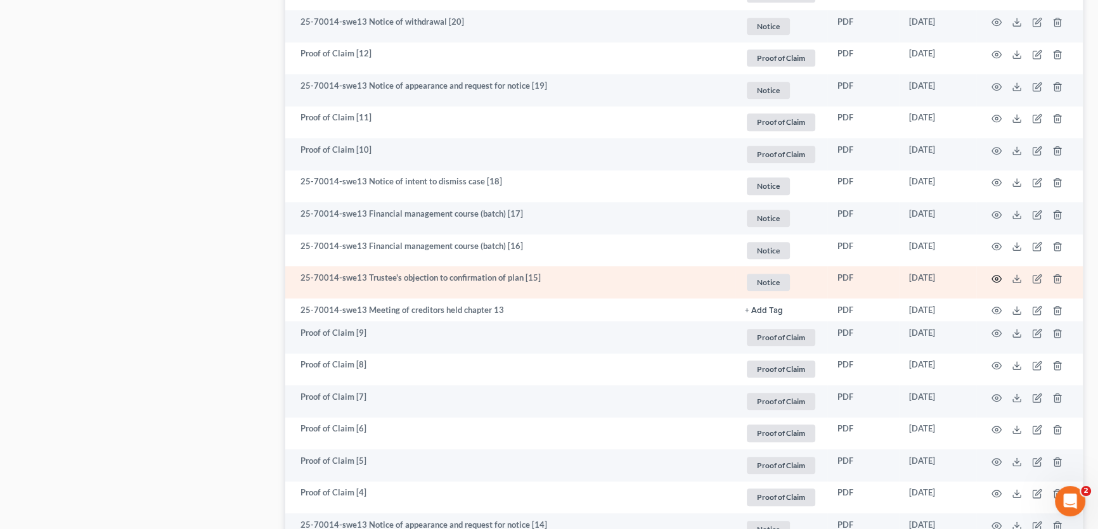
click at [993, 277] on icon "button" at bounding box center [996, 279] width 10 height 10
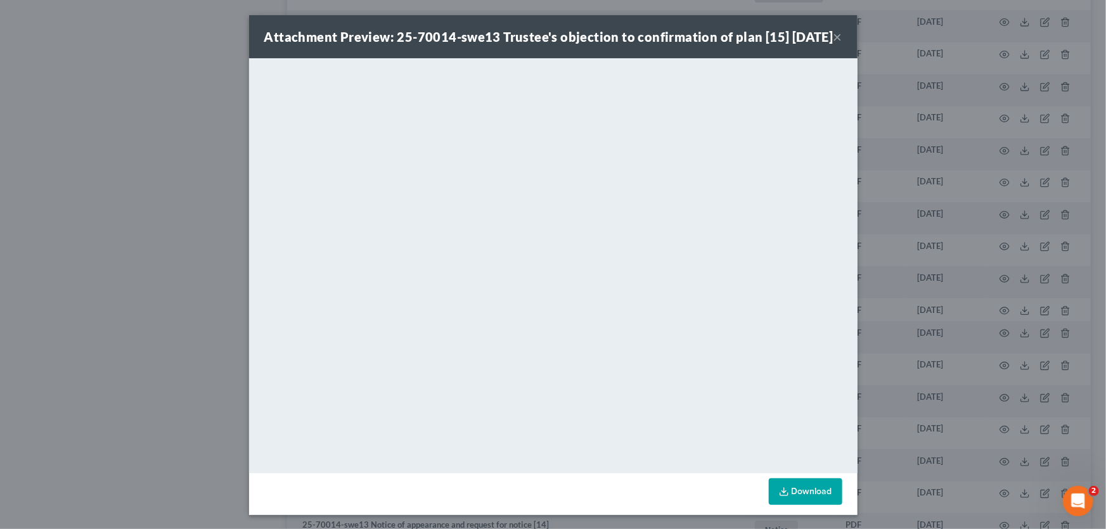
click at [833, 44] on button "×" at bounding box center [837, 36] width 9 height 15
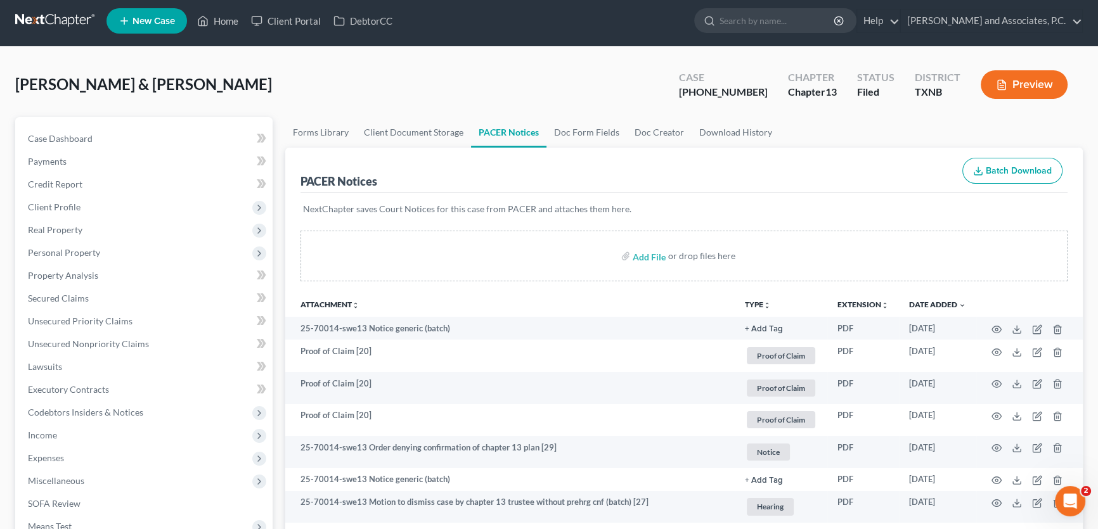
scroll to position [0, 0]
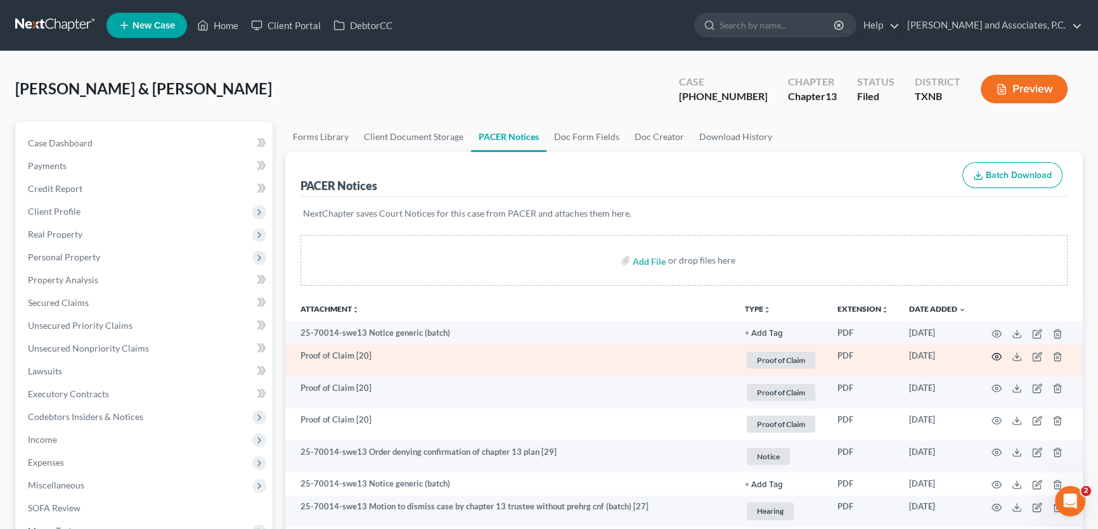
click at [995, 354] on icon "button" at bounding box center [996, 357] width 10 height 10
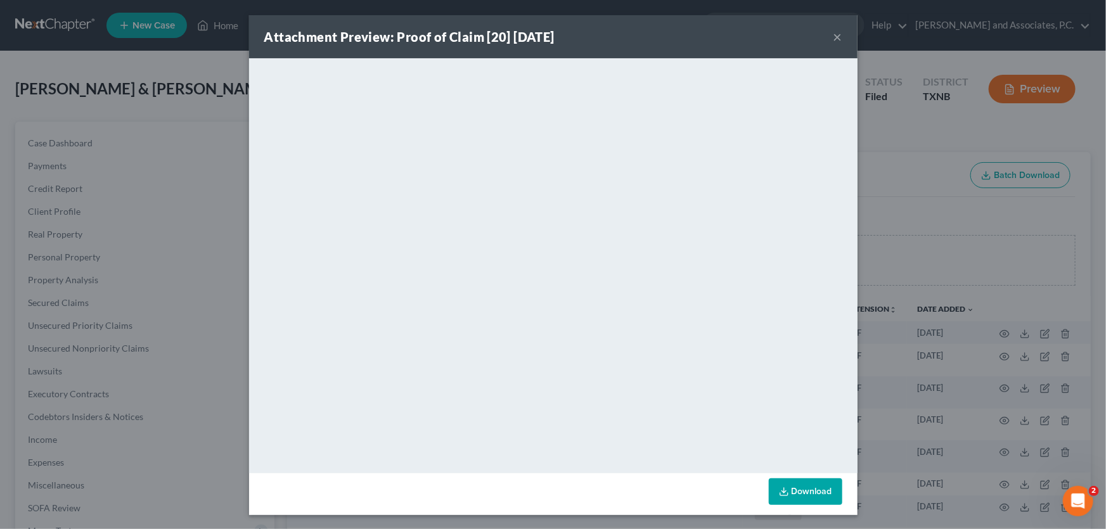
click at [833, 34] on button "×" at bounding box center [837, 36] width 9 height 15
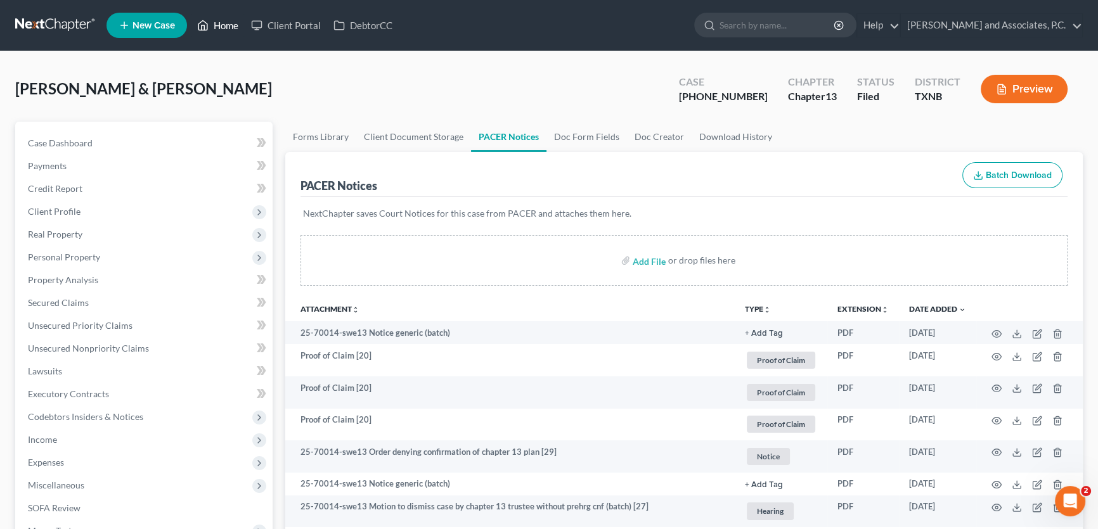
click at [232, 26] on link "Home" at bounding box center [218, 25] width 54 height 23
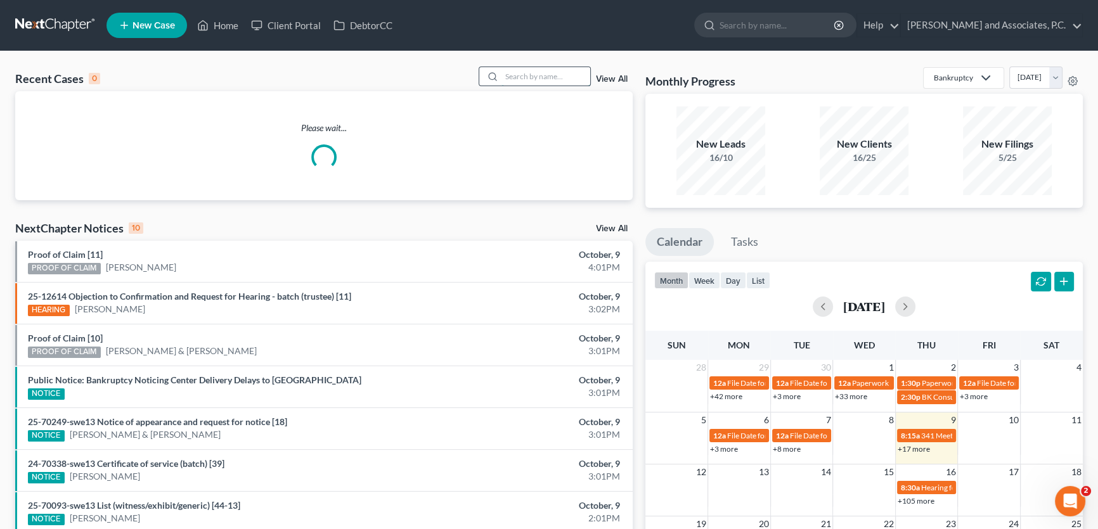
click at [551, 75] on input "search" at bounding box center [545, 76] width 89 height 18
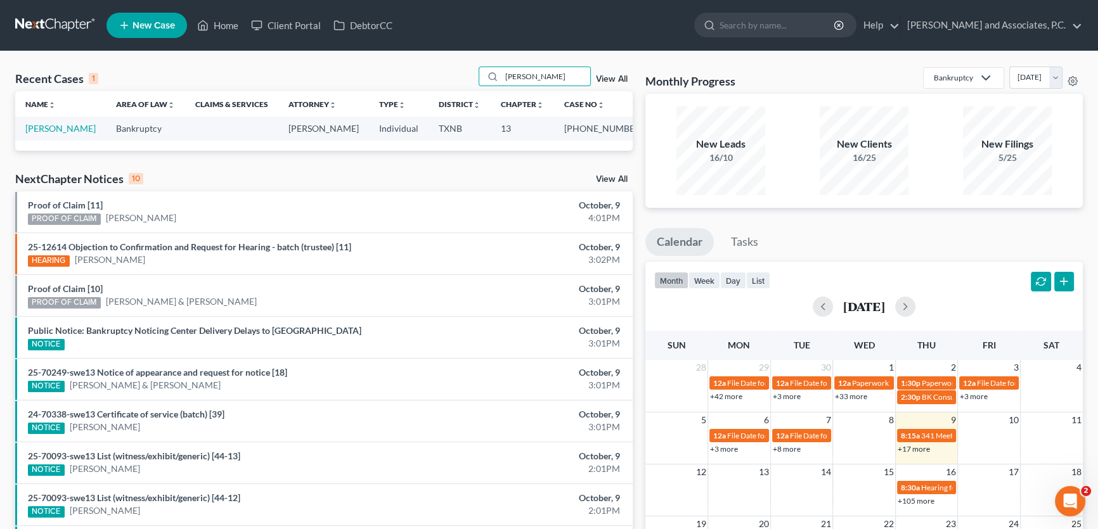
type input "[PERSON_NAME]"
click at [74, 132] on link "[PERSON_NAME]" at bounding box center [60, 128] width 70 height 11
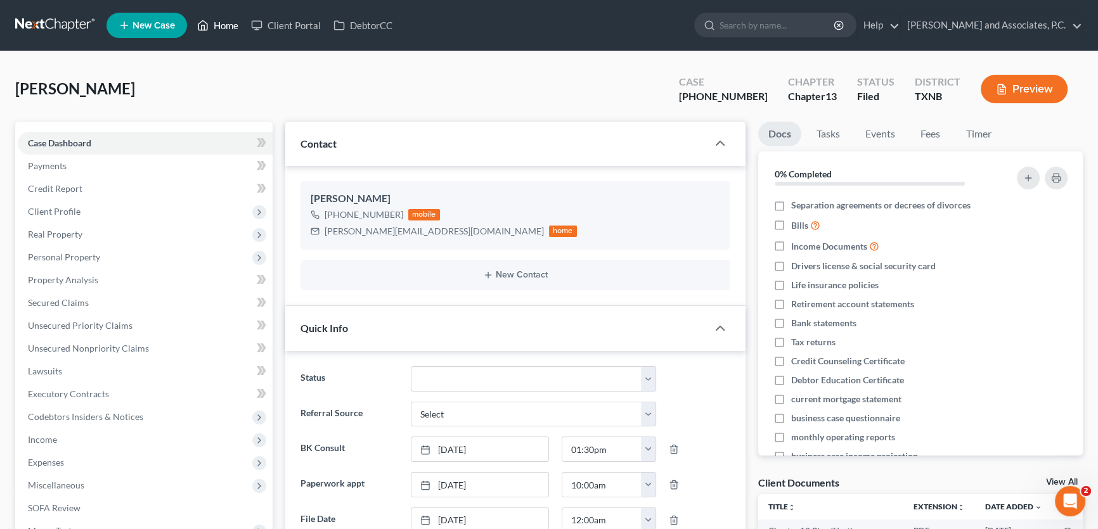
drag, startPoint x: 226, startPoint y: 29, endPoint x: 532, endPoint y: 72, distance: 309.2
click at [226, 29] on link "Home" at bounding box center [218, 25] width 54 height 23
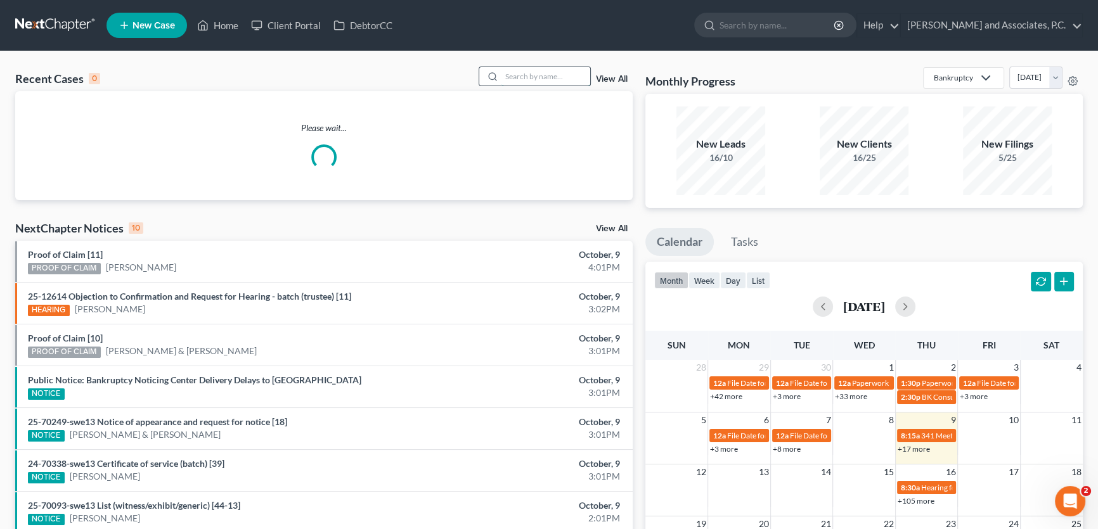
click at [532, 72] on input "search" at bounding box center [545, 76] width 89 height 18
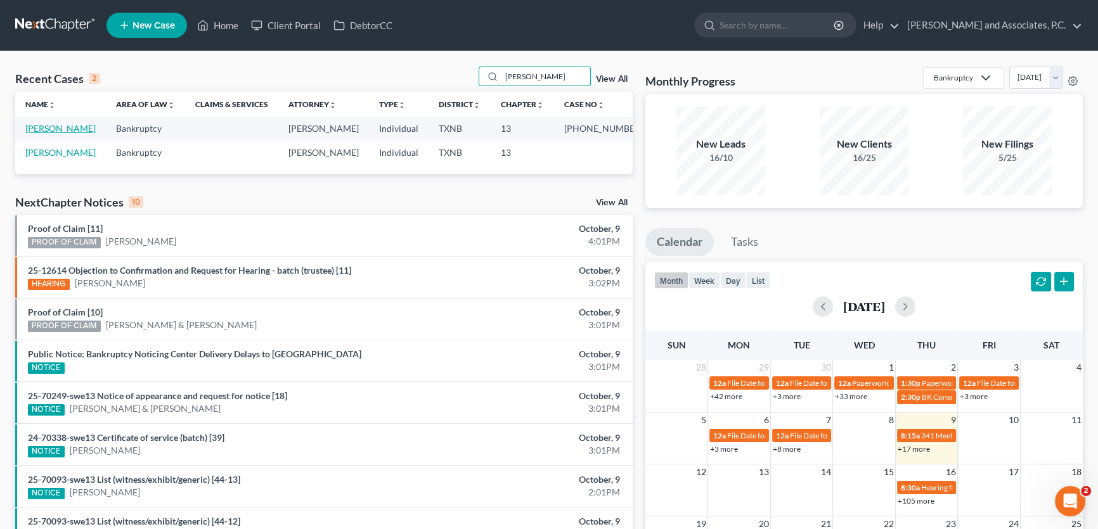
type input "[PERSON_NAME]"
click at [72, 132] on link "[PERSON_NAME]" at bounding box center [60, 128] width 70 height 11
select select "8"
select select "6"
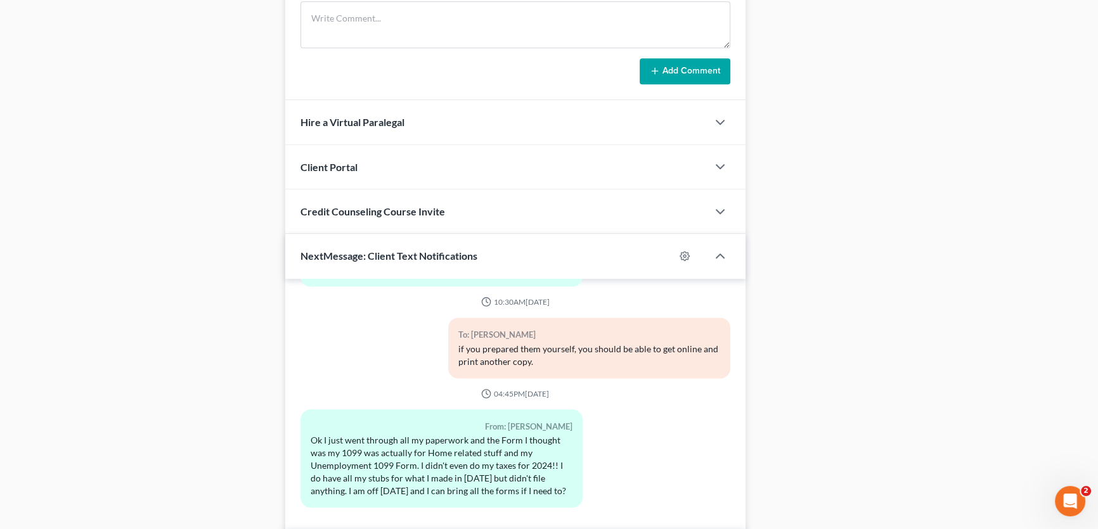
scroll to position [1122, 0]
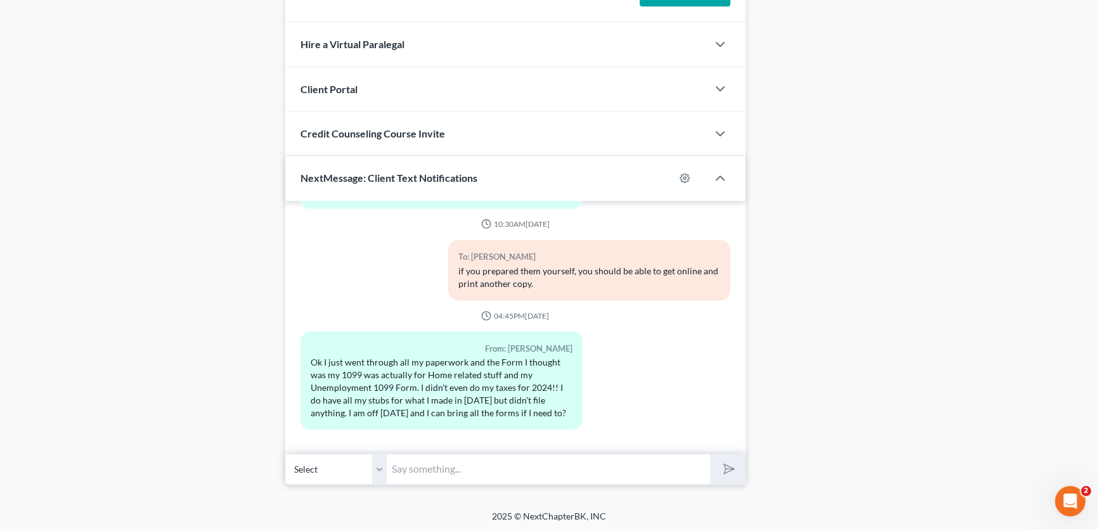
click at [428, 462] on input "text" at bounding box center [548, 469] width 323 height 31
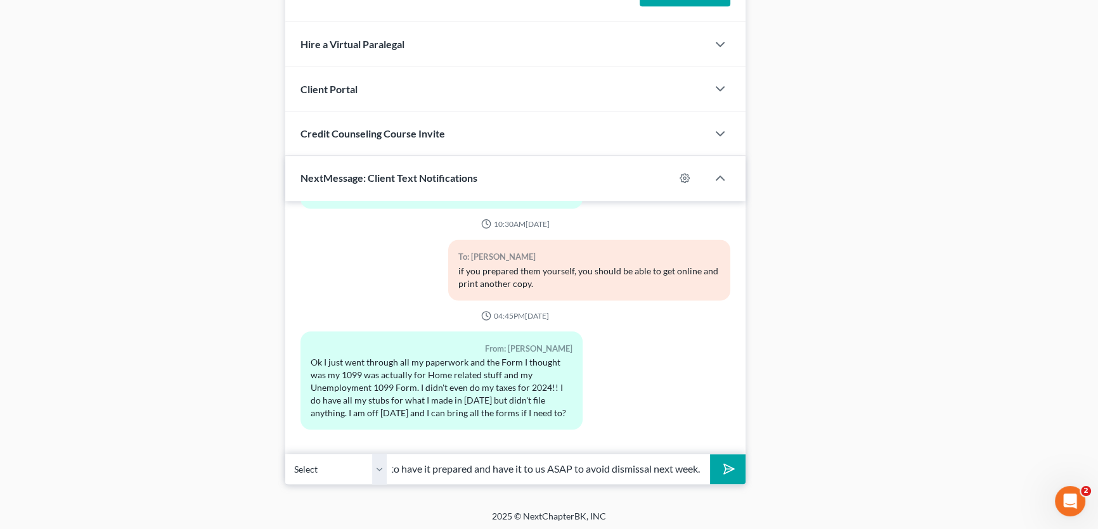
scroll to position [0, 197]
type input "we need the actual tax return. You will need to have it prepared and have it to…"
click at [710, 454] on button "submit" at bounding box center [727, 469] width 35 height 30
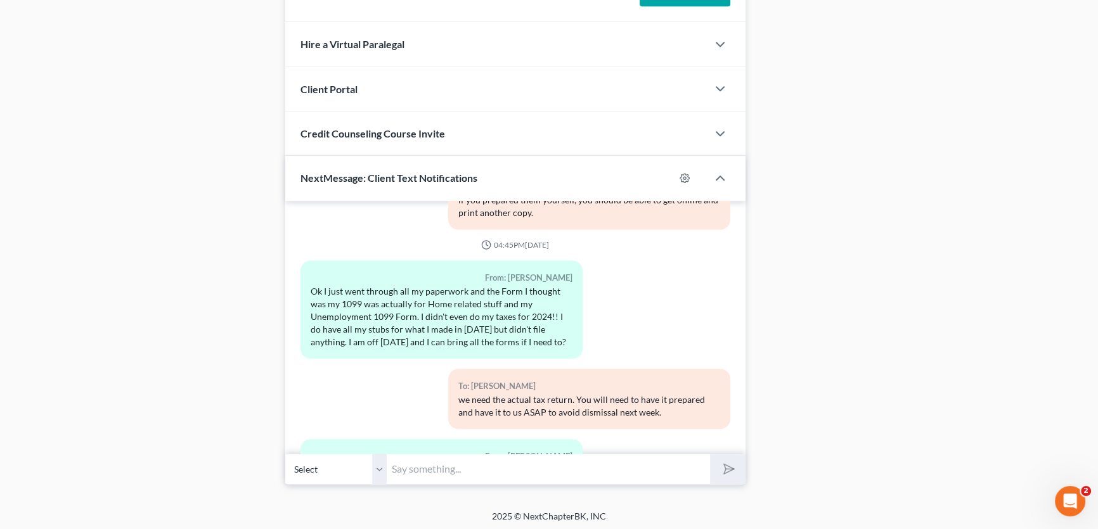
scroll to position [2816, 0]
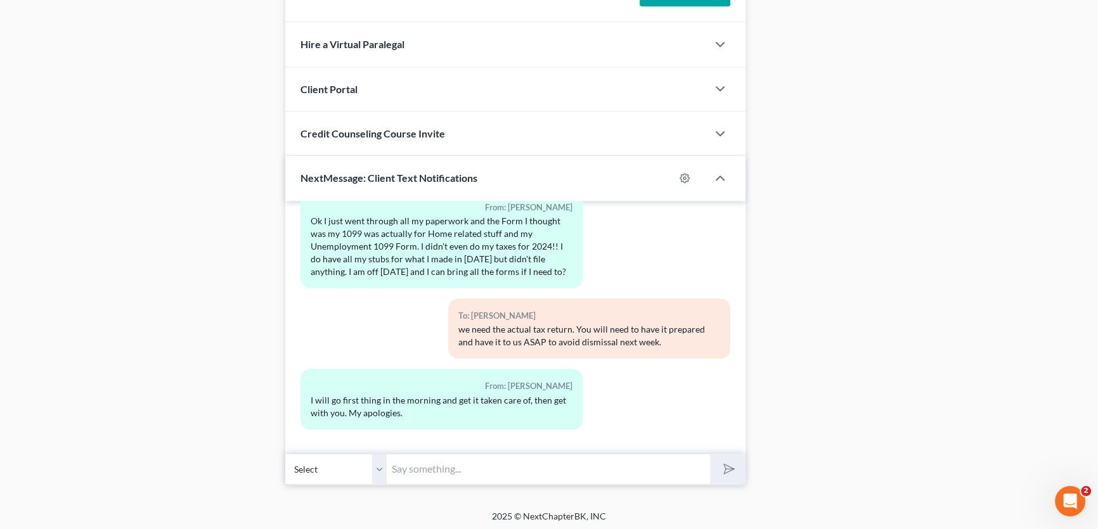
click at [435, 464] on input "text" at bounding box center [548, 469] width 323 height 31
type input "thank you [PERSON_NAME]."
click at [710, 454] on button "submit" at bounding box center [727, 469] width 35 height 30
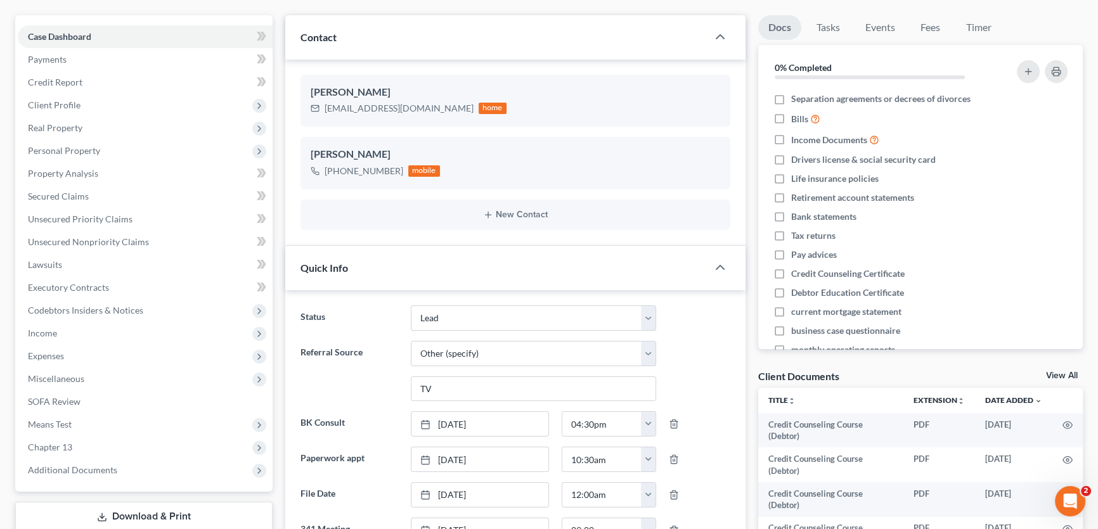
scroll to position [0, 0]
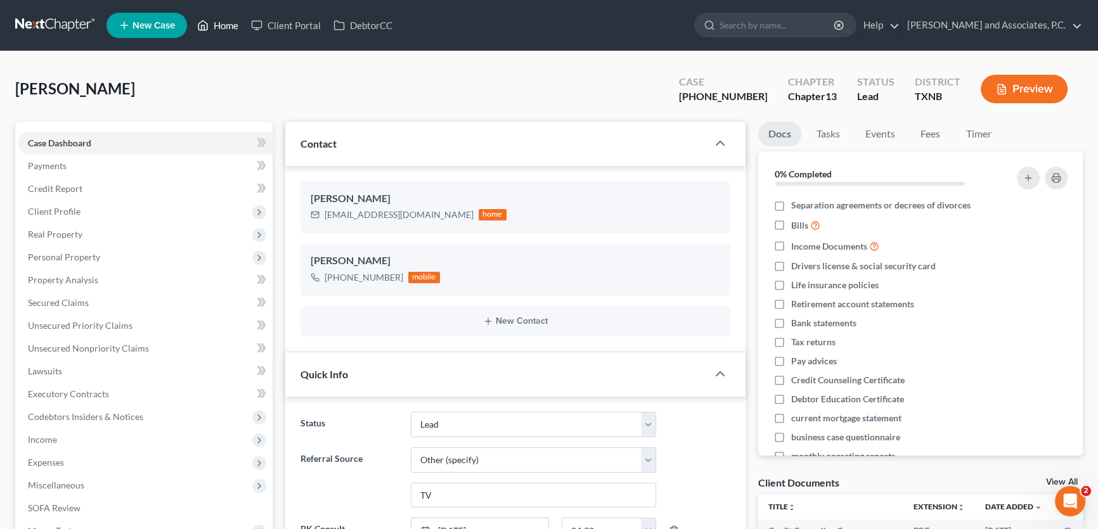
click at [233, 27] on link "Home" at bounding box center [218, 25] width 54 height 23
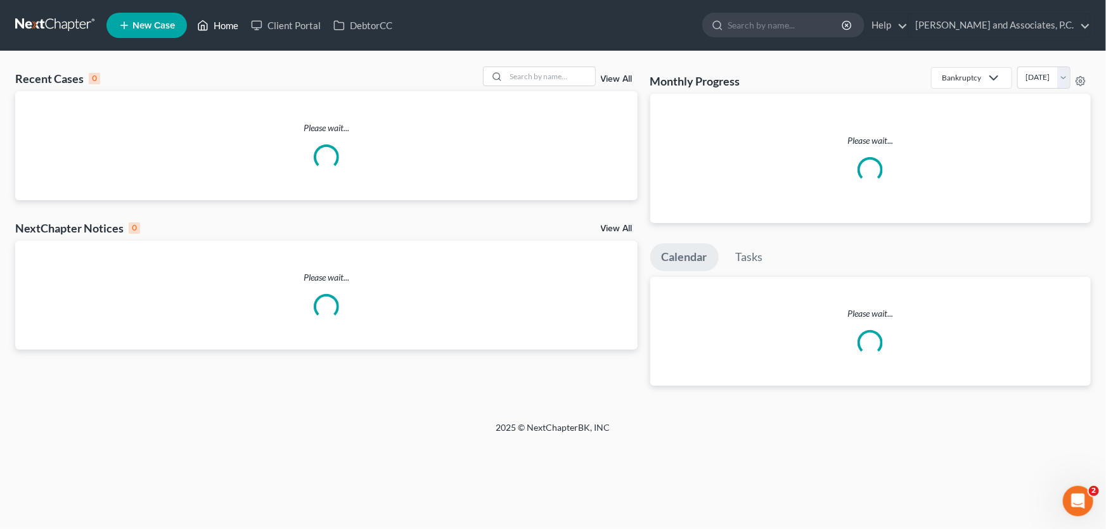
click at [231, 25] on link "Home" at bounding box center [218, 25] width 54 height 23
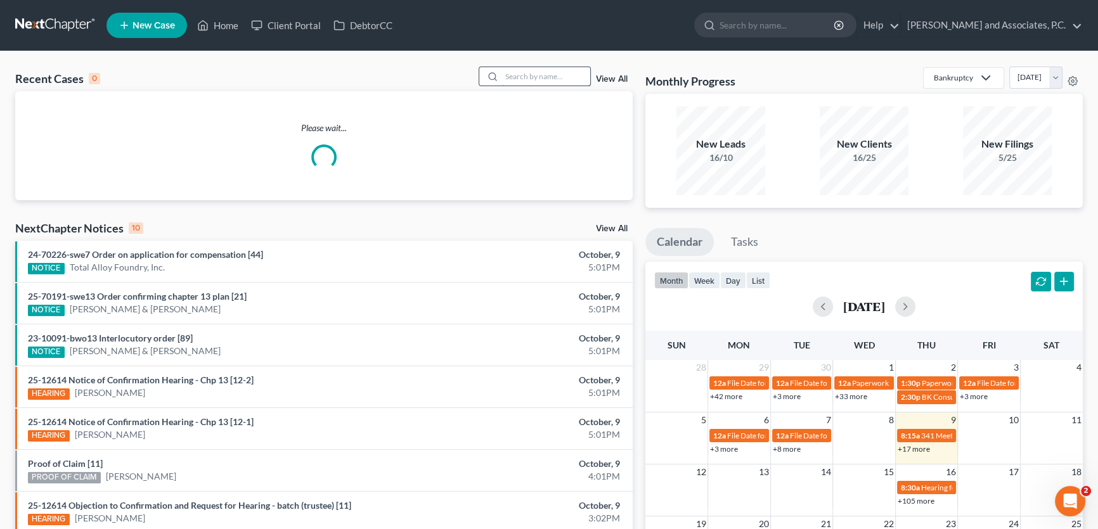
click at [527, 74] on input "search" at bounding box center [545, 76] width 89 height 18
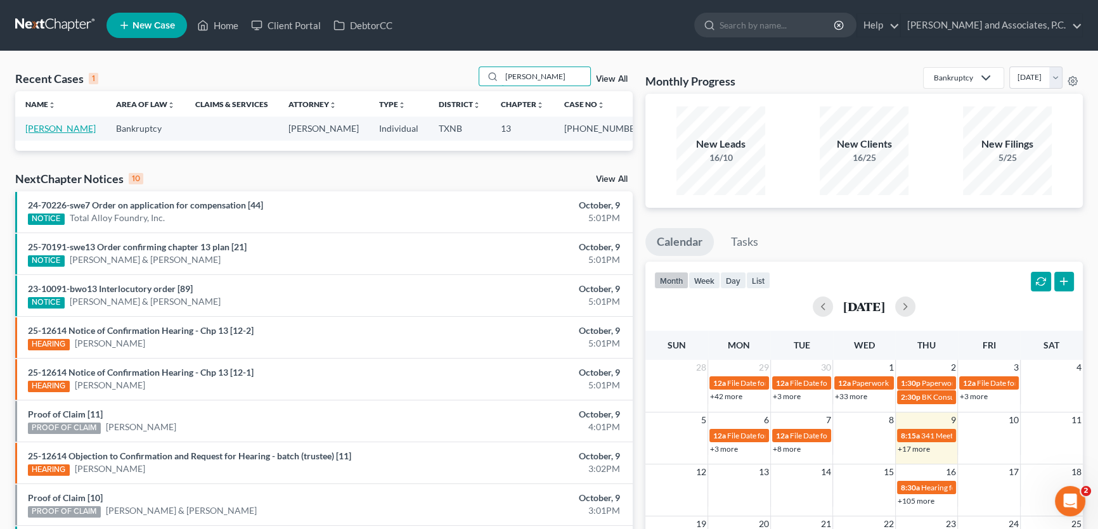
type input "[PERSON_NAME]"
click at [57, 130] on link "[PERSON_NAME]" at bounding box center [60, 128] width 70 height 11
select select "5"
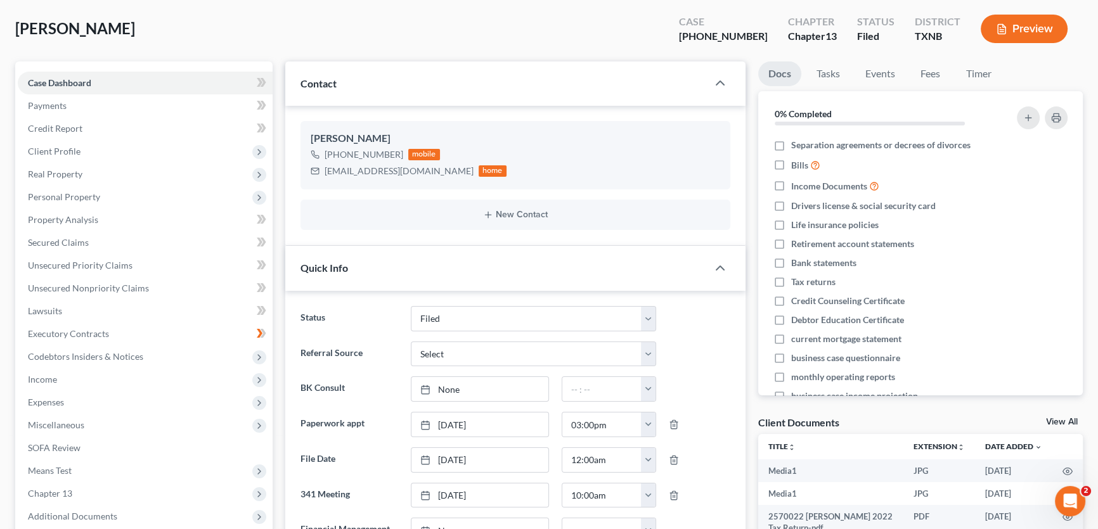
scroll to position [345, 0]
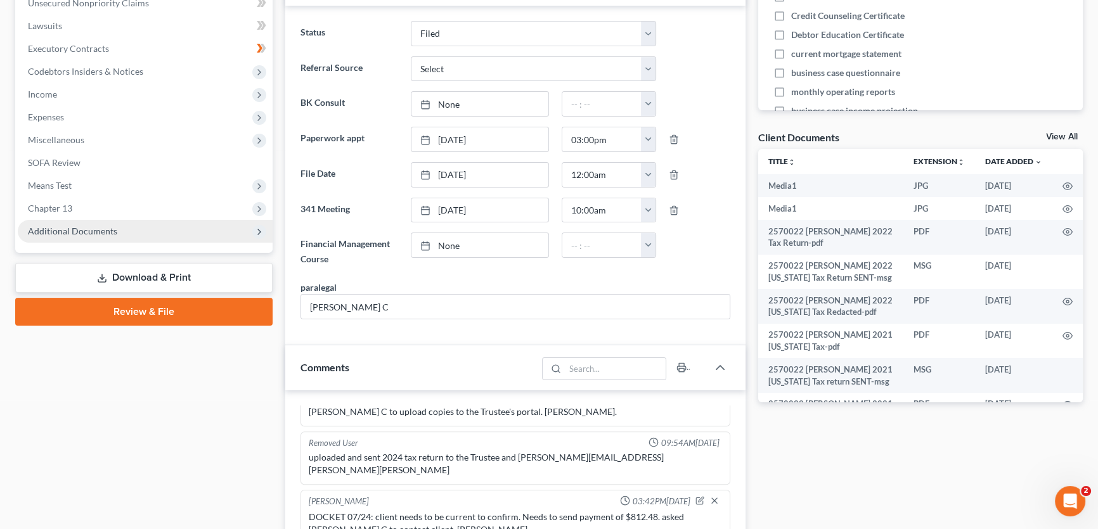
click at [105, 228] on span "Additional Documents" at bounding box center [72, 231] width 89 height 11
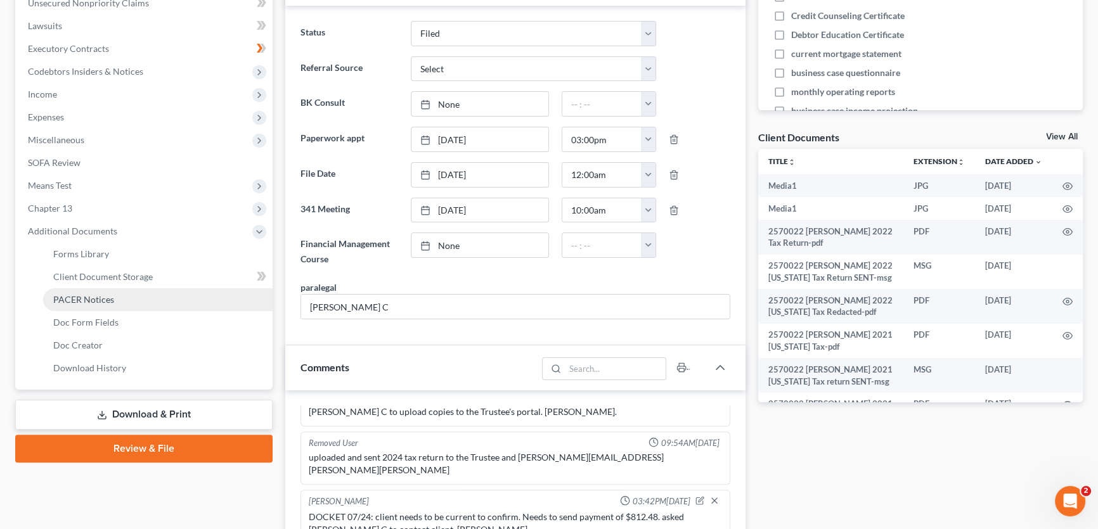
click at [77, 299] on span "PACER Notices" at bounding box center [83, 299] width 61 height 11
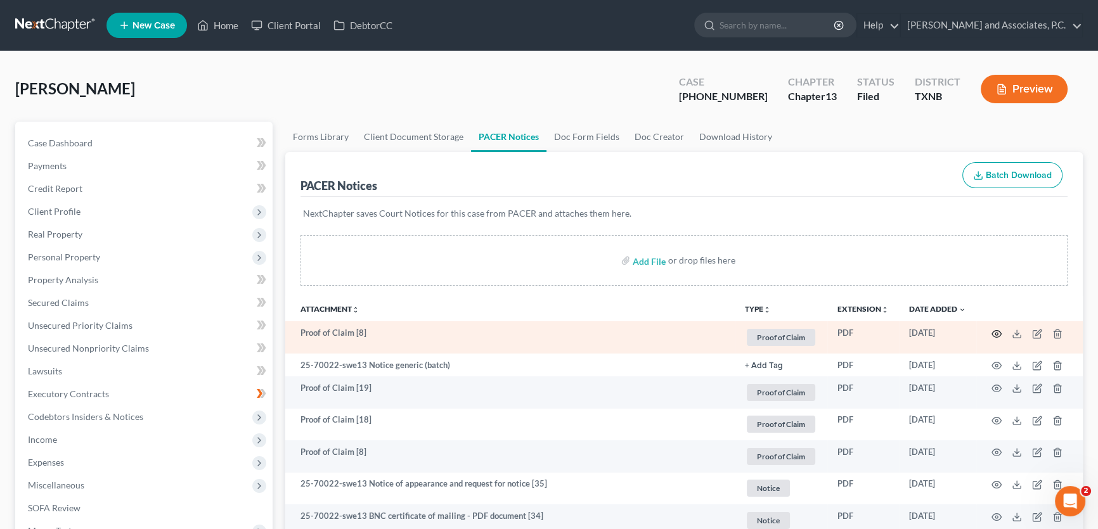
click at [992, 329] on icon "button" at bounding box center [996, 334] width 10 height 10
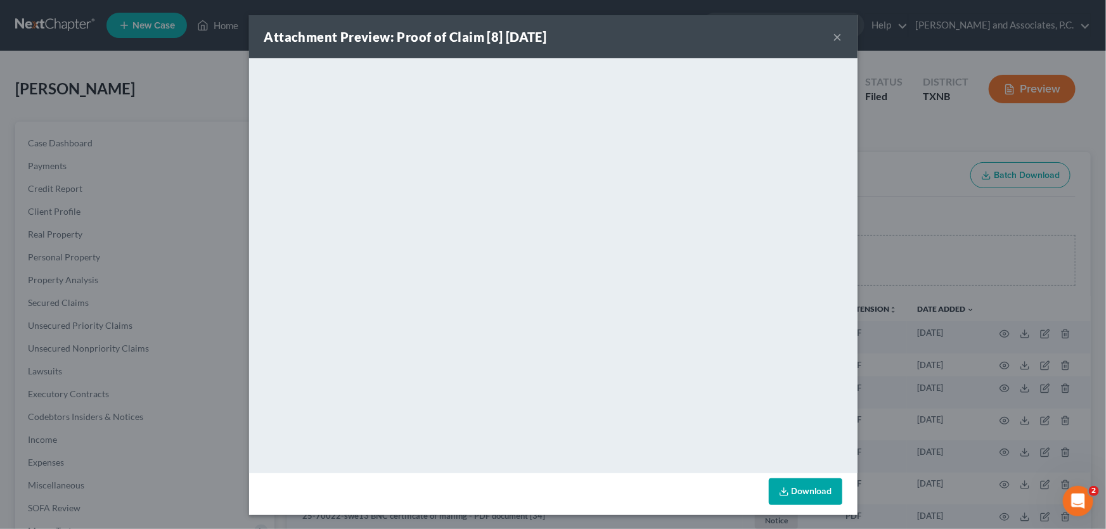
click at [833, 32] on button "×" at bounding box center [837, 36] width 9 height 15
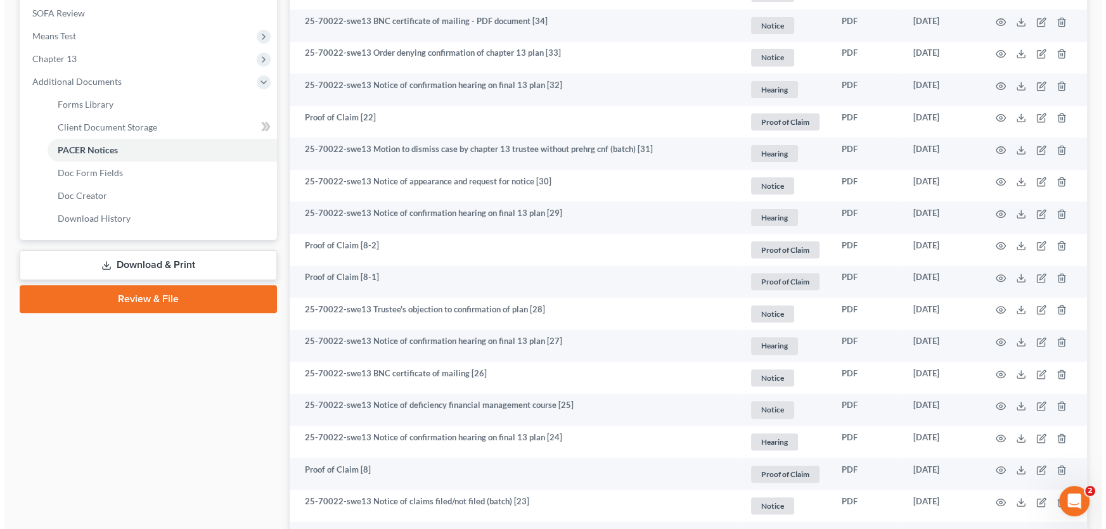
scroll to position [518, 0]
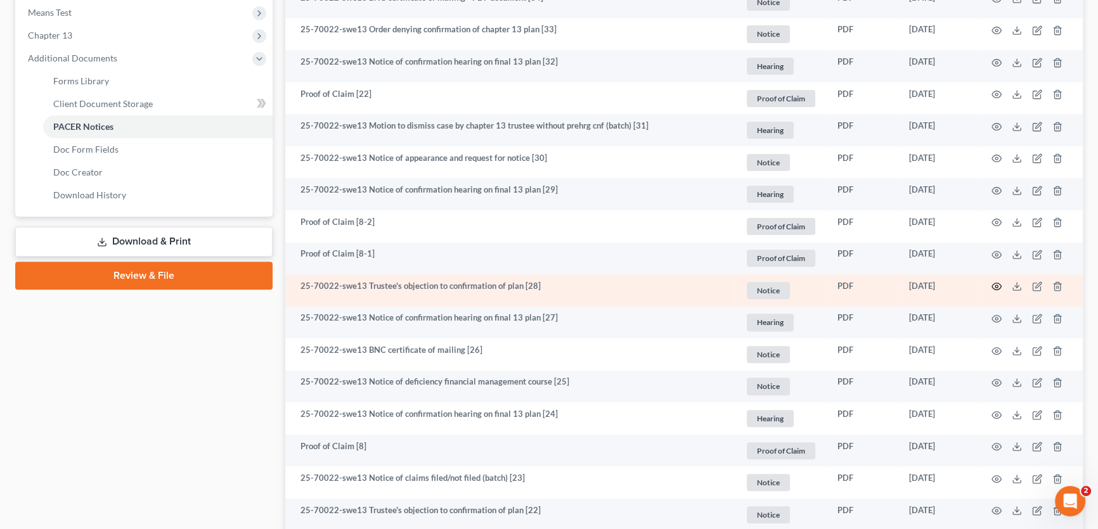
click at [996, 285] on circle "button" at bounding box center [996, 286] width 3 height 3
